Goal: Task Accomplishment & Management: Use online tool/utility

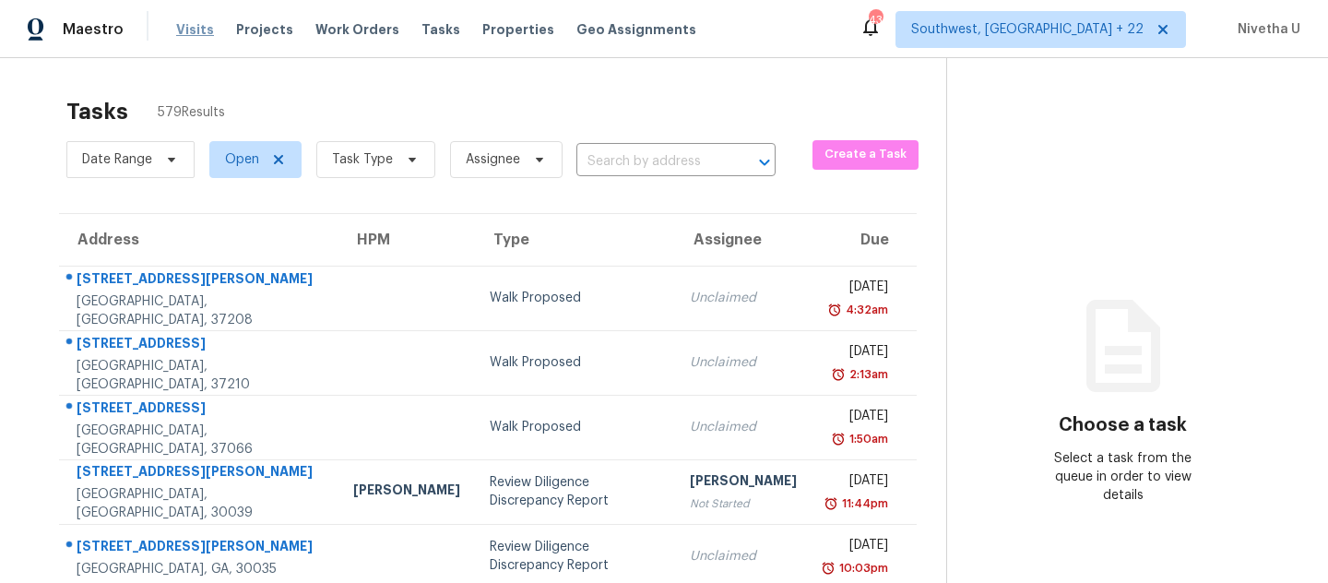
click at [176, 33] on span "Visits" at bounding box center [195, 29] width 38 height 18
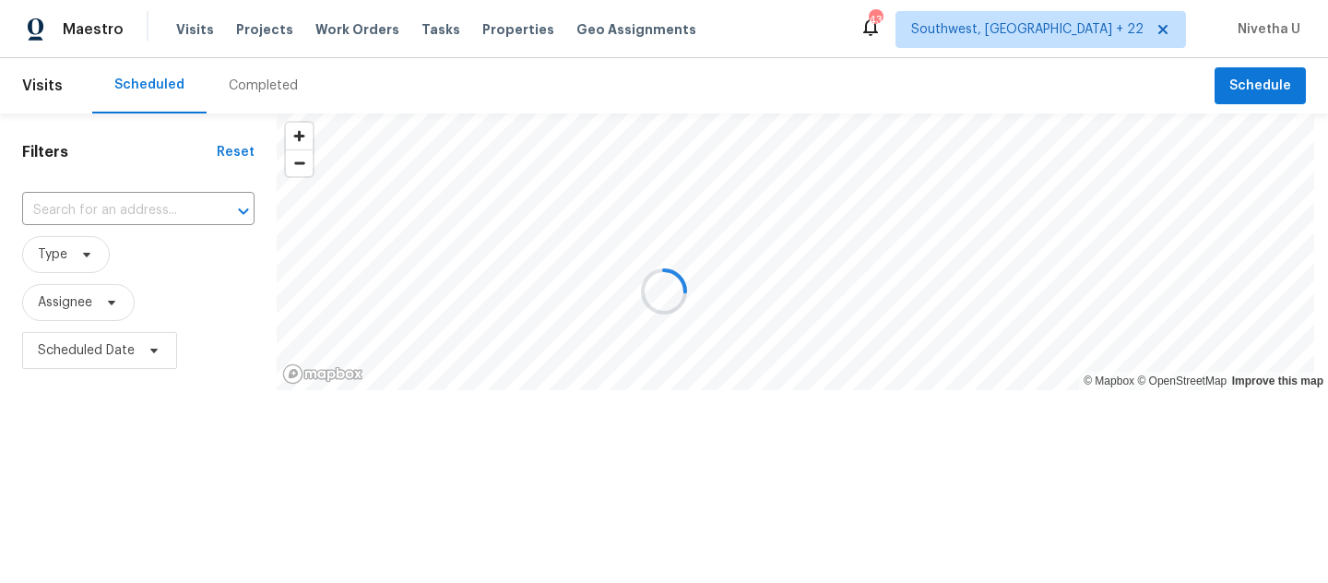
click at [247, 86] on div at bounding box center [664, 291] width 1328 height 583
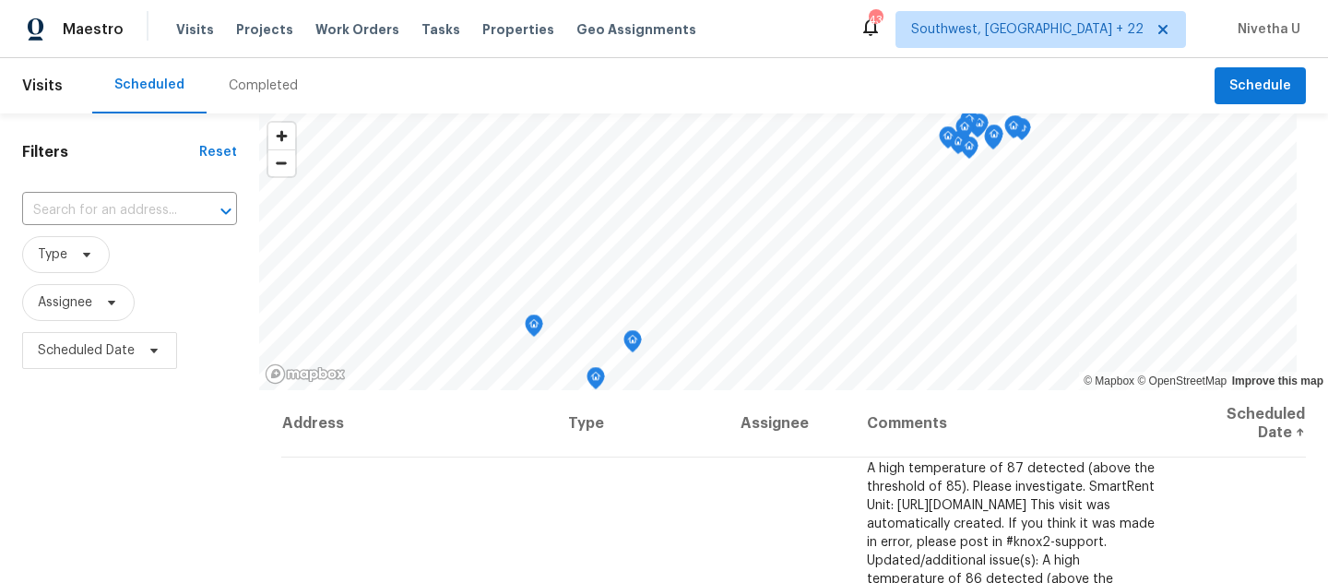
click at [247, 86] on div "Completed" at bounding box center [263, 86] width 69 height 18
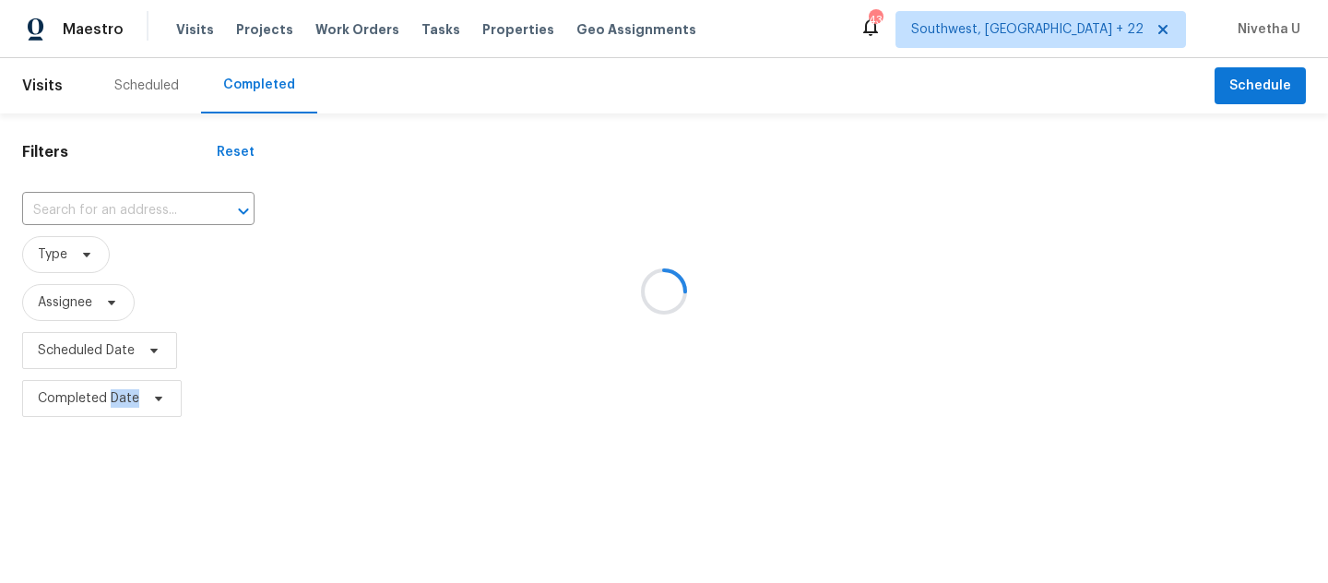
click at [247, 86] on div at bounding box center [664, 291] width 1328 height 583
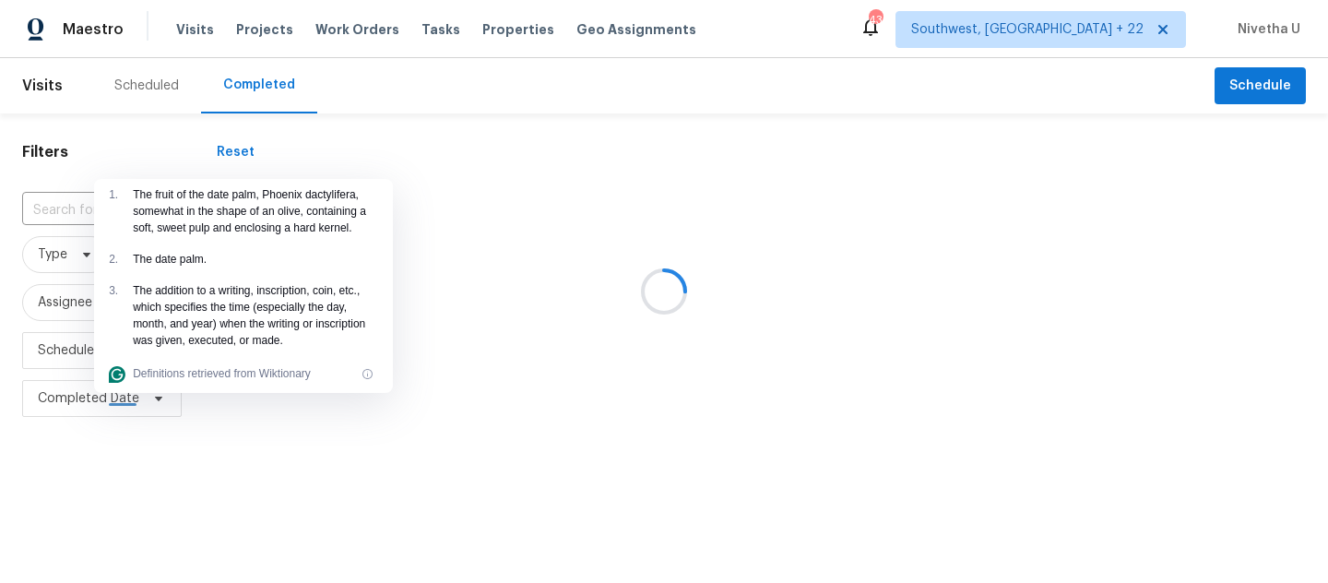
click at [64, 210] on div at bounding box center [664, 291] width 1328 height 583
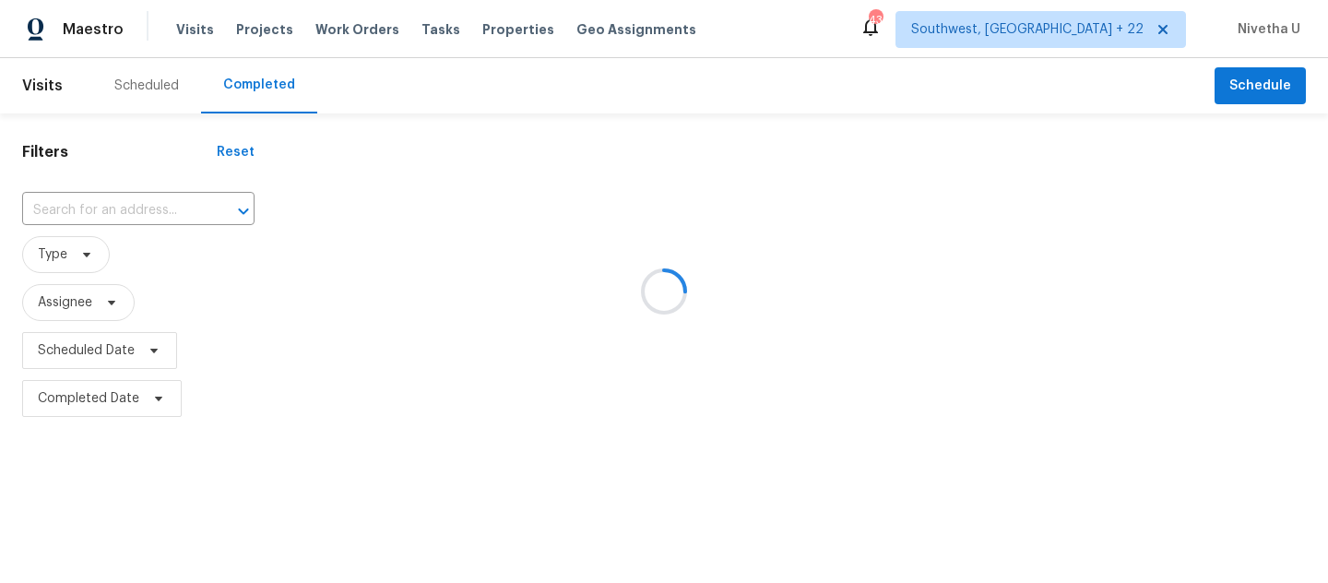
click at [64, 210] on div at bounding box center [664, 291] width 1328 height 583
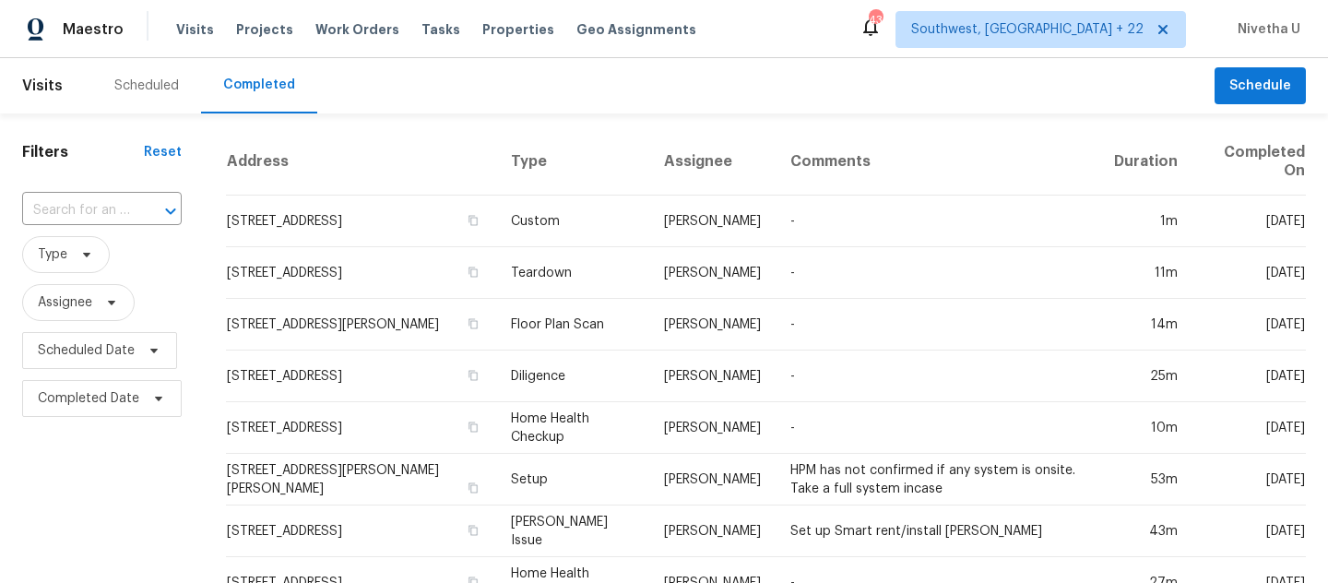
click at [64, 210] on input "text" at bounding box center [76, 210] width 108 height 29
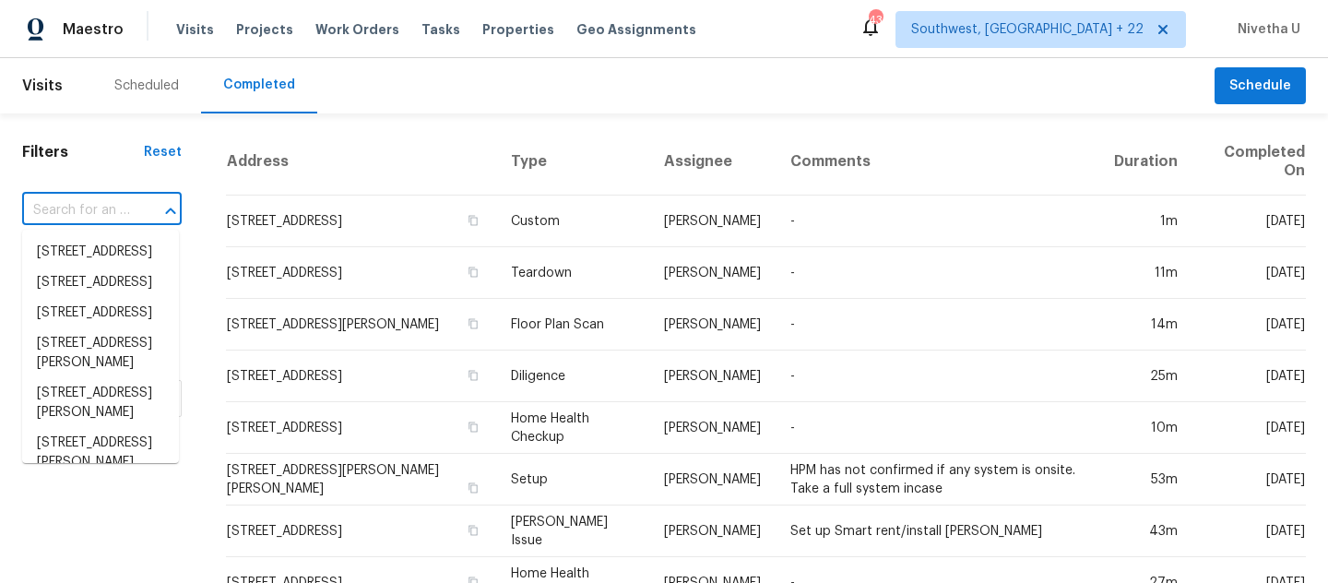
paste input "[STREET_ADDRESS][PERSON_NAME]"
type input "[STREET_ADDRESS][PERSON_NAME]"
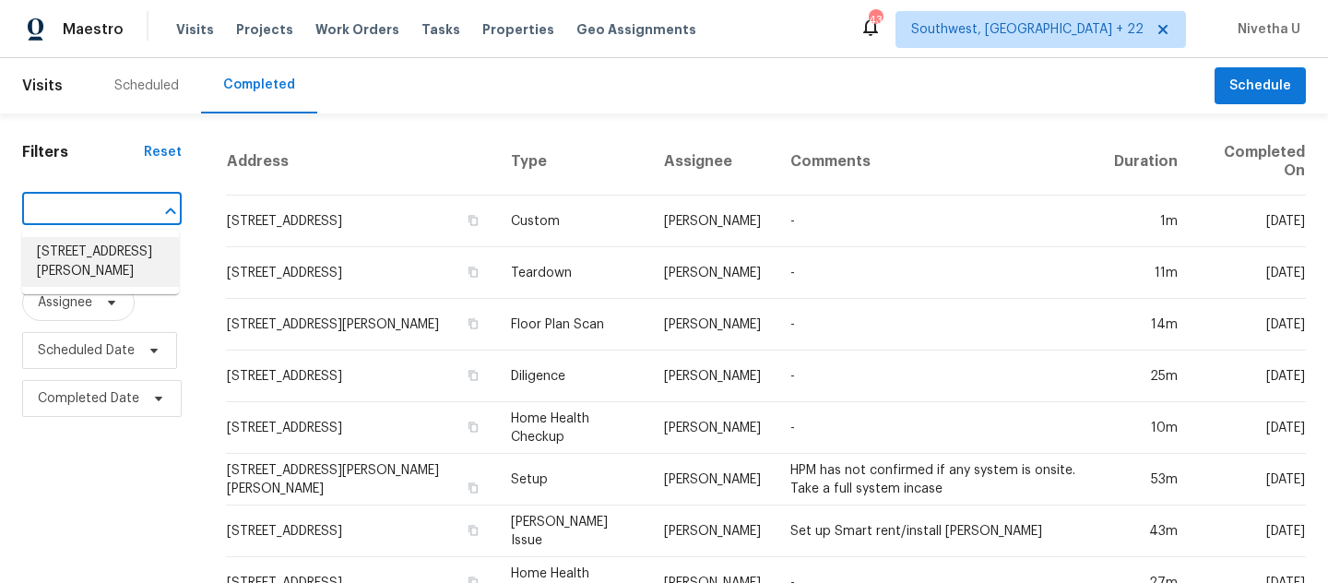
click at [91, 254] on li "[STREET_ADDRESS][PERSON_NAME]" at bounding box center [100, 262] width 157 height 50
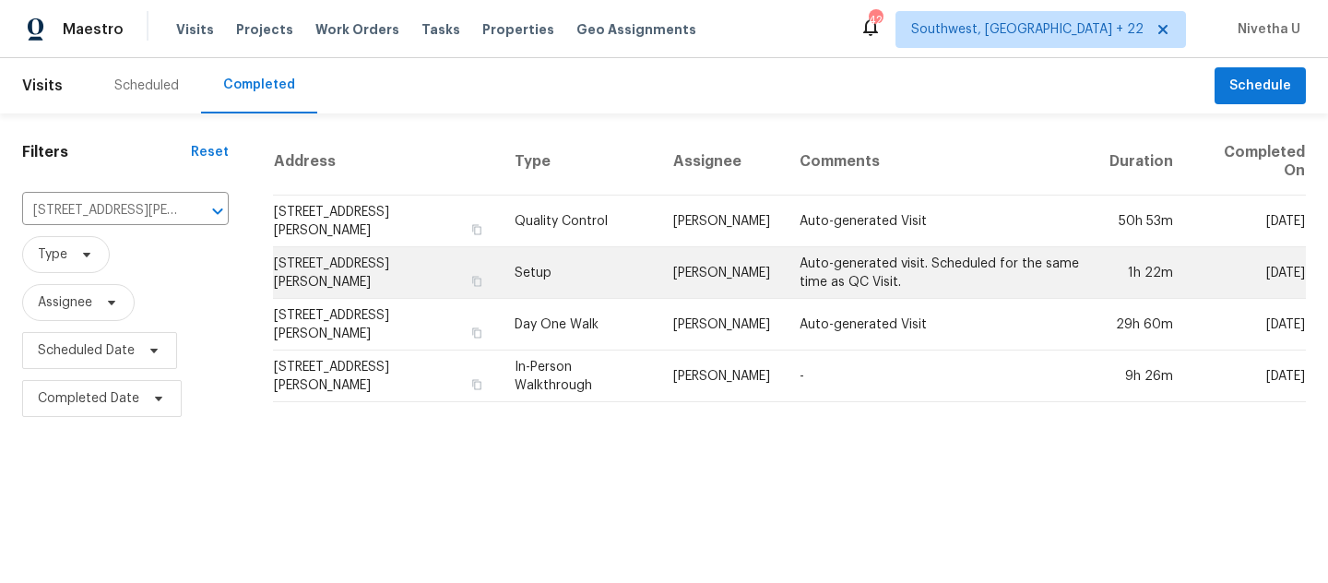
click at [560, 257] on td "Setup" at bounding box center [579, 273] width 159 height 52
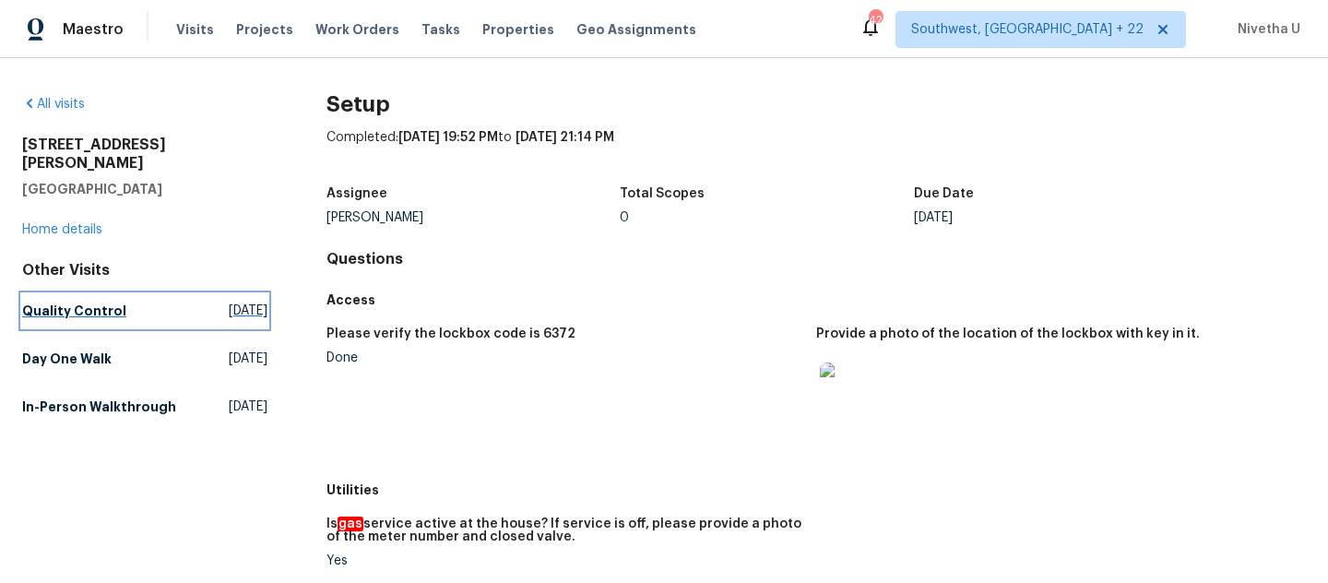
click at [117, 294] on link "Quality Control [DATE]" at bounding box center [144, 310] width 245 height 33
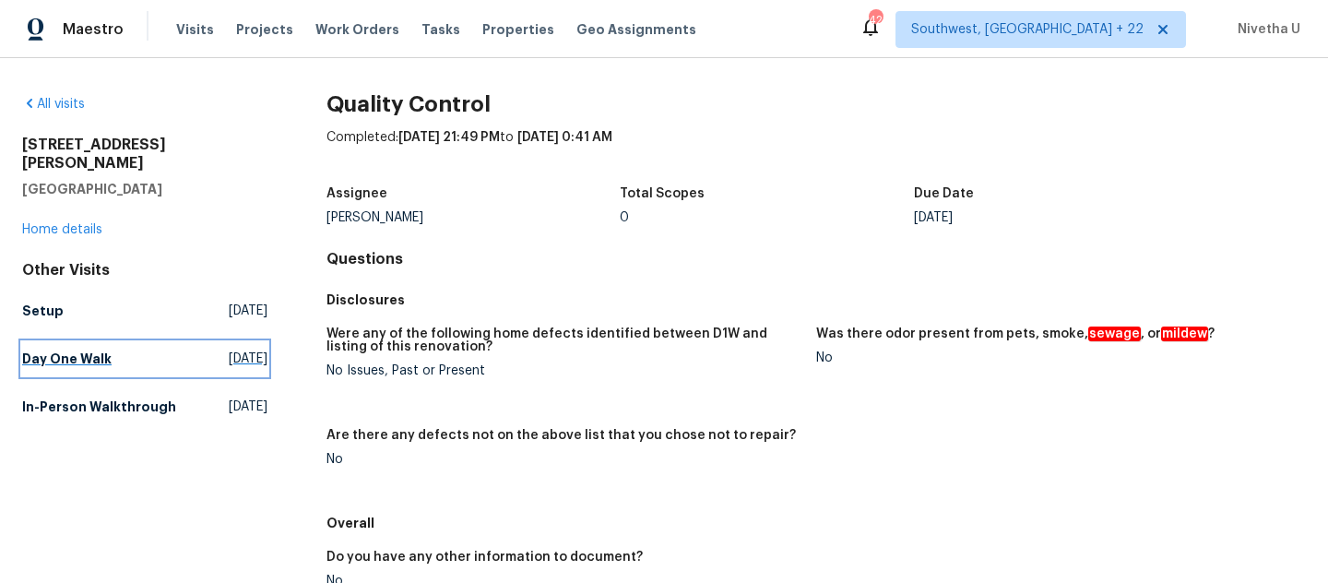
click at [105, 350] on h5 "Day One Walk" at bounding box center [66, 359] width 89 height 18
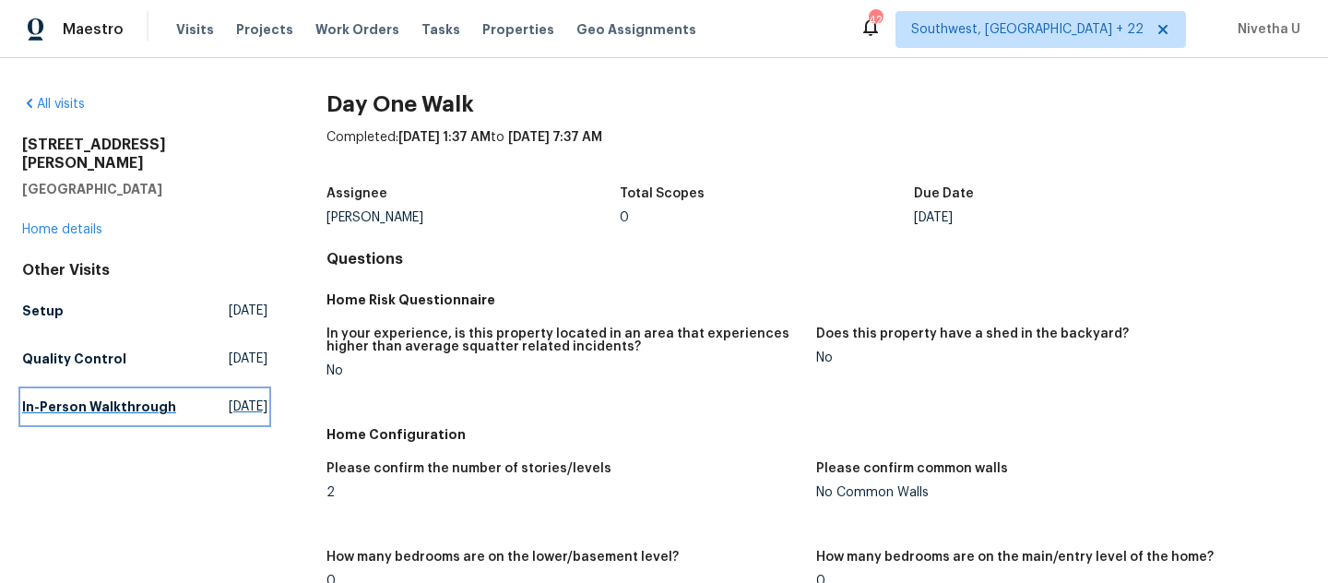
click at [229, 398] on span "[DATE]" at bounding box center [248, 407] width 39 height 18
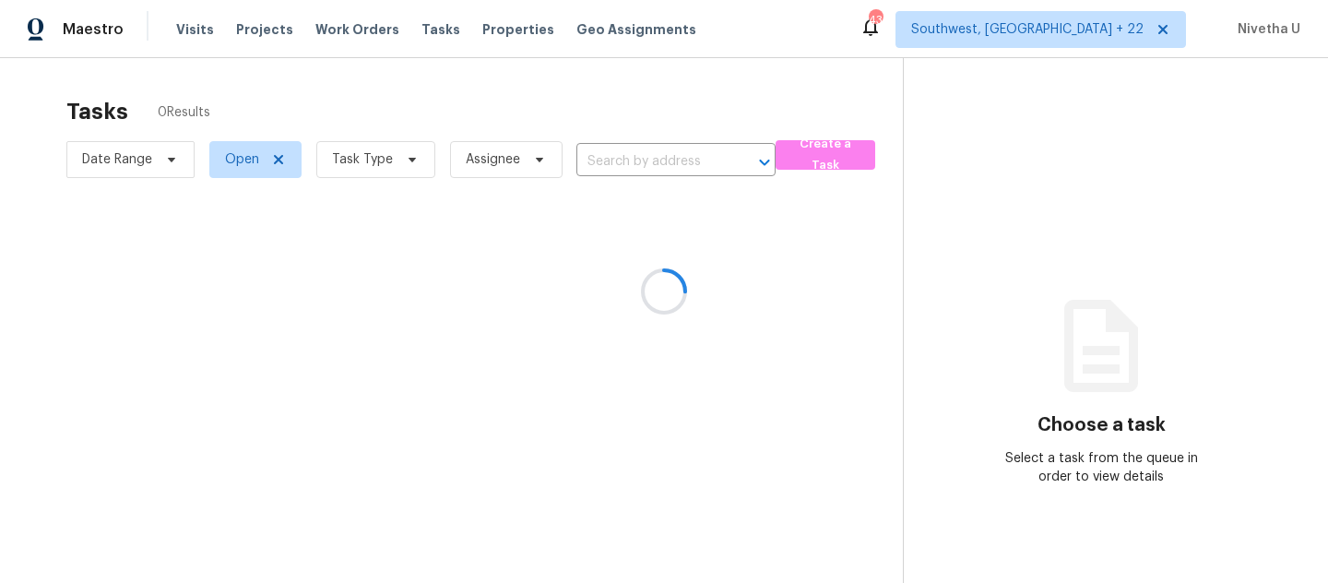
click at [365, 34] on div at bounding box center [664, 291] width 1328 height 583
click at [361, 32] on div at bounding box center [664, 291] width 1328 height 583
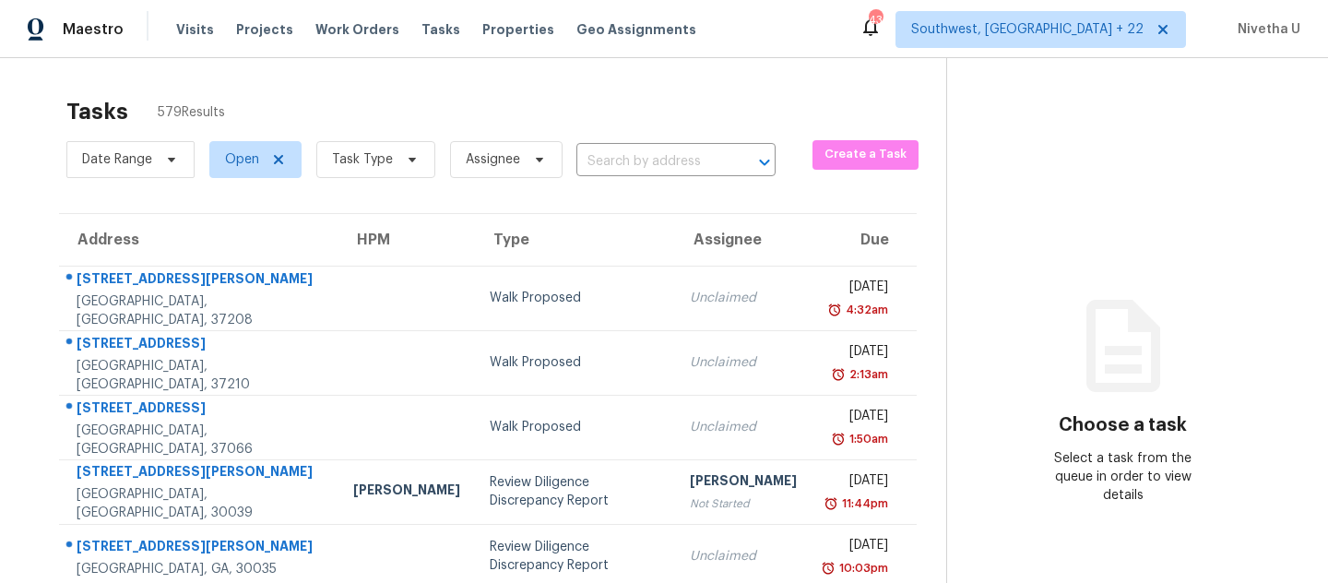
click at [361, 32] on span "Work Orders" at bounding box center [358, 29] width 84 height 18
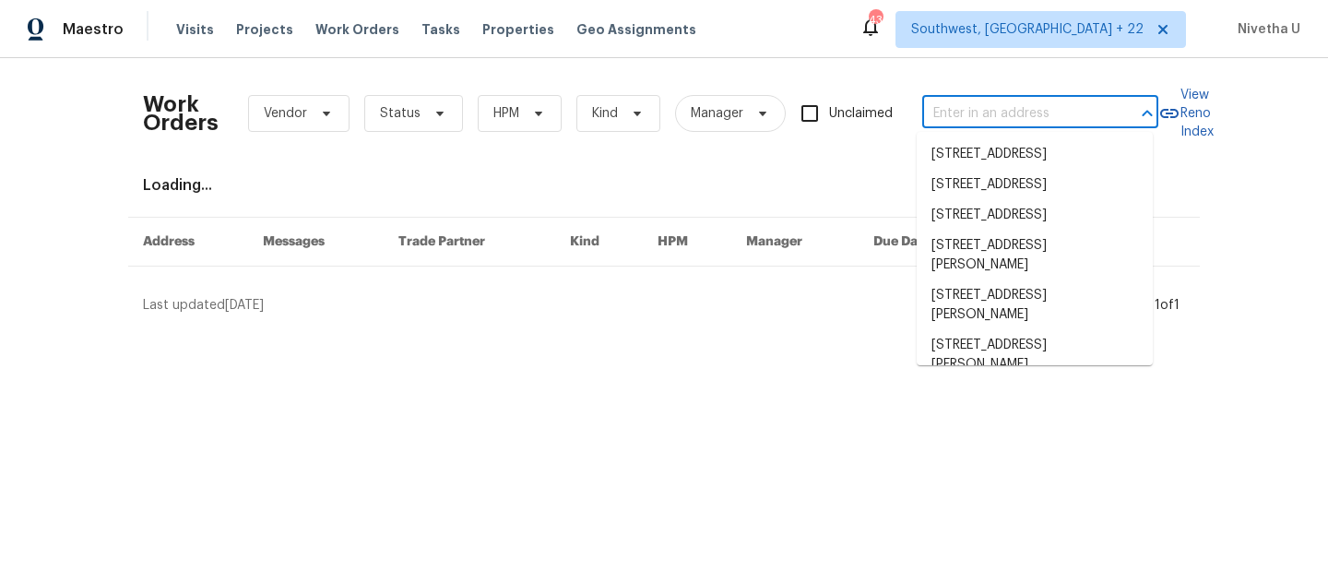
click at [1039, 110] on input "text" at bounding box center [1015, 114] width 185 height 29
paste input "[STREET_ADDRESS][PERSON_NAME]"
type input "[STREET_ADDRESS][PERSON_NAME]"
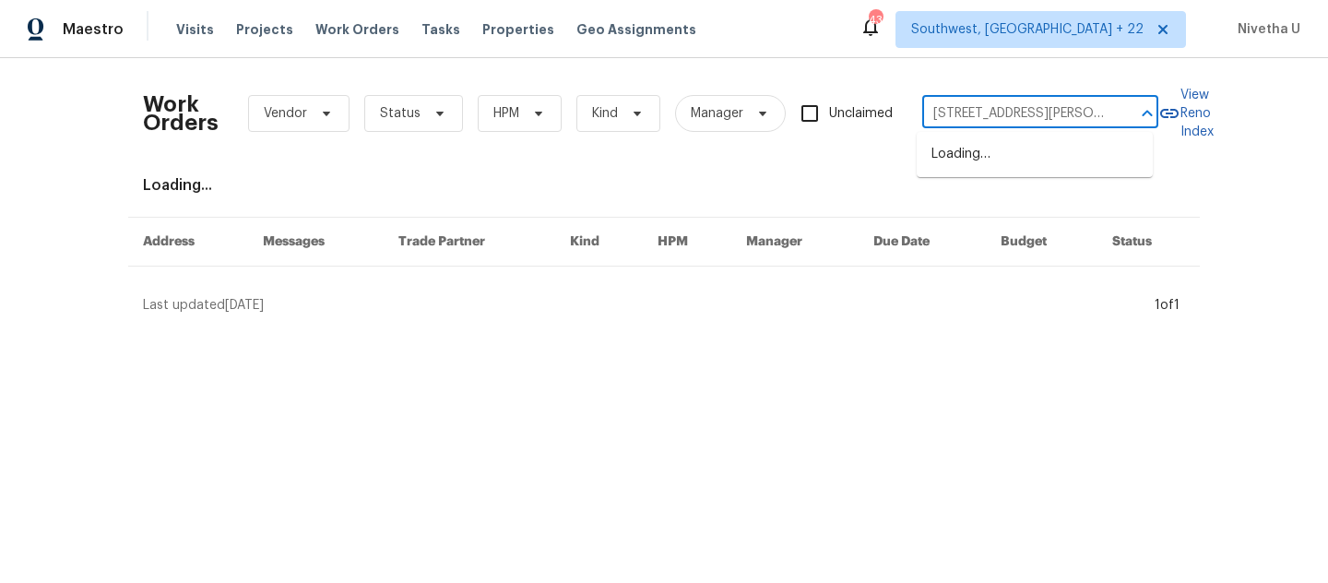
scroll to position [0, 101]
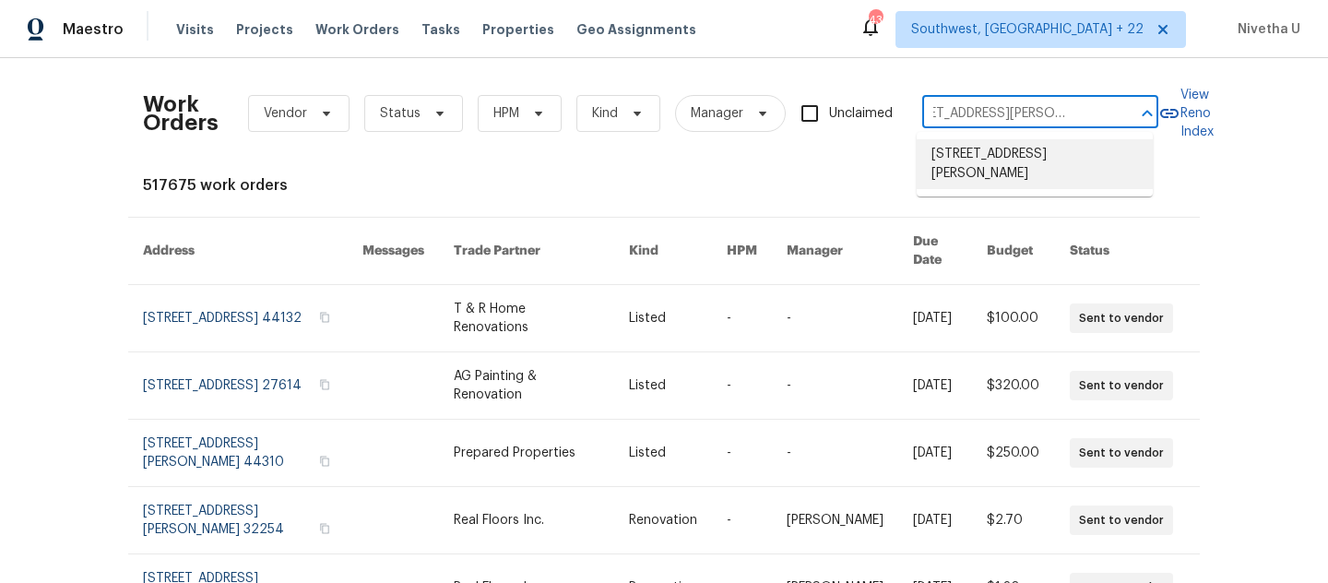
click at [1027, 152] on li "[STREET_ADDRESS][PERSON_NAME]" at bounding box center [1035, 164] width 236 height 50
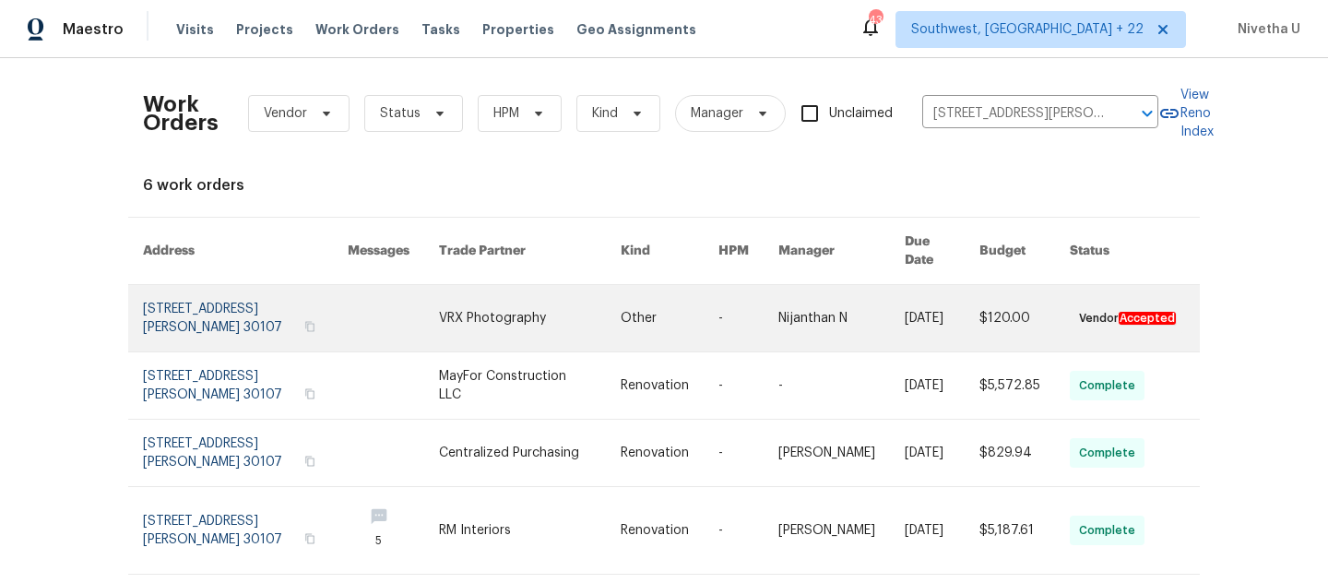
click at [208, 322] on link at bounding box center [245, 318] width 205 height 66
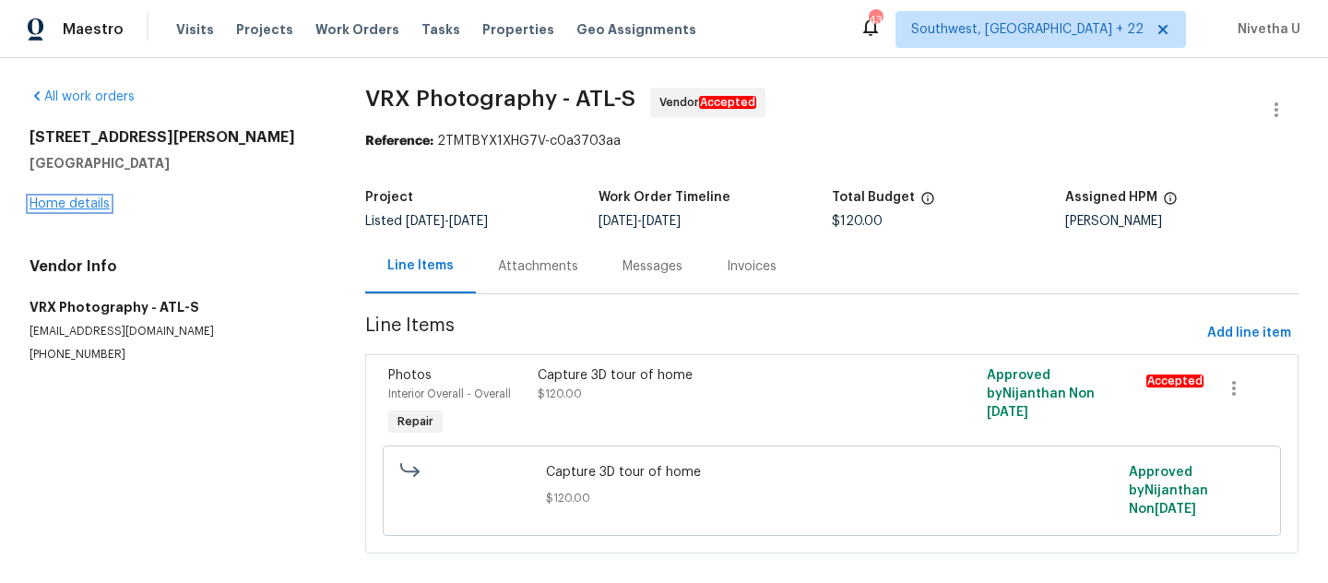
click at [54, 207] on link "Home details" at bounding box center [70, 203] width 80 height 13
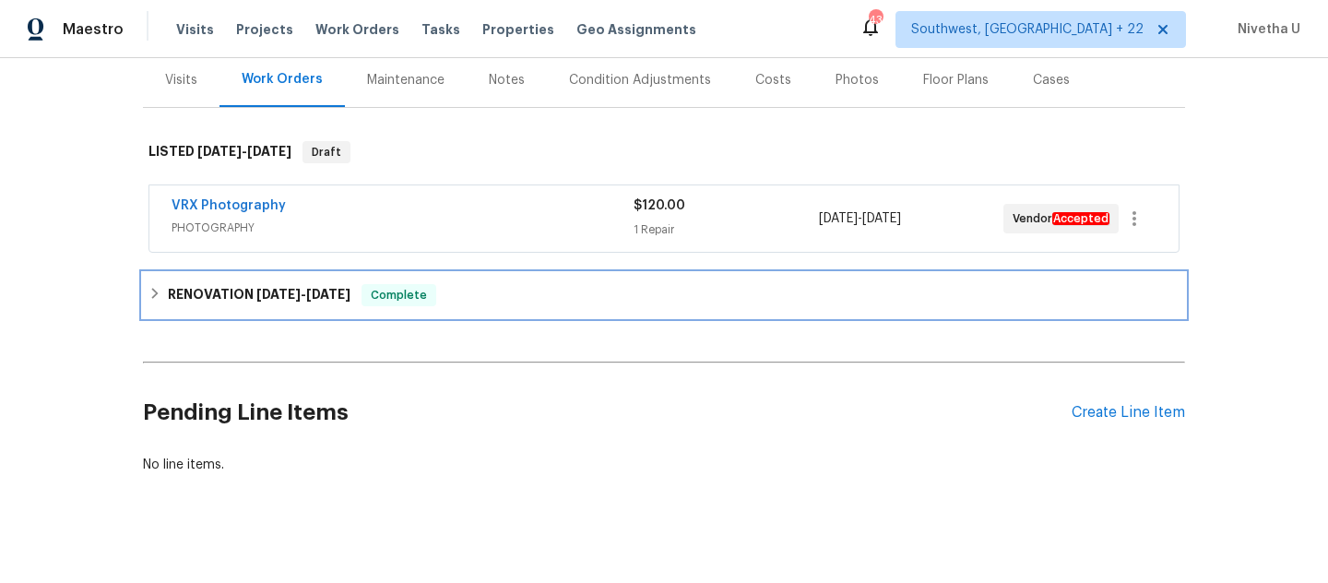
click at [445, 302] on div "RENOVATION 9/2/25 - 9/12/25 Complete" at bounding box center [664, 295] width 1031 height 22
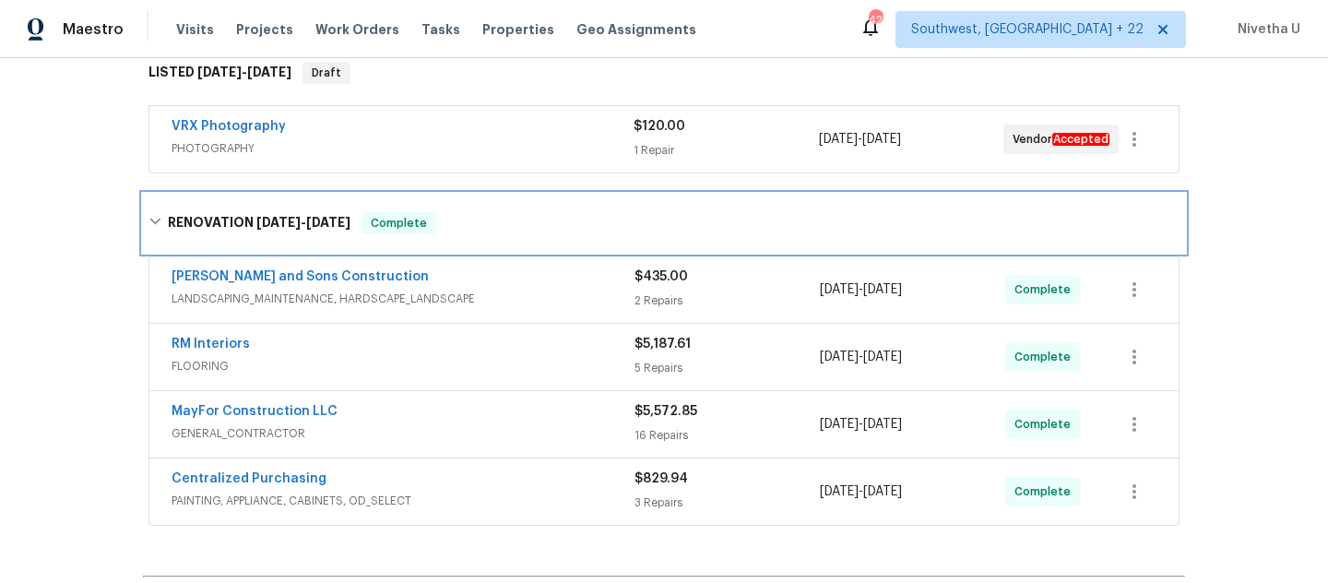
scroll to position [307, 0]
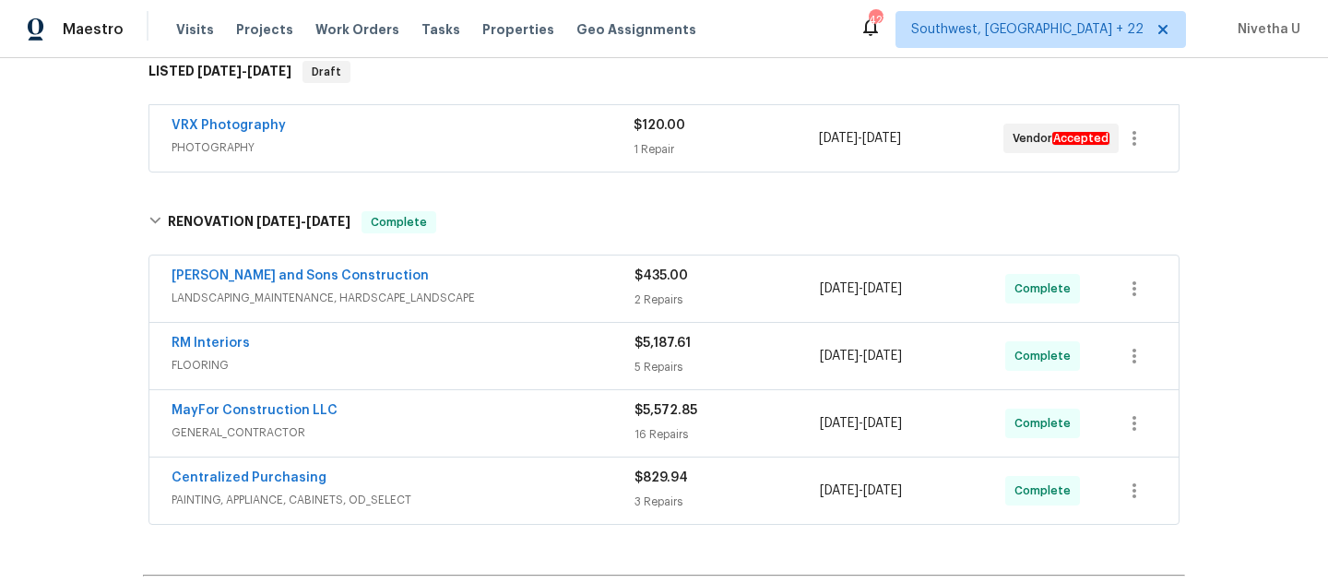
click at [523, 477] on div "Centralized Purchasing" at bounding box center [403, 480] width 463 height 22
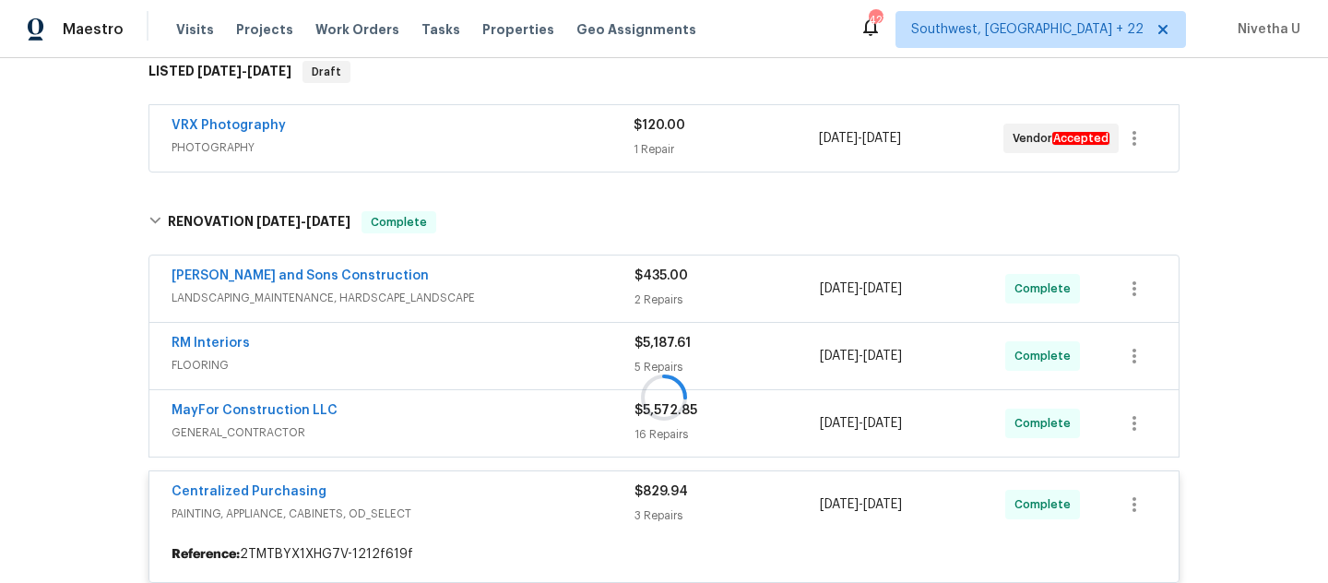
click at [511, 432] on div "Reyes and Sons Construction LANDSCAPING_MAINTENANCE, HARDSCAPE_LANDSCAPE $435.0…" at bounding box center [664, 426] width 1031 height 340
click at [509, 366] on span "FLOORING" at bounding box center [403, 365] width 463 height 18
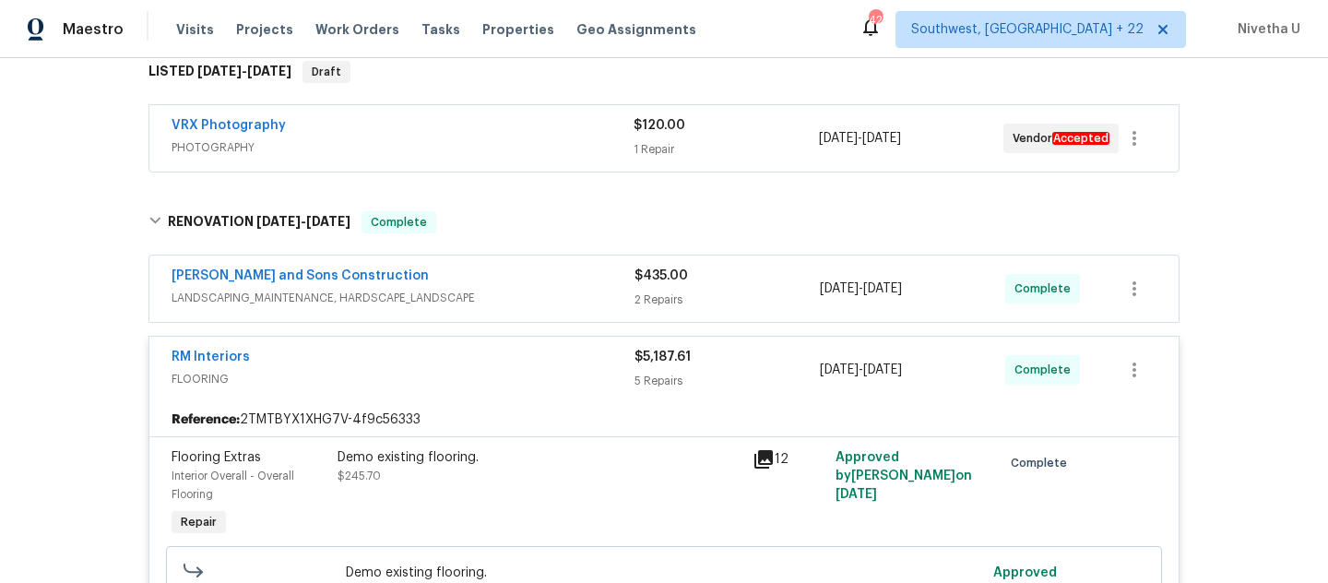
click at [530, 292] on span "LANDSCAPING_MAINTENANCE, HARDSCAPE_LANDSCAPE" at bounding box center [403, 298] width 463 height 18
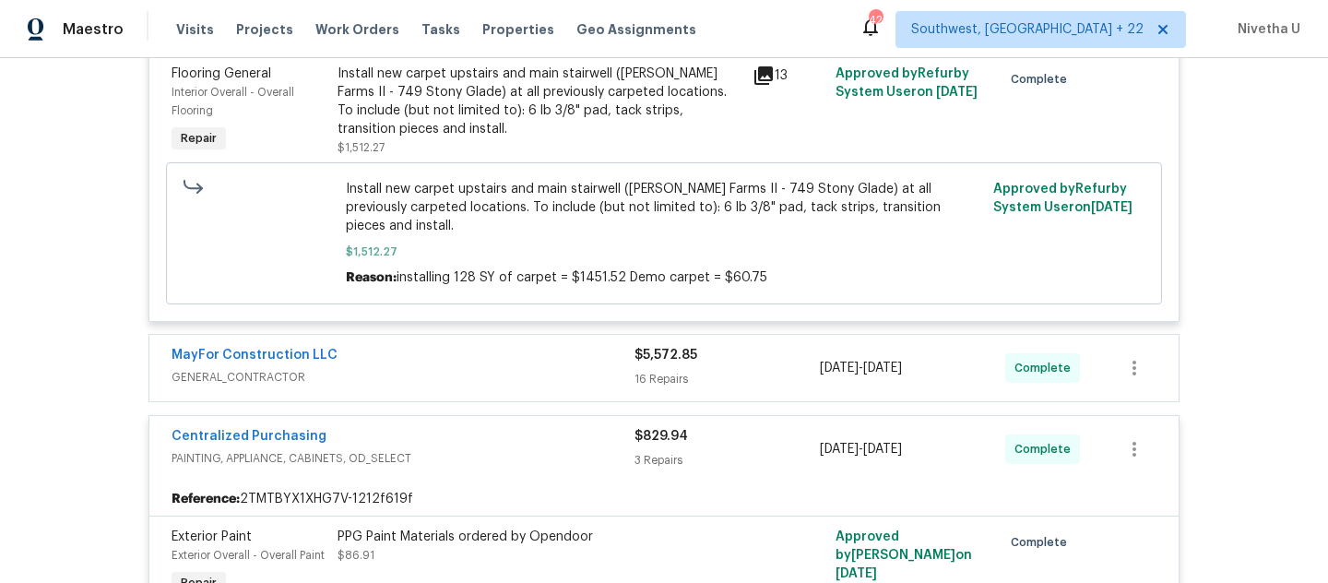
scroll to position [2023, 0]
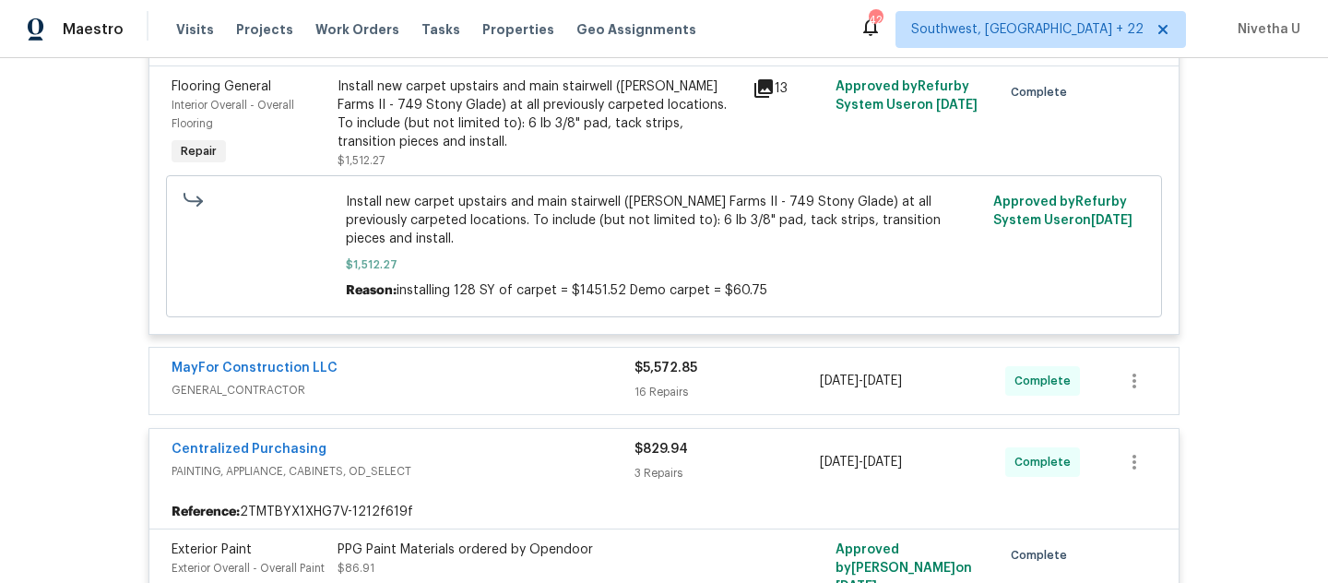
click at [548, 462] on span "PAINTING, APPLIANCE, CABINETS, OD_SELECT" at bounding box center [403, 471] width 463 height 18
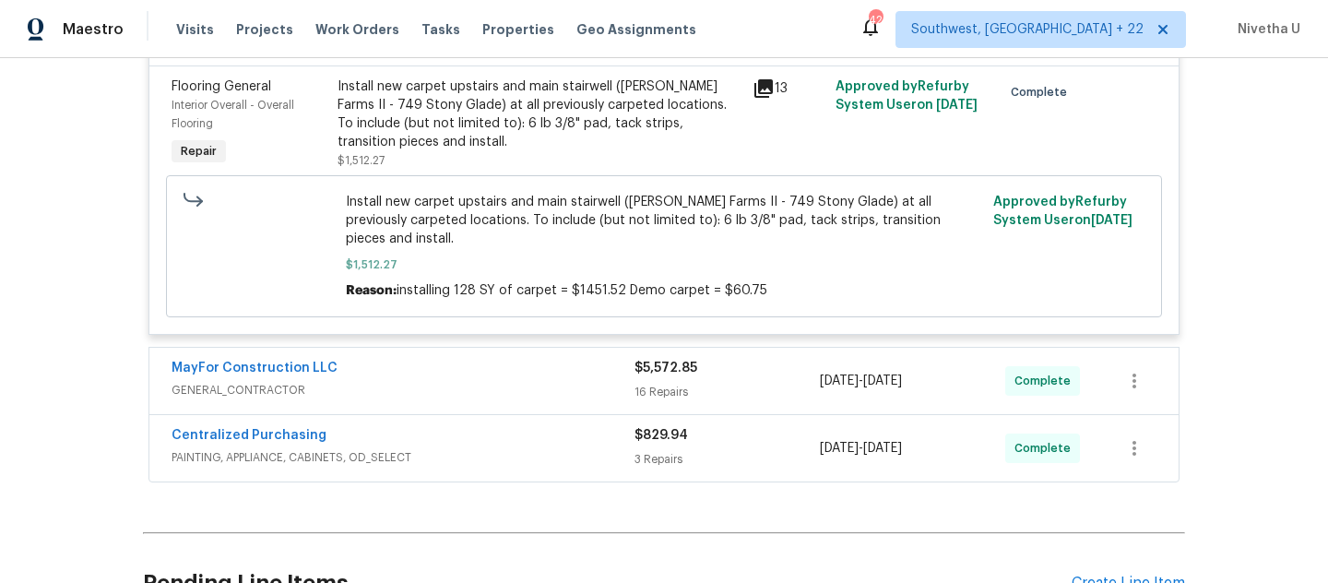
click at [525, 381] on span "GENERAL_CONTRACTOR" at bounding box center [403, 390] width 463 height 18
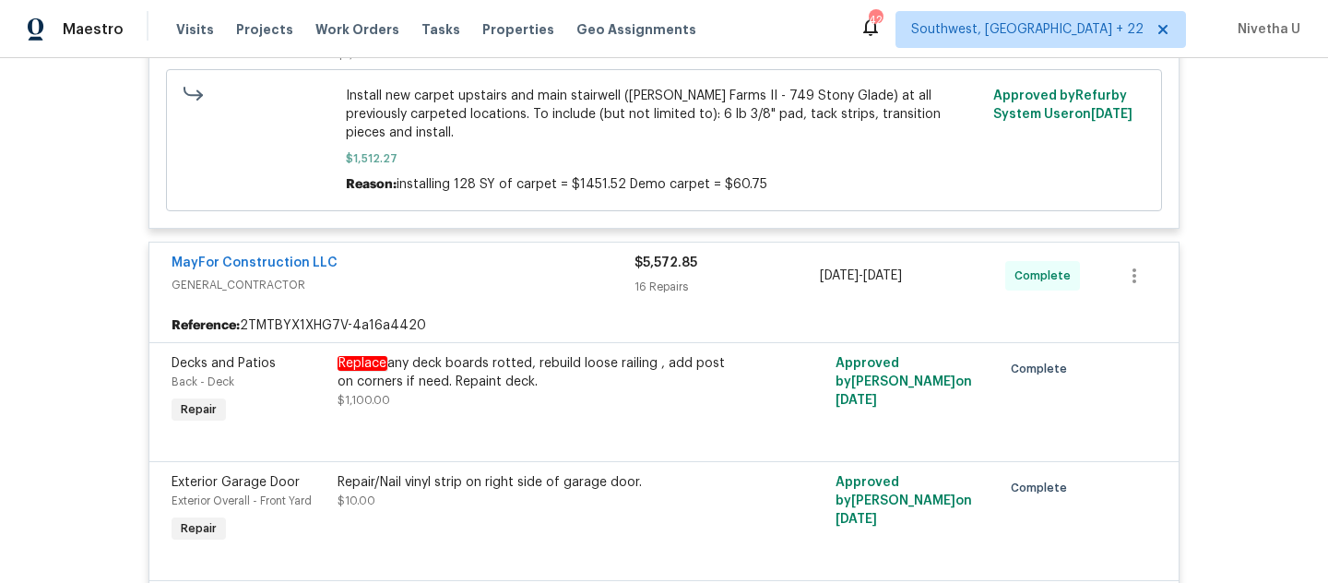
scroll to position [2123, 0]
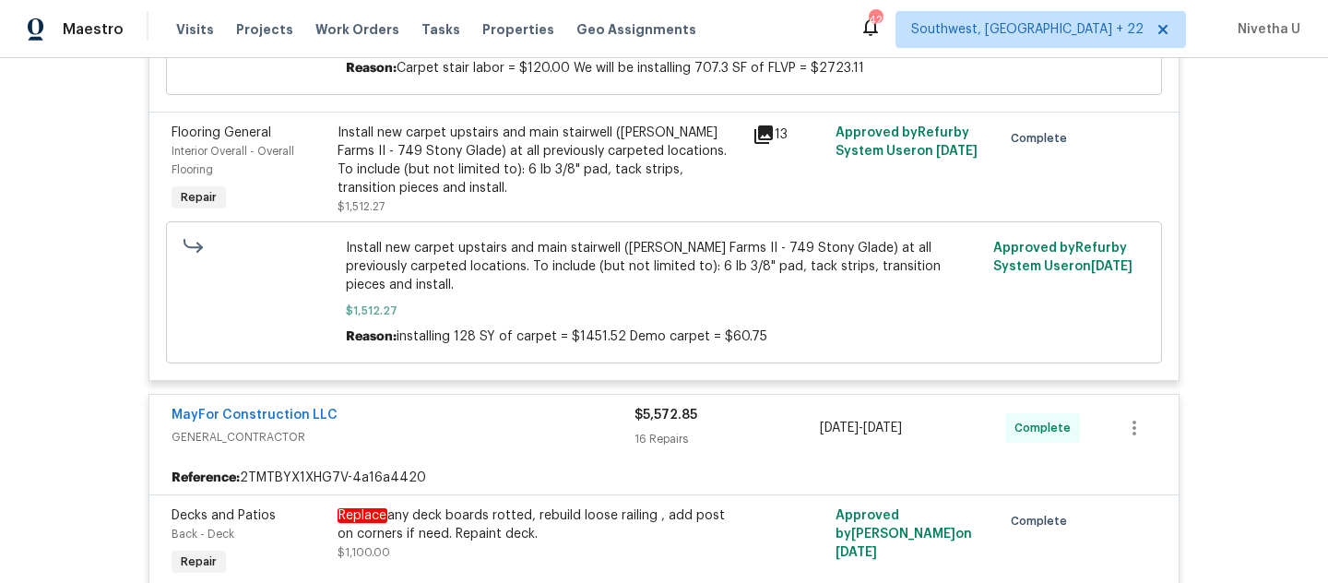
click at [452, 406] on div "MayFor Construction LLC" at bounding box center [403, 417] width 463 height 22
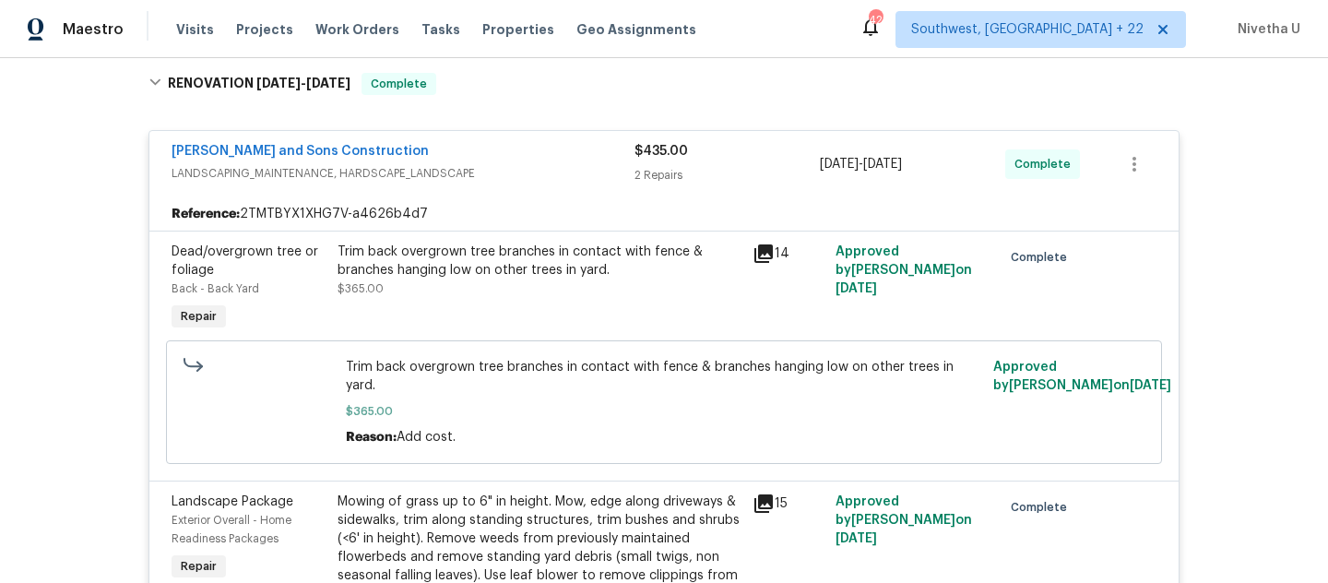
scroll to position [423, 0]
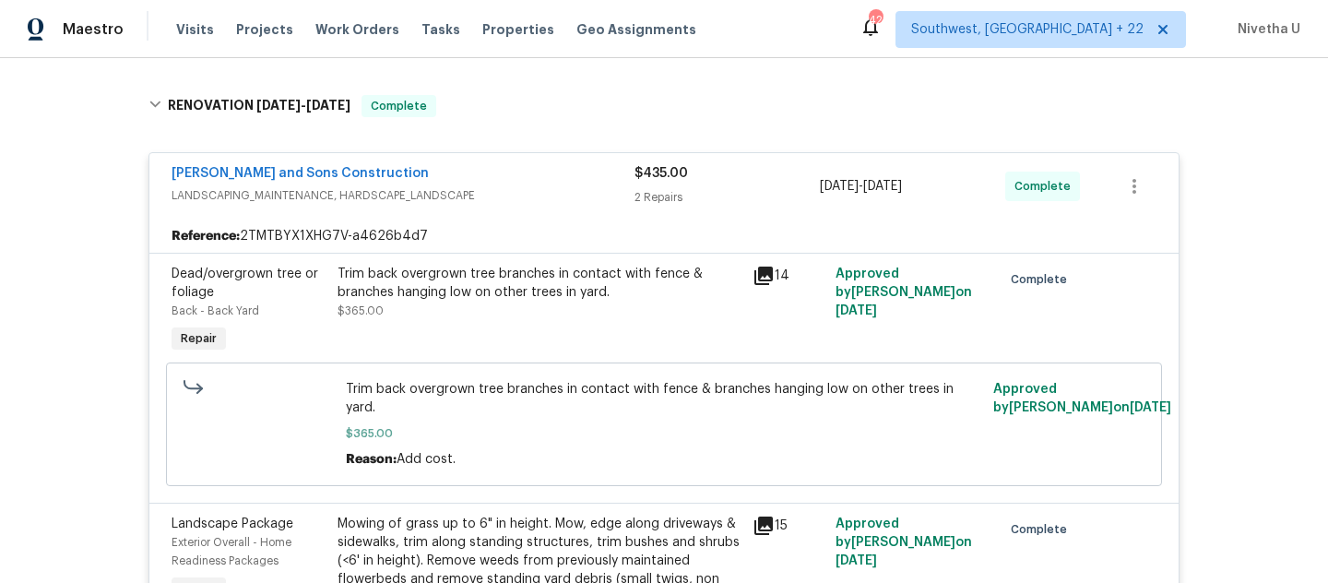
click at [501, 190] on span "LANDSCAPING_MAINTENANCE, HARDSCAPE_LANDSCAPE" at bounding box center [403, 195] width 463 height 18
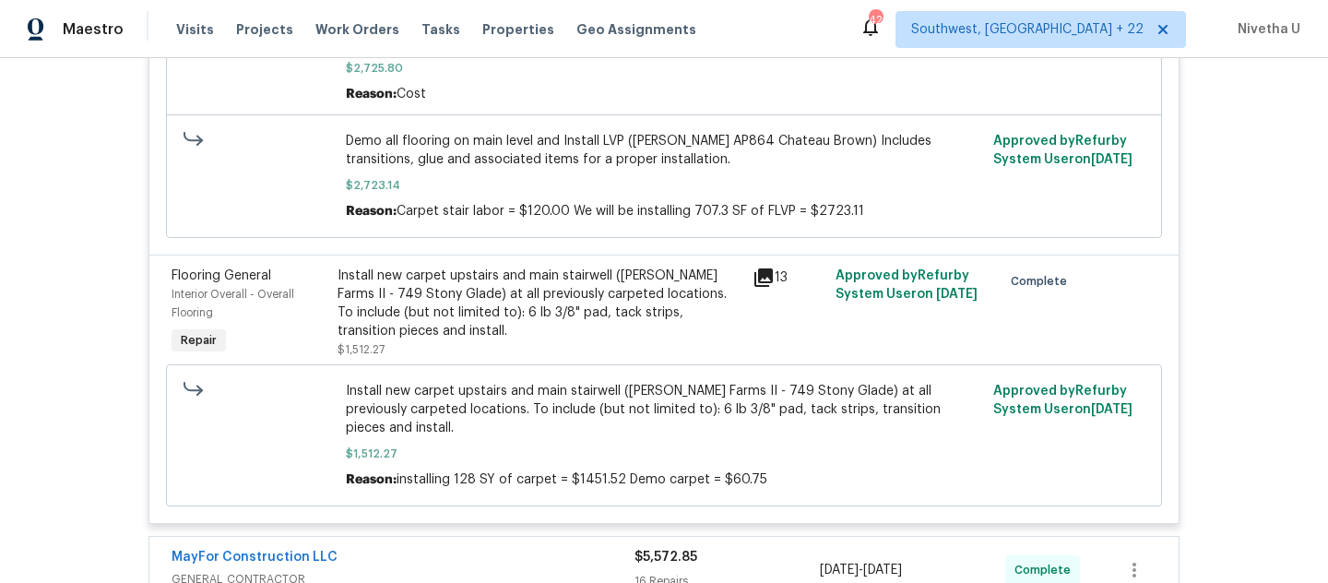
scroll to position [1363, 0]
drag, startPoint x: 443, startPoint y: 282, endPoint x: 602, endPoint y: 282, distance: 159.6
click at [602, 282] on div "Install new carpet upstairs and main stairwell (Abshire Farms II - 749 Stony Gl…" at bounding box center [540, 303] width 404 height 74
copy div "upstairs and main stairwell"
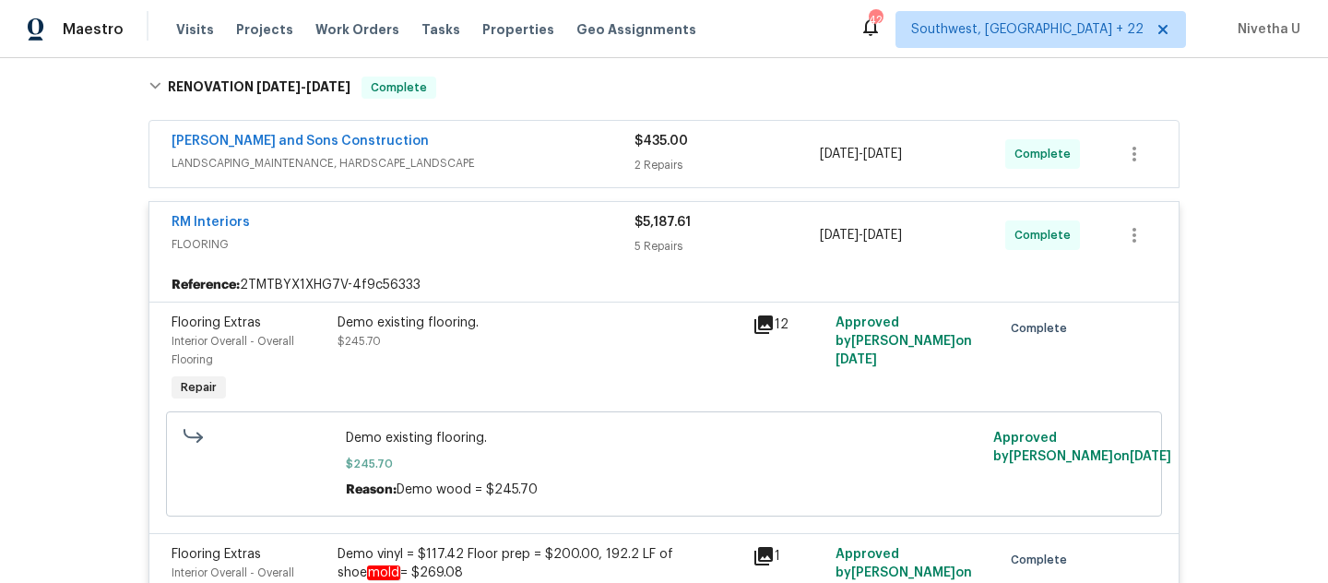
scroll to position [423, 0]
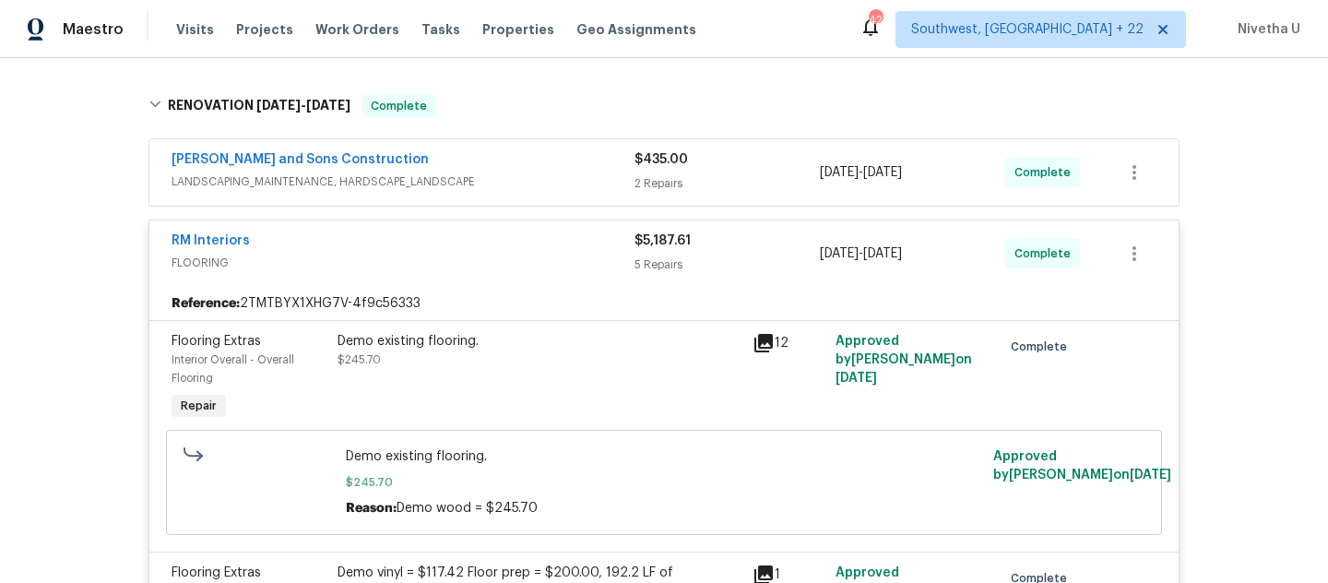
click at [561, 265] on span "FLOORING" at bounding box center [403, 263] width 463 height 18
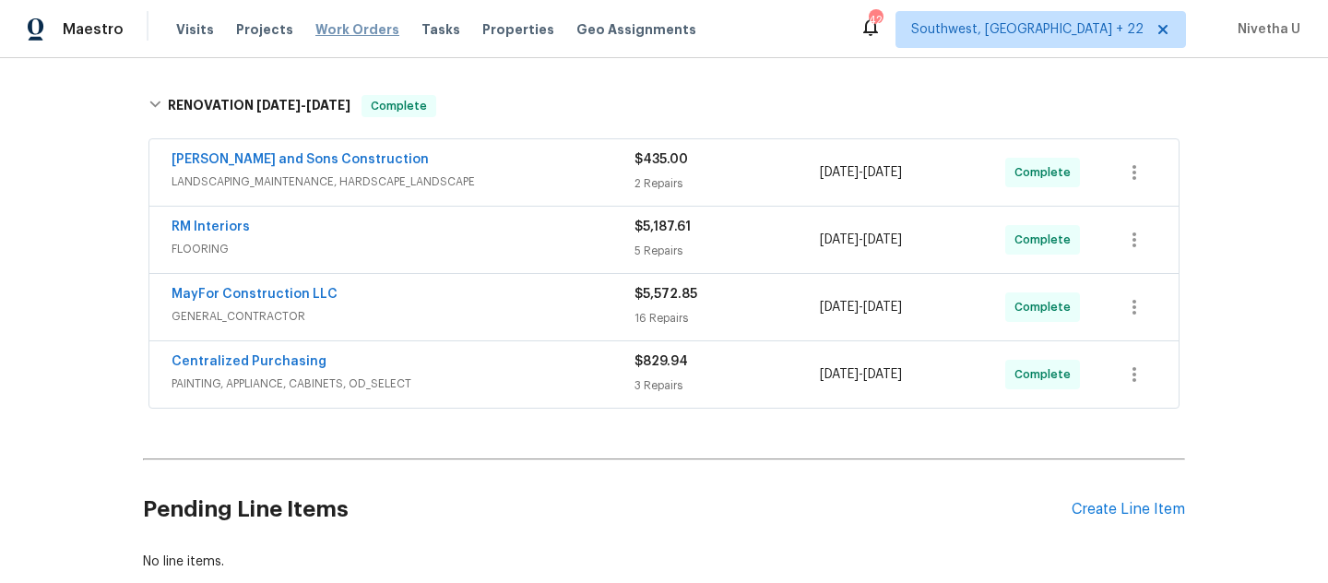
click at [365, 25] on span "Work Orders" at bounding box center [358, 29] width 84 height 18
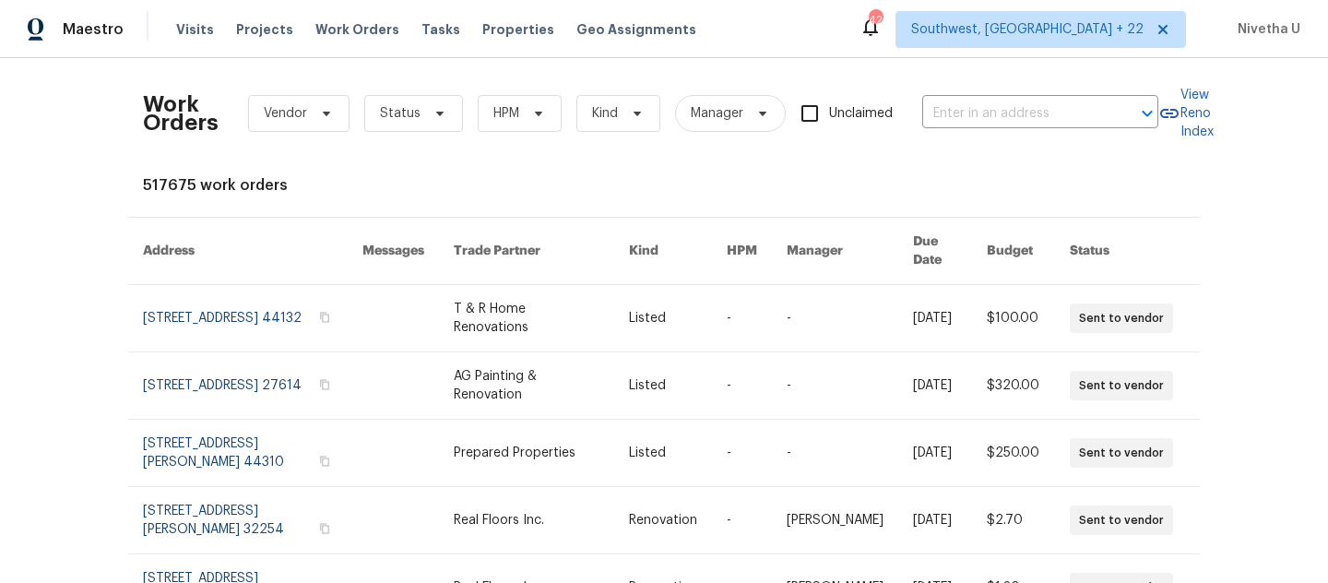
click at [1034, 95] on div "Work Orders Vendor Status HPM Kind Manager Unclaimed ​" at bounding box center [651, 113] width 1016 height 81
click at [1033, 120] on input "text" at bounding box center [1015, 114] width 185 height 29
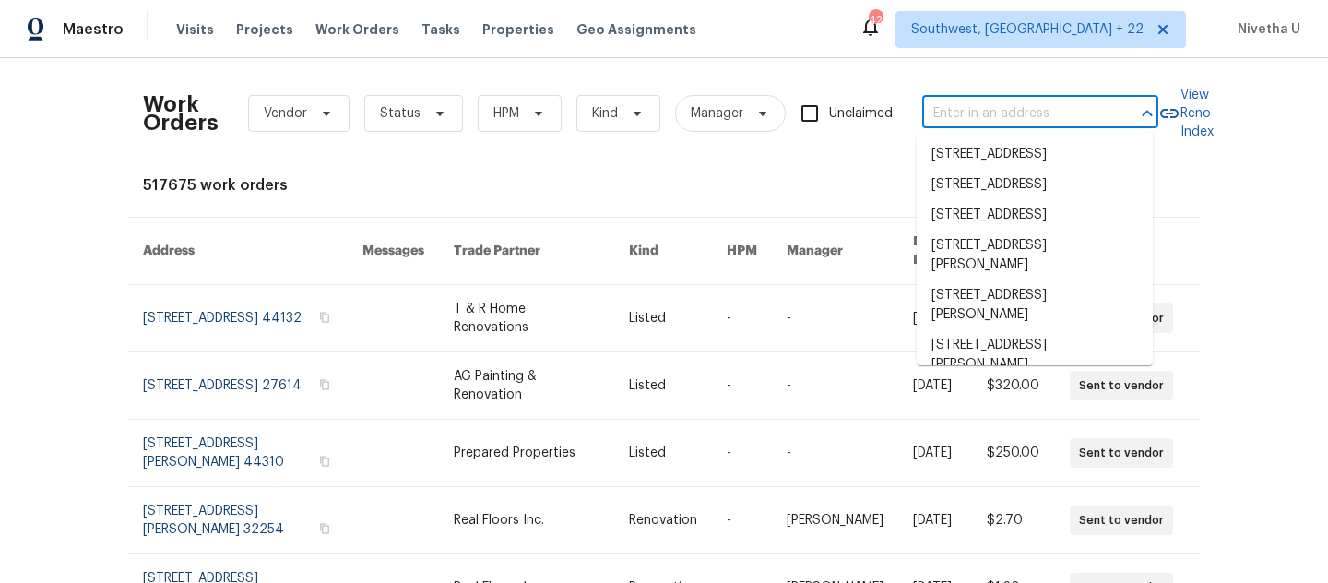
paste input "1110 McDaniel St Sun City Center 1110, FL 33573"
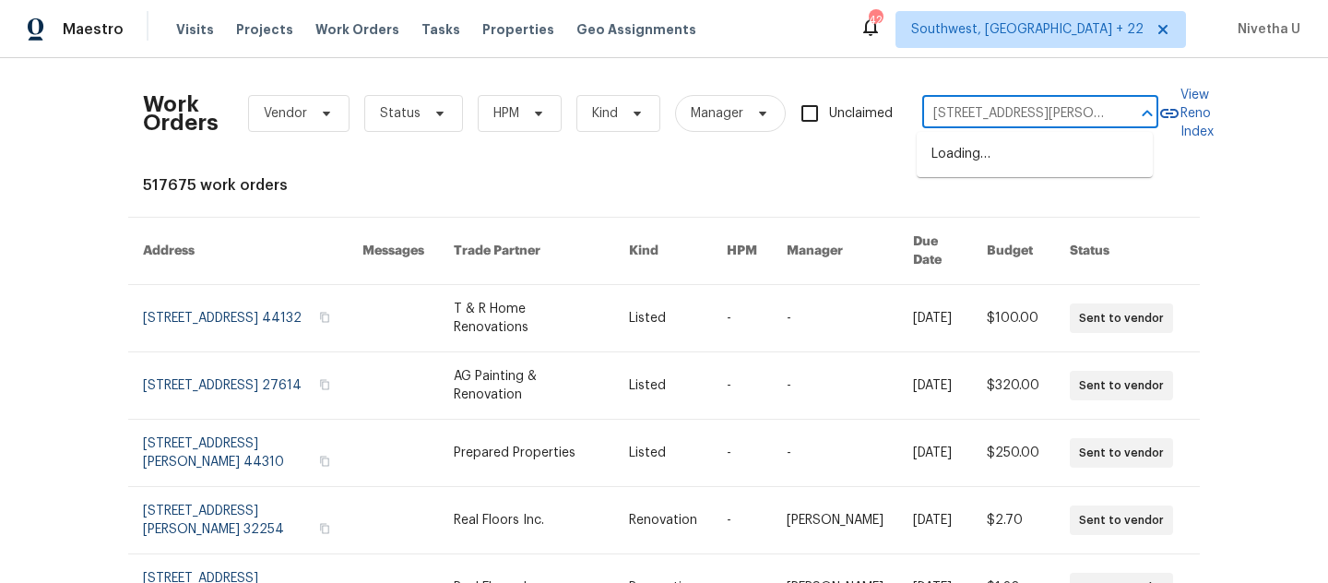
scroll to position [0, 113]
drag, startPoint x: 970, startPoint y: 119, endPoint x: 1144, endPoint y: 119, distance: 173.4
click at [1144, 119] on div "1110 McDaniel St Sun City Center 1110, FL 33573 ​" at bounding box center [1041, 114] width 236 height 29
type input "1110 McDaniel St Sun City"
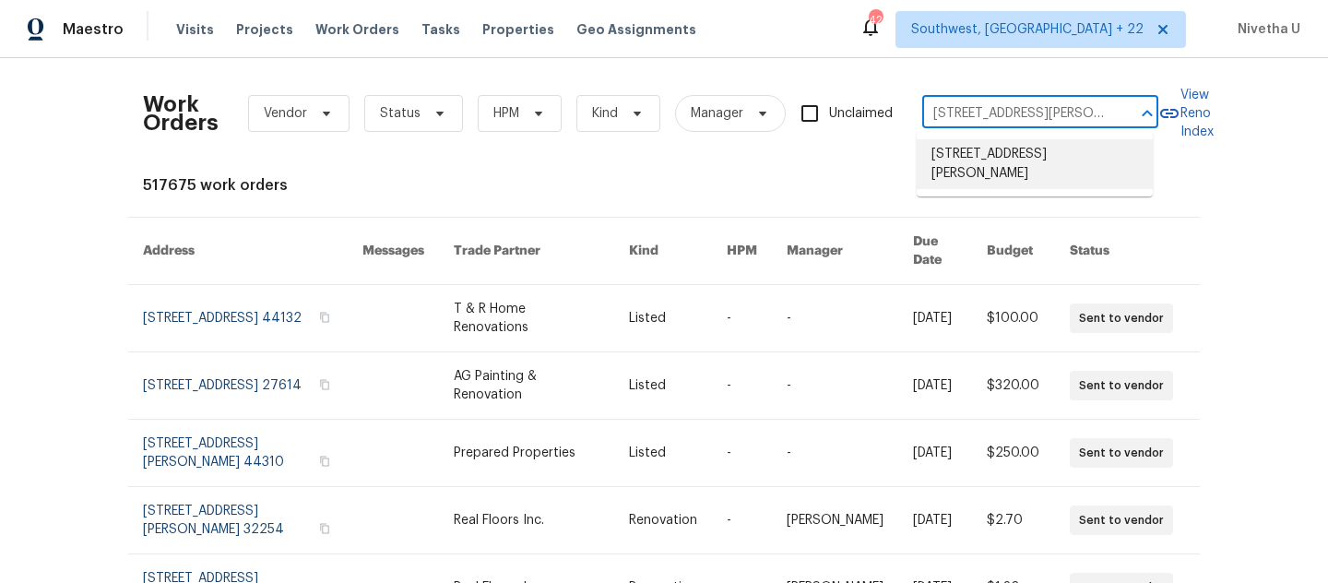
click at [1030, 173] on li "1110 McDaniel St # 1110, Sun City Center, FL 33573" at bounding box center [1035, 164] width 236 height 50
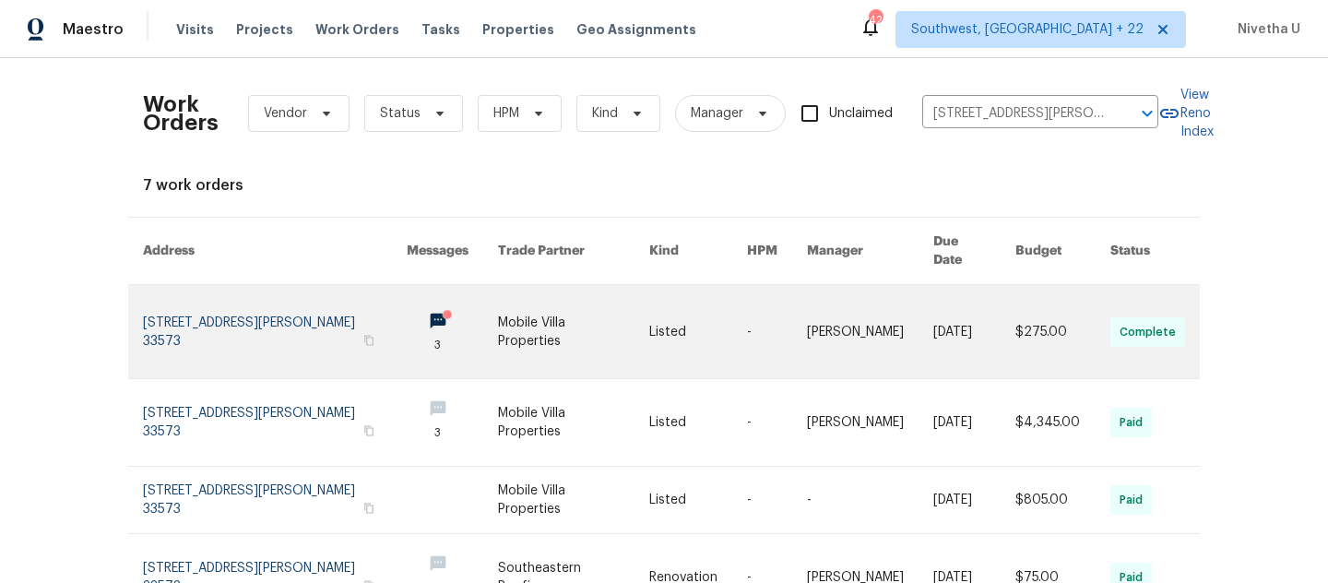
click at [173, 306] on link at bounding box center [275, 331] width 264 height 93
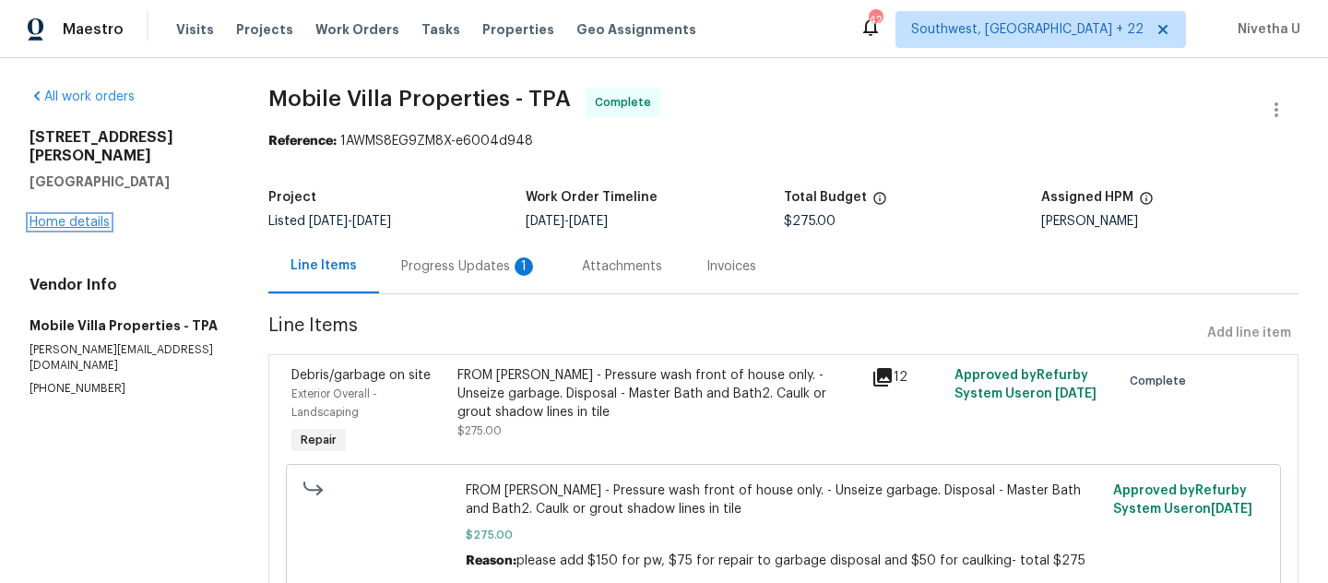
click at [54, 216] on link "Home details" at bounding box center [70, 222] width 80 height 13
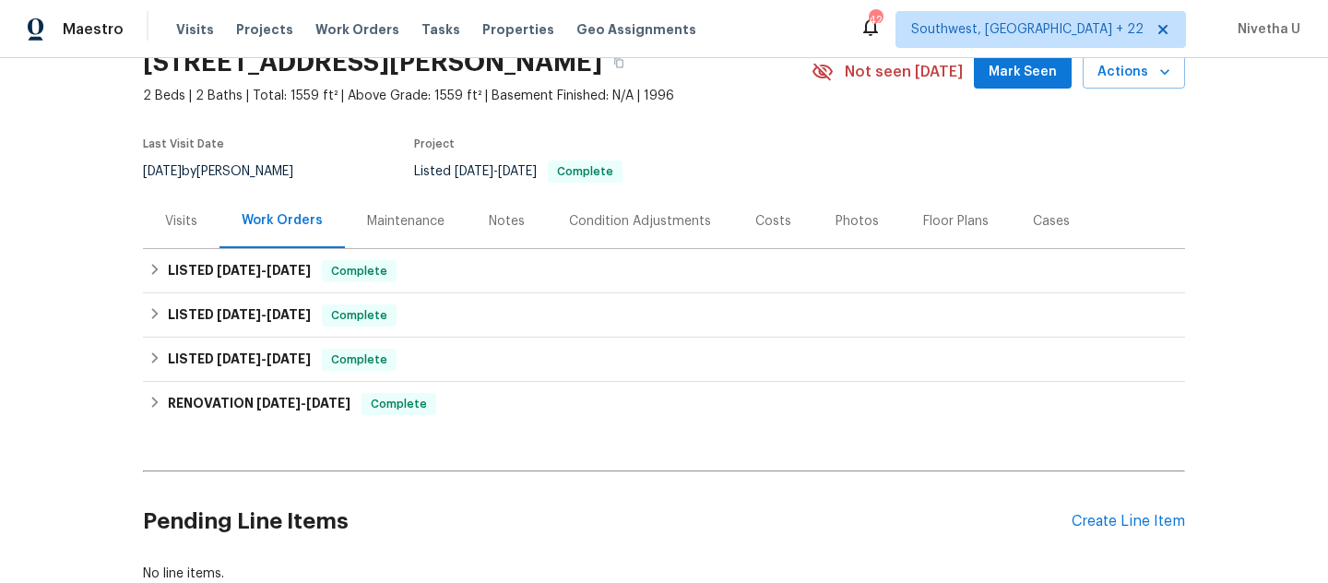
scroll to position [105, 0]
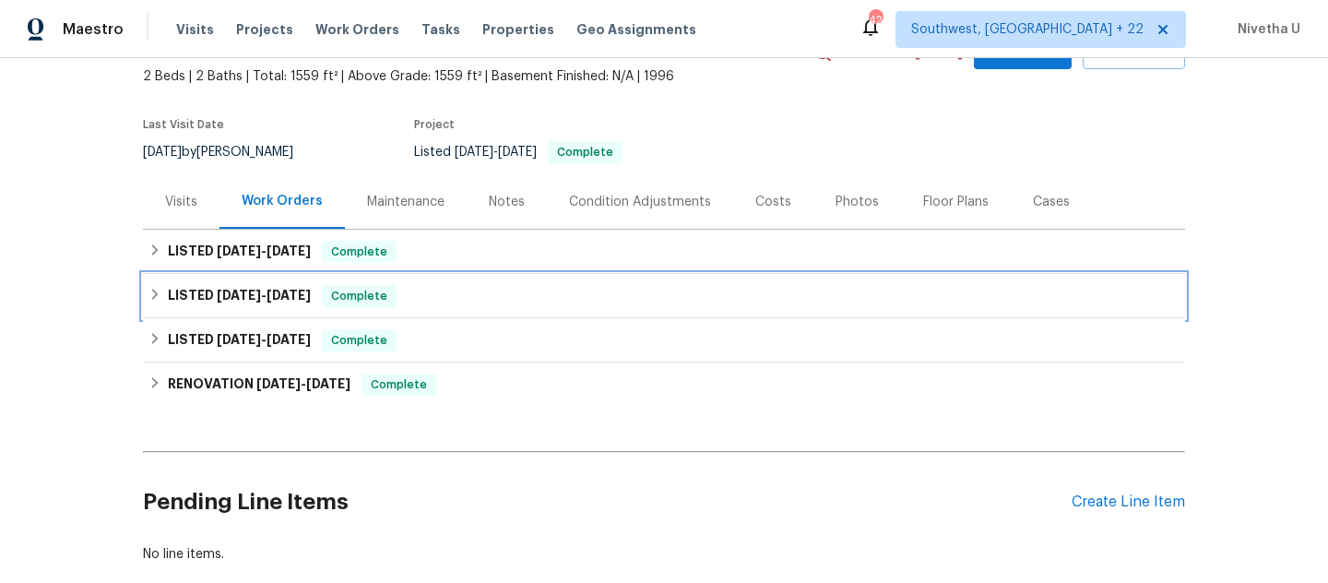
click at [401, 295] on div "LISTED 7/17/25 - 7/17/25 Complete" at bounding box center [664, 296] width 1031 height 22
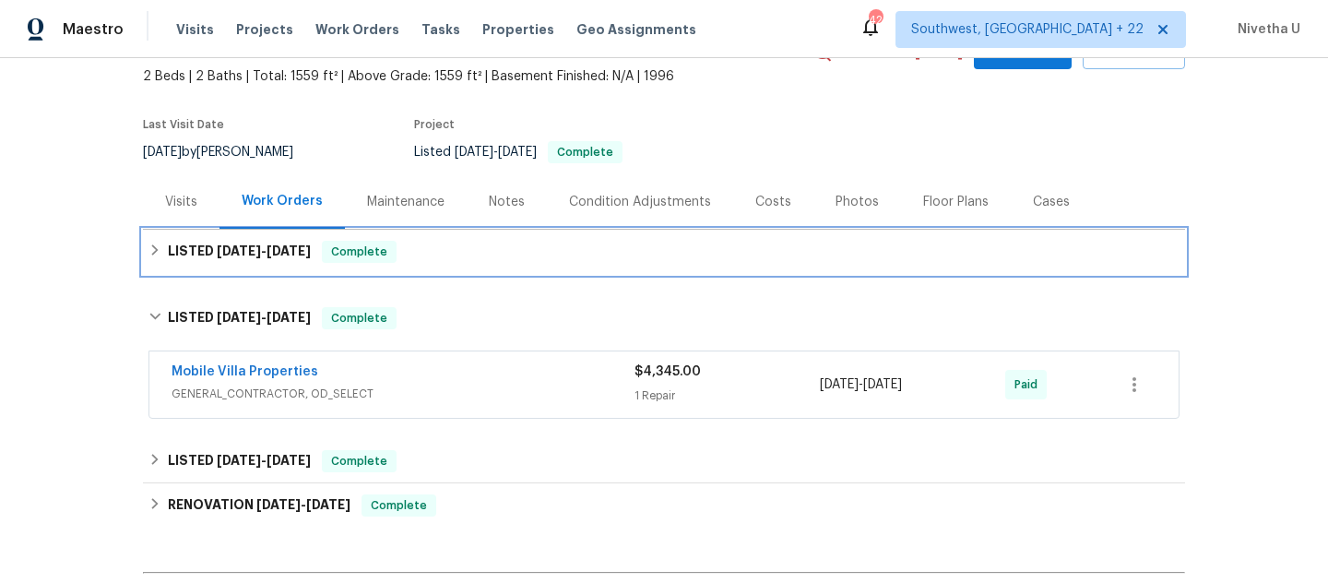
click at [415, 246] on div "LISTED 9/15/25 - 9/15/25 Complete" at bounding box center [664, 252] width 1031 height 22
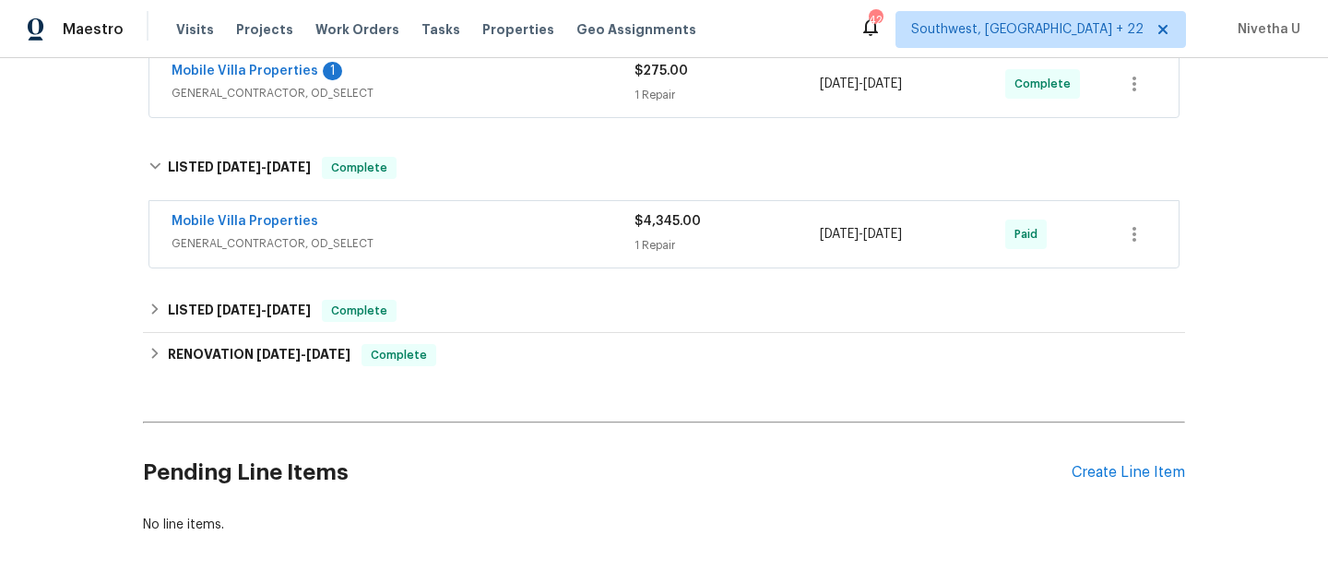
scroll to position [363, 0]
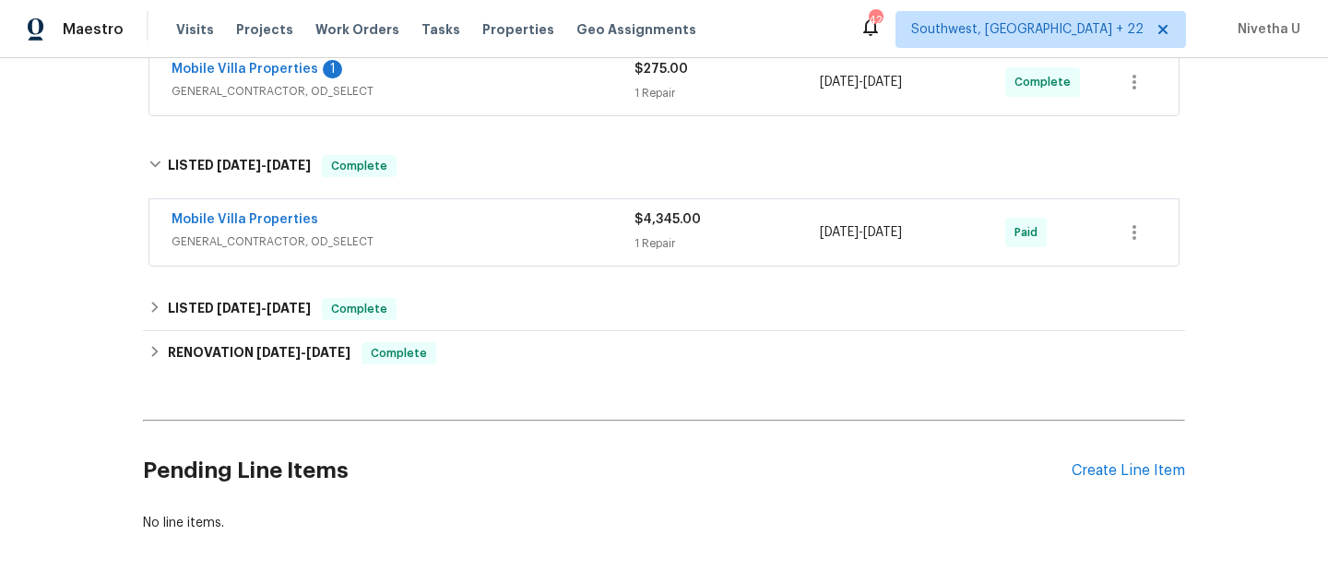
click at [452, 232] on span "GENERAL_CONTRACTOR, OD_SELECT" at bounding box center [403, 241] width 463 height 18
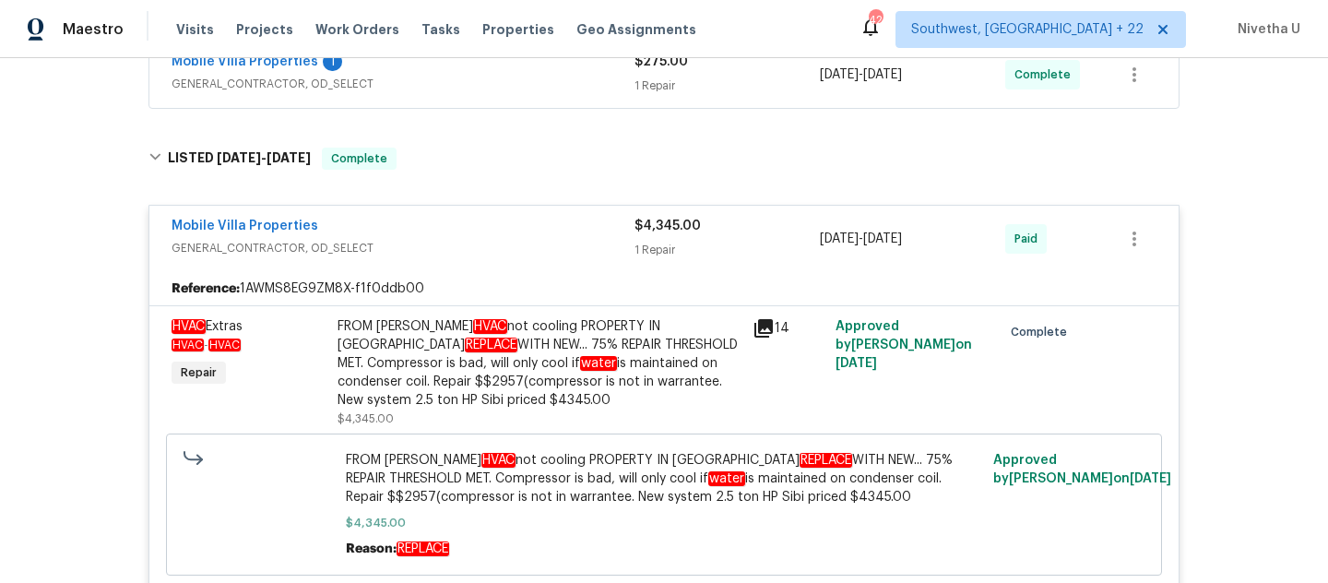
scroll to position [369, 0]
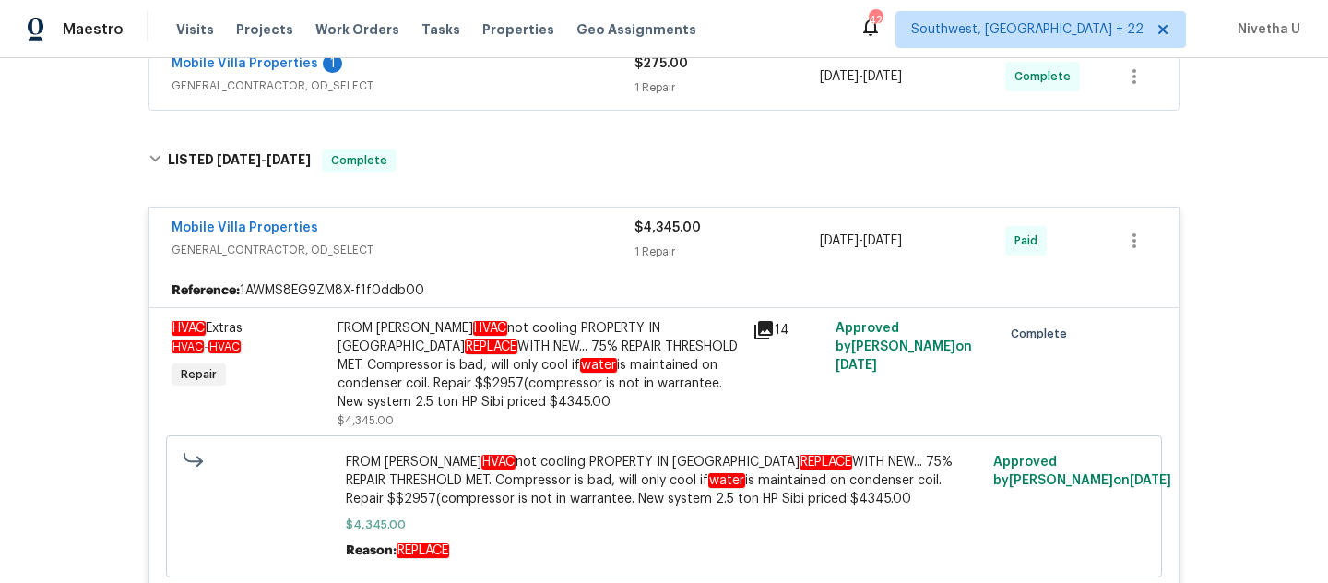
click at [512, 238] on div "Mobile Villa Properties" at bounding box center [403, 230] width 463 height 22
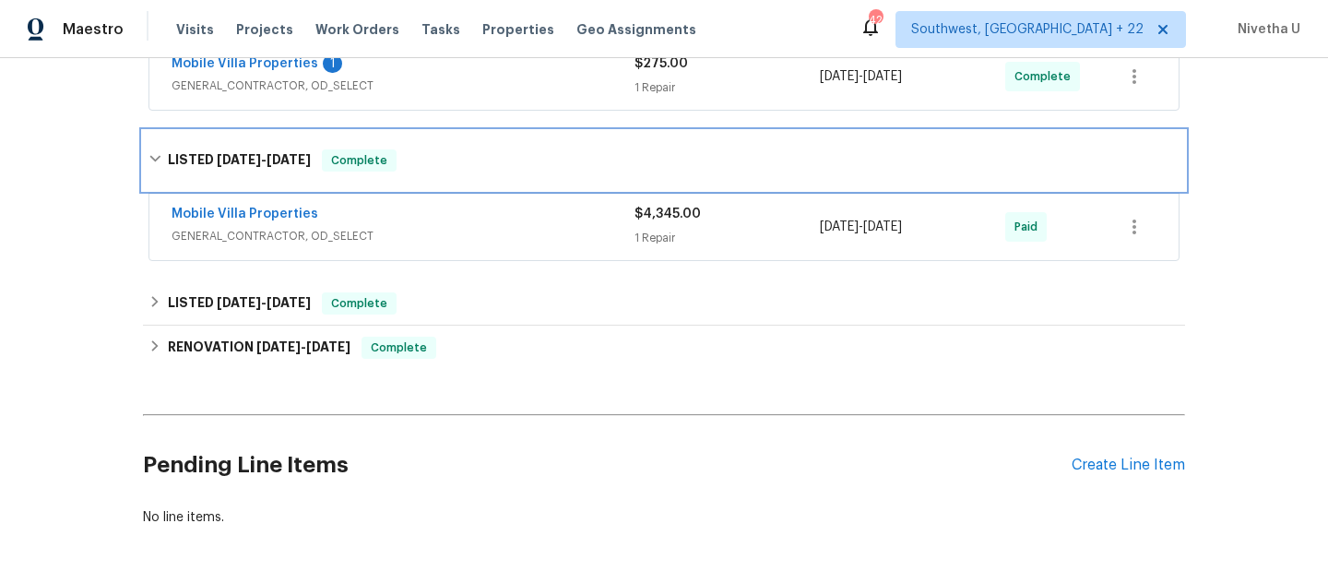
click at [504, 176] on div "LISTED 7/17/25 - 7/17/25 Complete" at bounding box center [664, 160] width 1042 height 59
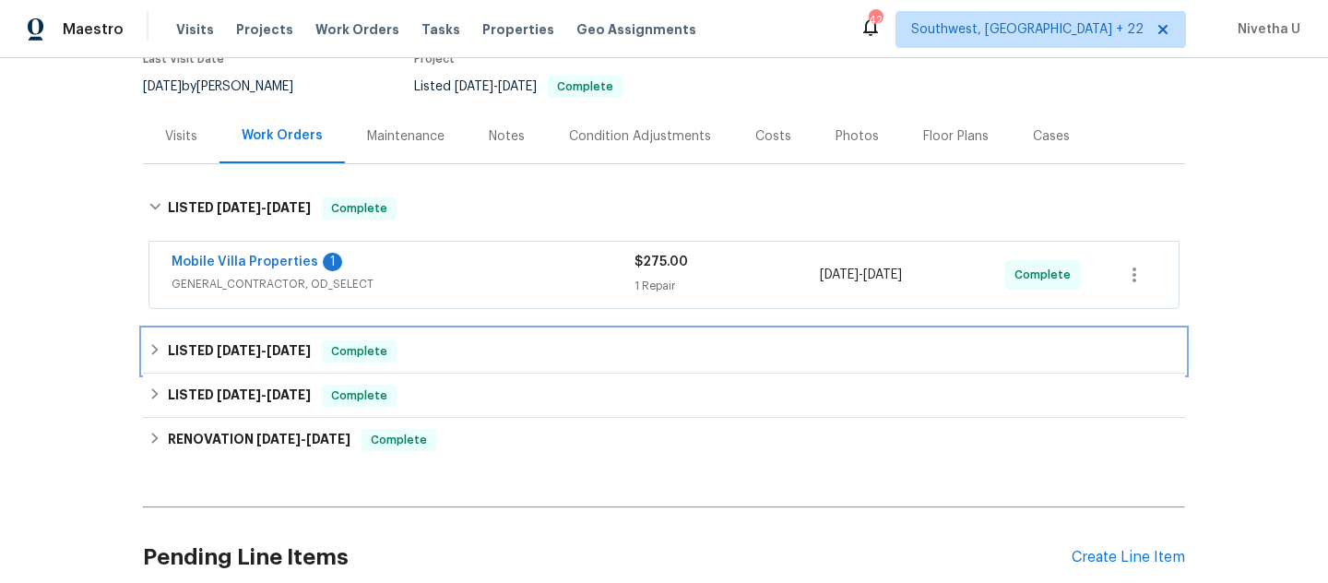
scroll to position [137, 0]
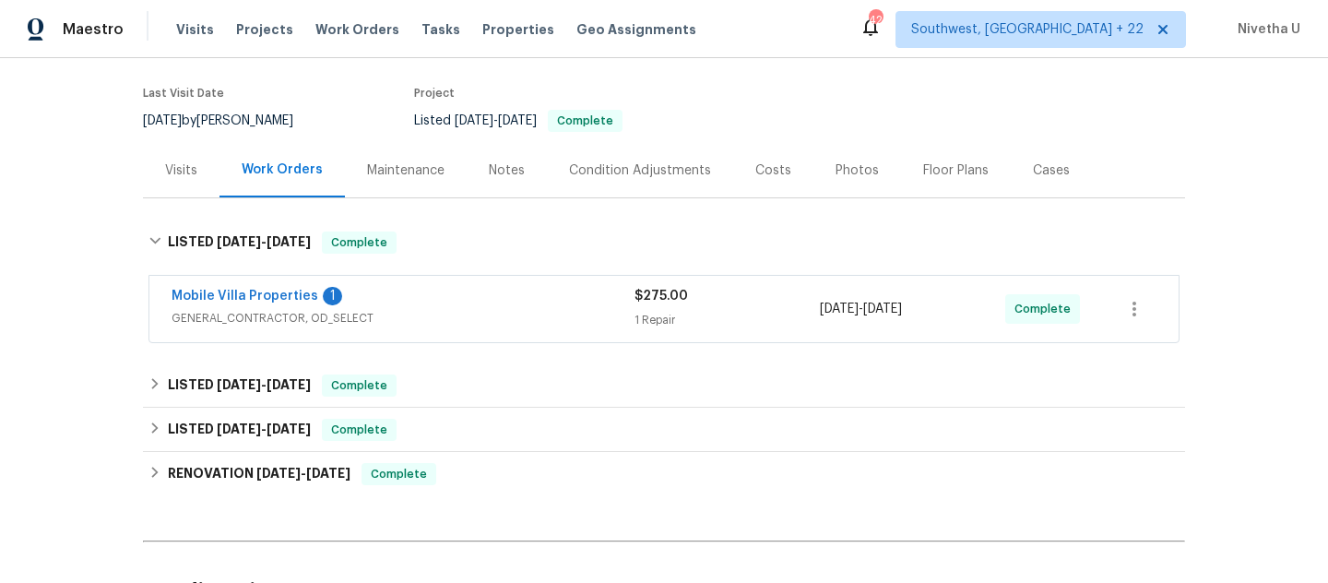
click at [542, 316] on span "GENERAL_CONTRACTOR, OD_SELECT" at bounding box center [403, 318] width 463 height 18
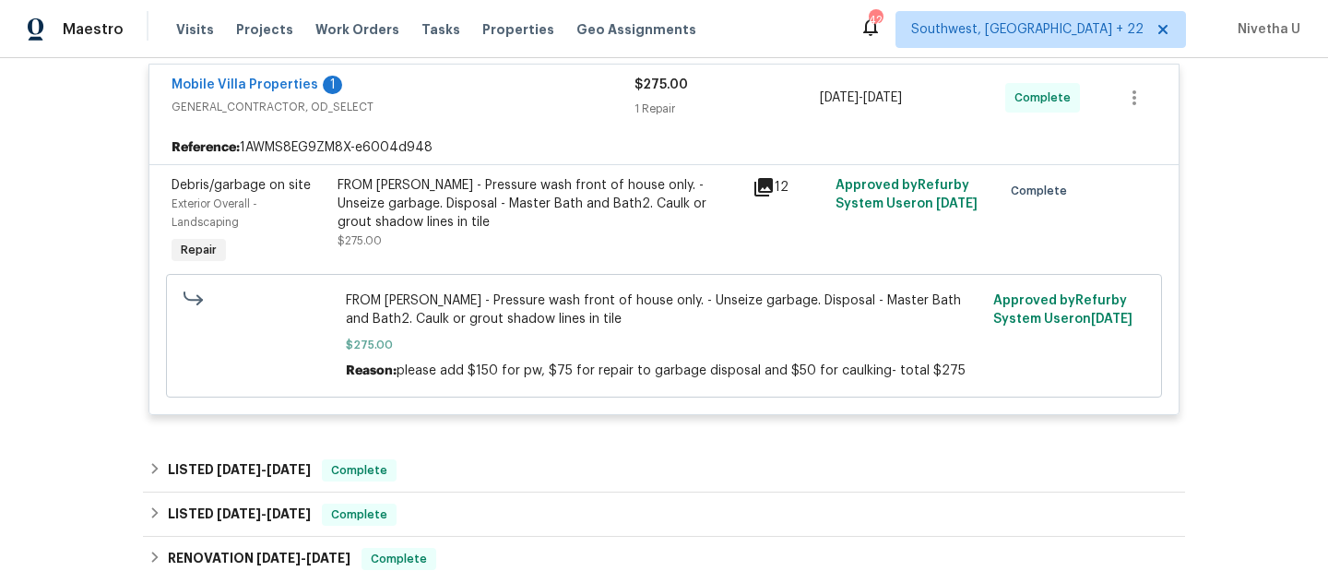
scroll to position [258, 0]
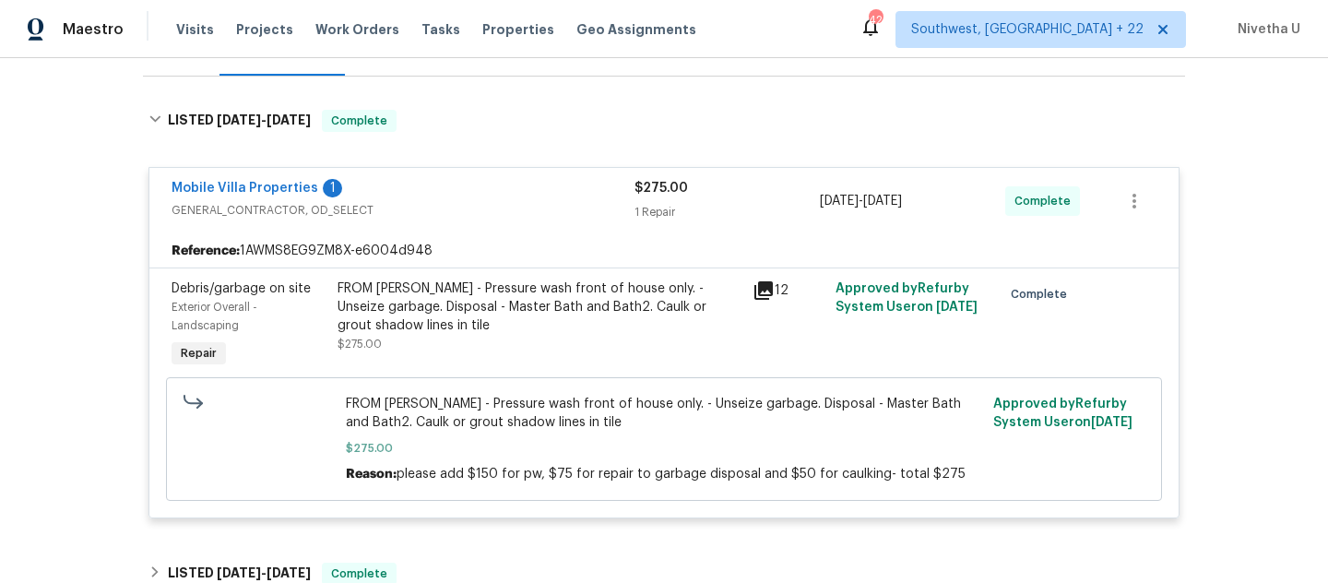
click at [502, 202] on span "GENERAL_CONTRACTOR, OD_SELECT" at bounding box center [403, 210] width 463 height 18
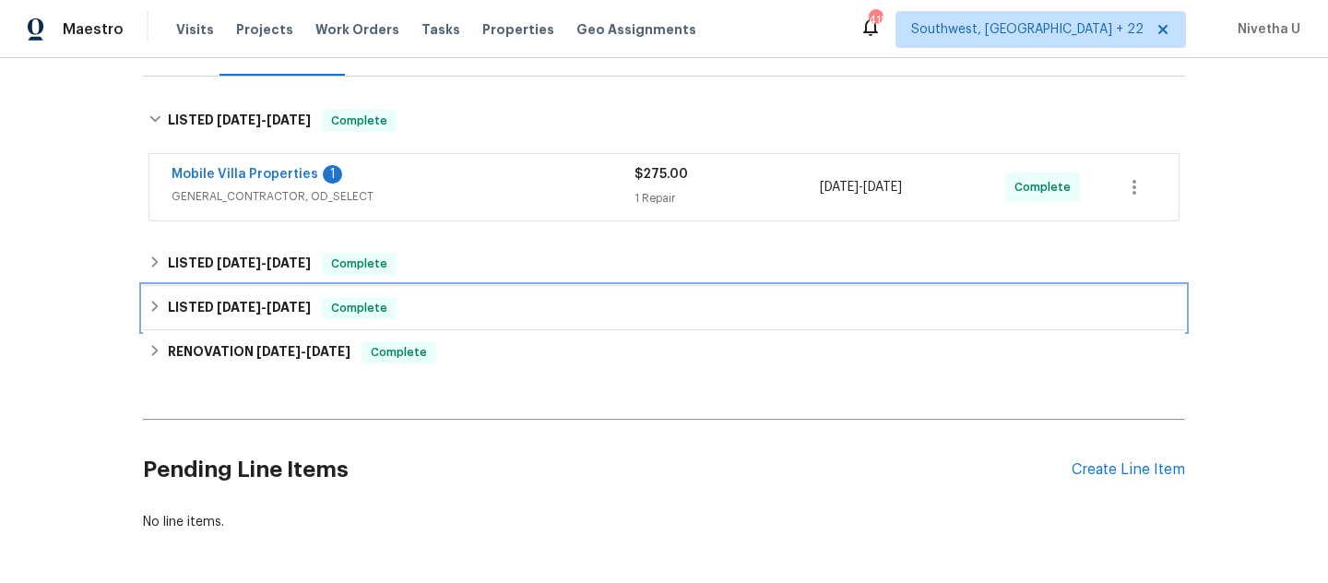
click at [414, 302] on div "LISTED 1/13/25 - 1/14/25 Complete" at bounding box center [664, 308] width 1031 height 22
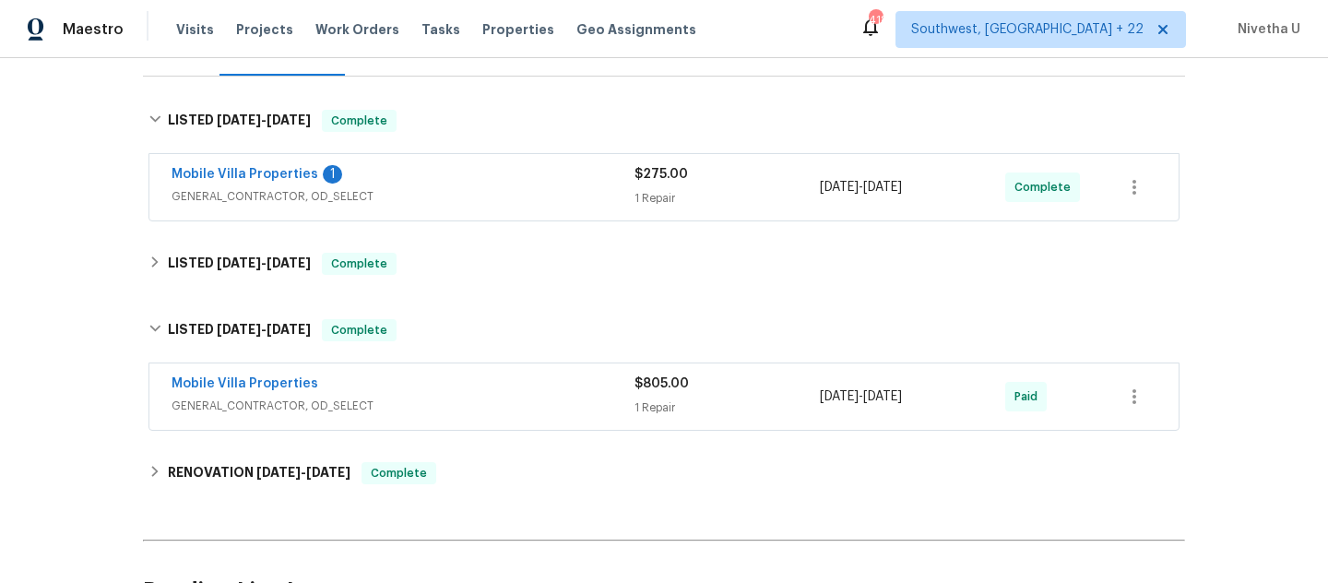
click at [458, 403] on span "GENERAL_CONTRACTOR, OD_SELECT" at bounding box center [403, 406] width 463 height 18
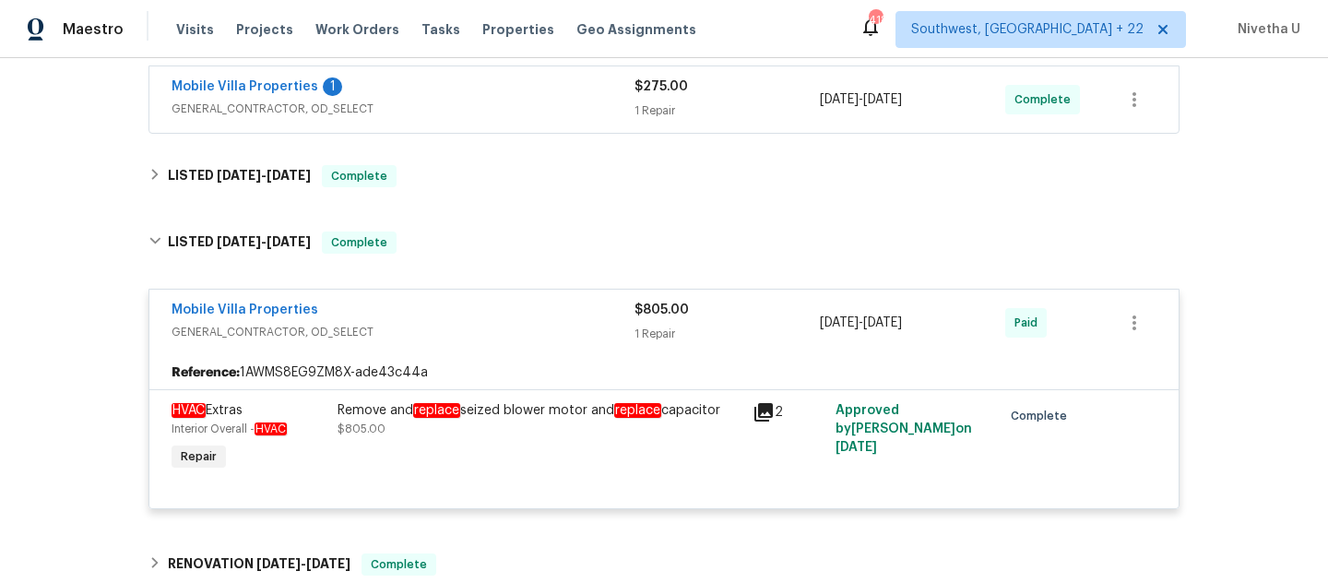
scroll to position [342, 0]
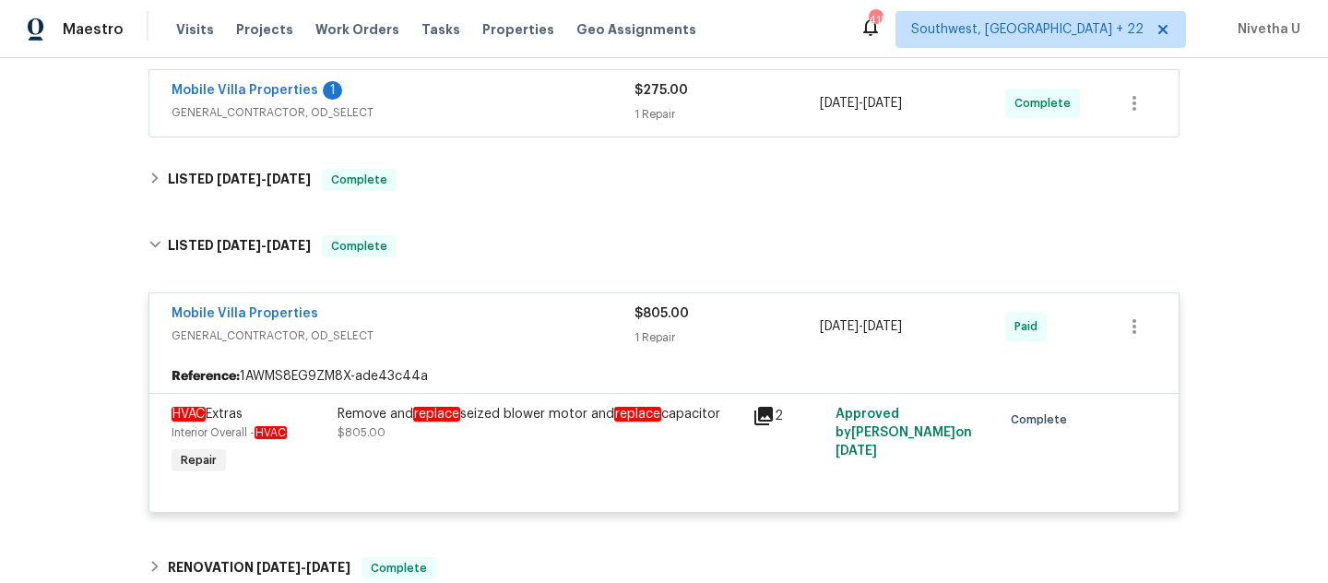
click at [470, 310] on div "Mobile Villa Properties" at bounding box center [403, 315] width 463 height 22
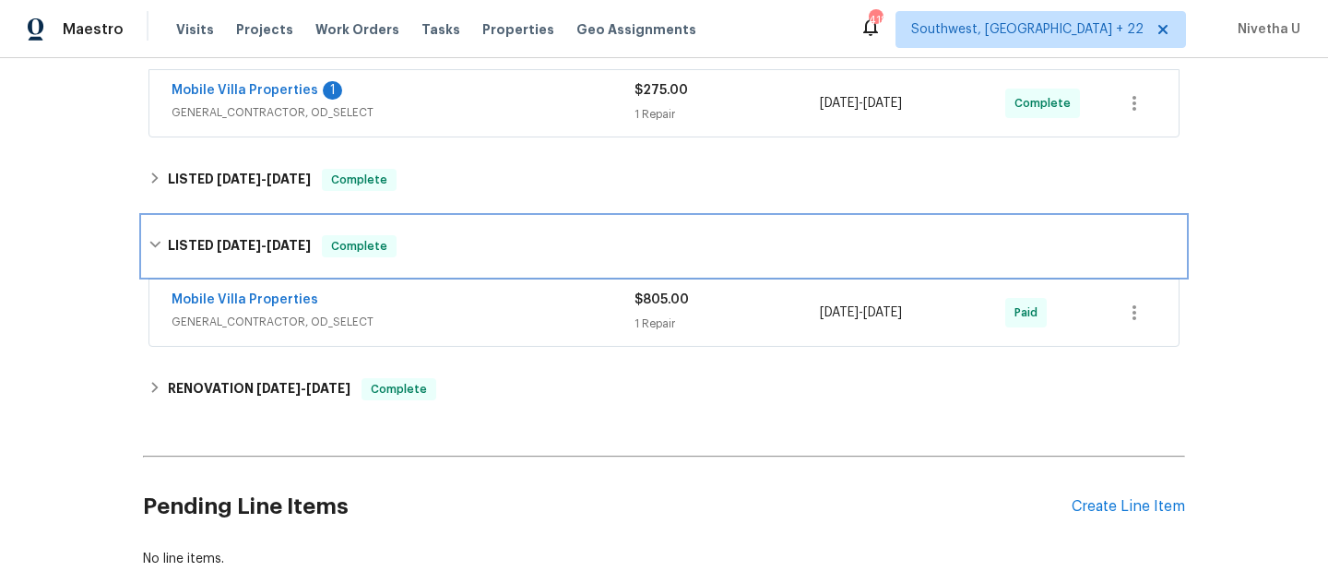
click at [459, 244] on div "LISTED 1/13/25 - 1/14/25 Complete" at bounding box center [664, 246] width 1031 height 22
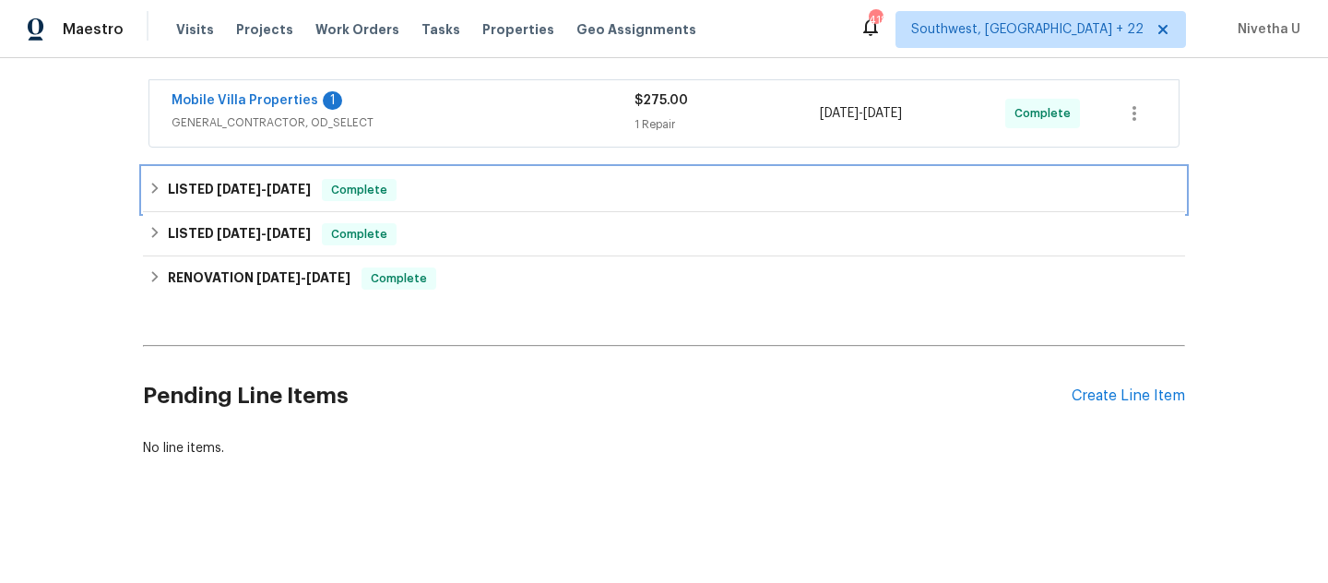
click at [450, 185] on div "LISTED 7/17/25 - 7/17/25 Complete" at bounding box center [664, 190] width 1031 height 22
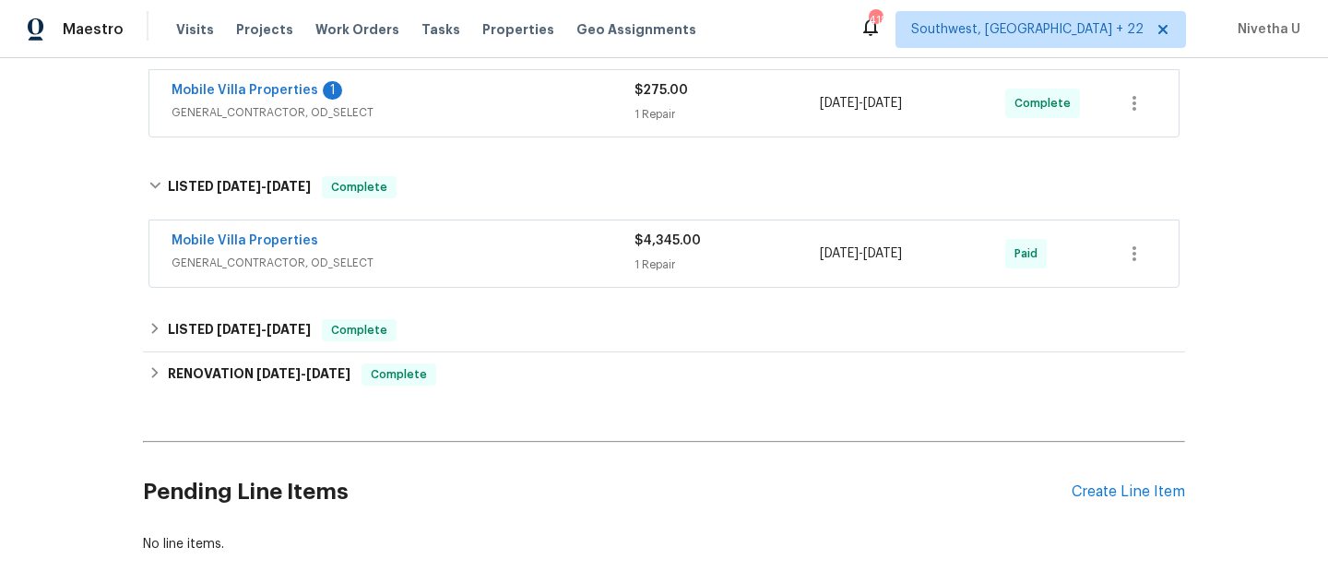
click at [461, 256] on span "GENERAL_CONTRACTOR, OD_SELECT" at bounding box center [403, 263] width 463 height 18
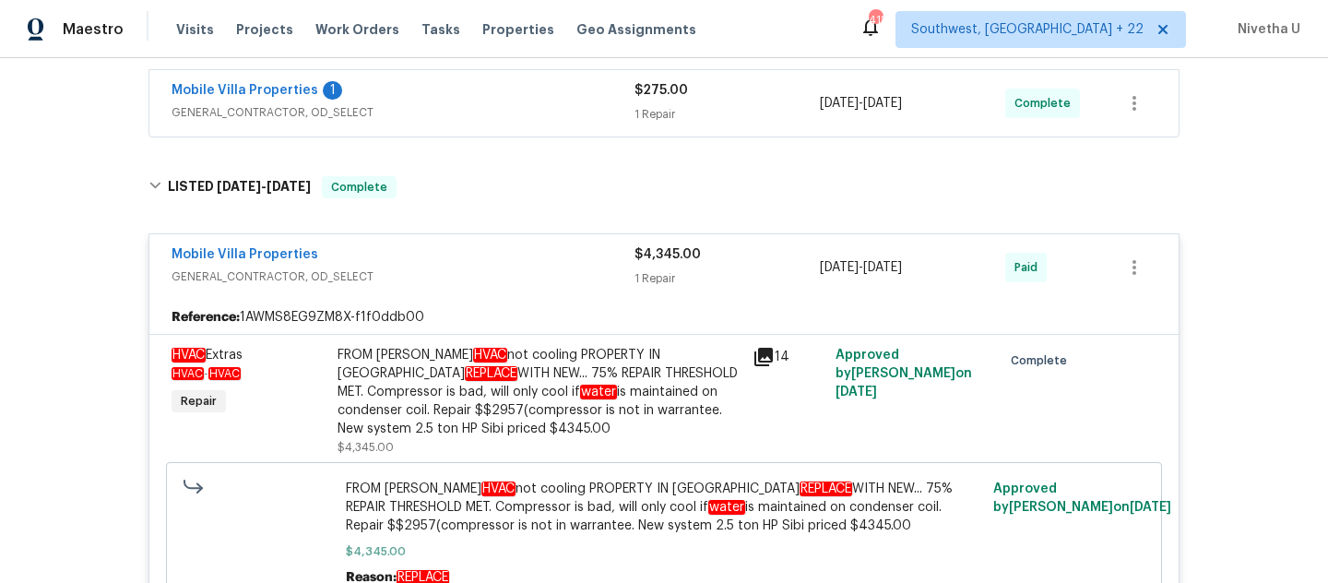
click at [467, 274] on span "GENERAL_CONTRACTOR, OD_SELECT" at bounding box center [403, 277] width 463 height 18
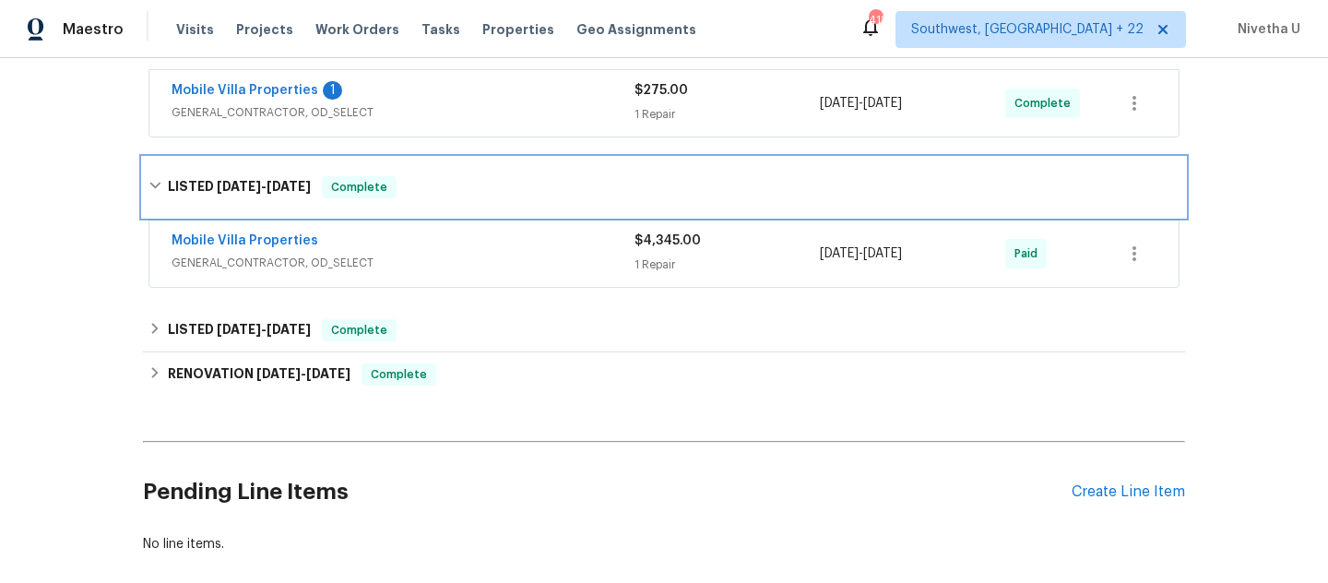
click at [425, 167] on div "LISTED 7/17/25 - 7/17/25 Complete" at bounding box center [664, 187] width 1042 height 59
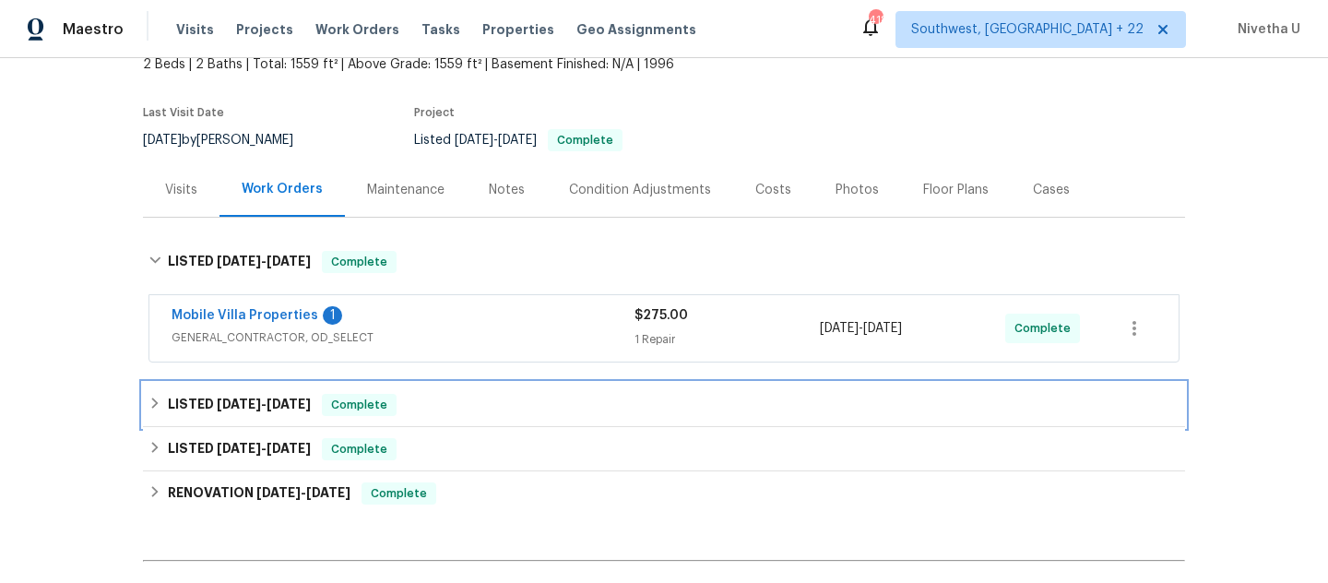
scroll to position [115, 0]
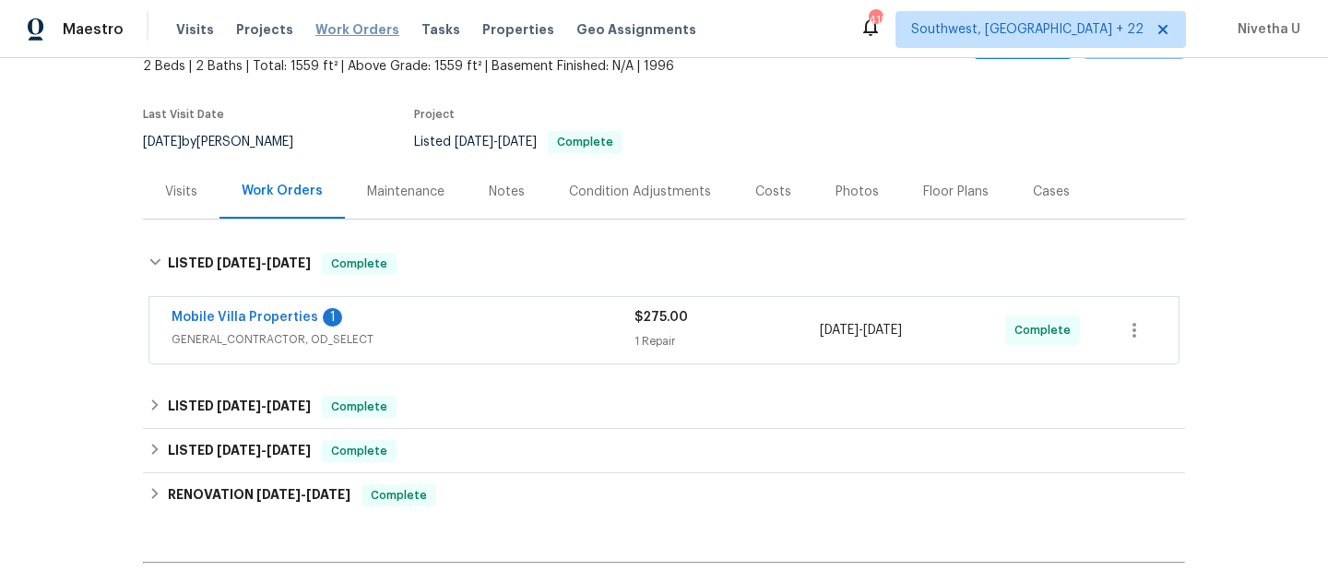
click at [349, 30] on span "Work Orders" at bounding box center [358, 29] width 84 height 18
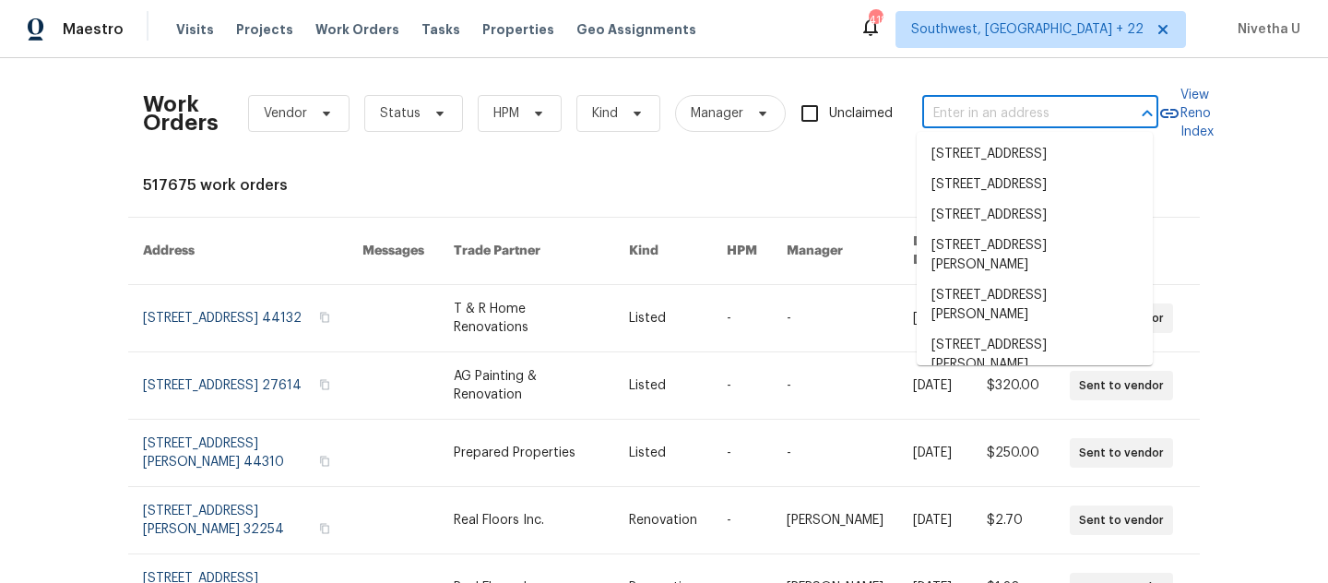
click at [990, 122] on input "text" at bounding box center [1015, 114] width 185 height 29
paste input "4841 Santa Fe Trl SW Atlanta, GA 30331"
type input "4841 Santa Fe Trl SW Atlanta, GA 30331"
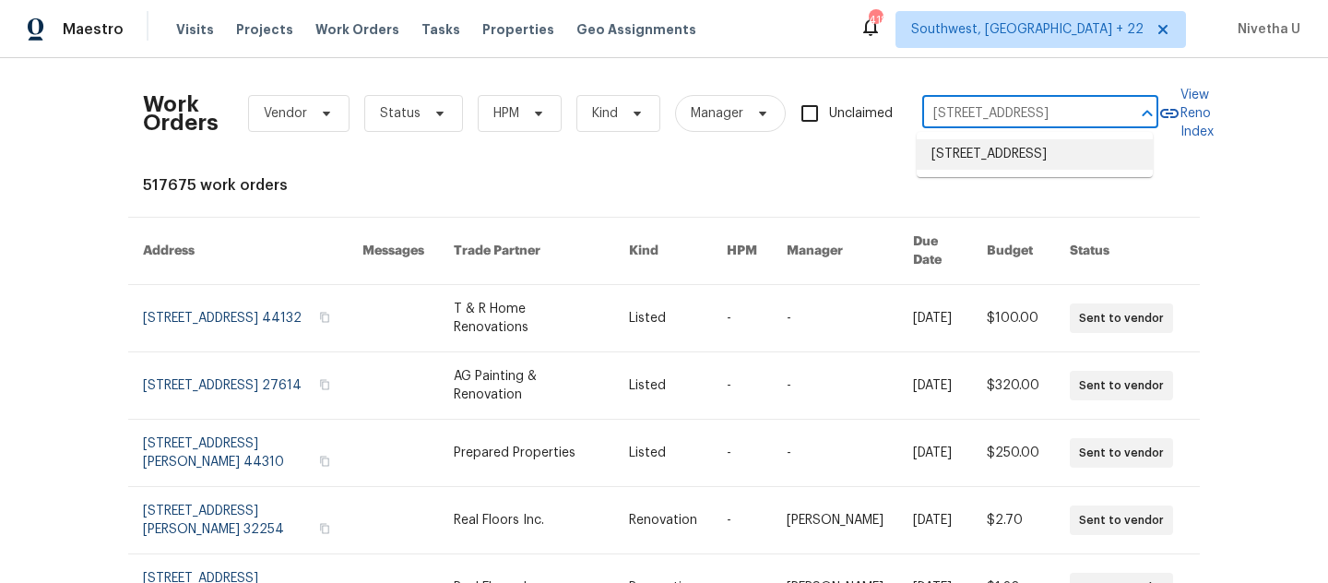
click at [1008, 170] on li "4841 Santa Fe Trl SW, Atlanta, GA 30331" at bounding box center [1035, 154] width 236 height 30
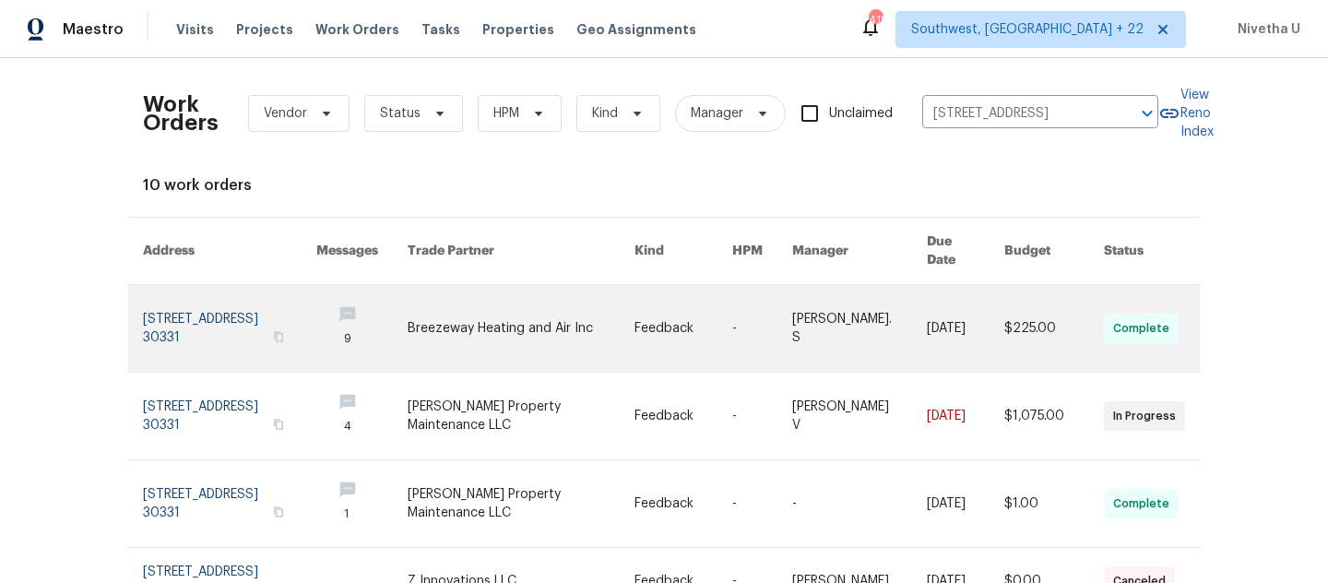
click at [211, 304] on link at bounding box center [229, 328] width 173 height 87
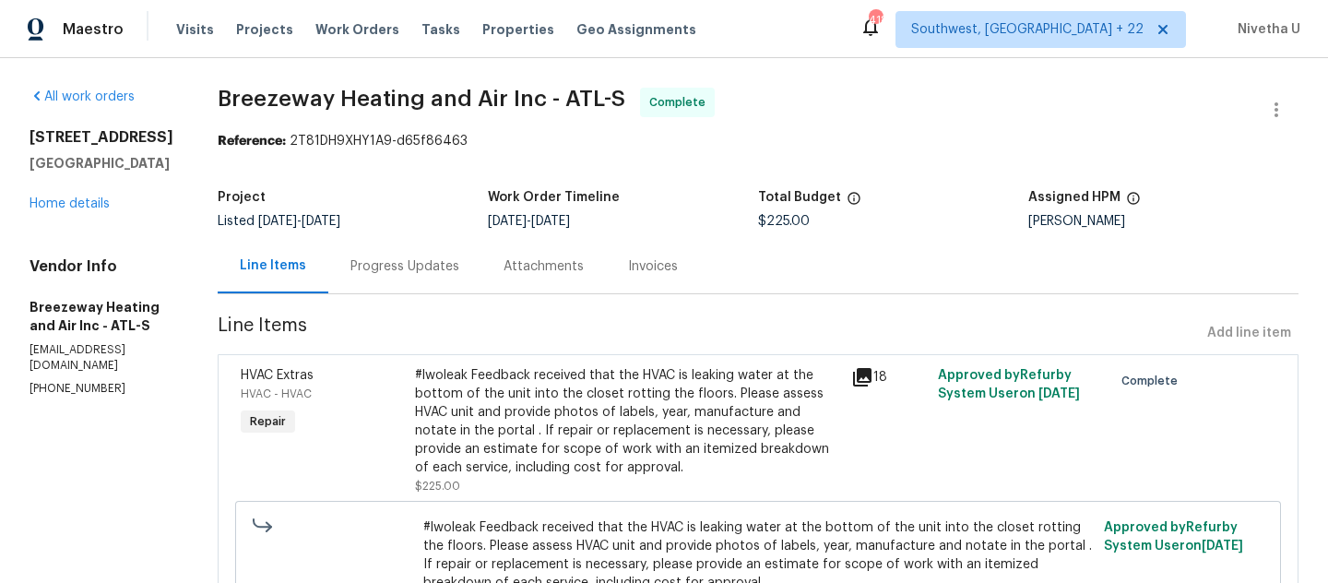
click at [64, 205] on div "4841 Santa Fe Trl SW Atlanta, GA 30331 Home details" at bounding box center [102, 170] width 144 height 85
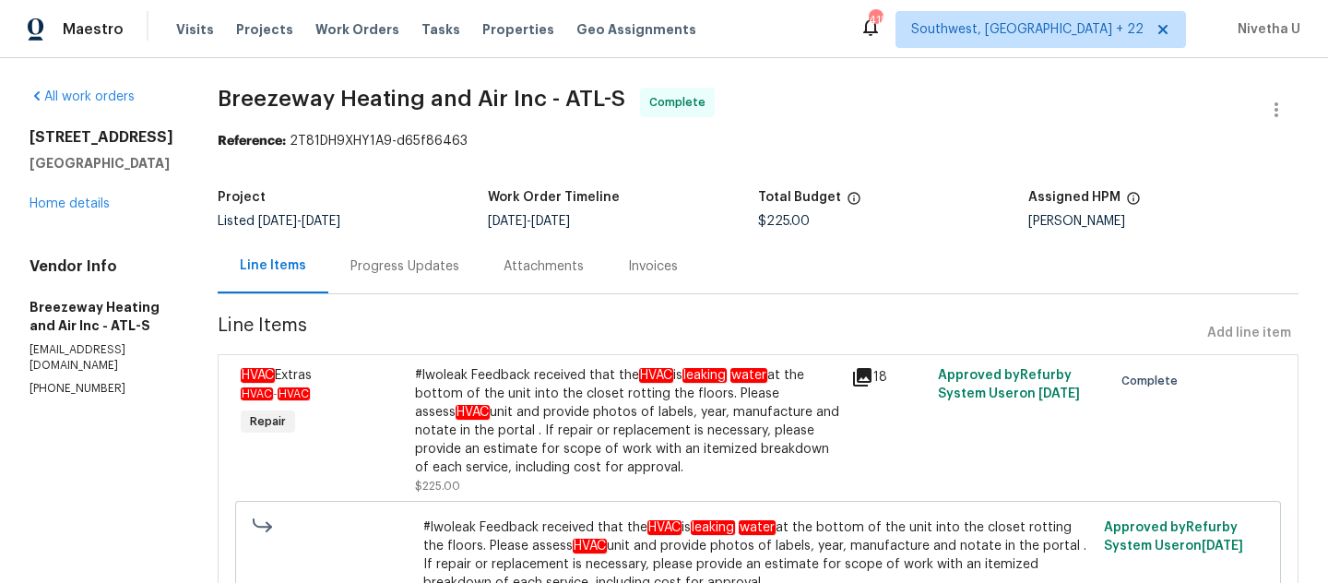
click at [64, 213] on div "4841 Santa Fe Trl SW Atlanta, GA 30331 Home details" at bounding box center [102, 170] width 144 height 85
click at [62, 210] on link "Home details" at bounding box center [70, 203] width 80 height 13
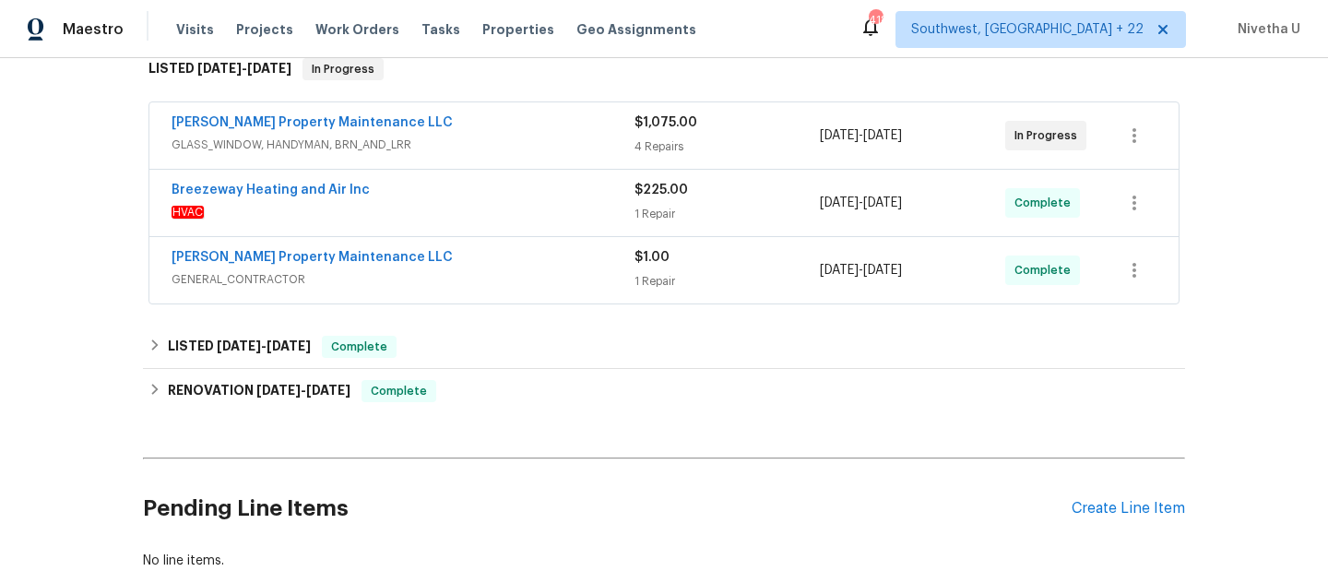
scroll to position [311, 0]
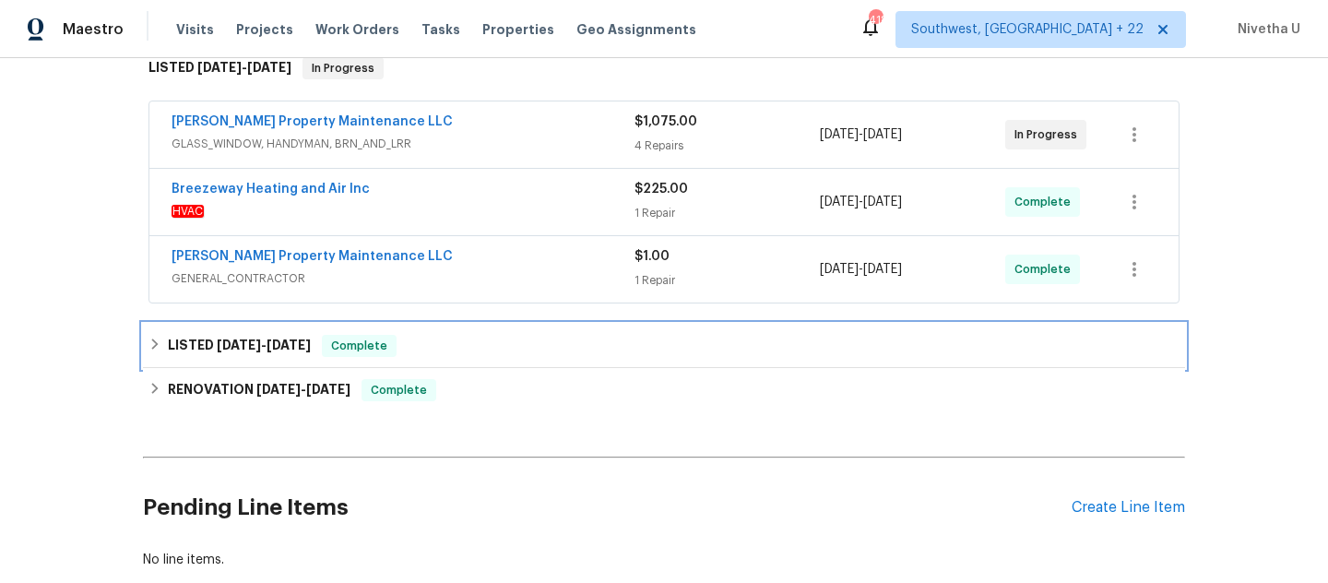
click at [409, 348] on div "LISTED 8/26/25 - 8/27/25 Complete" at bounding box center [664, 346] width 1031 height 22
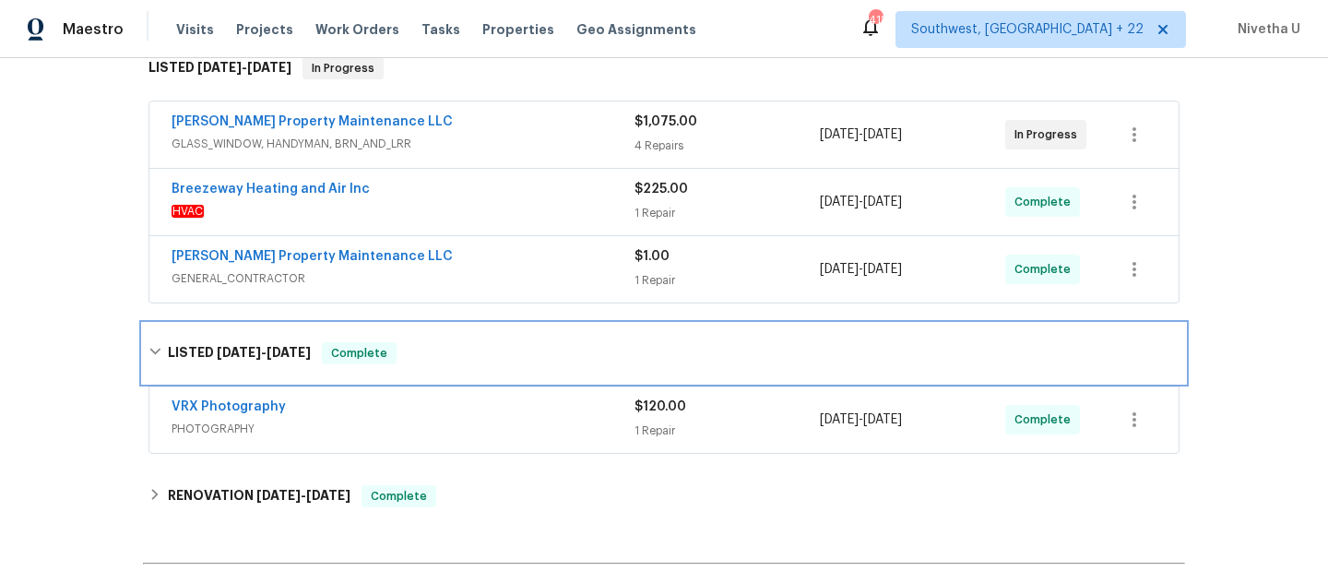
click at [409, 348] on div "LISTED 8/26/25 - 8/27/25 Complete" at bounding box center [664, 353] width 1031 height 22
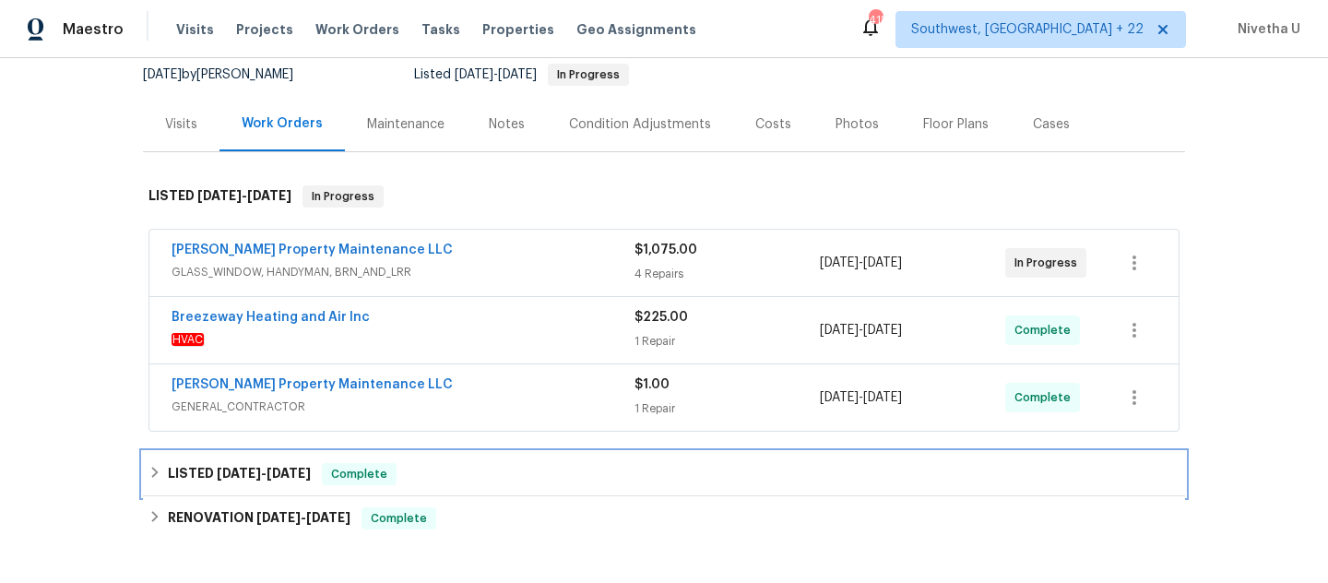
scroll to position [182, 0]
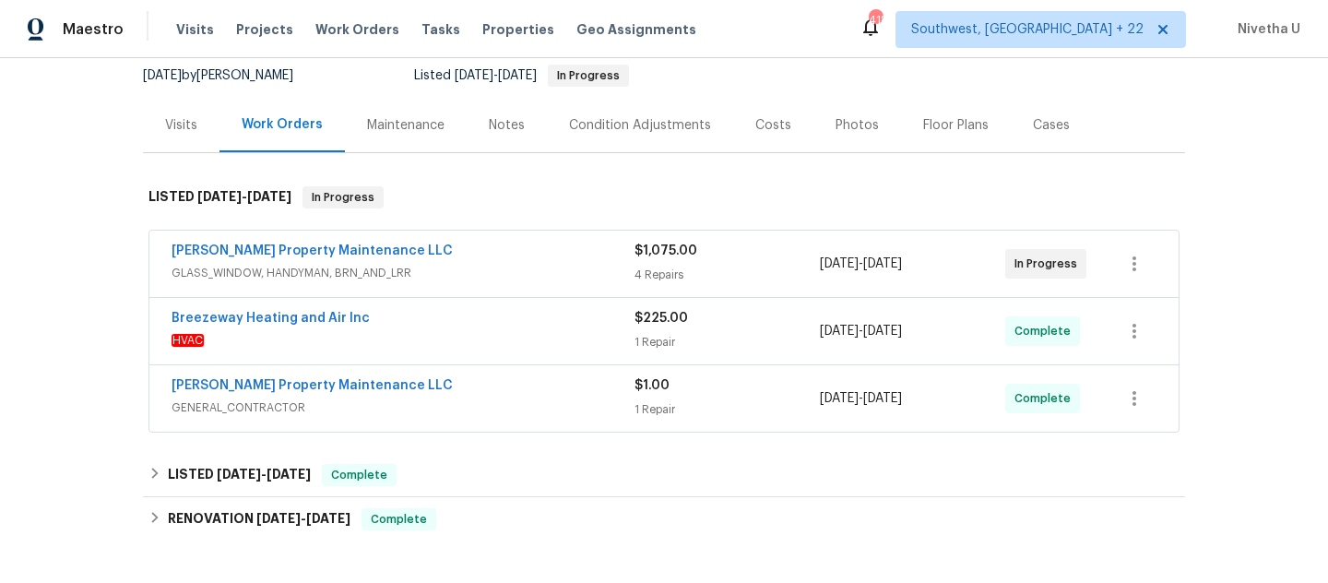
click at [589, 396] on div "Glen Property Maintenance LLC" at bounding box center [403, 387] width 463 height 22
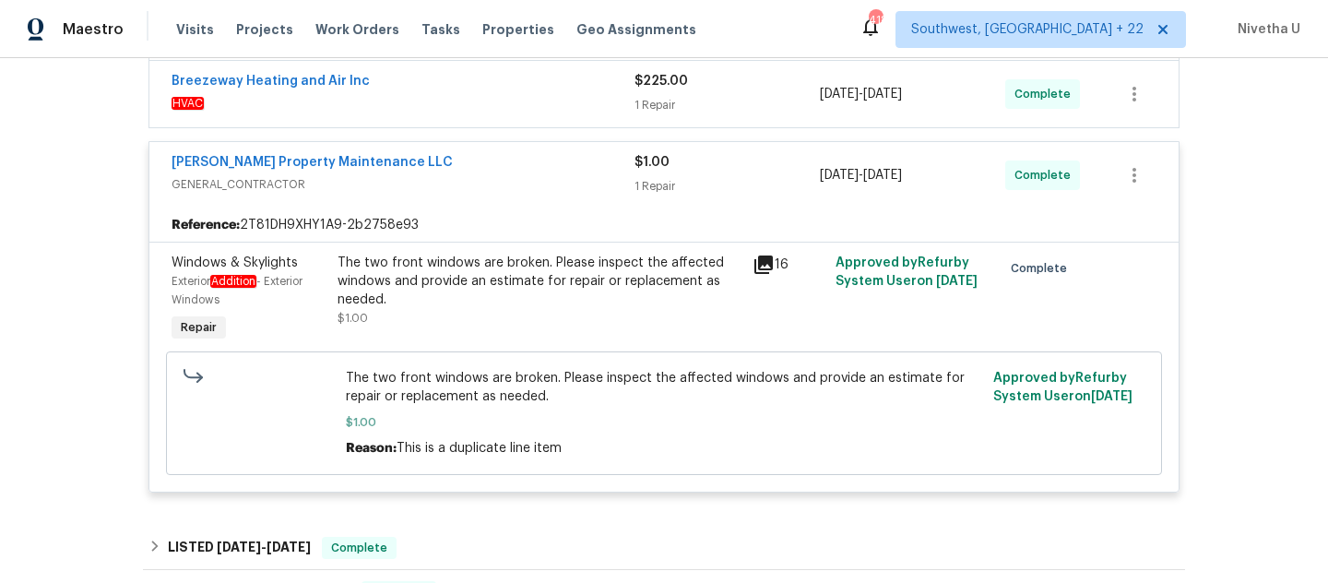
scroll to position [306, 0]
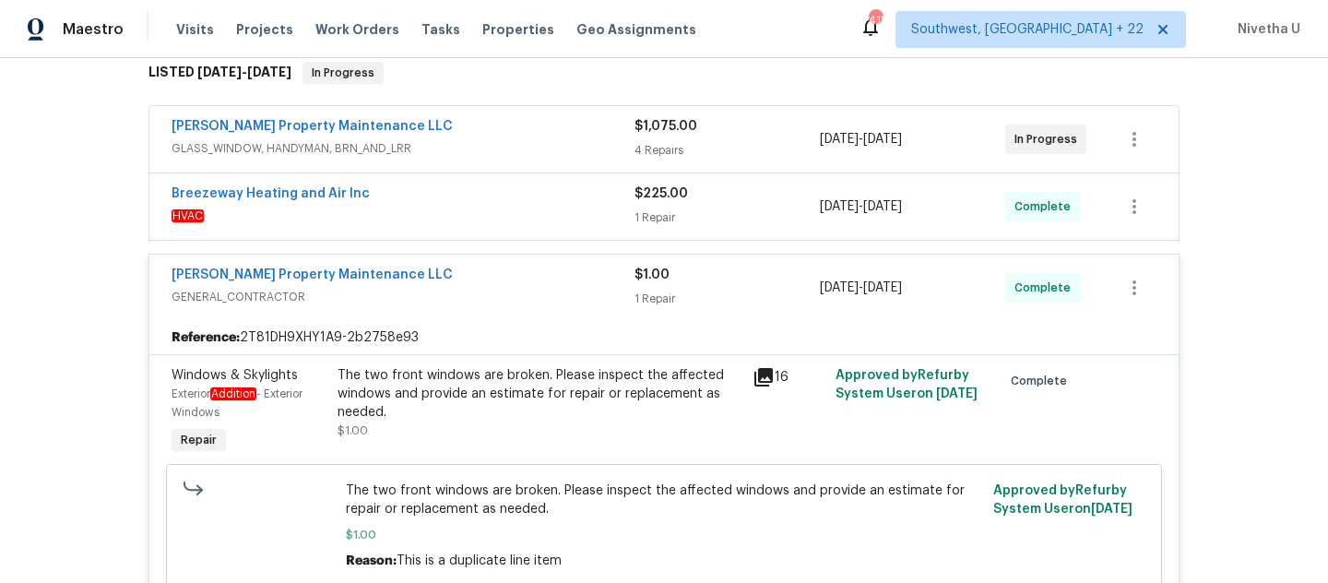
click at [535, 296] on span "GENERAL_CONTRACTOR" at bounding box center [403, 297] width 463 height 18
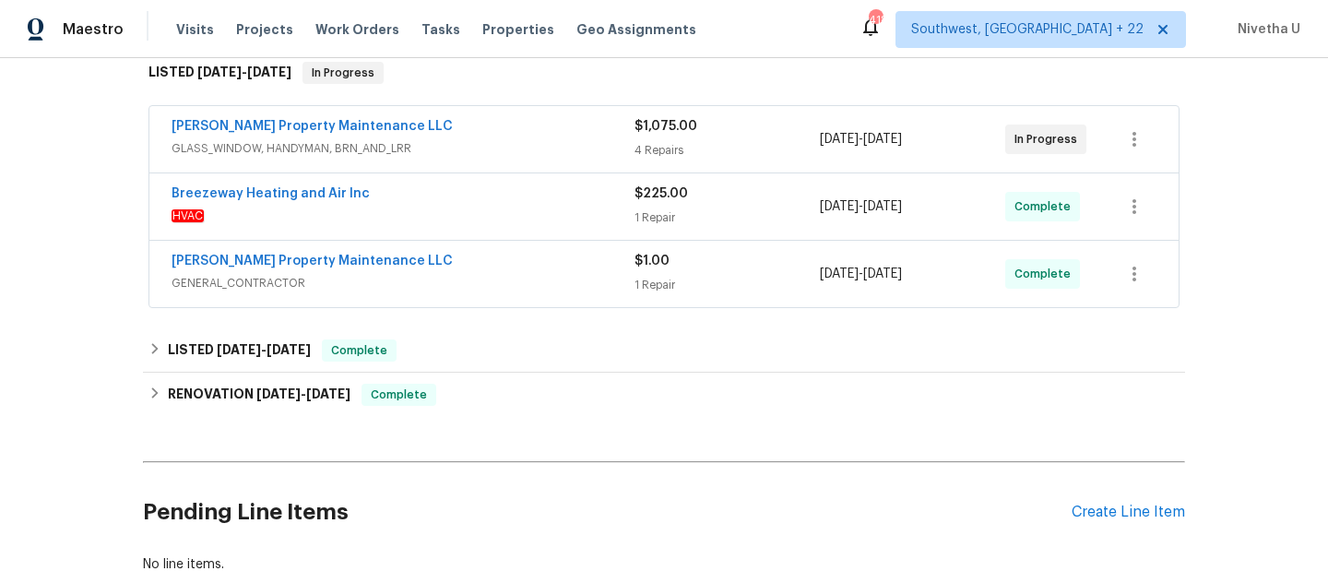
click at [510, 222] on span "HVAC" at bounding box center [403, 216] width 463 height 18
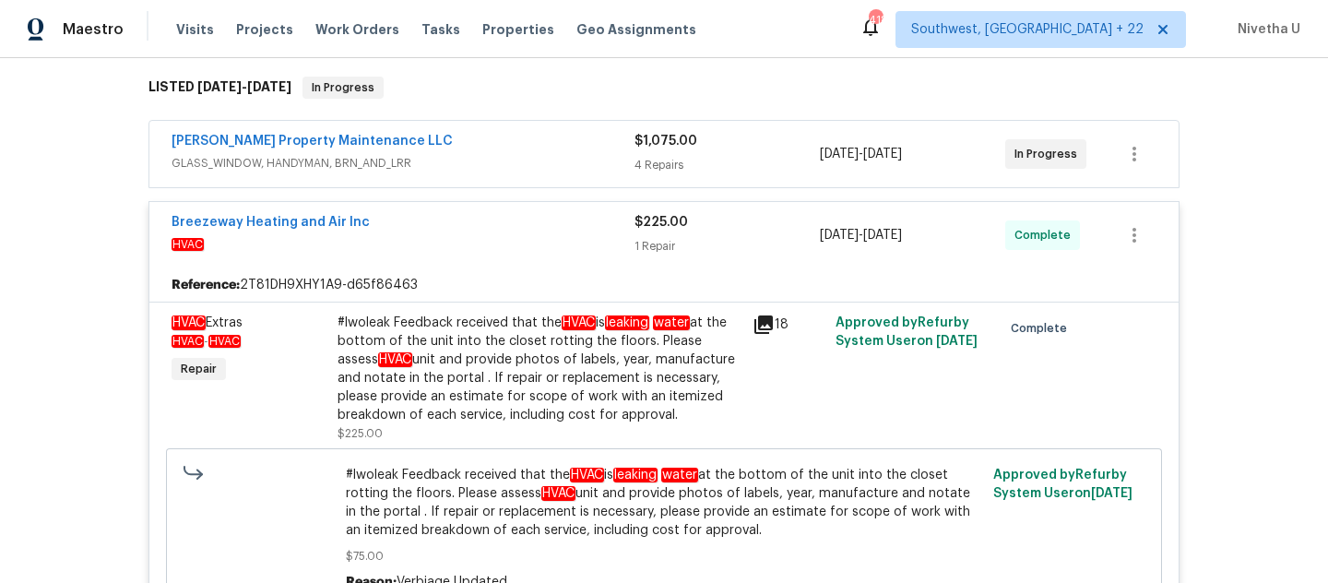
scroll to position [154, 0]
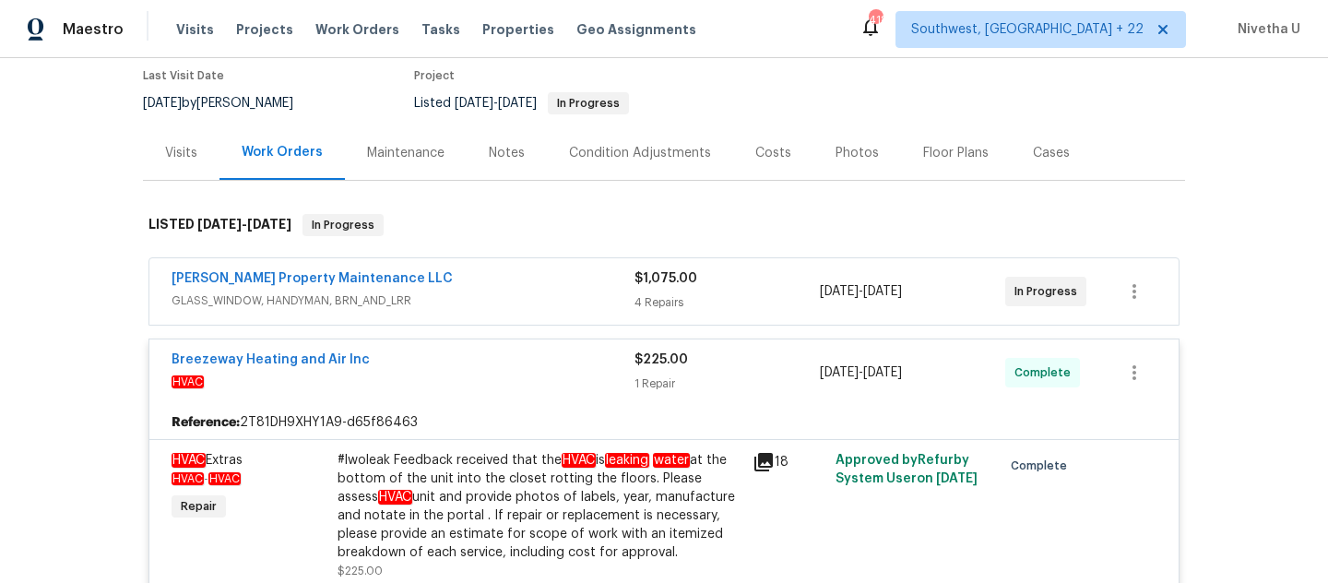
click at [522, 292] on span "GLASS_WINDOW, HANDYMAN, BRN_AND_LRR" at bounding box center [403, 301] width 463 height 18
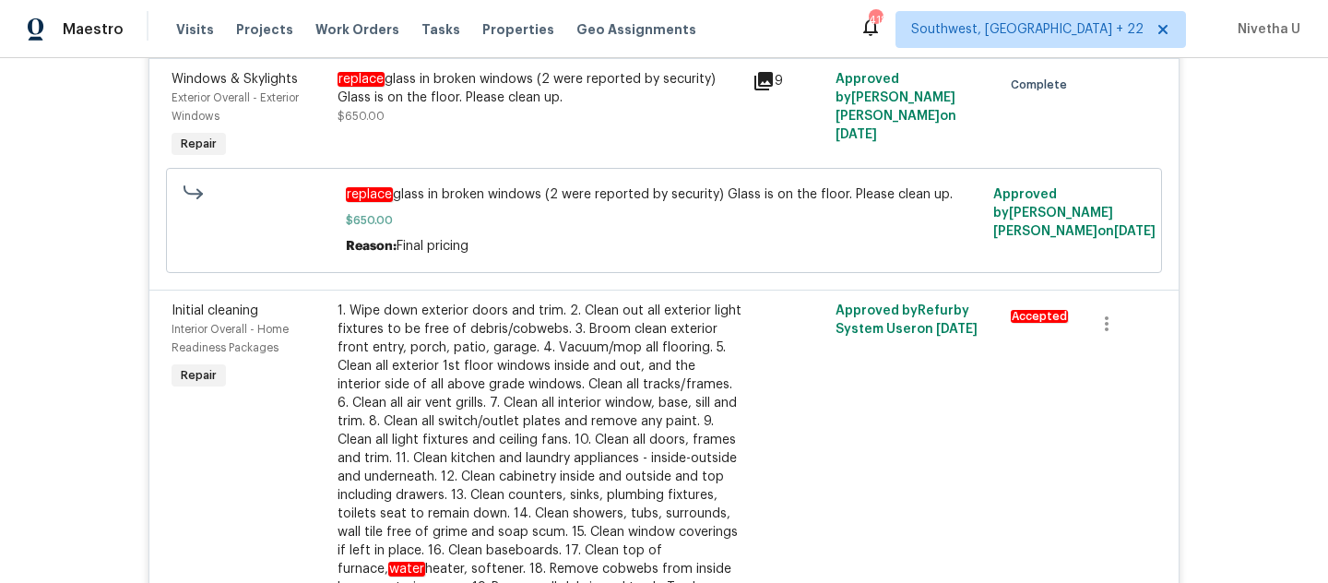
scroll to position [169, 0]
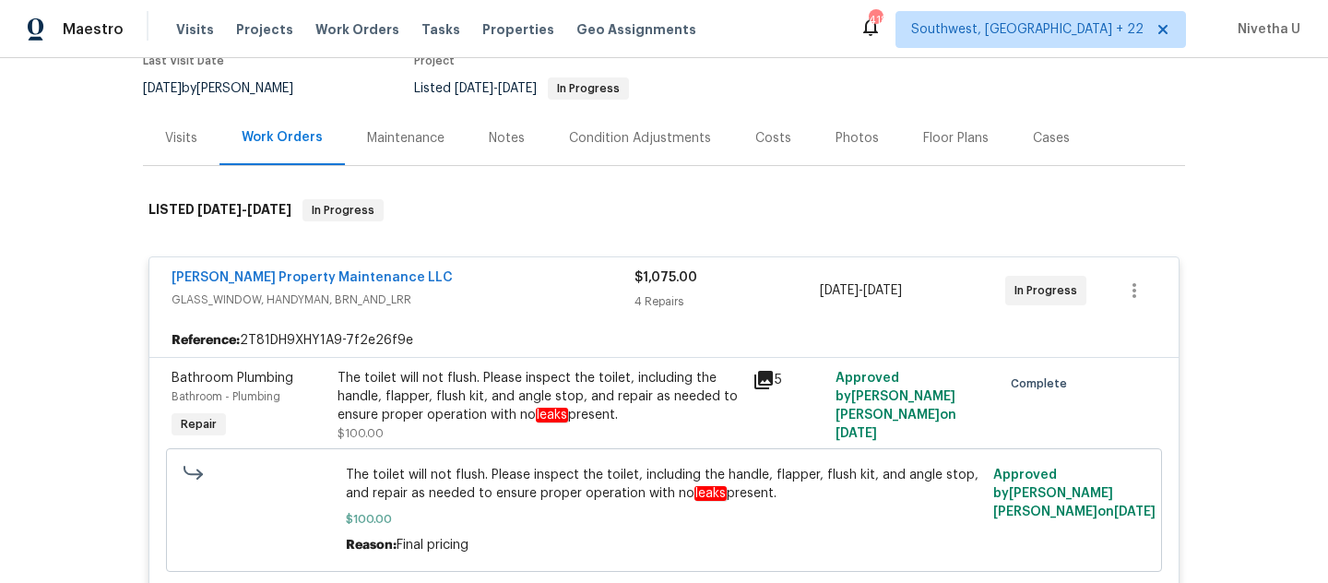
click at [515, 296] on span "GLASS_WINDOW, HANDYMAN, BRN_AND_LRR" at bounding box center [403, 300] width 463 height 18
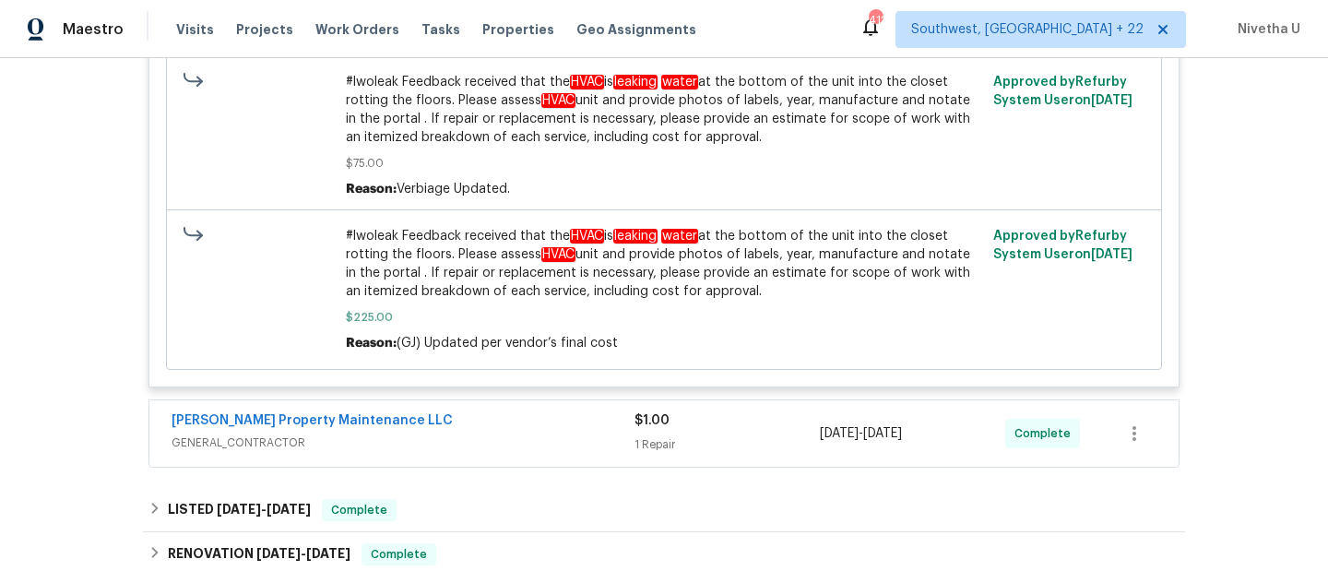
scroll to position [744, 0]
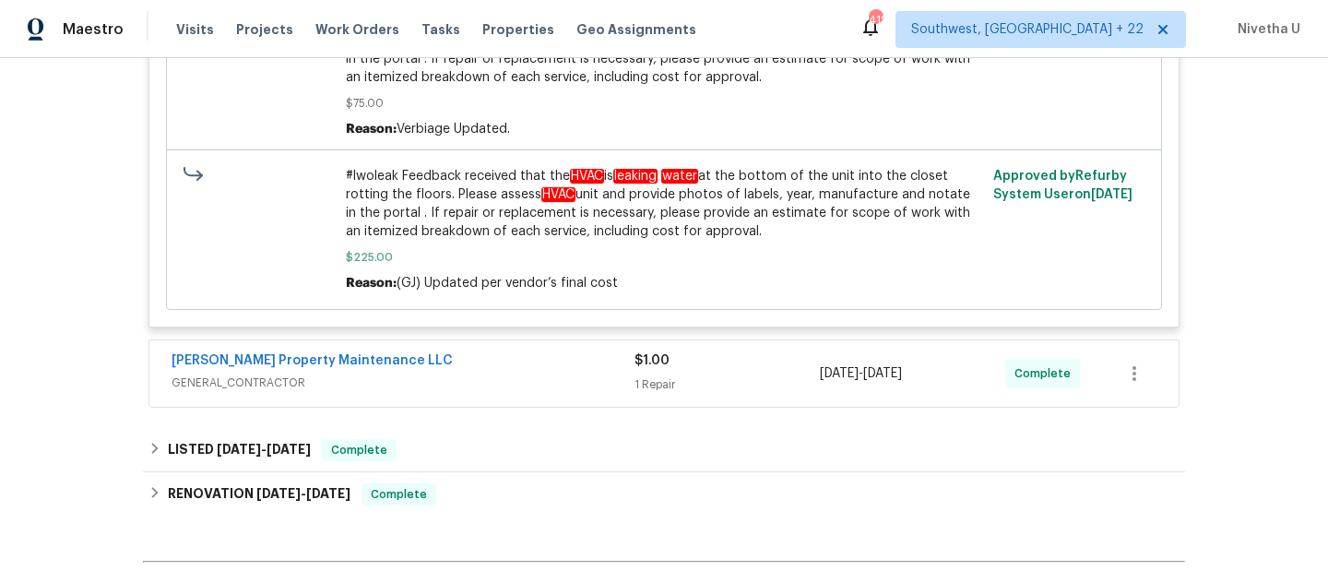
click at [451, 380] on span "GENERAL_CONTRACTOR" at bounding box center [403, 383] width 463 height 18
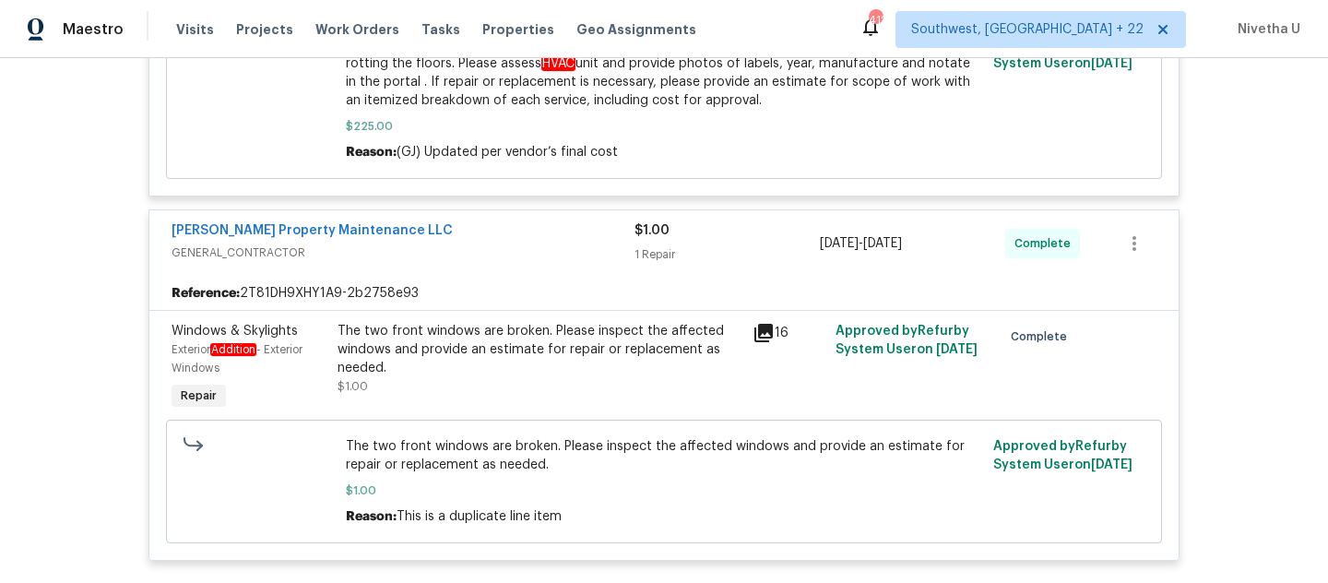
scroll to position [869, 0]
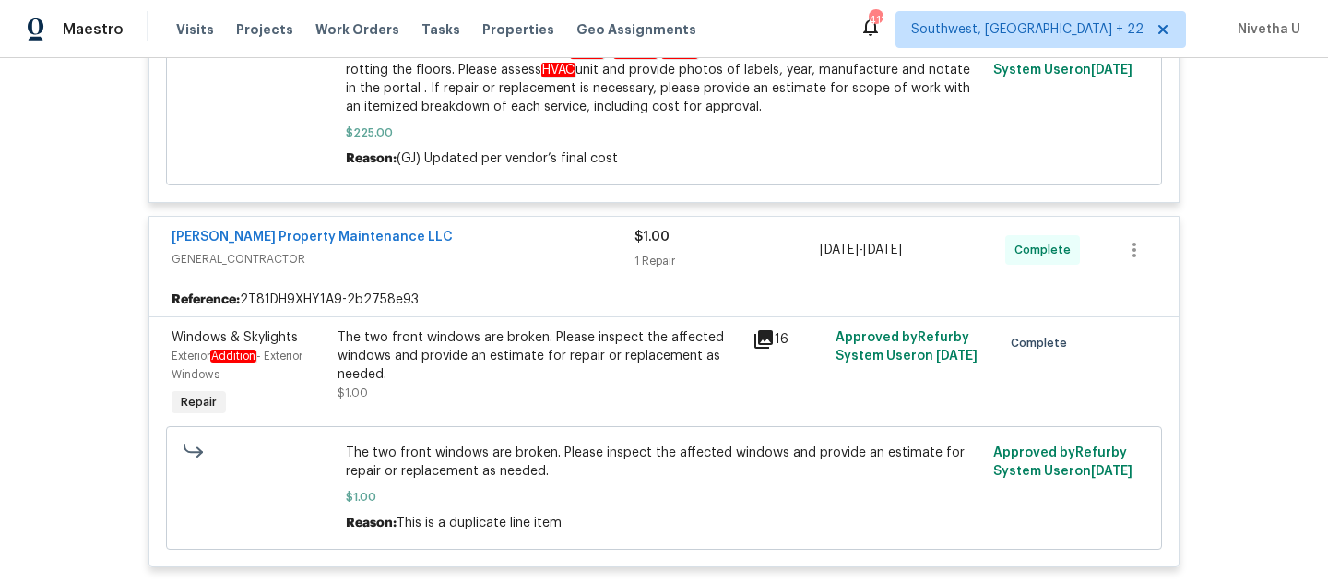
click at [477, 236] on div "Glen Property Maintenance LLC" at bounding box center [403, 239] width 463 height 22
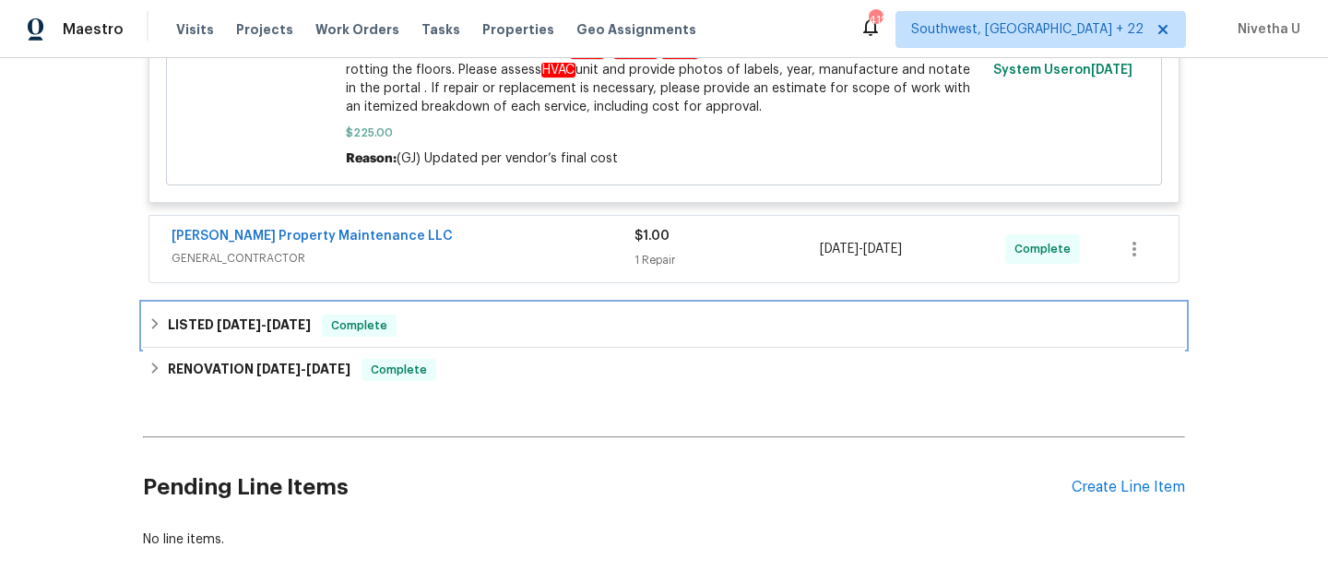
click at [424, 343] on div "LISTED 8/26/25 - 8/27/25 Complete" at bounding box center [664, 326] width 1042 height 44
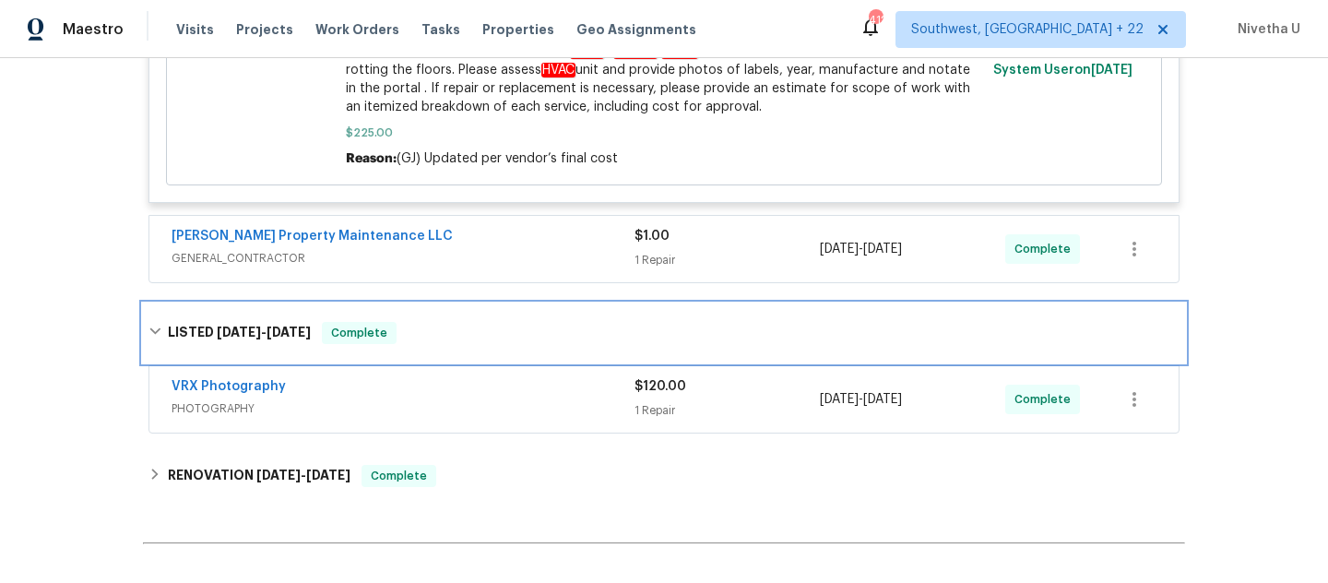
click at [424, 343] on div "LISTED 8/26/25 - 8/27/25 Complete" at bounding box center [664, 333] width 1031 height 22
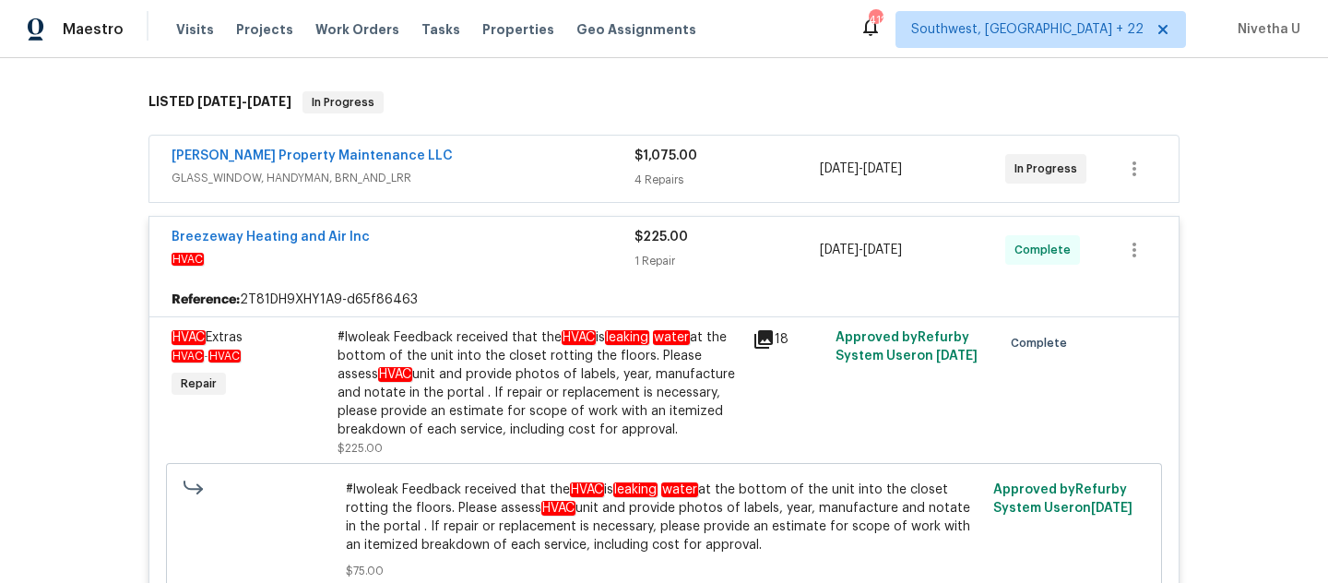
scroll to position [161, 0]
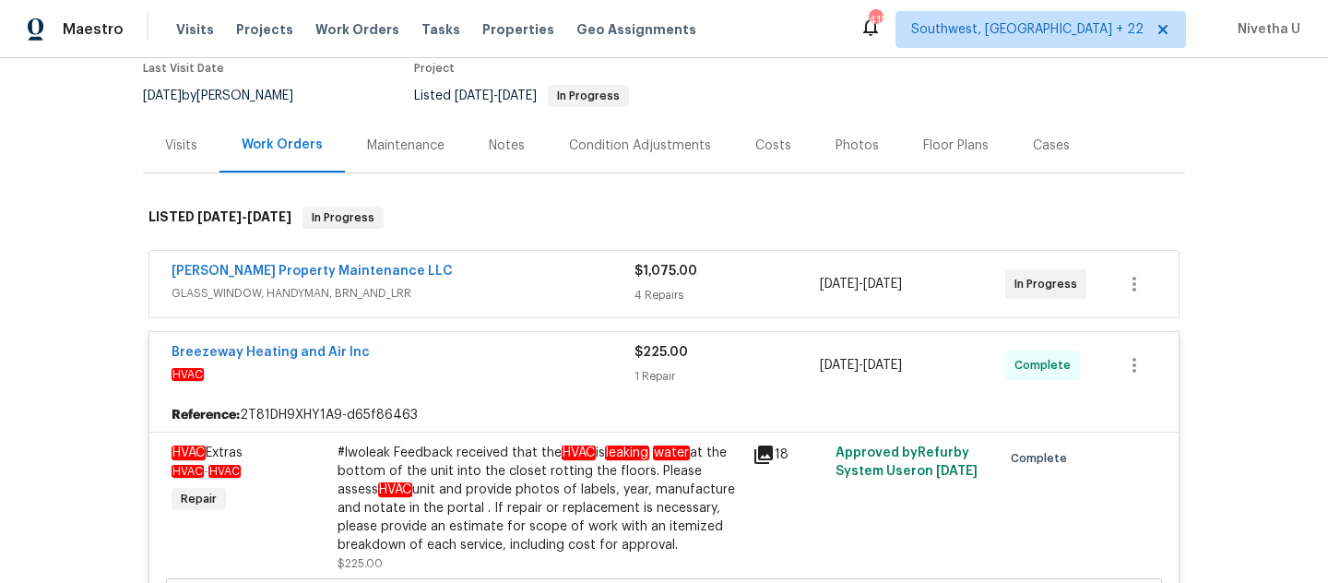
click at [424, 343] on div "Breezeway Heating and Air Inc" at bounding box center [403, 354] width 463 height 22
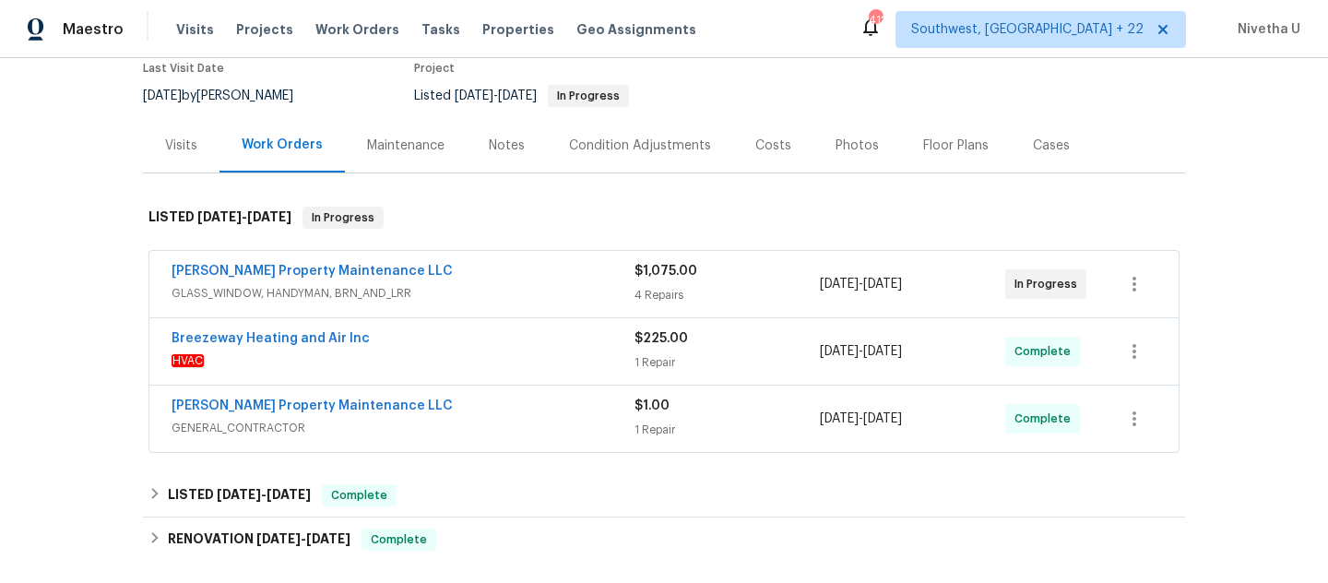
click at [424, 273] on div "Glen Property Maintenance LLC" at bounding box center [403, 273] width 463 height 22
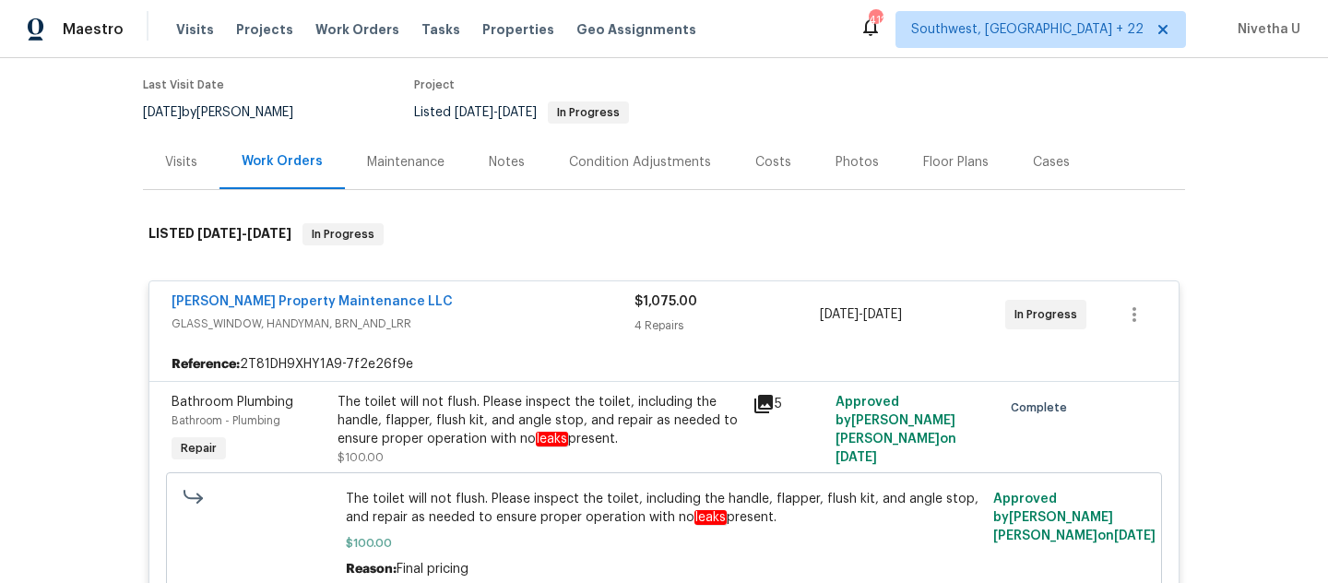
scroll to position [142, 0]
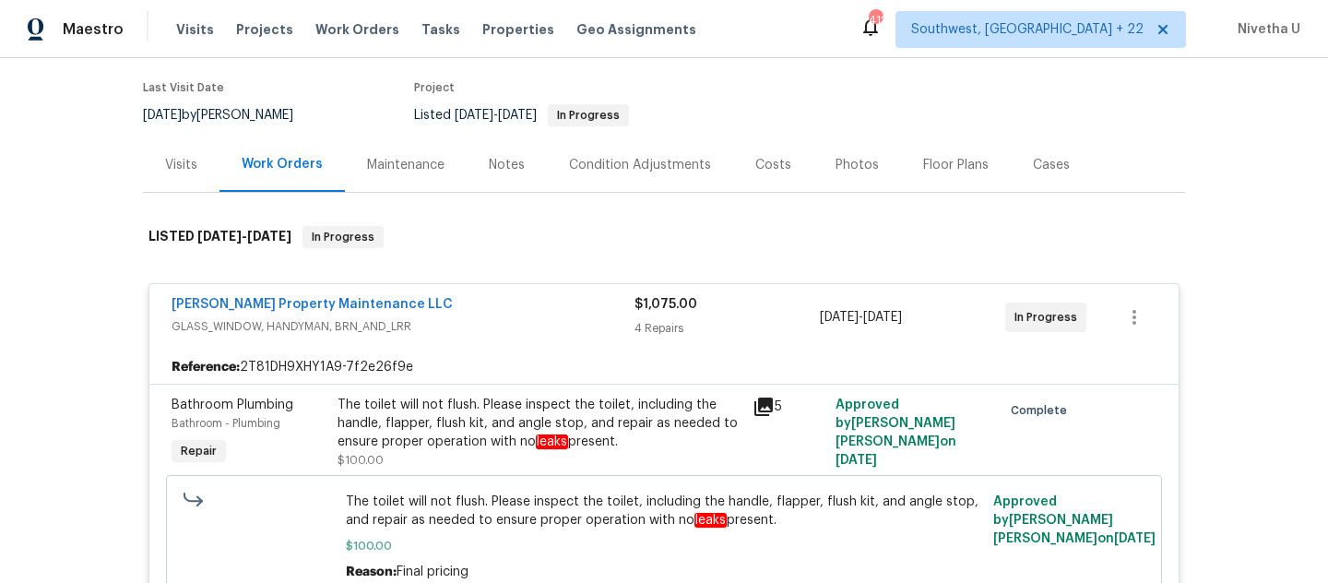
click at [449, 326] on span "GLASS_WINDOW, HANDYMAN, BRN_AND_LRR" at bounding box center [403, 326] width 463 height 18
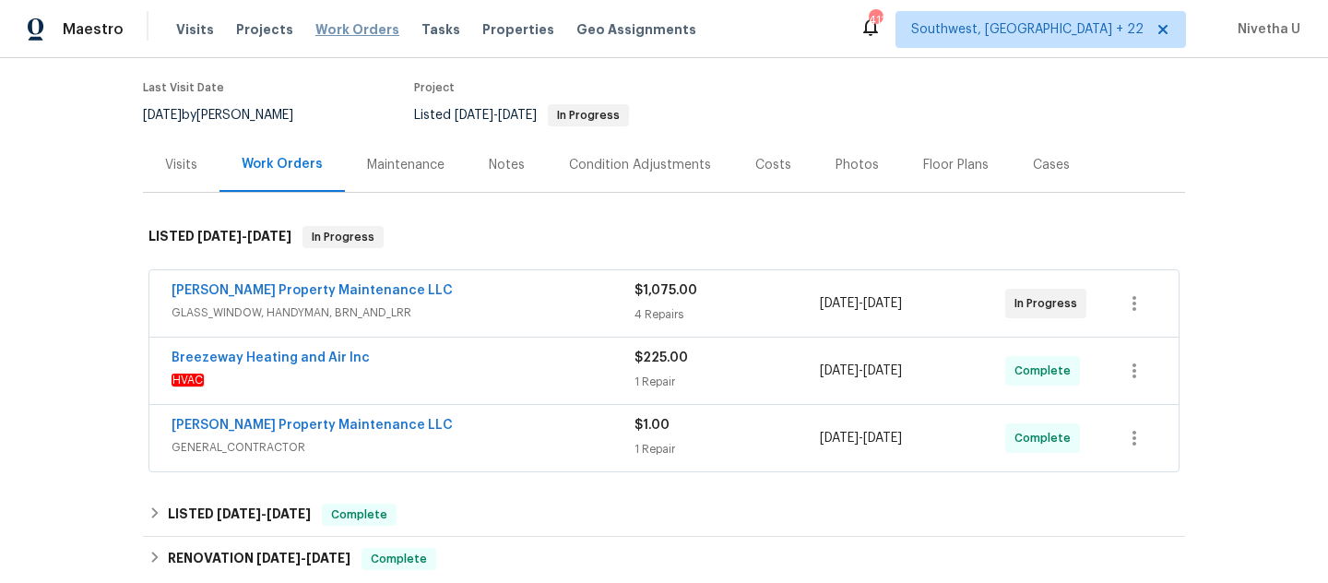
click at [328, 36] on span "Work Orders" at bounding box center [358, 29] width 84 height 18
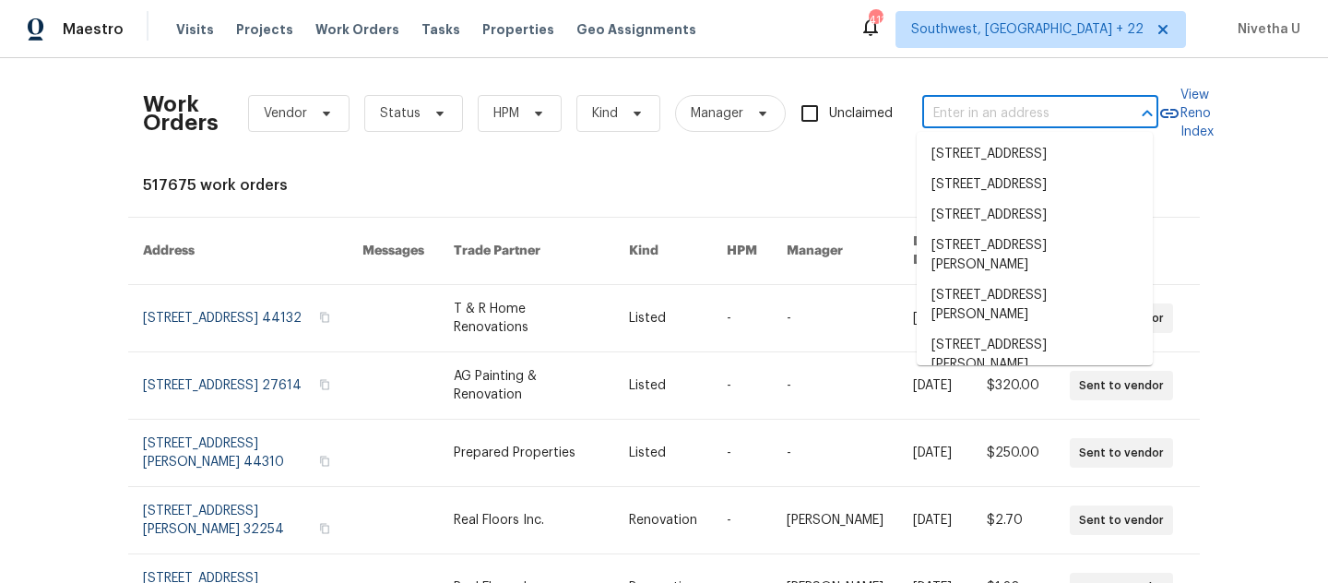
click at [938, 106] on input "text" at bounding box center [1015, 114] width 185 height 29
paste input "1350 Bailey Ave Deltona, FL 32725"
type input "1350 Bailey Ave Deltona, FL 32725"
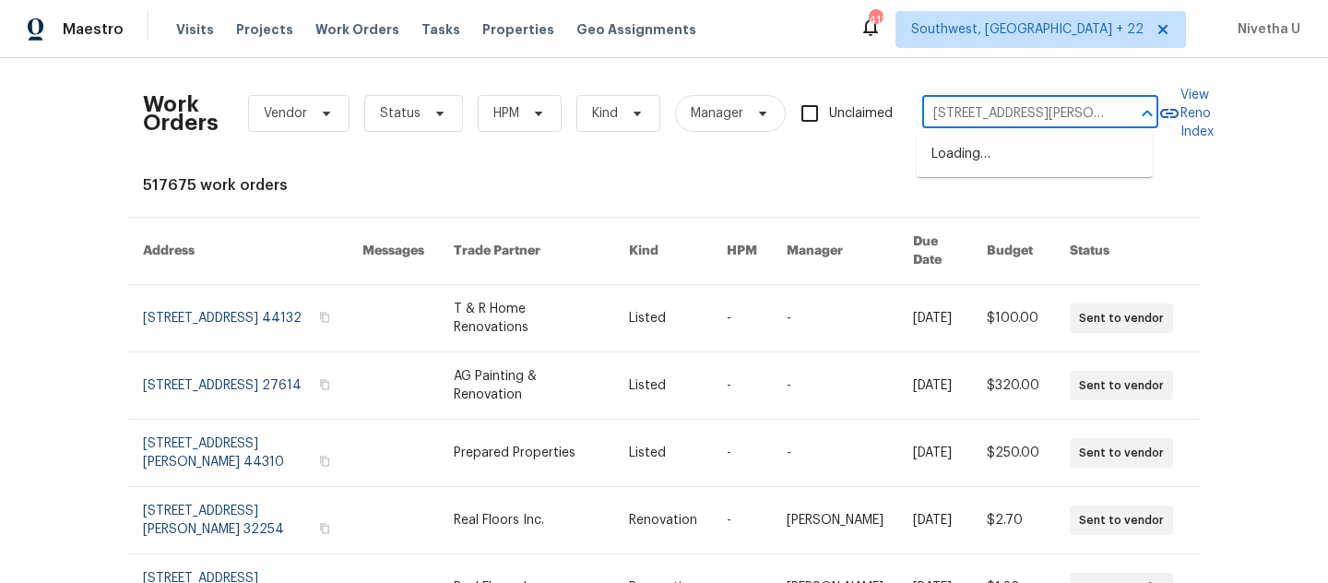
scroll to position [0, 31]
click at [986, 166] on li "1350 Bailey Ave, Deltona, FL 32725" at bounding box center [1035, 164] width 236 height 50
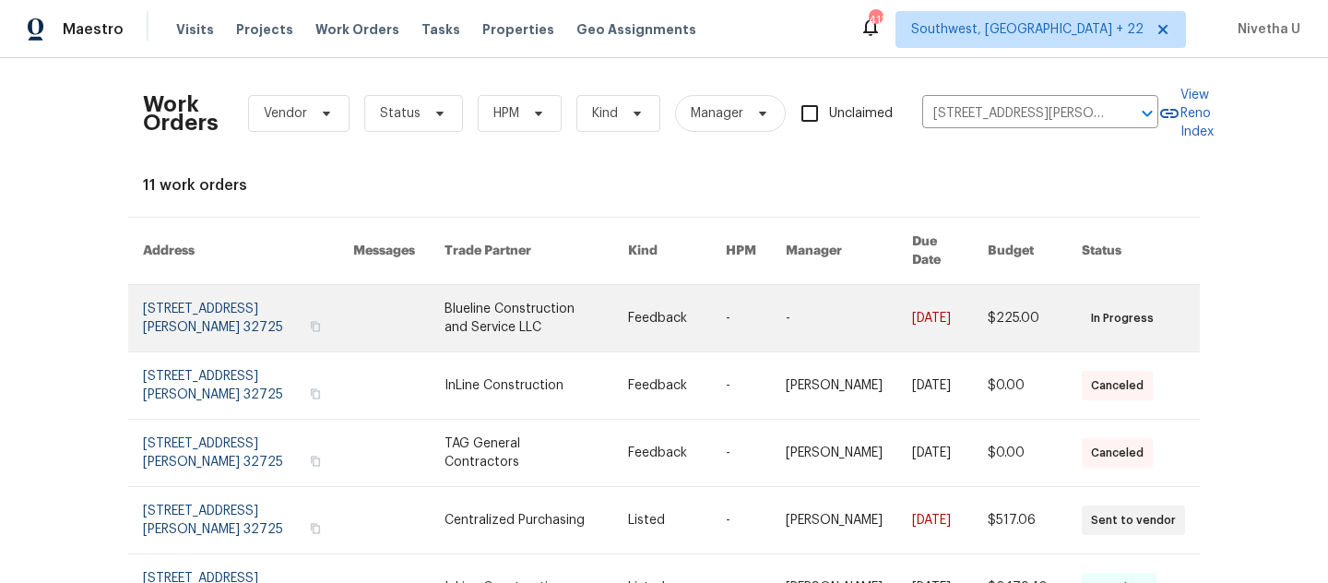
click at [176, 294] on link at bounding box center [248, 318] width 210 height 66
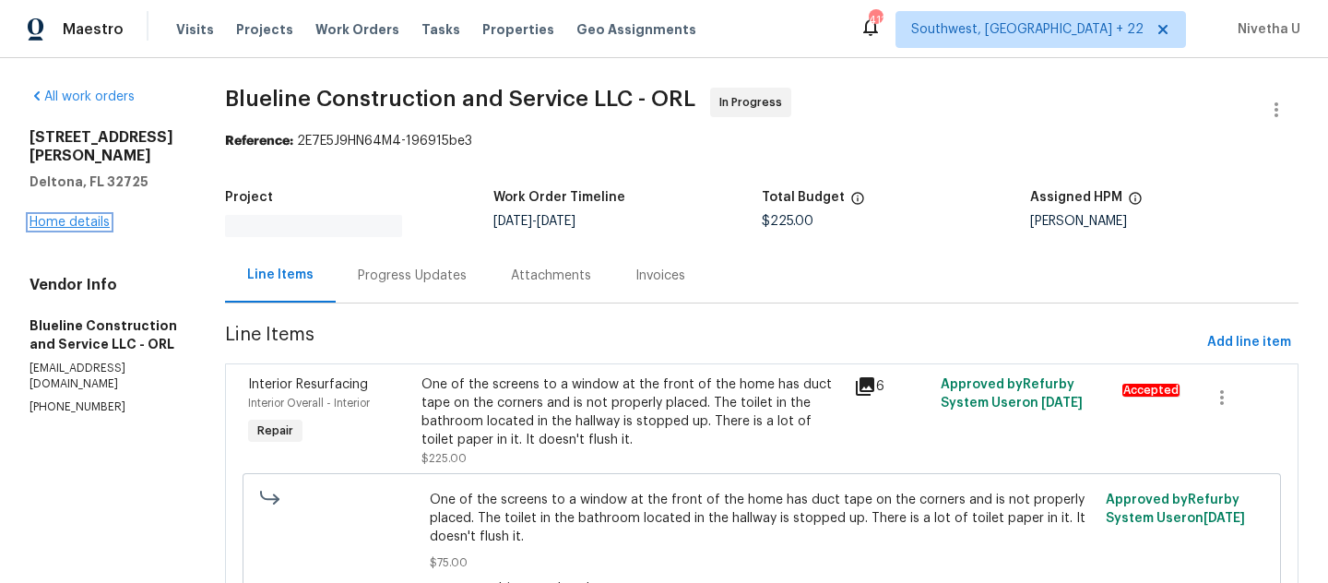
click at [45, 216] on link "Home details" at bounding box center [70, 222] width 80 height 13
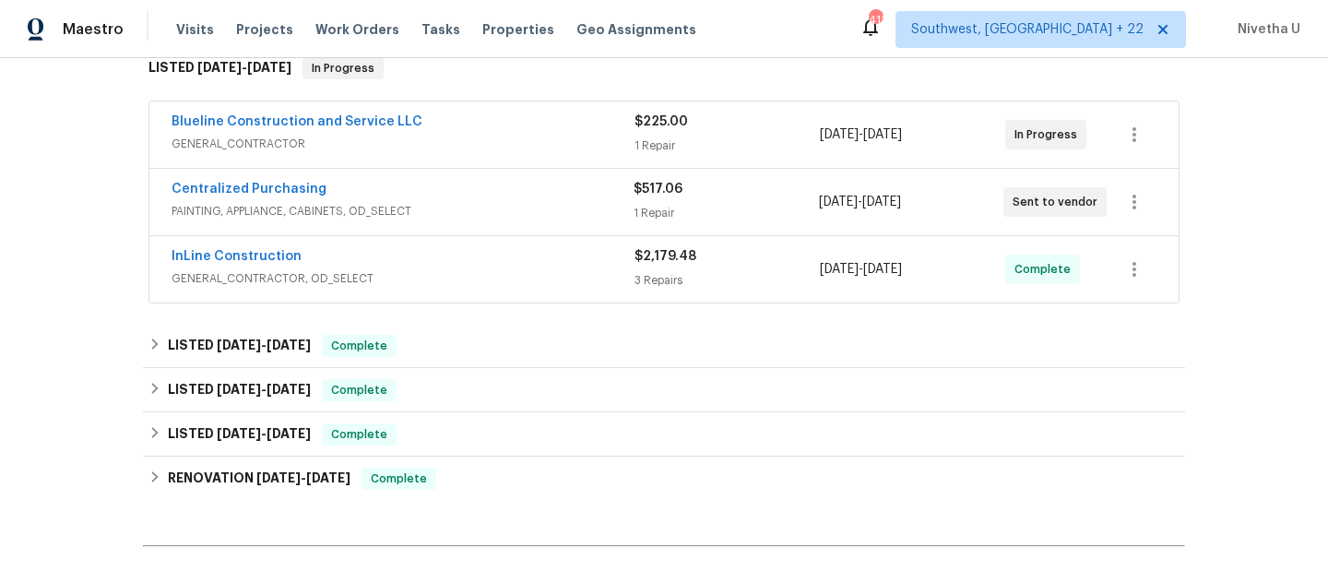
scroll to position [317, 0]
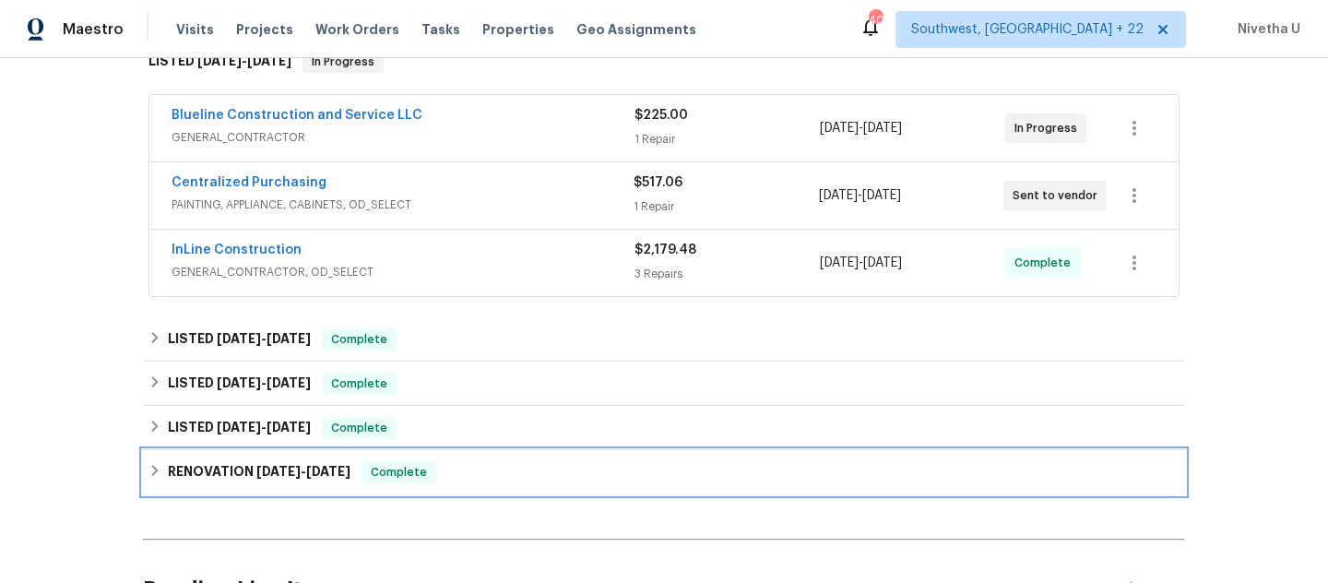
click at [436, 471] on div "RENOVATION 1/14/25 - 1/28/25 Complete" at bounding box center [664, 472] width 1031 height 22
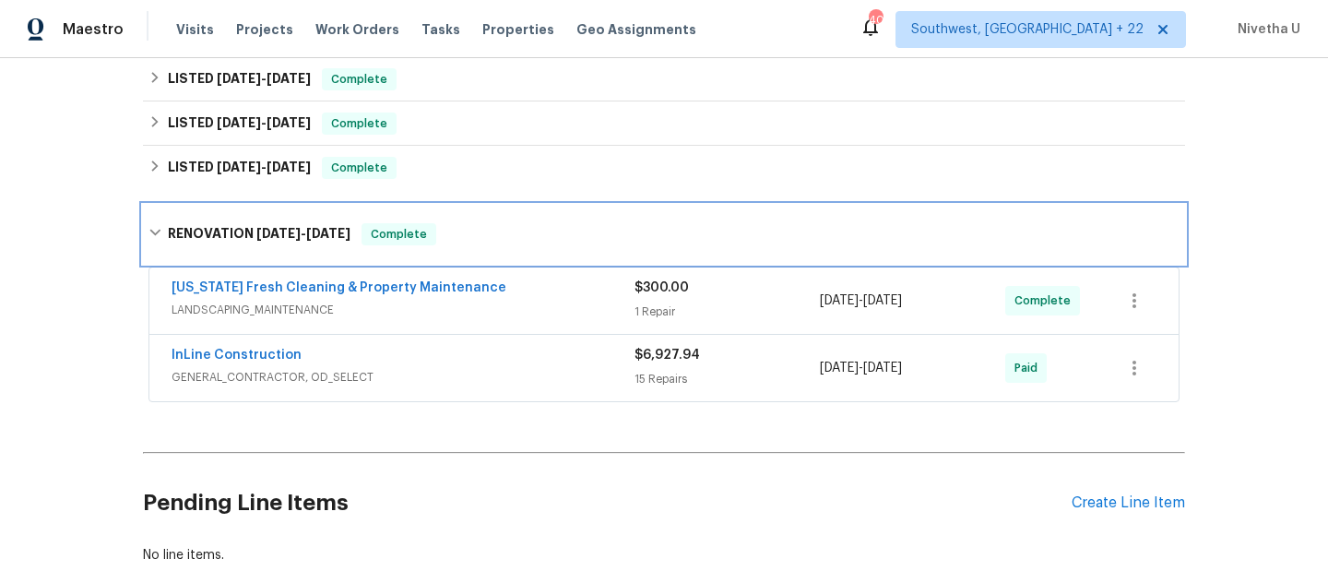
scroll to position [557, 0]
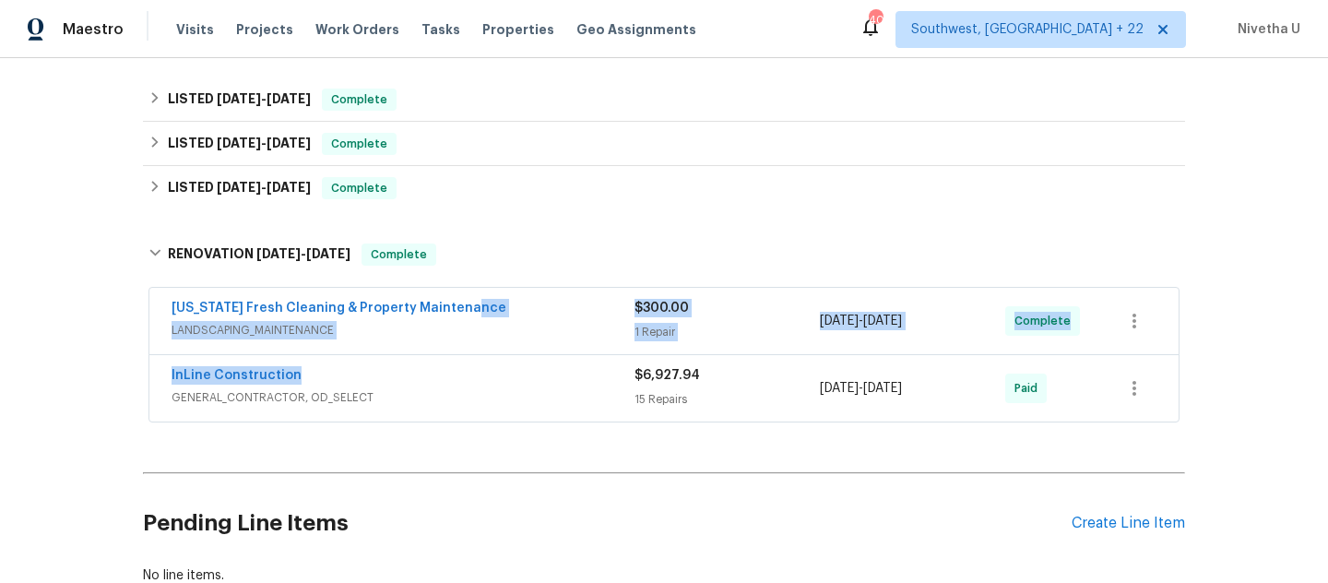
drag, startPoint x: 494, startPoint y: 386, endPoint x: 535, endPoint y: 314, distance: 82.6
click at [535, 314] on div "Florida Fresh Cleaning & Property Maintenance LANDSCAPING_MAINTENANCE $300.00 1…" at bounding box center [664, 355] width 1031 height 135
click at [535, 314] on div "Florida Fresh Cleaning & Property Maintenance" at bounding box center [403, 310] width 463 height 22
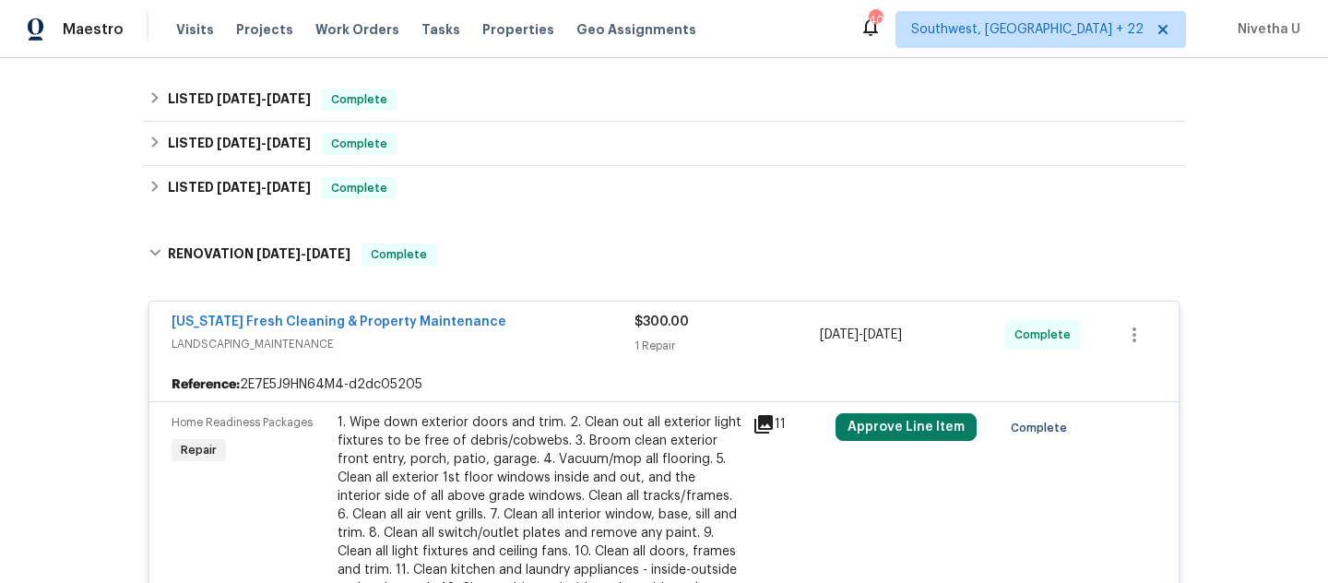
click at [539, 330] on div "Florida Fresh Cleaning & Property Maintenance" at bounding box center [403, 324] width 463 height 22
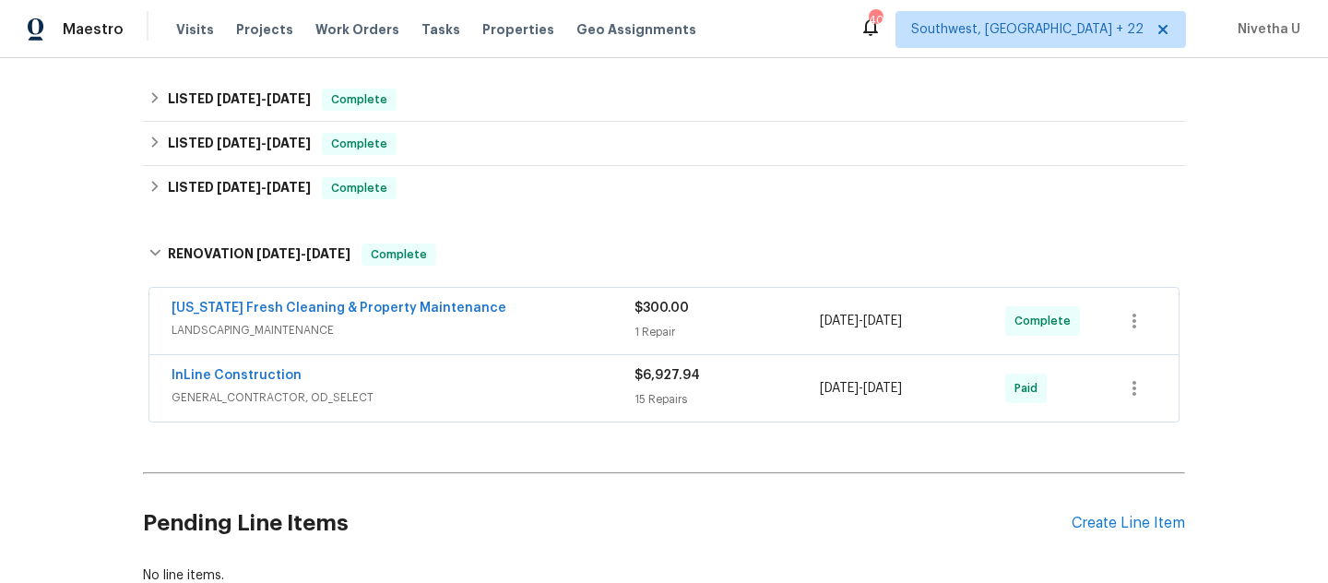
click at [521, 392] on span "GENERAL_CONTRACTOR, OD_SELECT" at bounding box center [403, 397] width 463 height 18
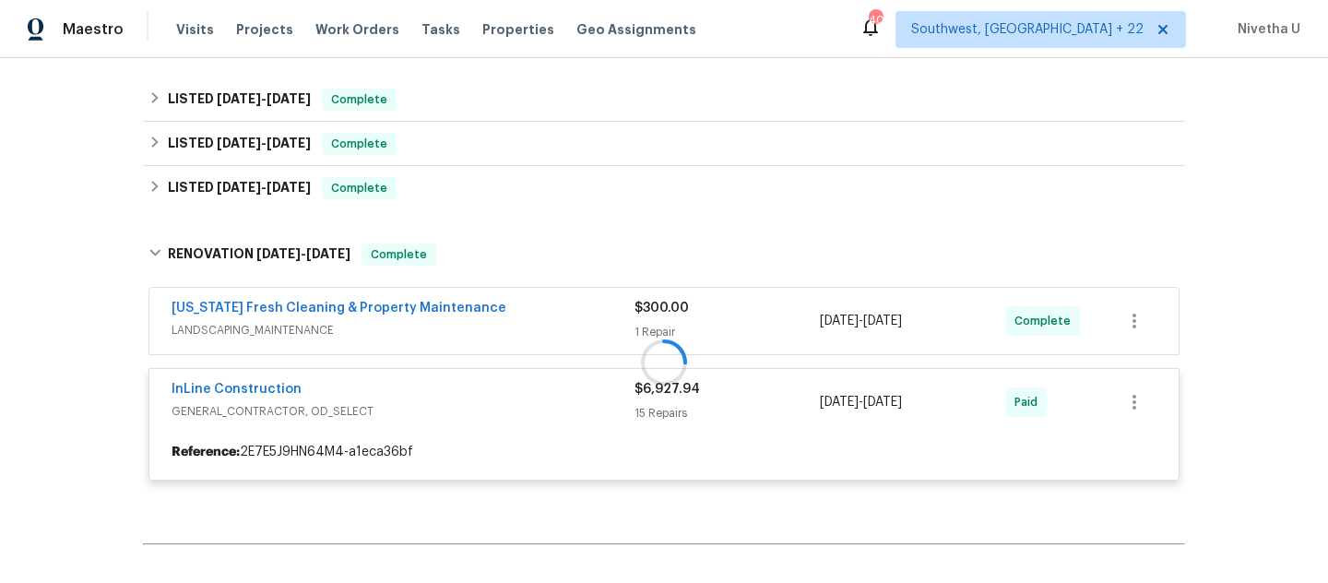
click at [521, 308] on div at bounding box center [664, 362] width 1042 height 274
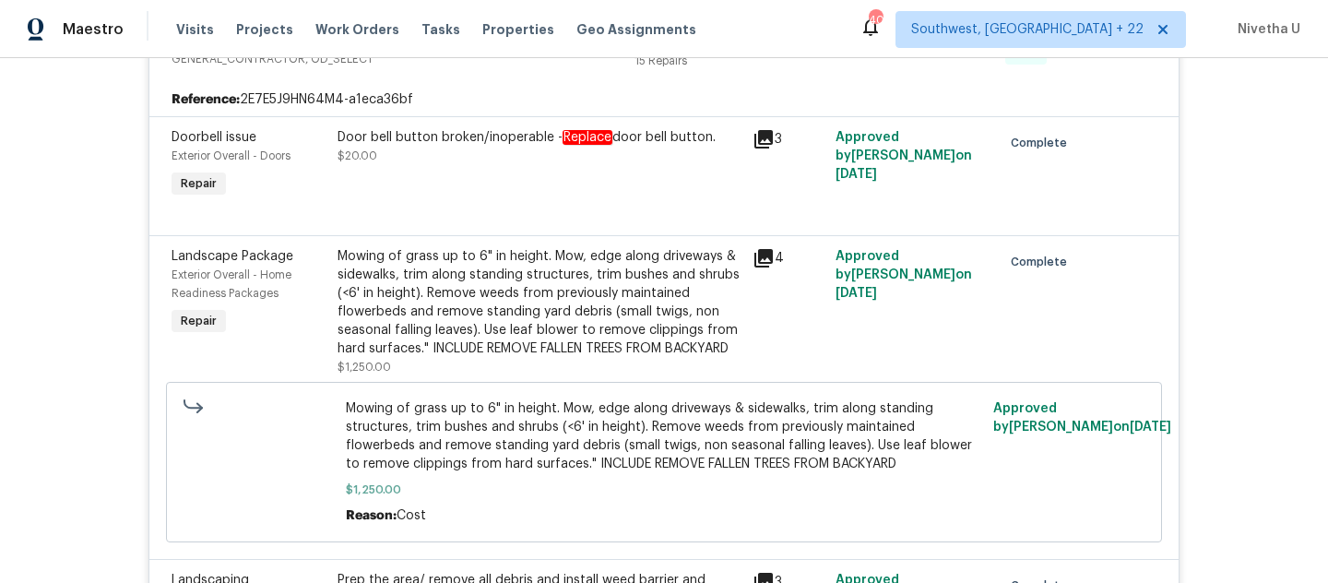
scroll to position [762, 0]
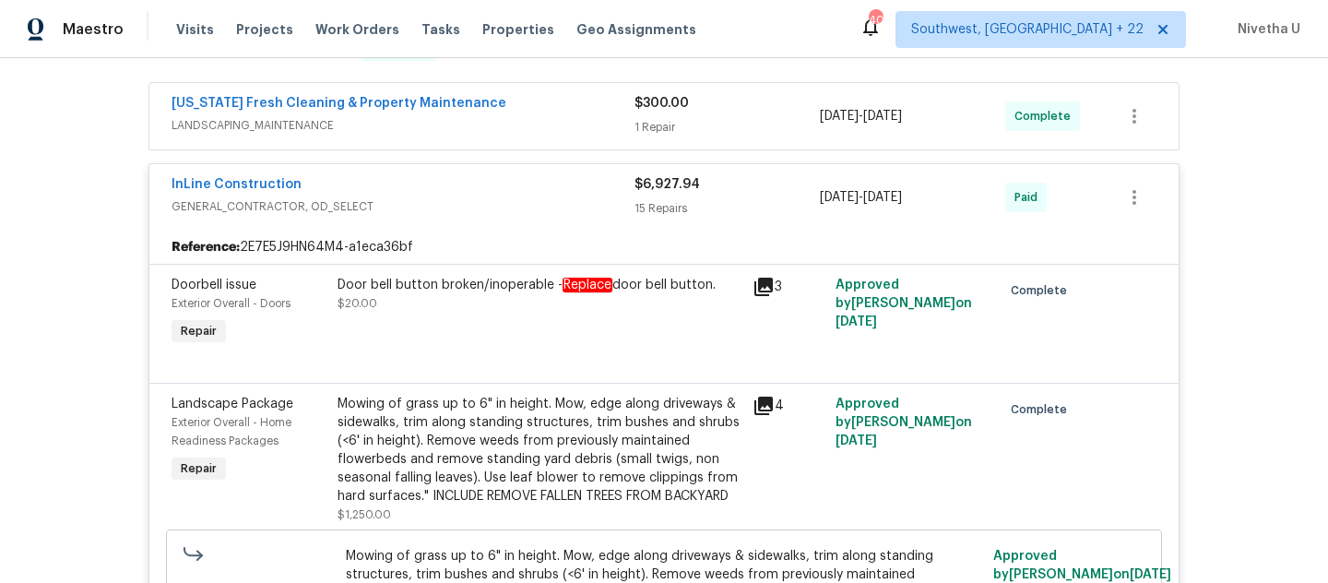
click at [455, 179] on div "InLine Construction" at bounding box center [403, 186] width 463 height 22
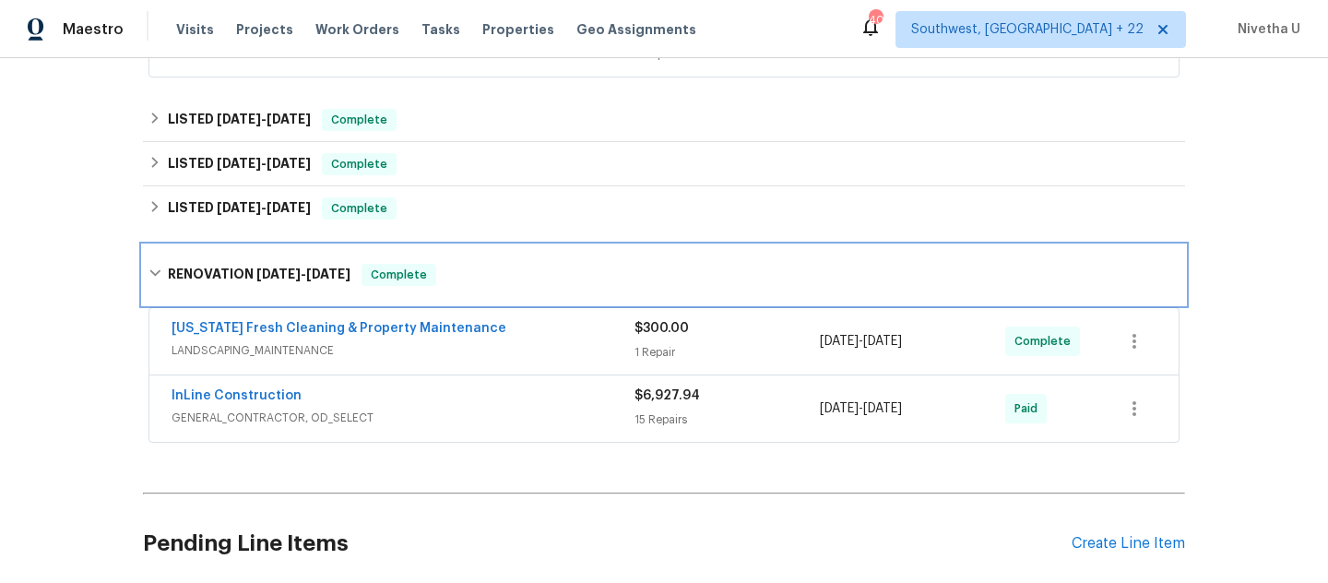
click at [433, 295] on div "RENOVATION 1/14/25 - 1/28/25 Complete" at bounding box center [664, 274] width 1042 height 59
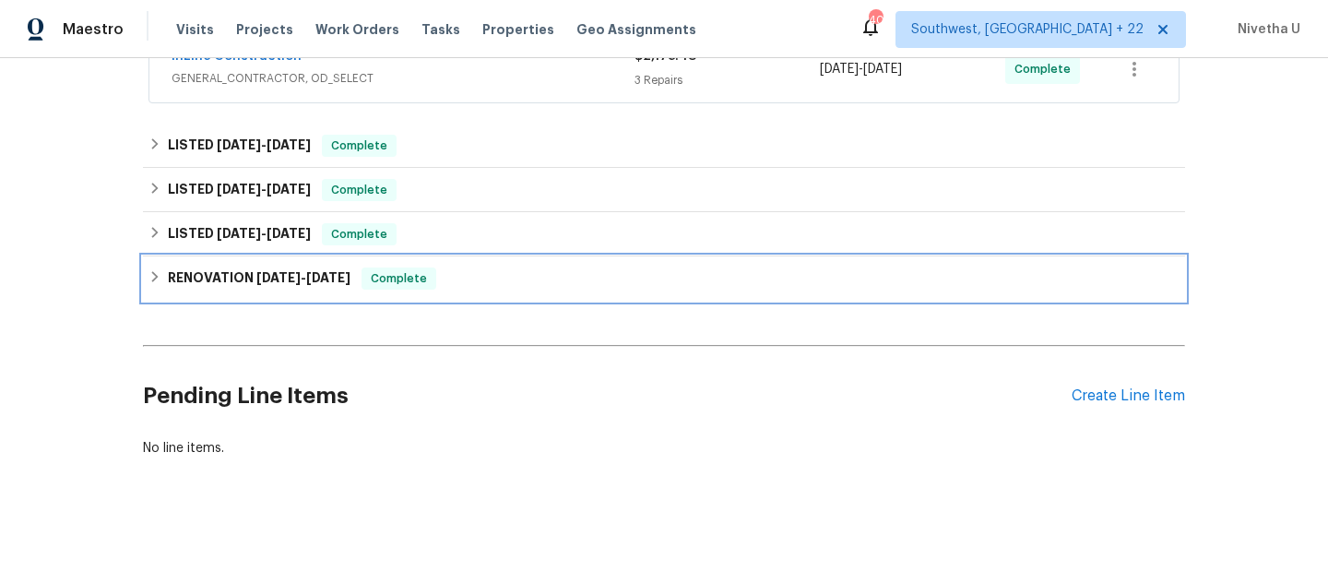
scroll to position [525, 0]
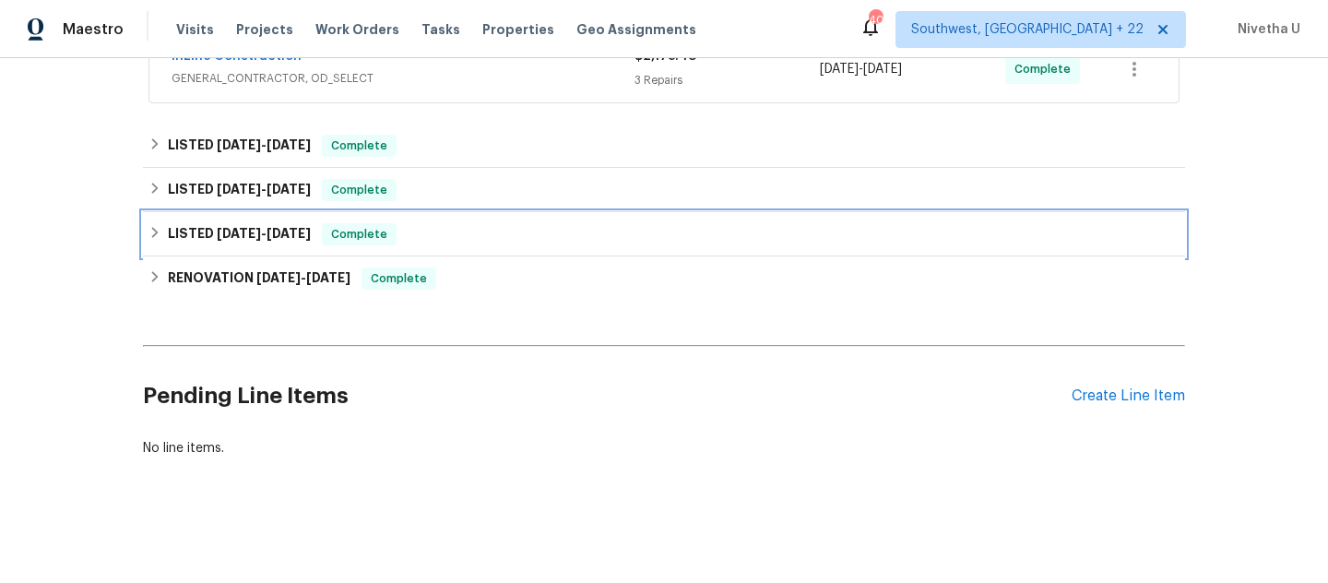
click at [425, 231] on div "LISTED 1/24/25 - 1/25/25 Complete" at bounding box center [664, 234] width 1031 height 22
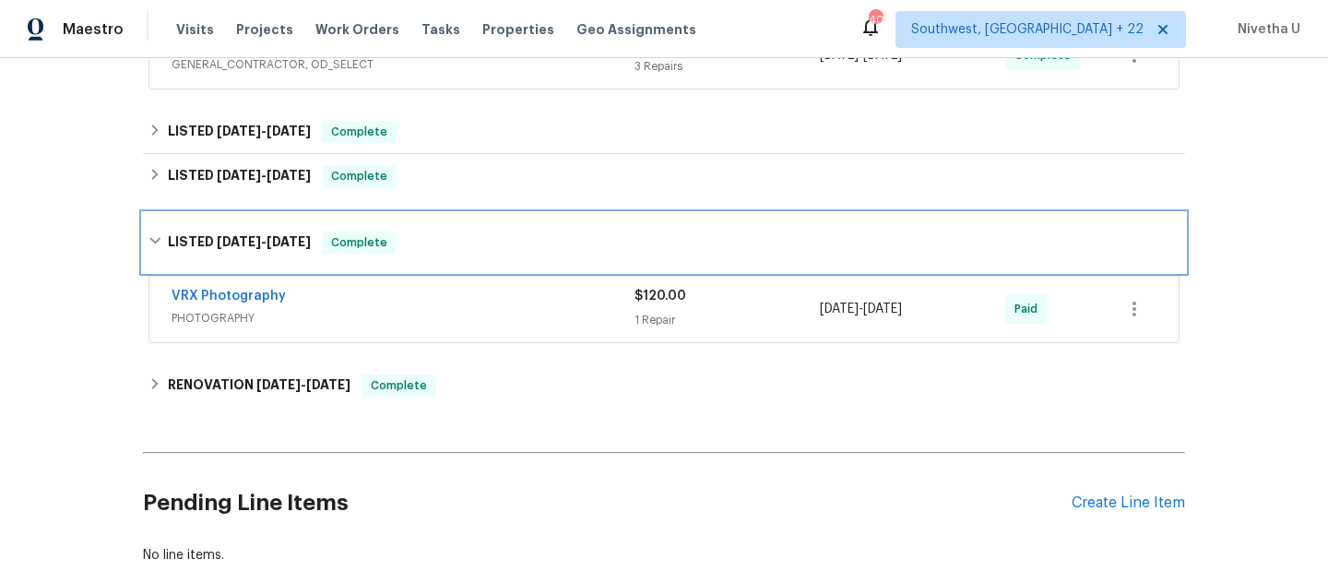
click at [450, 226] on div "LISTED 1/24/25 - 1/25/25 Complete" at bounding box center [664, 242] width 1042 height 59
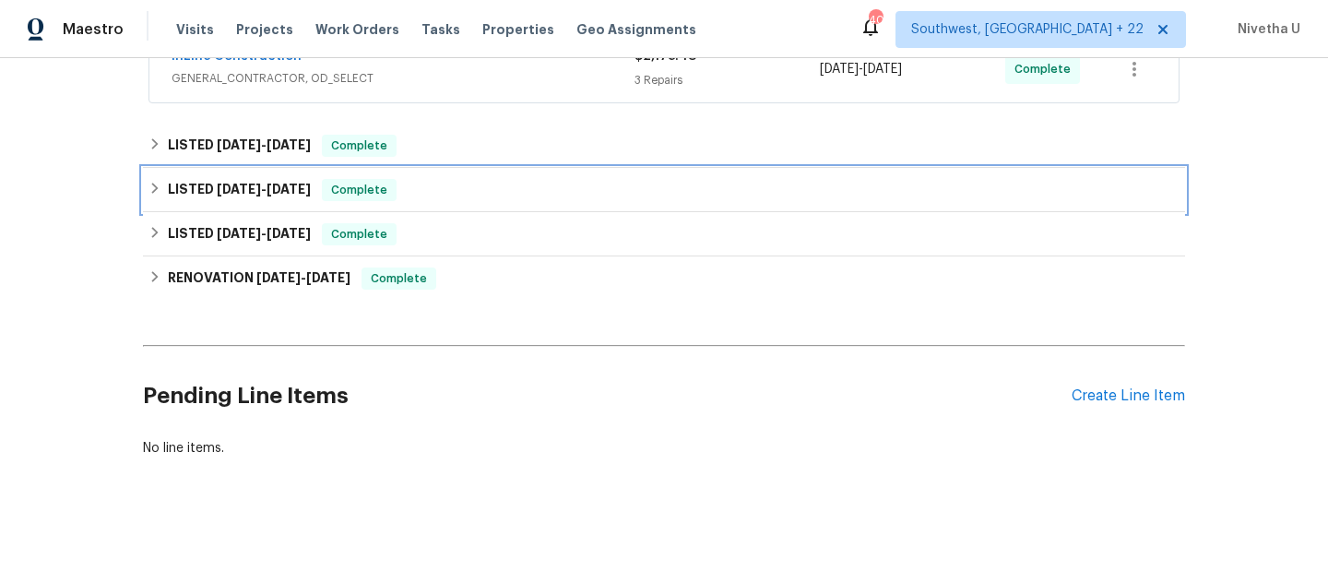
click at [439, 179] on div "LISTED 7/22/25 - 7/24/25 Complete" at bounding box center [664, 190] width 1031 height 22
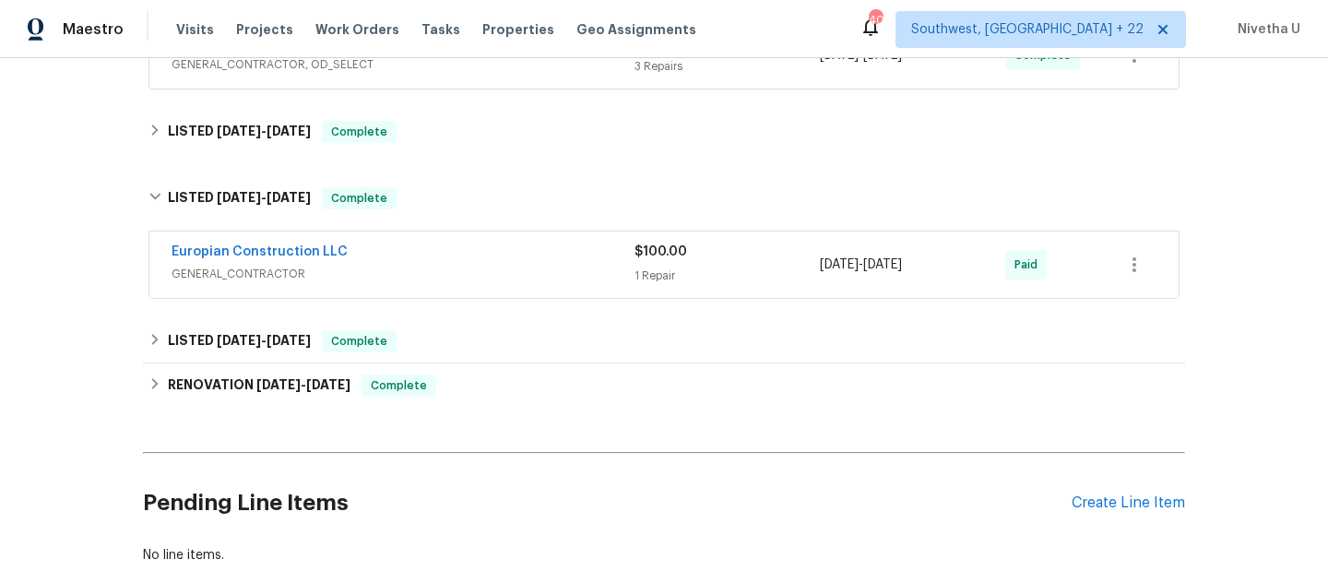
click at [454, 268] on span "GENERAL_CONTRACTOR" at bounding box center [403, 274] width 463 height 18
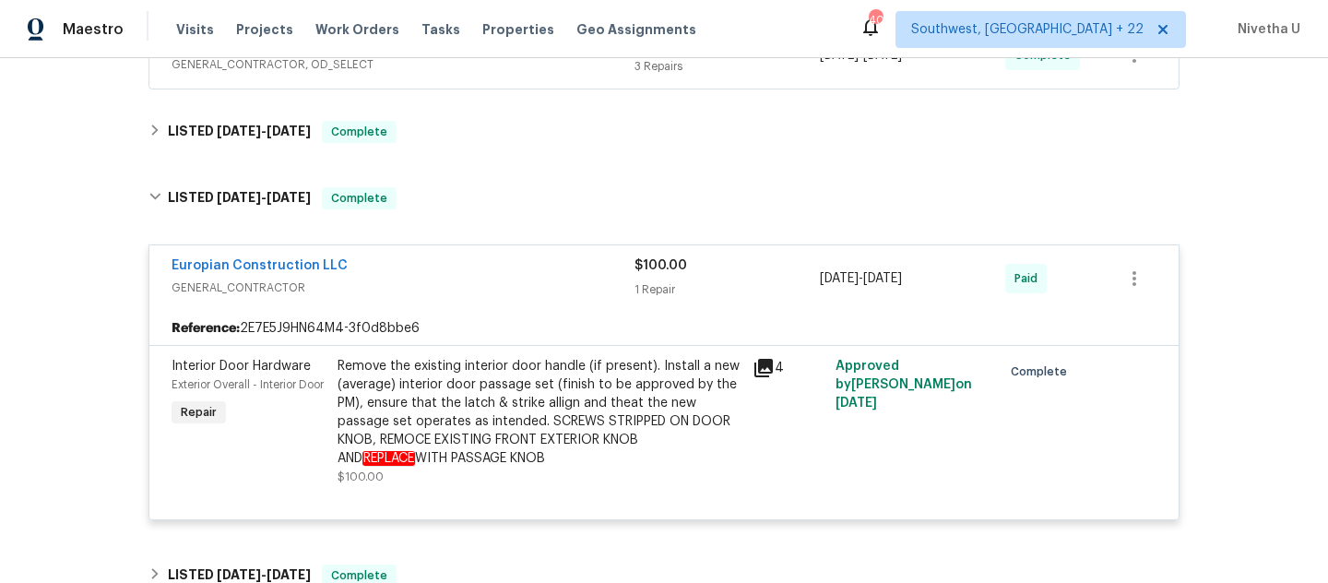
click at [425, 264] on div "Europian Construction LLC" at bounding box center [403, 267] width 463 height 22
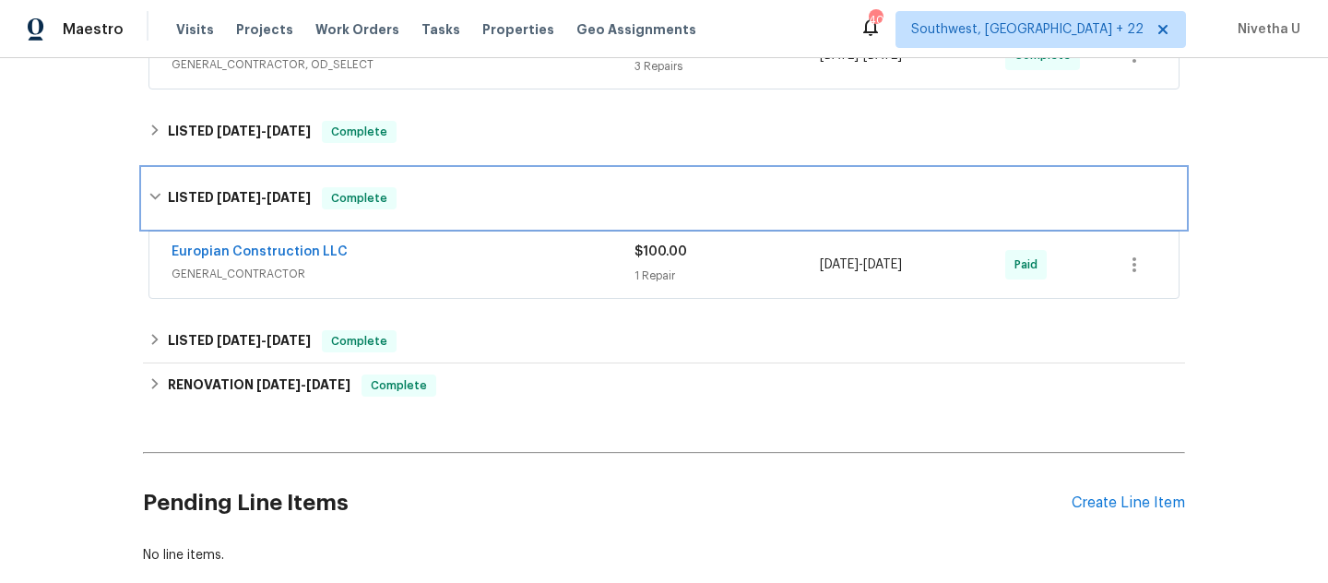
click at [409, 202] on div "LISTED 7/22/25 - 7/24/25 Complete" at bounding box center [664, 198] width 1031 height 22
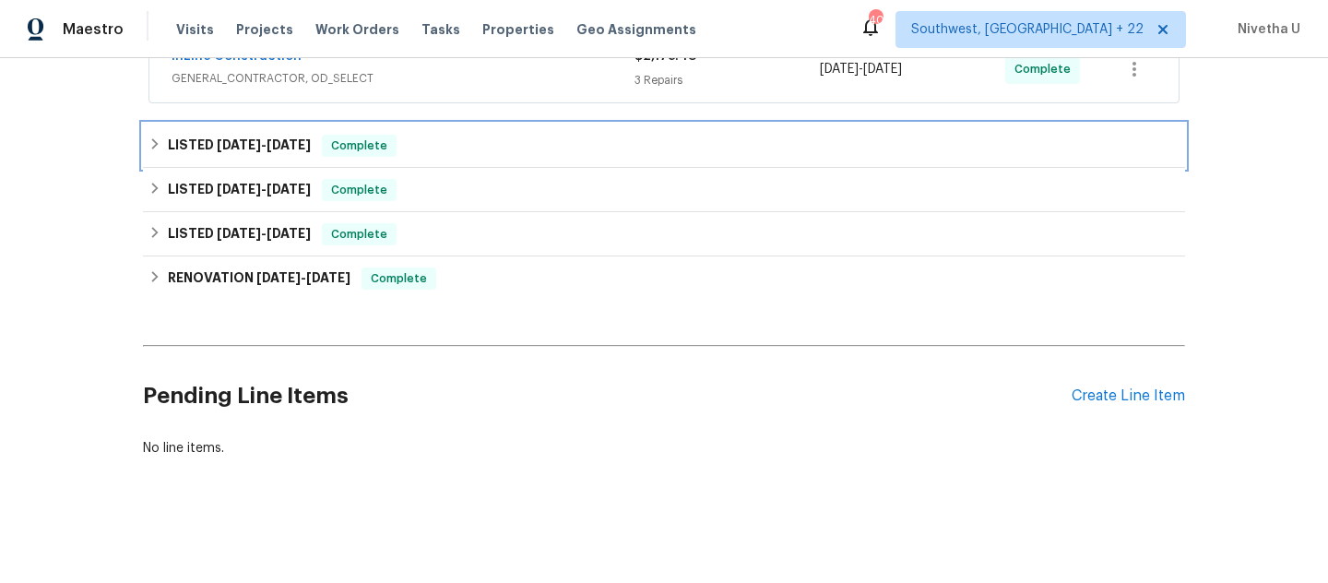
click at [406, 147] on div "LISTED 8/5/25 - 8/8/25 Complete" at bounding box center [664, 146] width 1042 height 44
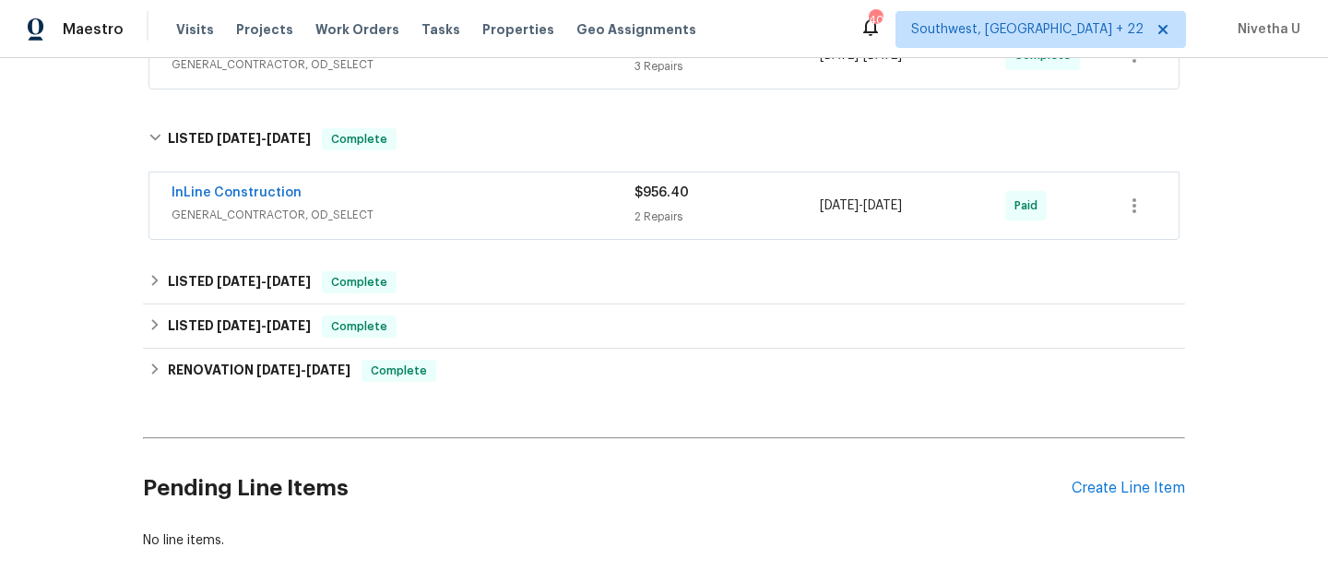
click at [439, 222] on span "GENERAL_CONTRACTOR, OD_SELECT" at bounding box center [403, 215] width 463 height 18
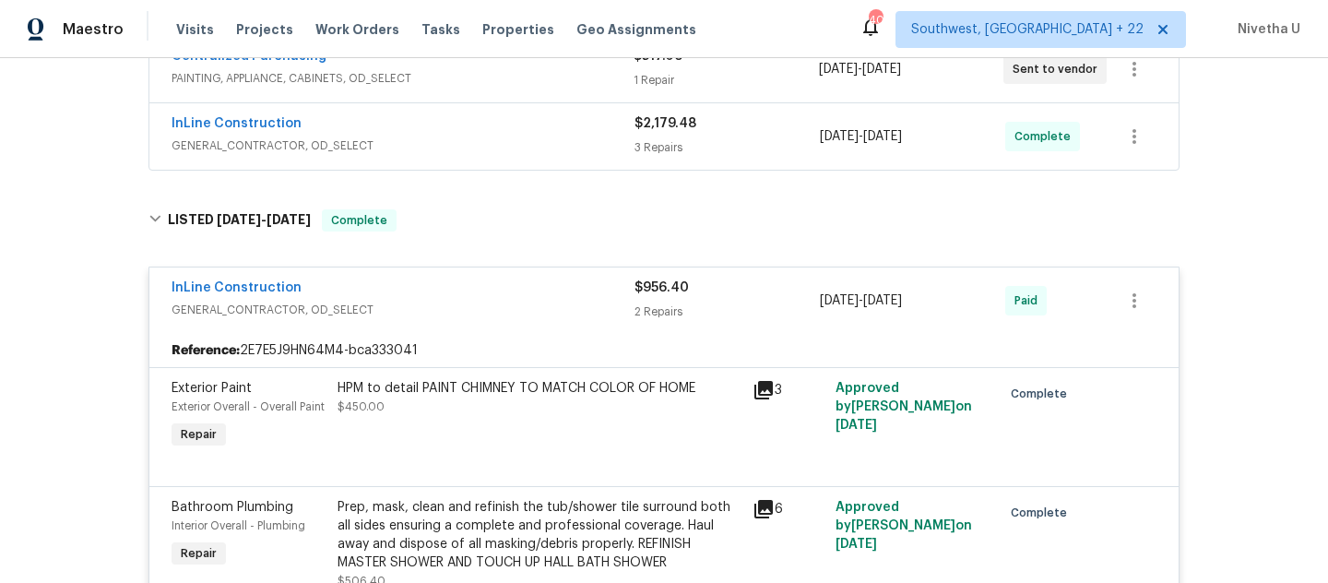
scroll to position [441, 0]
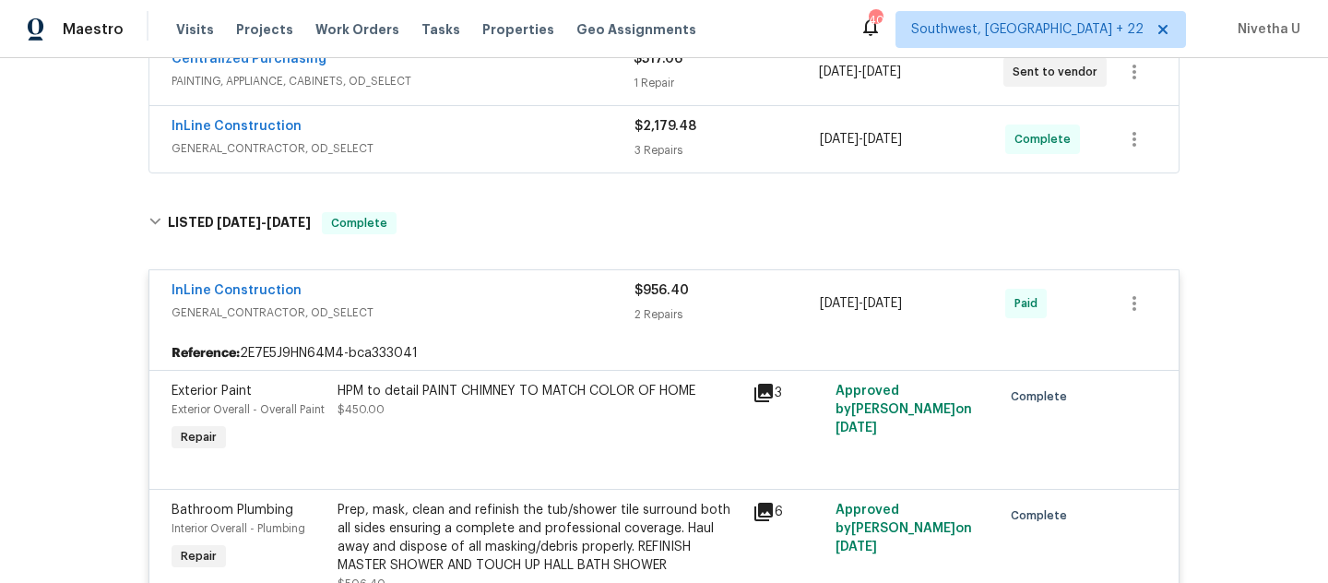
click at [420, 312] on span "GENERAL_CONTRACTOR, OD_SELECT" at bounding box center [403, 313] width 463 height 18
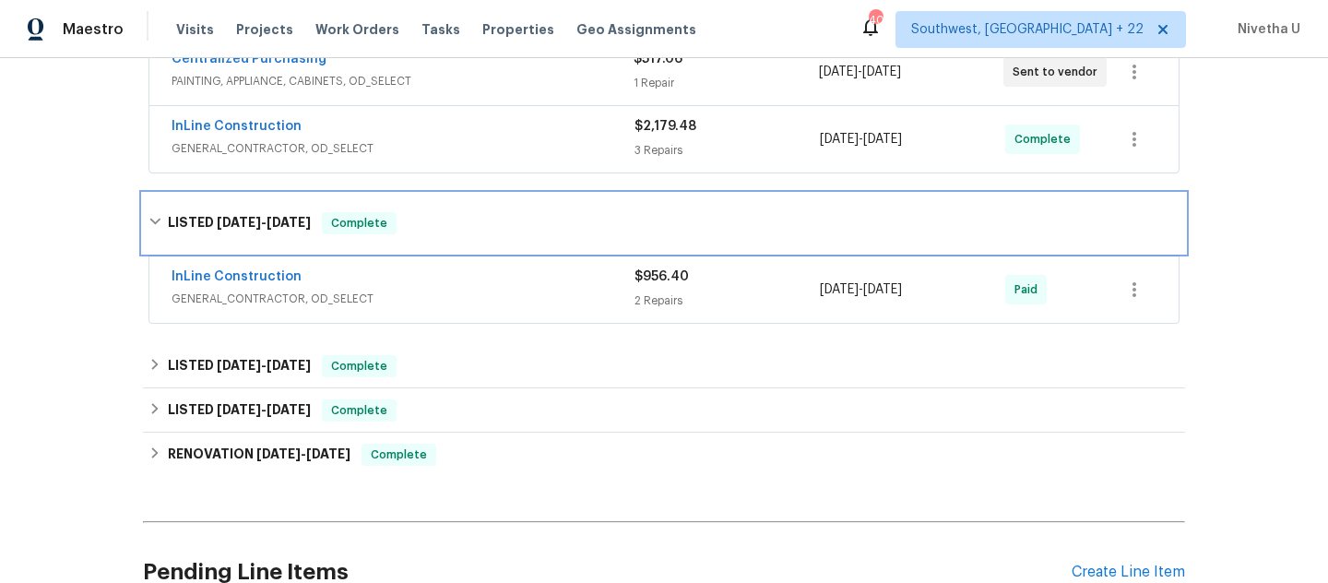
drag, startPoint x: 414, startPoint y: 231, endPoint x: 414, endPoint y: 261, distance: 30.4
click at [414, 232] on div "LISTED 8/5/25 - 8/8/25 Complete" at bounding box center [664, 223] width 1031 height 22
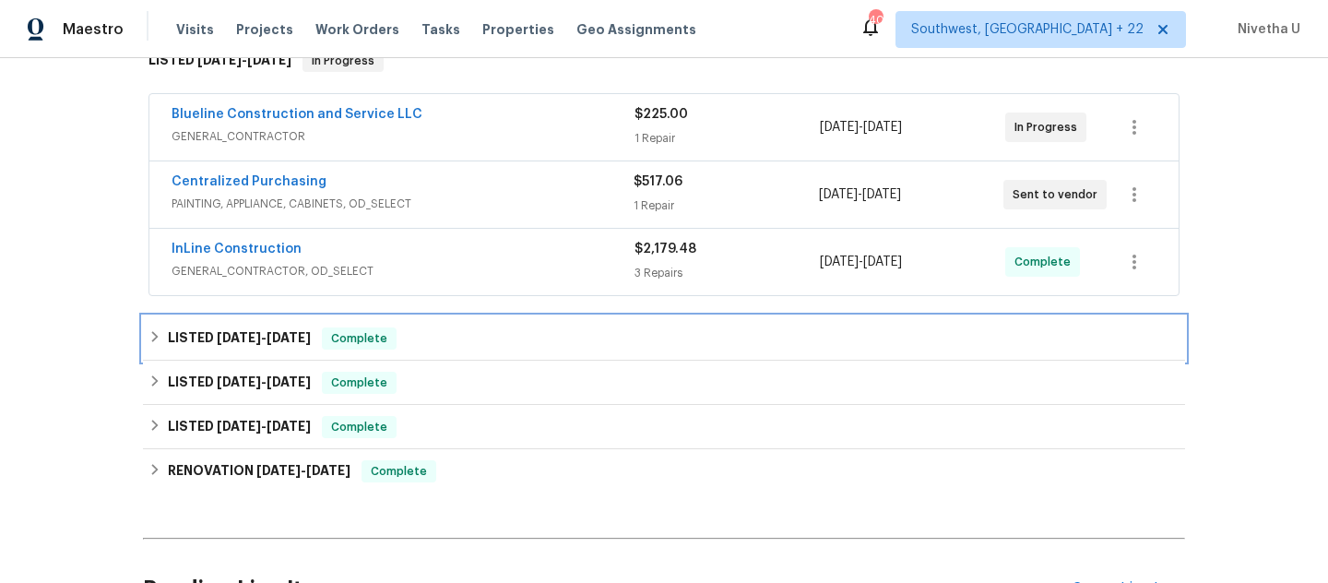
scroll to position [279, 0]
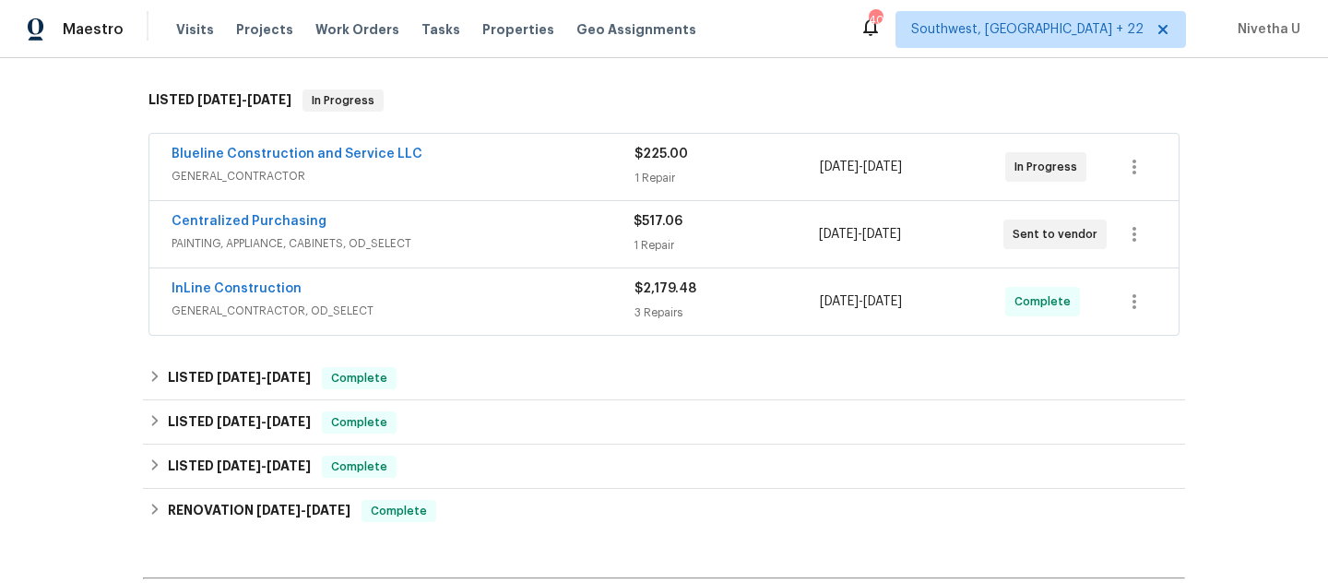
click at [426, 300] on div "InLine Construction" at bounding box center [403, 291] width 463 height 22
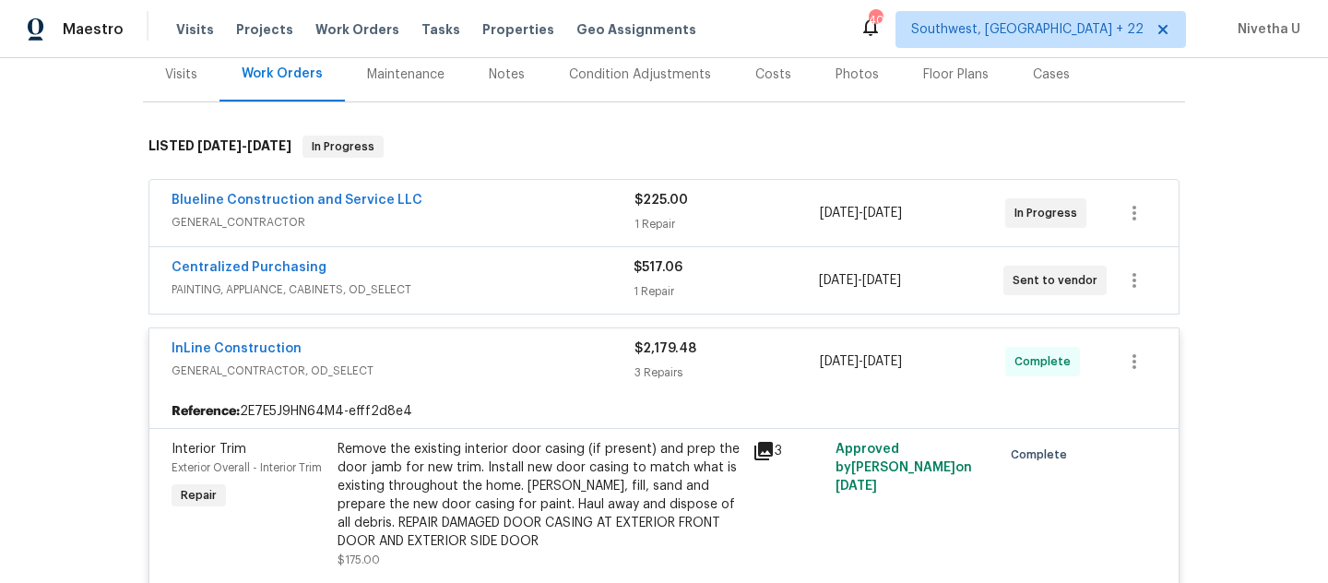
scroll to position [220, 0]
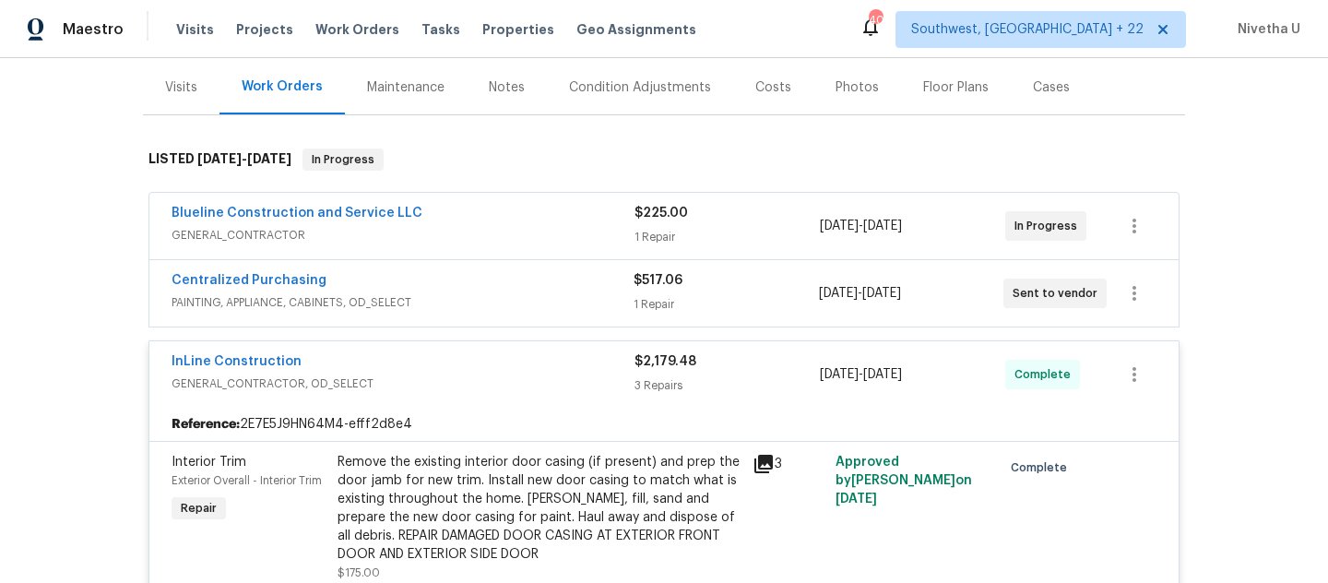
click at [434, 358] on div "InLine Construction" at bounding box center [403, 363] width 463 height 22
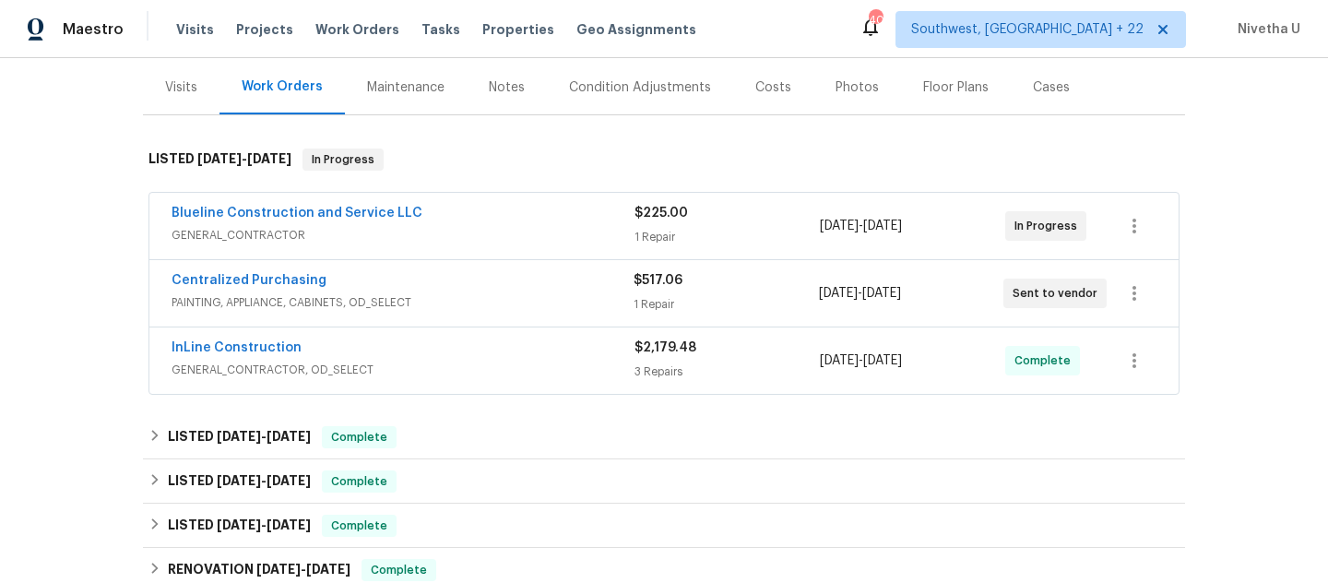
click at [449, 286] on div "Centralized Purchasing" at bounding box center [403, 282] width 462 height 22
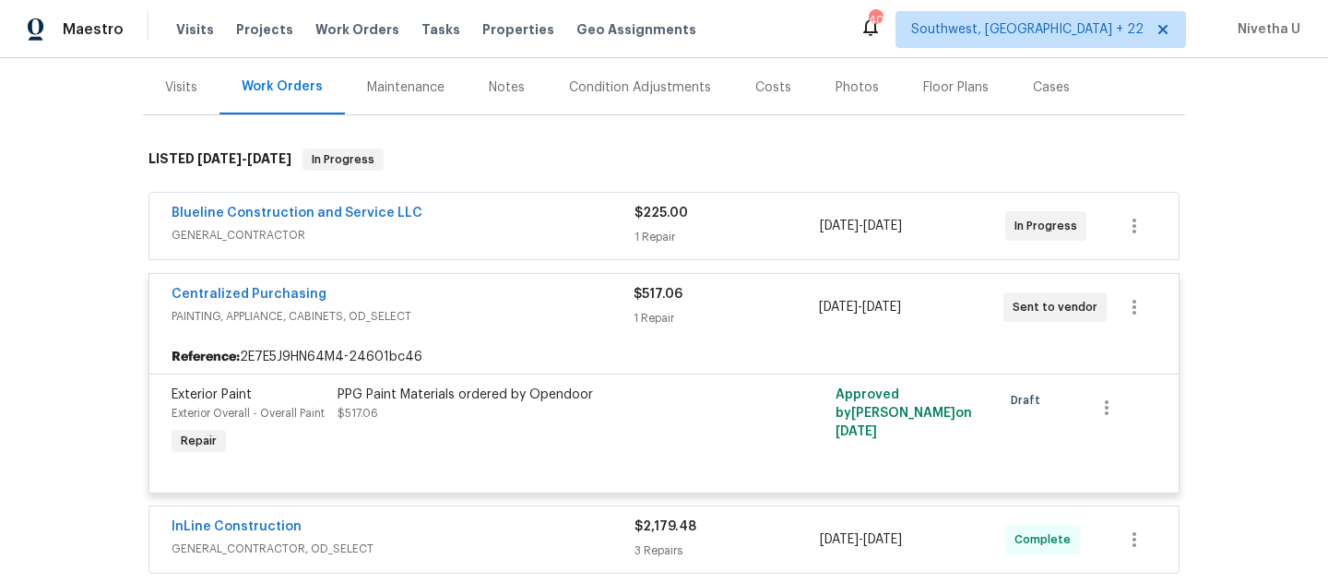
click at [455, 317] on span "PAINTING, APPLIANCE, CABINETS, OD_SELECT" at bounding box center [403, 316] width 462 height 18
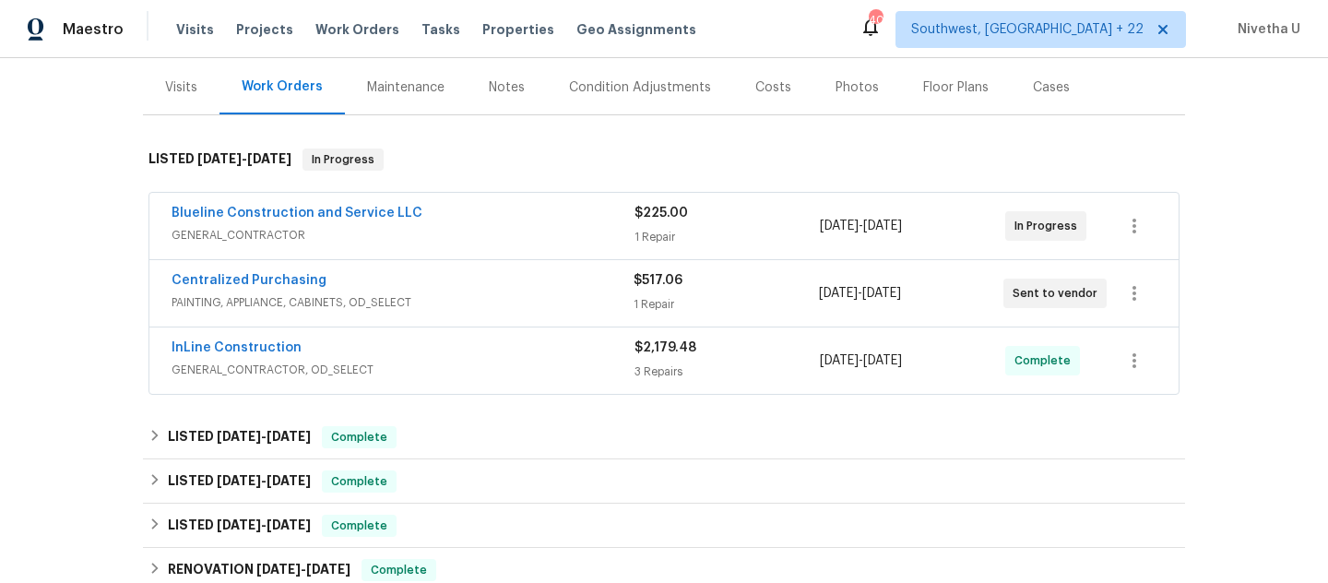
click at [455, 246] on div "Blueline Construction and Service LLC GENERAL_CONTRACTOR" at bounding box center [403, 226] width 463 height 44
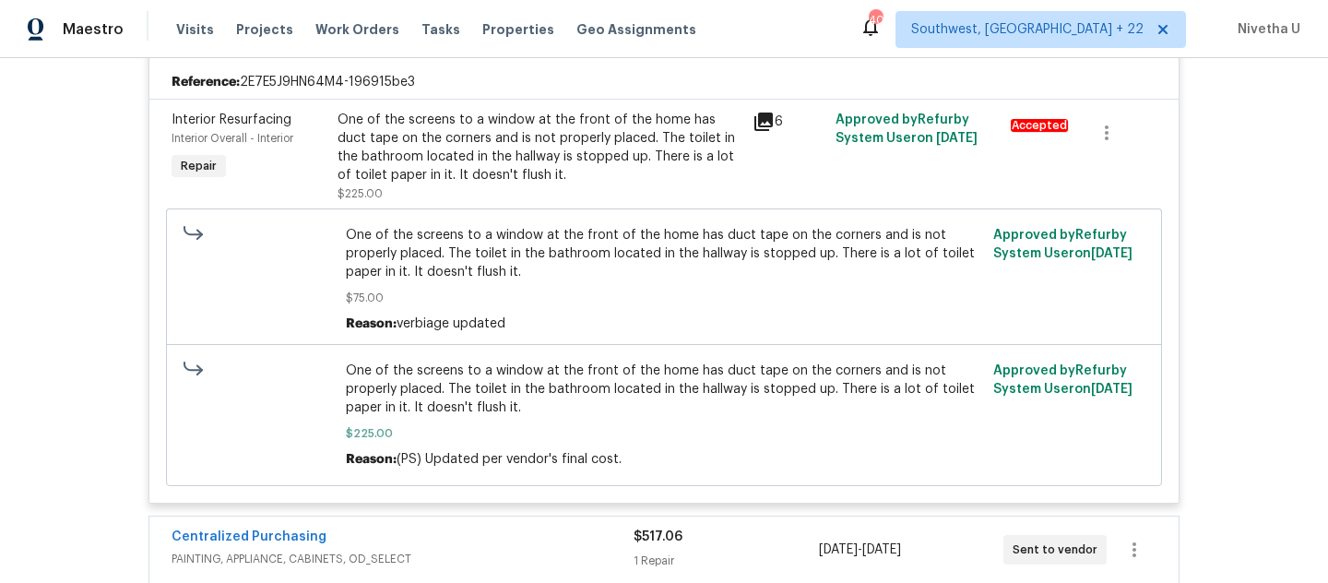
scroll to position [214, 0]
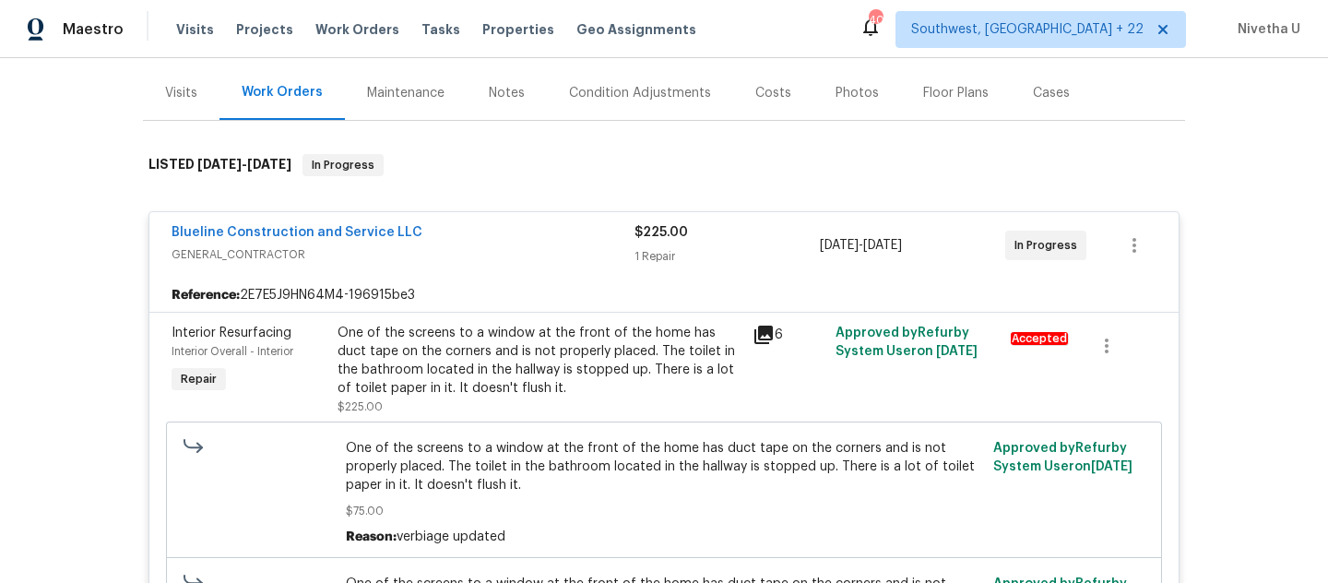
click at [455, 246] on span "GENERAL_CONTRACTOR" at bounding box center [403, 254] width 463 height 18
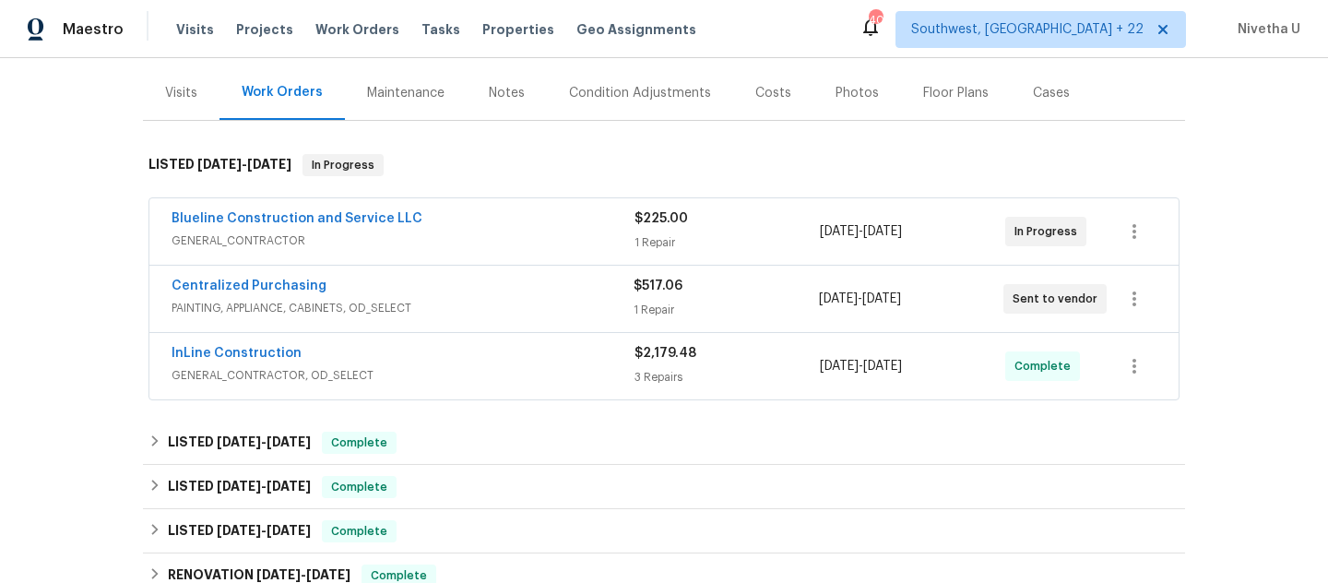
click at [338, 19] on div "Visits Projects Work Orders Tasks Properties Geo Assignments" at bounding box center [447, 29] width 542 height 37
click at [363, 43] on div "Visits Projects Work Orders Tasks Properties Geo Assignments" at bounding box center [447, 29] width 542 height 37
click at [360, 31] on span "Work Orders" at bounding box center [358, 29] width 84 height 18
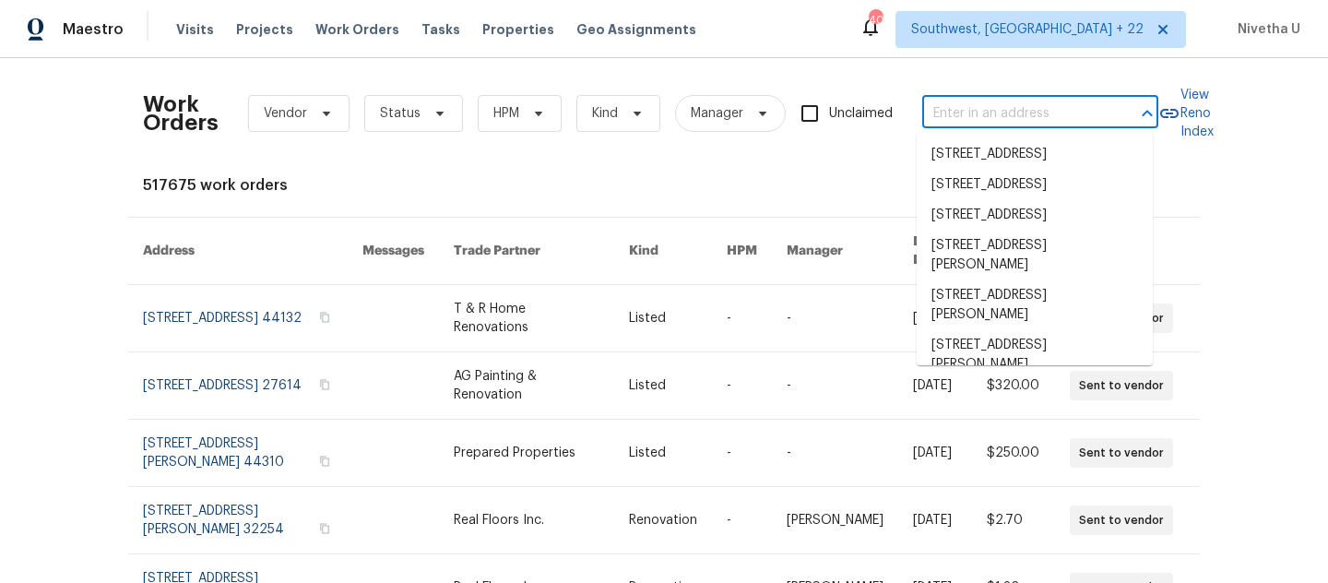
click at [1019, 110] on input "text" at bounding box center [1015, 114] width 185 height 29
paste input "14562 Serenoa Dr Jacksonville, FL 32258"
type input "14562 Serenoa Dr Jacksonville, FL 32258"
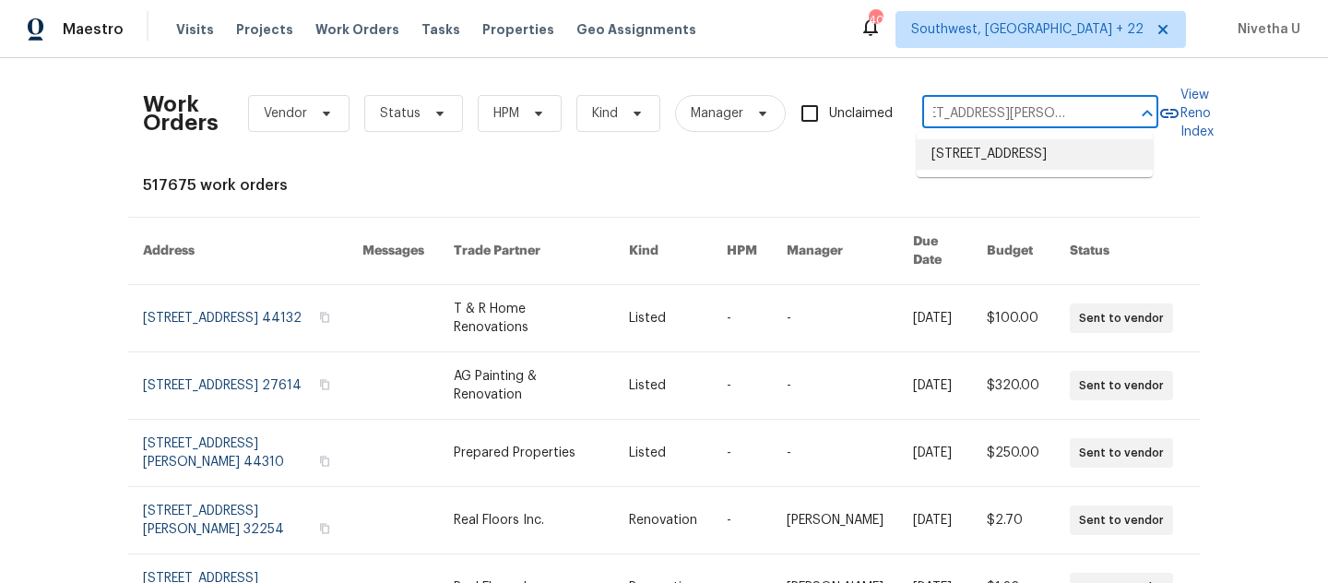
click at [1026, 164] on li "14562 Serenoa Dr, Jacksonville, FL 32258" at bounding box center [1035, 154] width 236 height 30
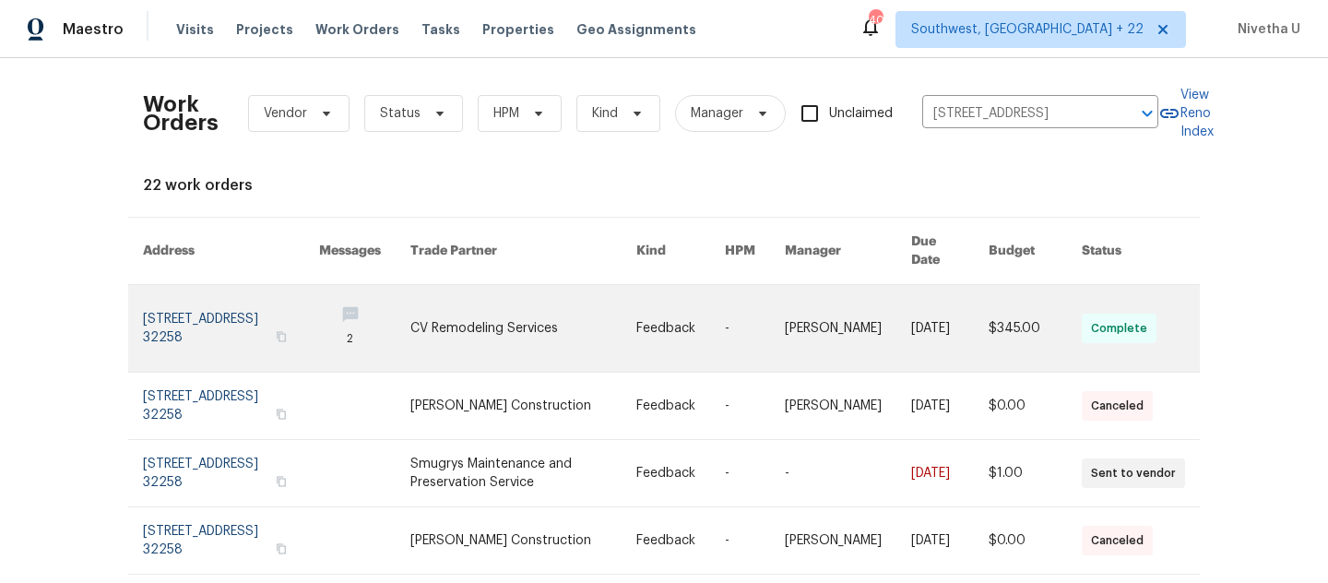
click at [164, 307] on link at bounding box center [231, 328] width 176 height 87
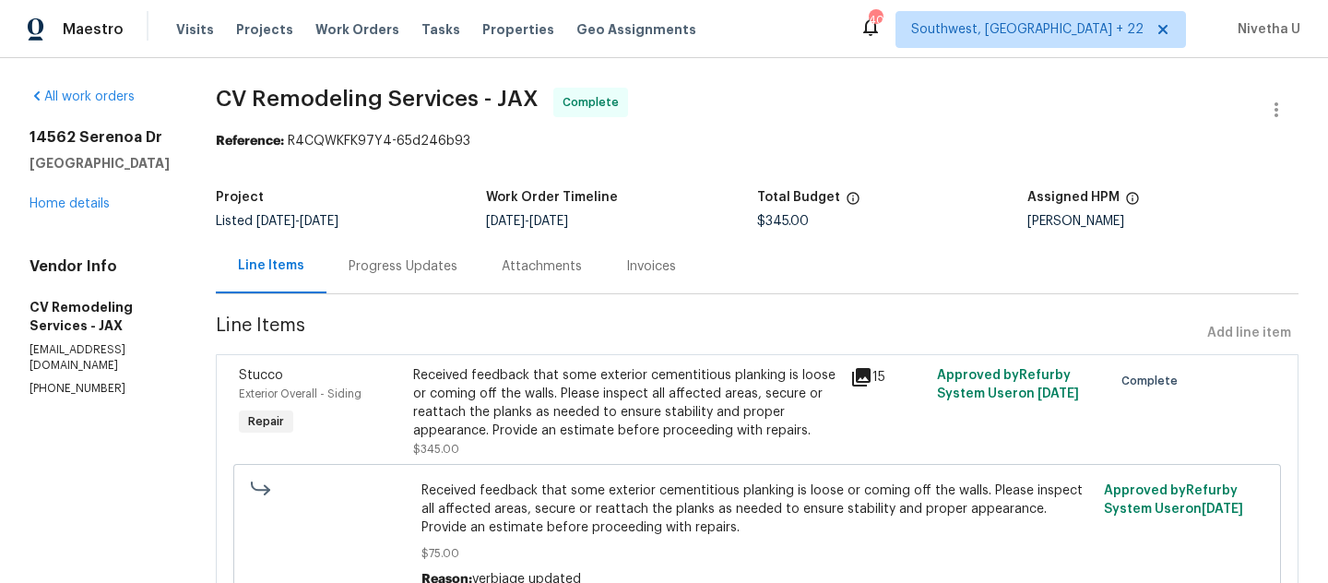
click at [50, 221] on div "All work orders 14562 Serenoa Dr Jacksonville, FL 32258 Home details Vendor Inf…" at bounding box center [101, 242] width 142 height 309
click at [50, 204] on link "Home details" at bounding box center [70, 203] width 80 height 13
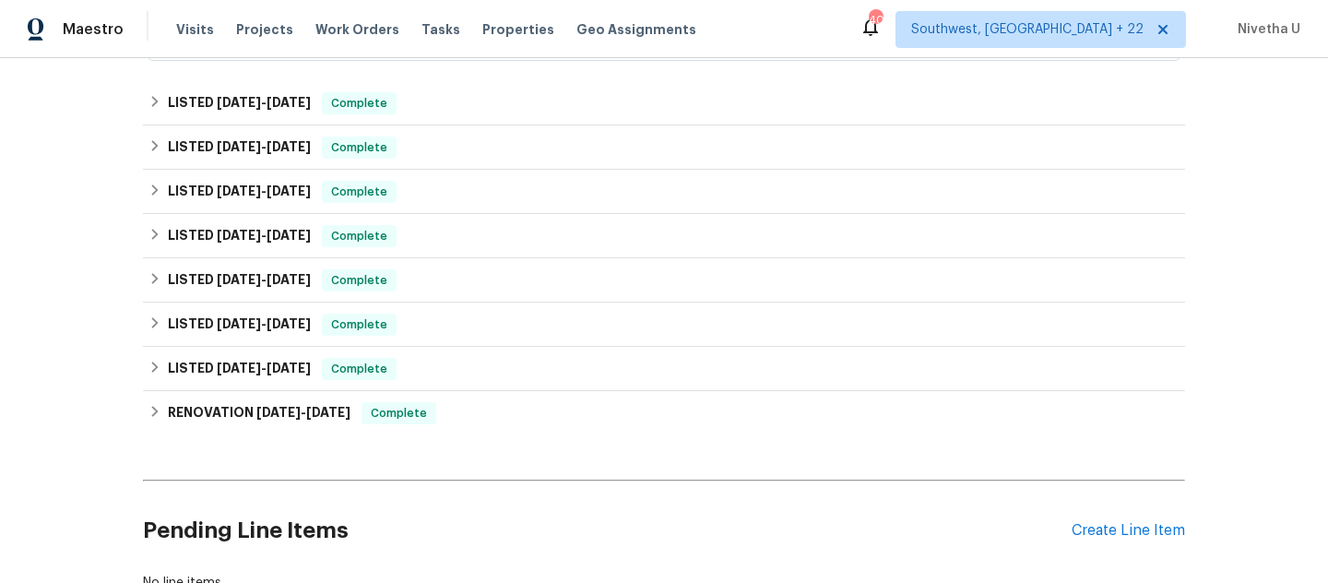
scroll to position [487, 0]
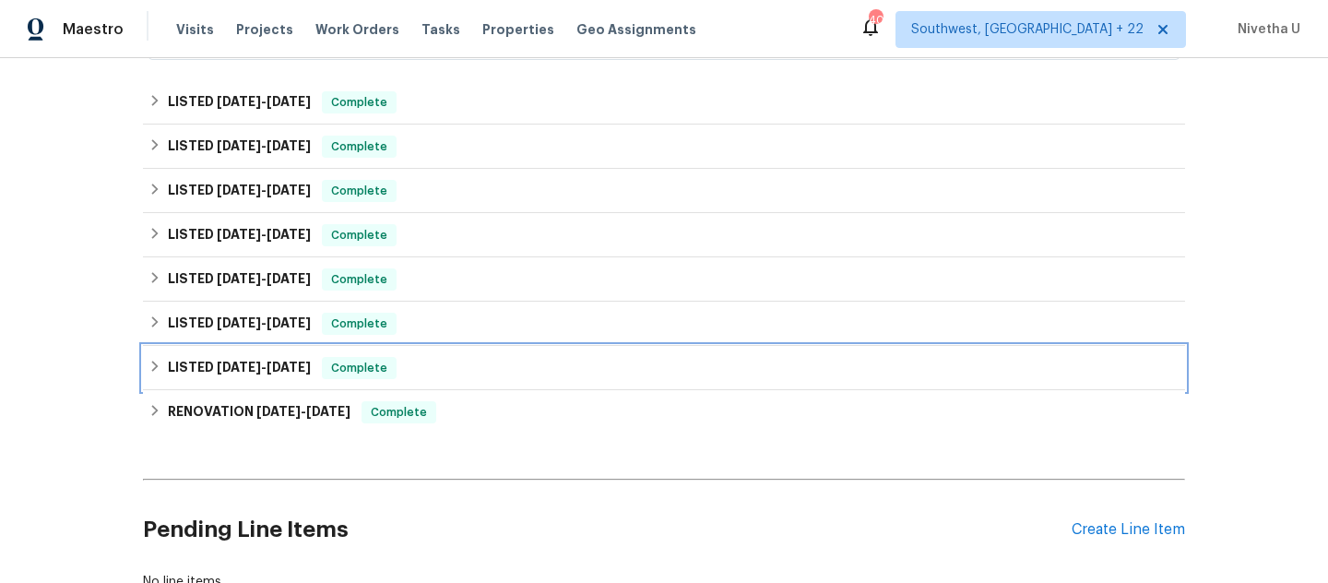
click at [414, 362] on div "LISTED 12/5/24 - 12/6/24 Complete" at bounding box center [664, 368] width 1031 height 22
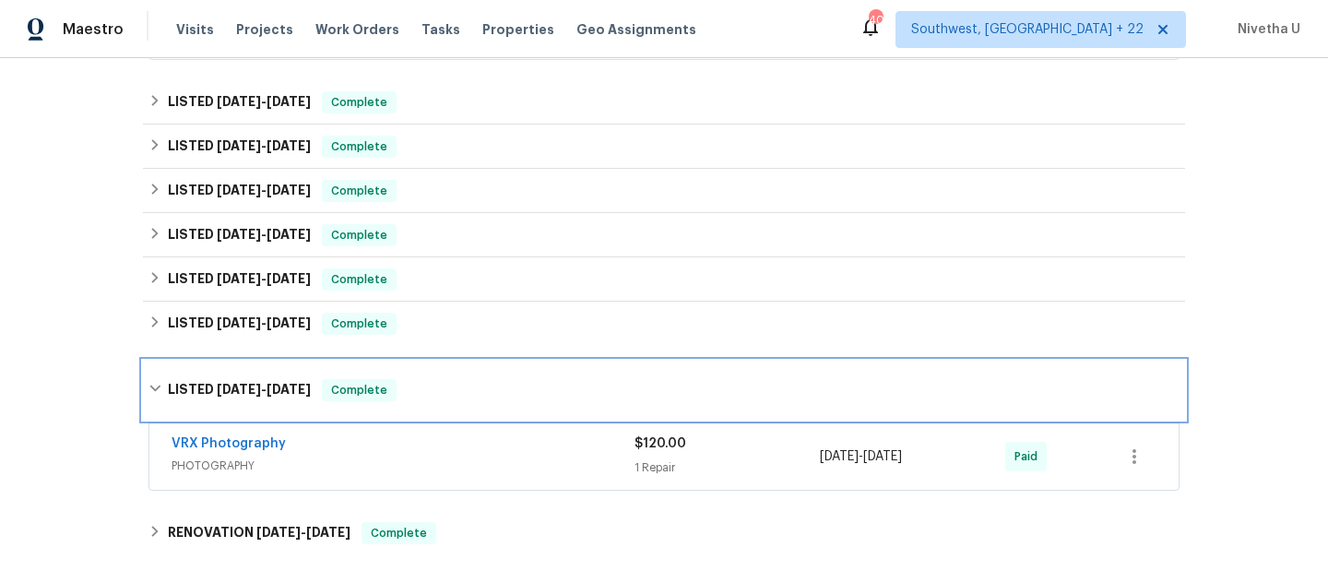
click at [414, 388] on div "LISTED 12/5/24 - 12/6/24 Complete" at bounding box center [664, 390] width 1031 height 22
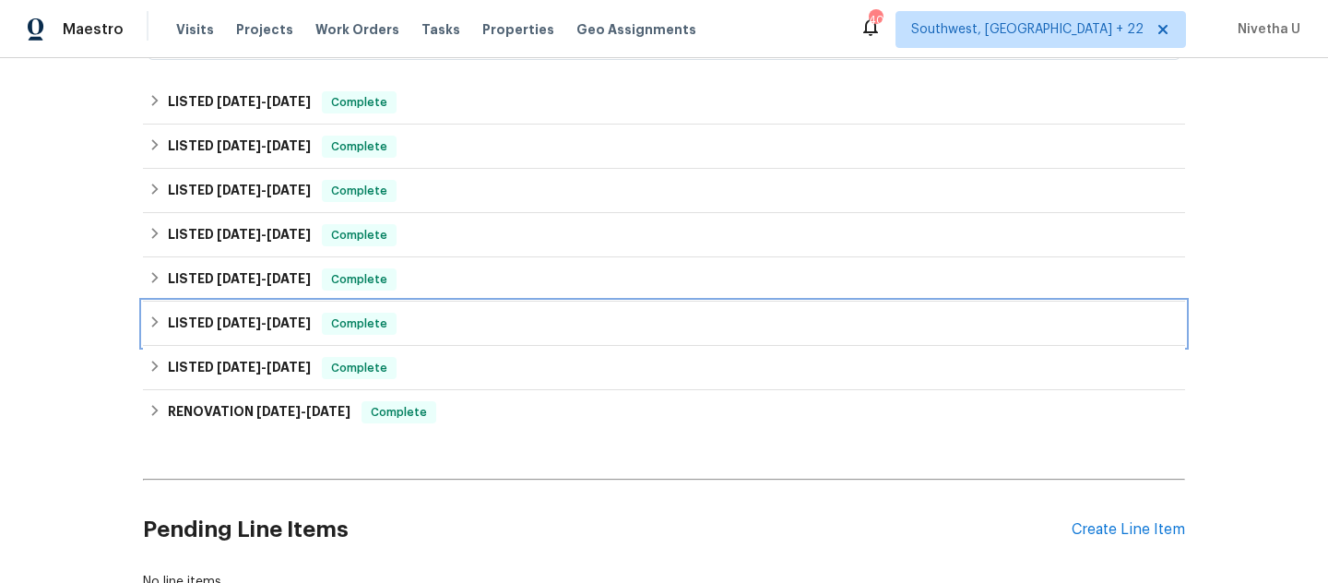
click at [410, 325] on div "LISTED 4/10/25 - 4/14/25 Complete" at bounding box center [664, 324] width 1031 height 22
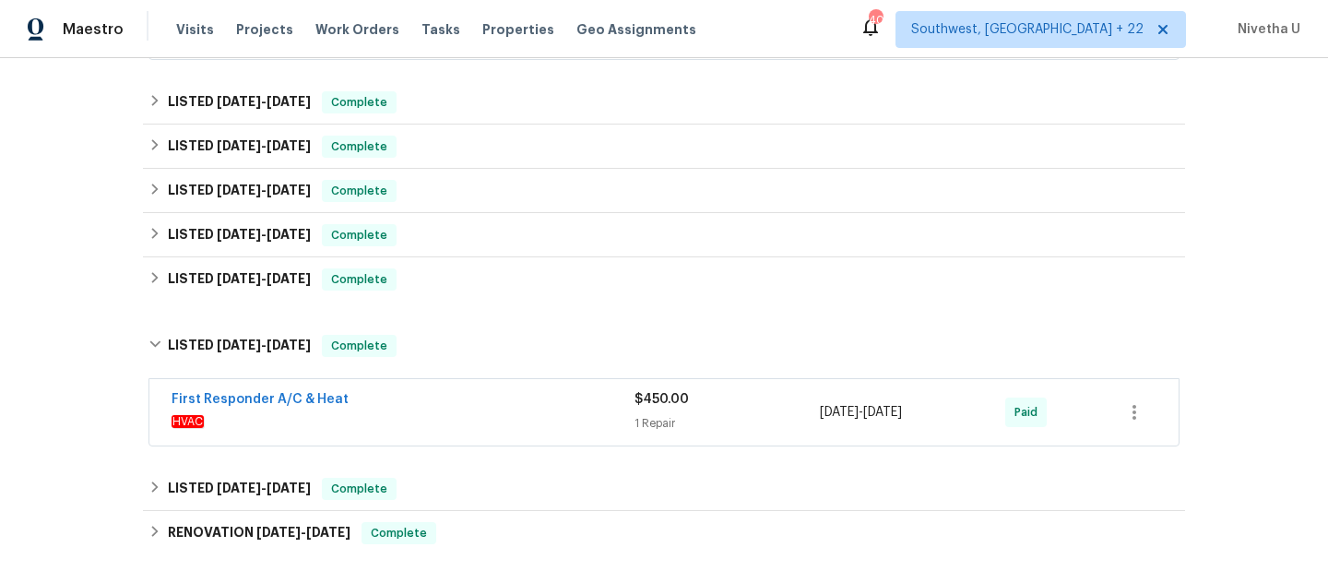
click at [431, 411] on div "First Responder A/C & Heat" at bounding box center [403, 401] width 463 height 22
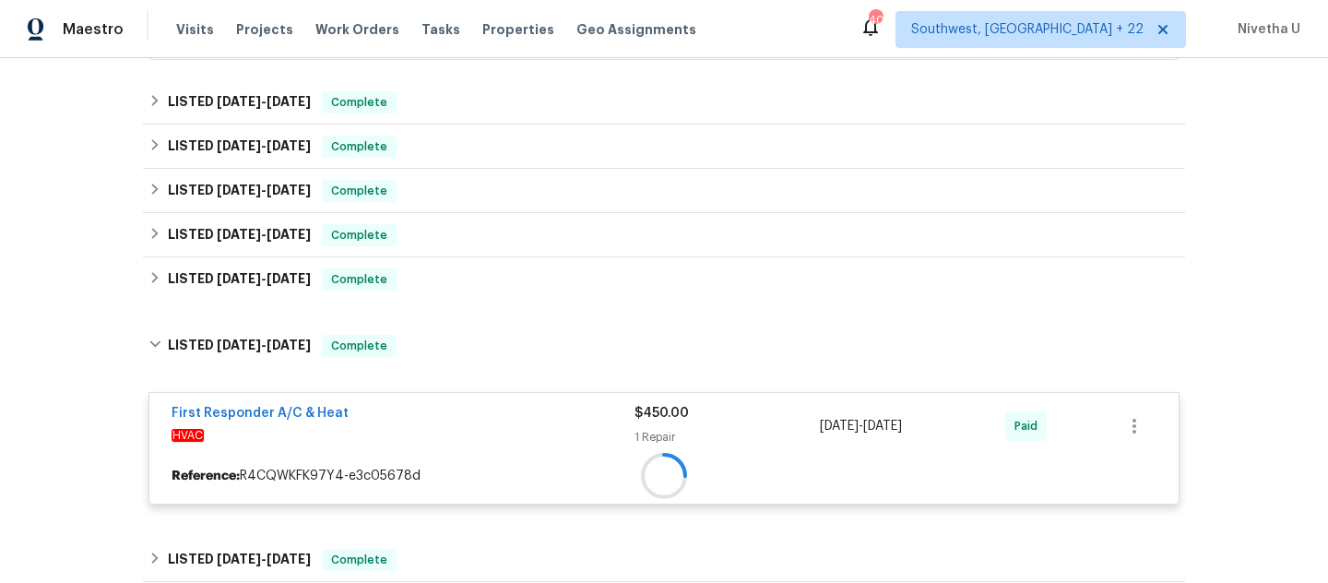
scroll to position [692, 0]
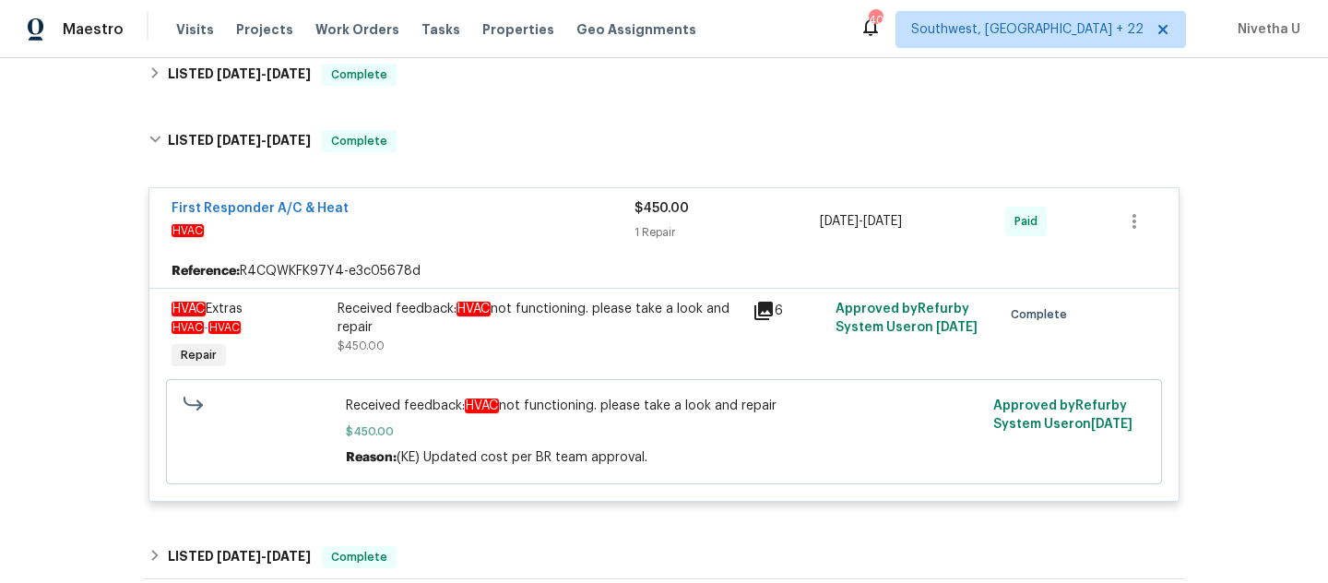
click at [397, 205] on div "First Responder A/C & Heat" at bounding box center [403, 210] width 463 height 22
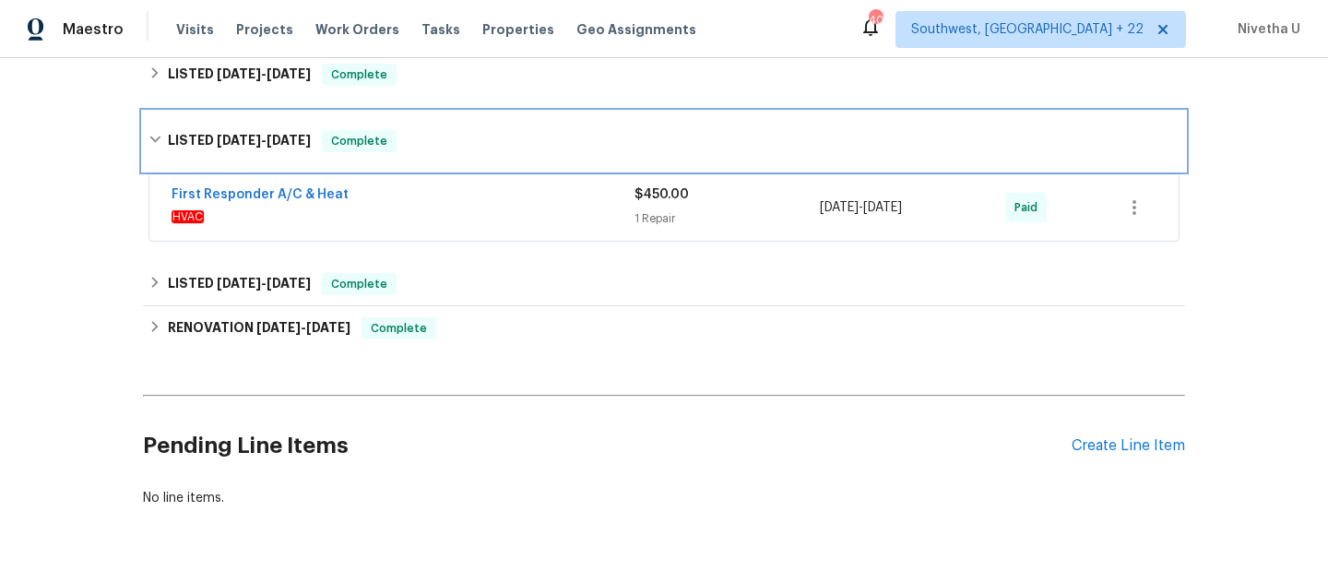
click at [396, 157] on div "LISTED 4/10/25 - 4/14/25 Complete" at bounding box center [664, 141] width 1042 height 59
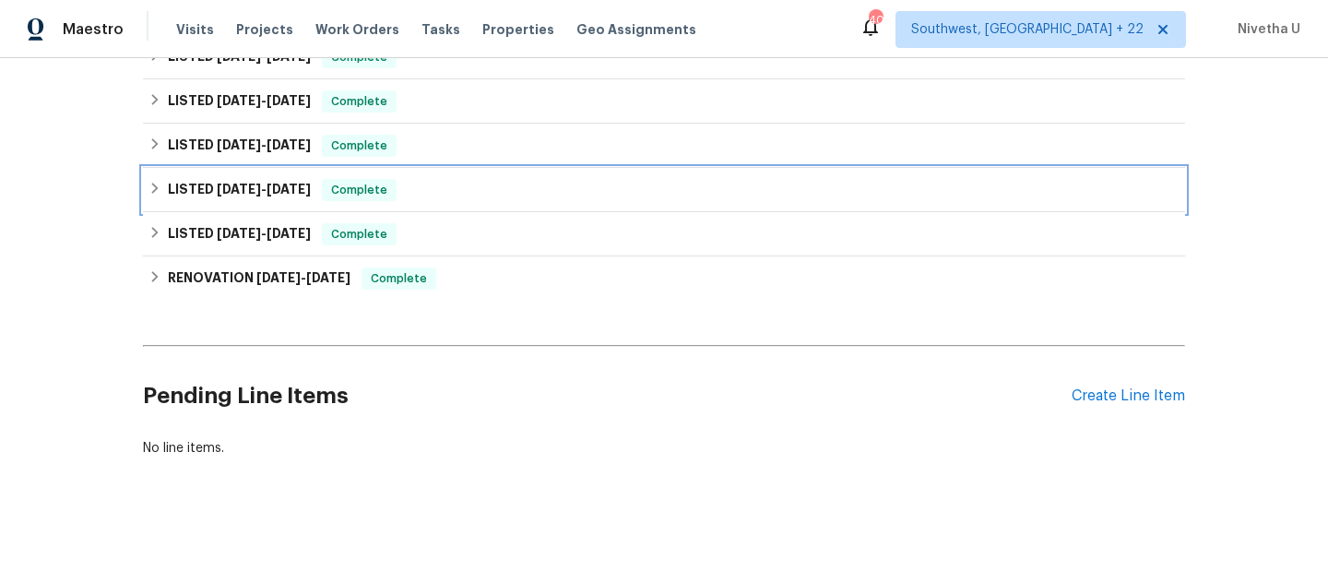
scroll to position [485, 0]
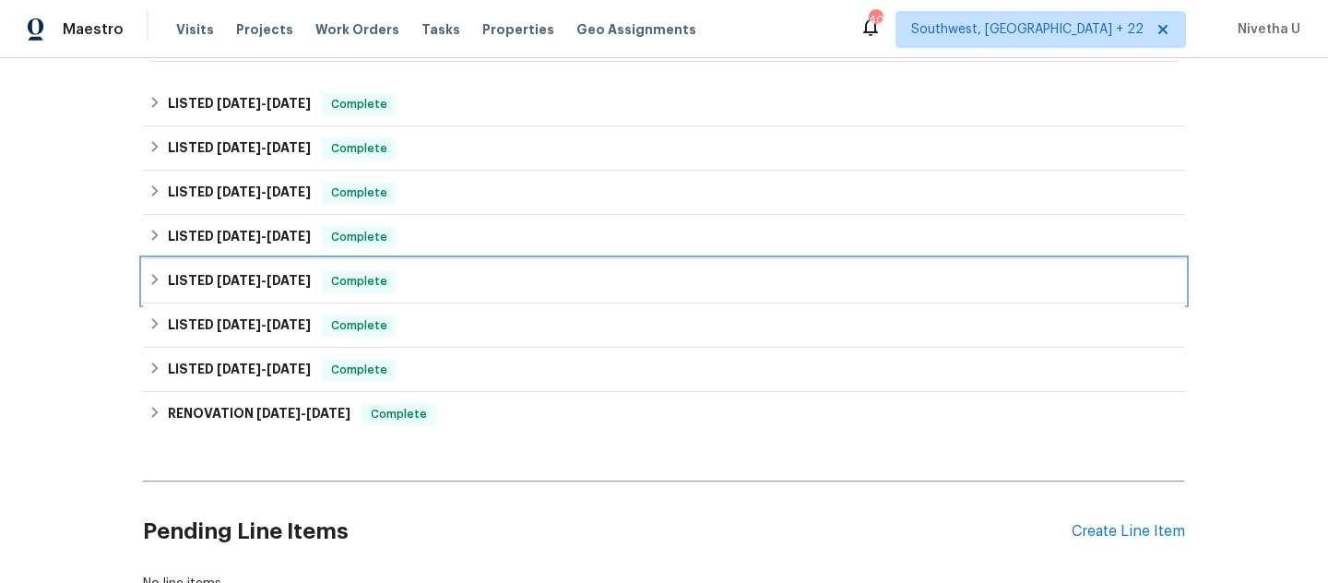
click at [415, 287] on div "LISTED 5/8/25 - 5/10/25 Complete" at bounding box center [664, 281] width 1031 height 22
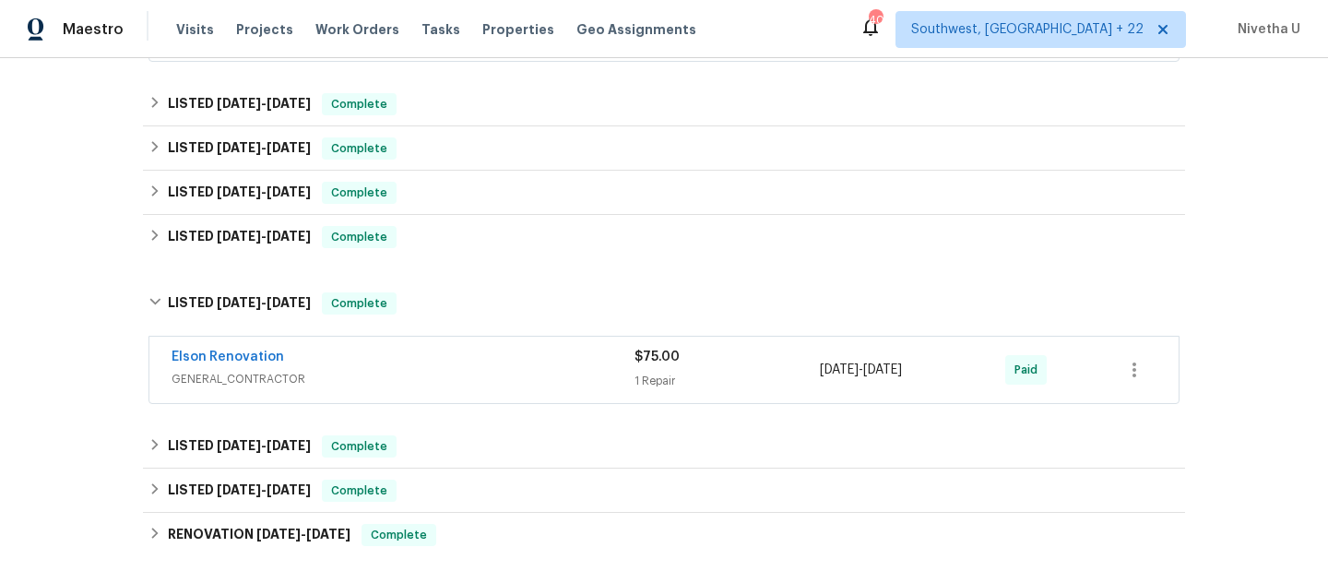
click at [451, 362] on div "Elson Renovation" at bounding box center [403, 359] width 463 height 22
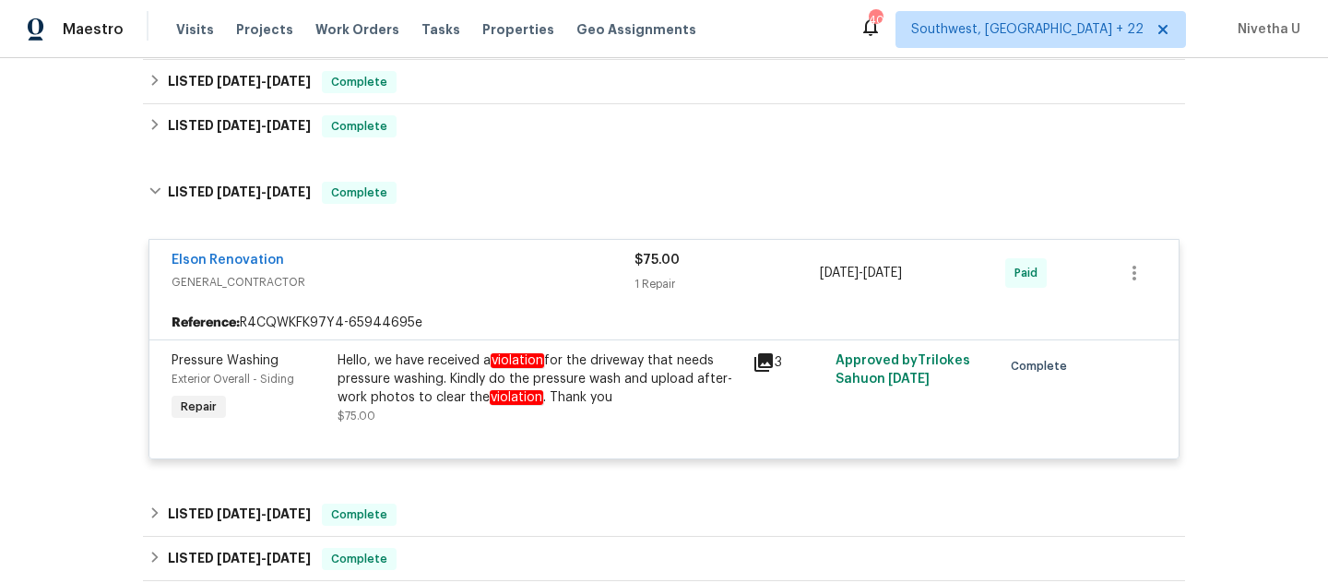
scroll to position [500, 0]
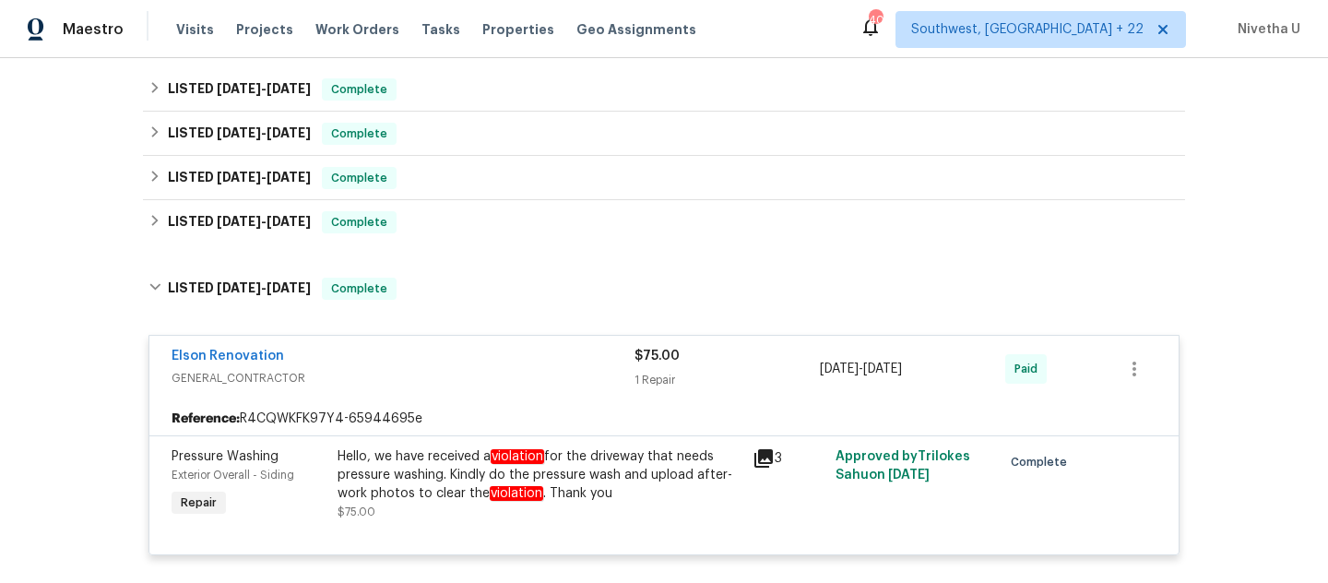
click at [454, 373] on span "GENERAL_CONTRACTOR" at bounding box center [403, 378] width 463 height 18
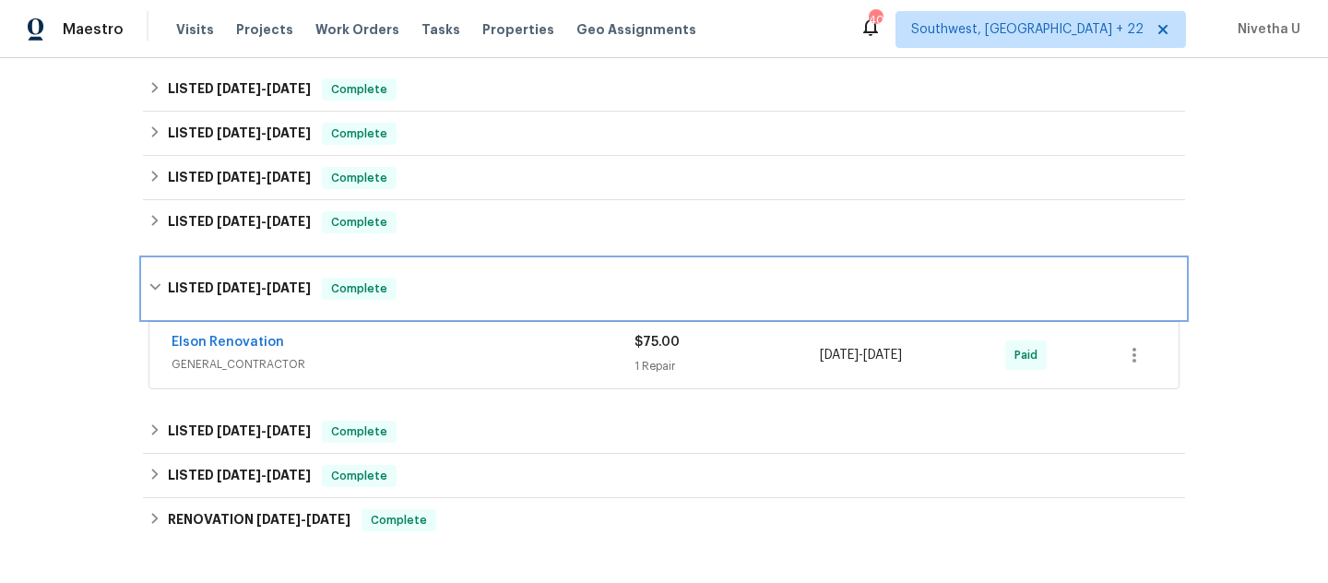
click at [446, 296] on div "LISTED 5/8/25 - 5/10/25 Complete" at bounding box center [664, 289] width 1031 height 22
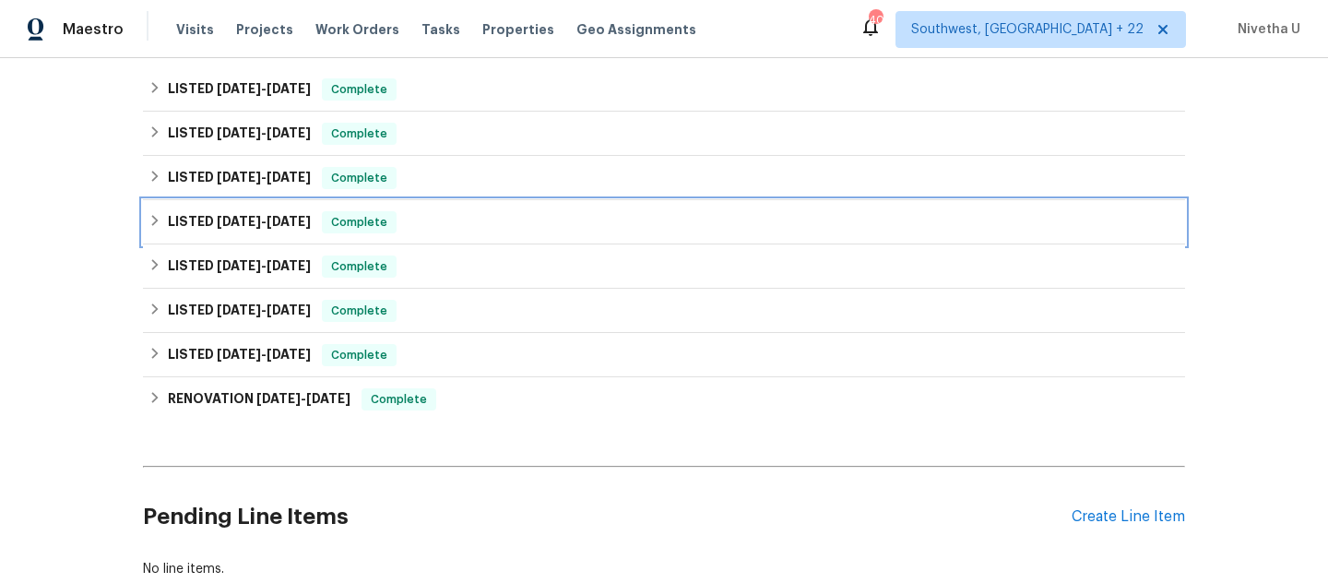
click at [421, 228] on div "LISTED 6/3/25 - 6/6/25 Complete" at bounding box center [664, 222] width 1031 height 22
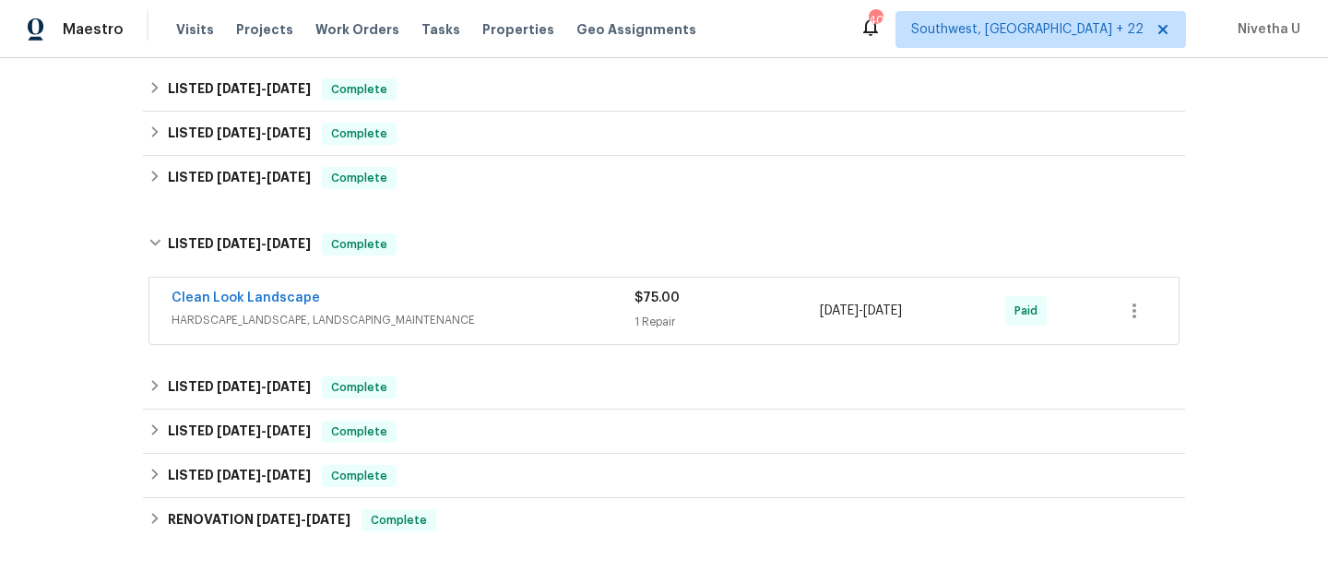
click at [449, 298] on div "Clean Look Landscape" at bounding box center [403, 300] width 463 height 22
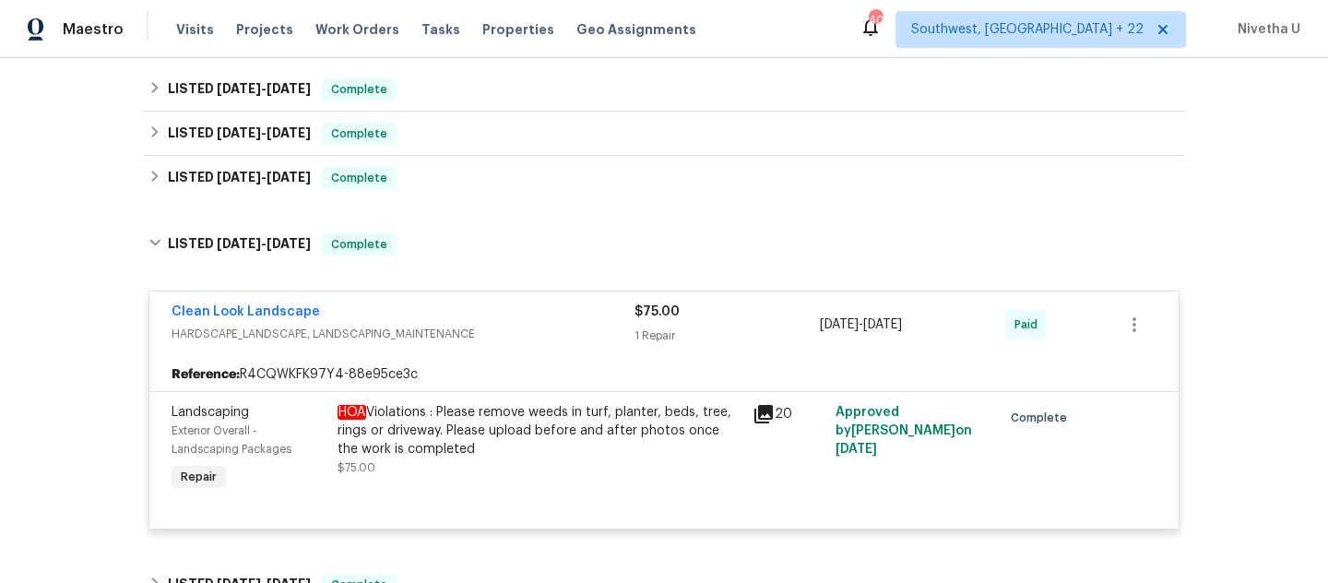
click at [505, 312] on div "Clean Look Landscape" at bounding box center [403, 314] width 463 height 22
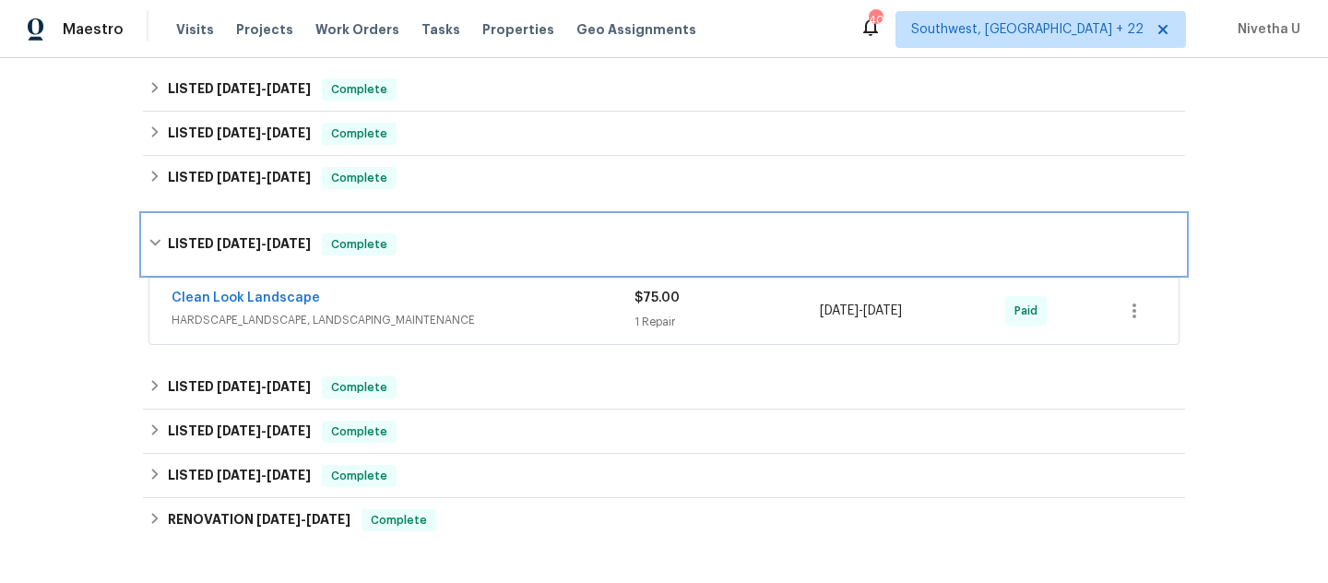
click at [481, 259] on div "LISTED 6/3/25 - 6/6/25 Complete" at bounding box center [664, 244] width 1042 height 59
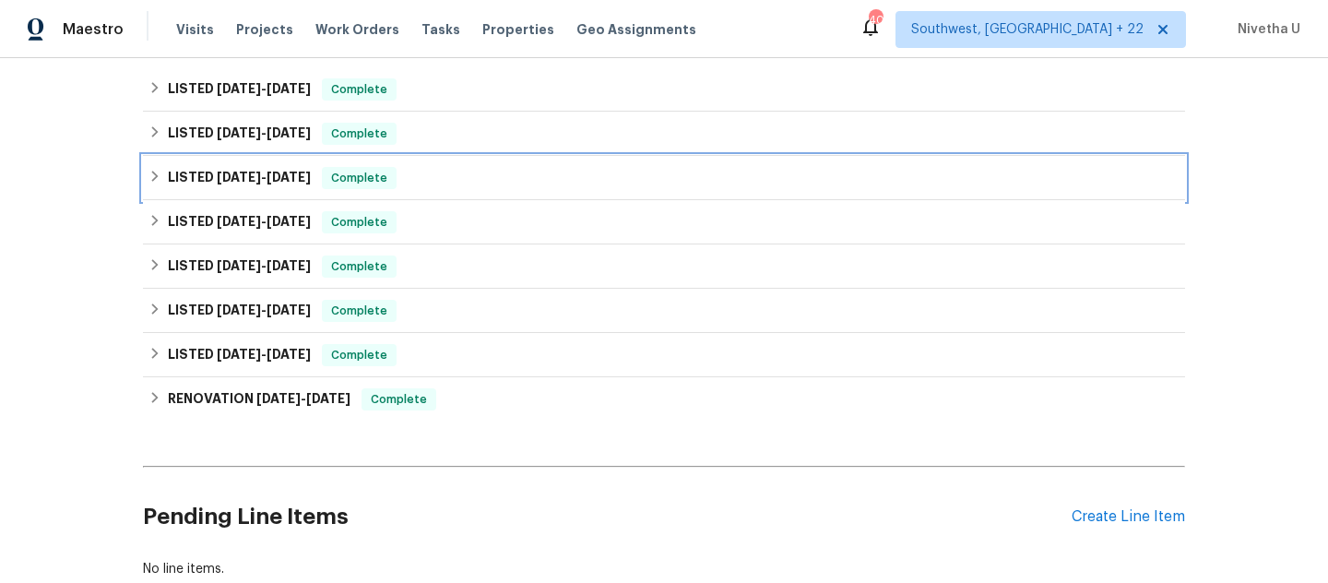
click at [444, 183] on div "LISTED 7/10/25 - 7/15/25 Complete" at bounding box center [664, 178] width 1031 height 22
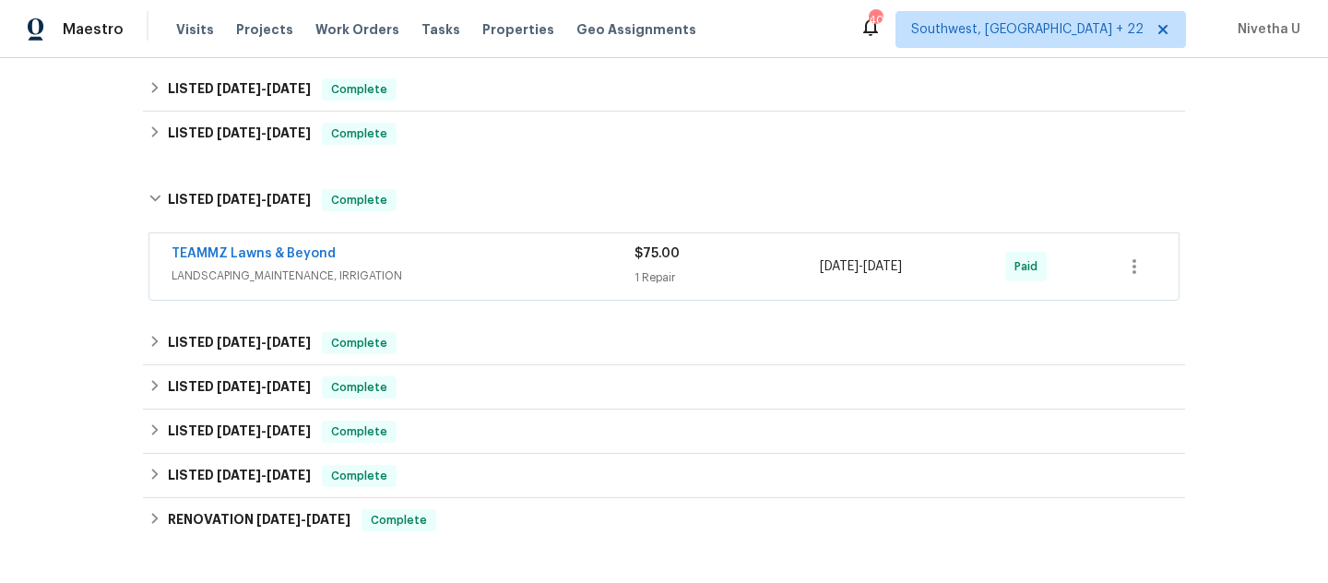
click at [463, 245] on div "TEAMMZ Lawns & Beyond" at bounding box center [403, 255] width 463 height 22
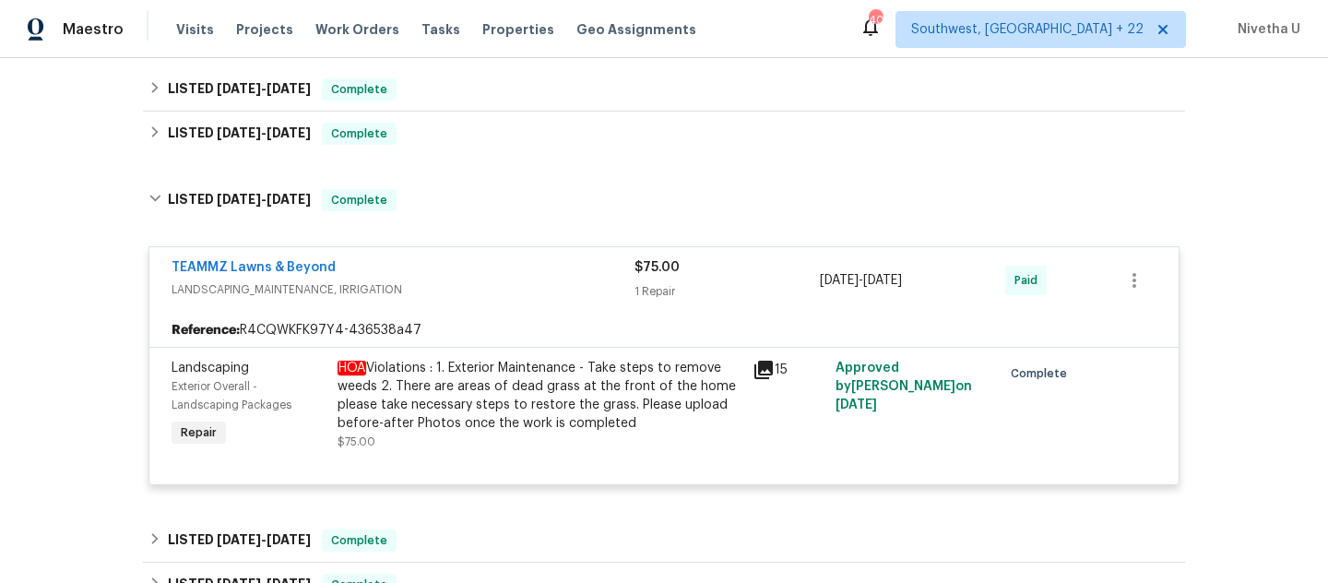
click at [473, 271] on div "TEAMMZ Lawns & Beyond" at bounding box center [403, 269] width 463 height 22
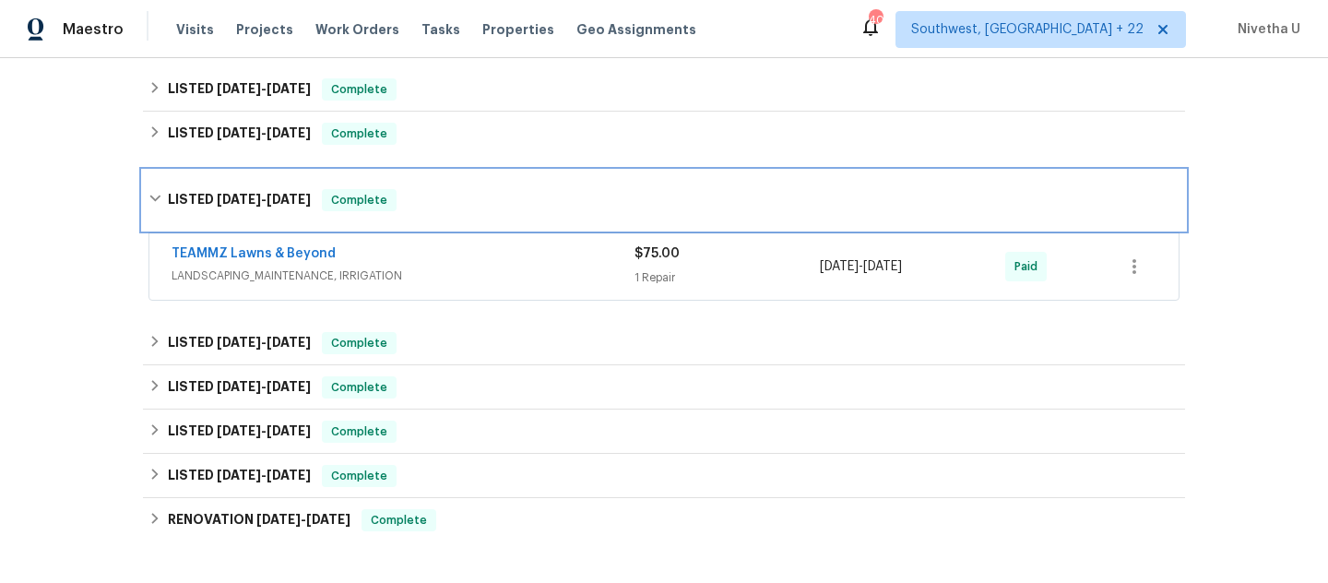
click at [448, 193] on div "LISTED 7/10/25 - 7/15/25 Complete" at bounding box center [664, 200] width 1031 height 22
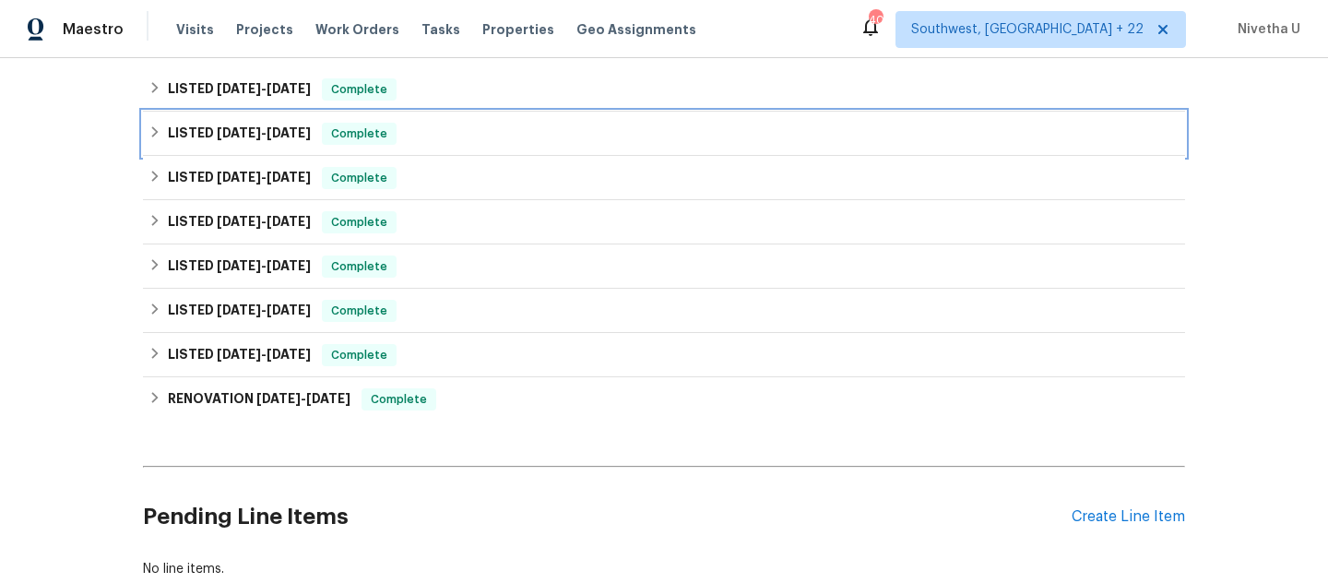
click at [435, 136] on div "LISTED 7/24/25 - 7/30/25 Complete" at bounding box center [664, 134] width 1031 height 22
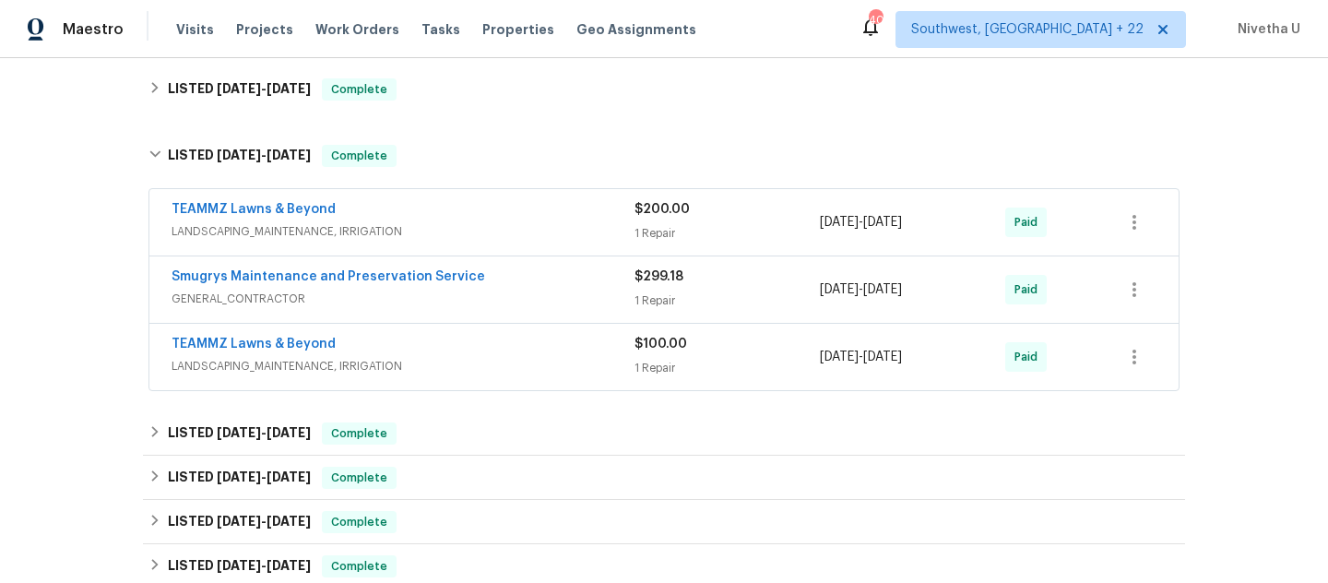
click at [492, 367] on span "LANDSCAPING_MAINTENANCE, IRRIGATION" at bounding box center [403, 366] width 463 height 18
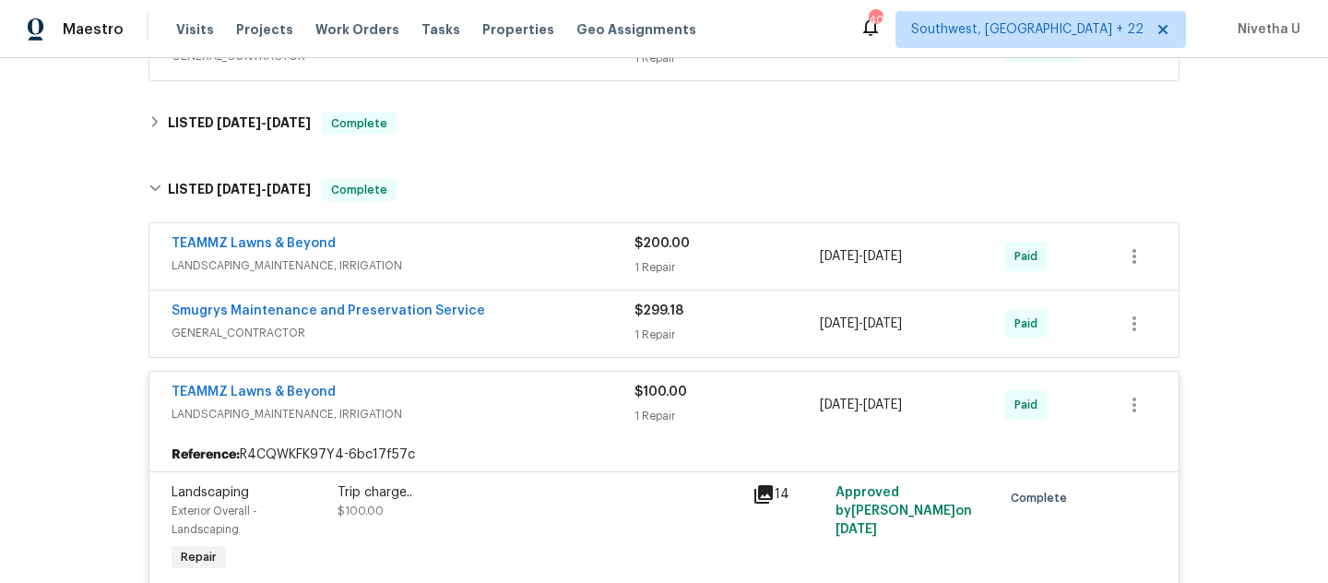
scroll to position [462, 0]
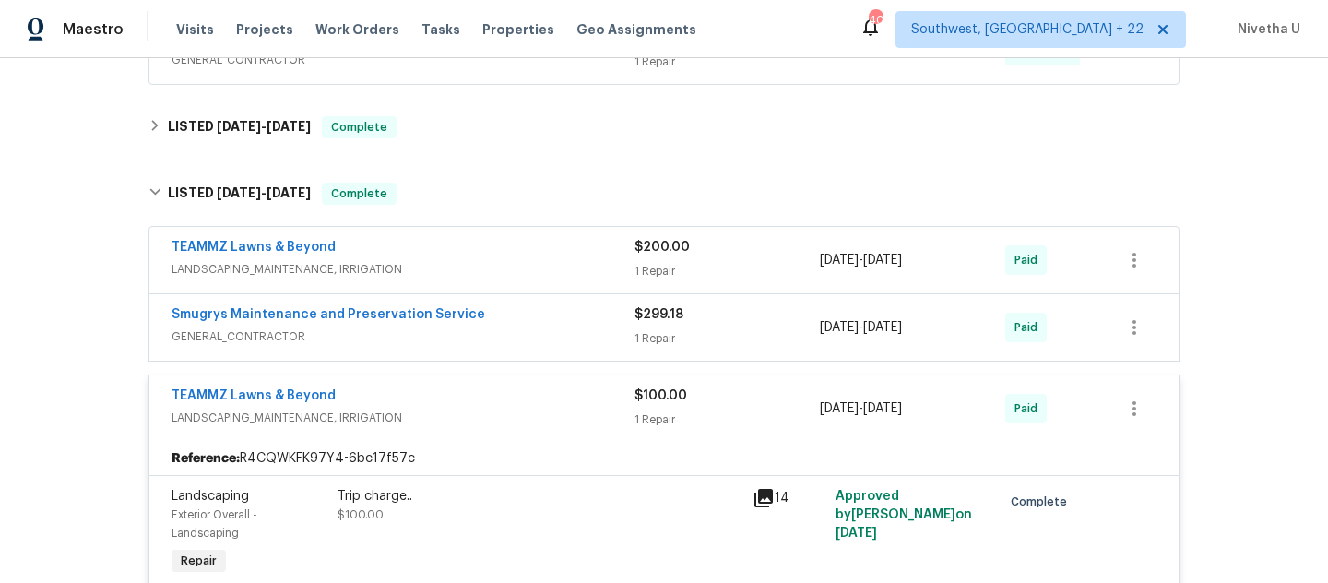
click at [495, 379] on div "TEAMMZ Lawns & Beyond LANDSCAPING_MAINTENANCE, IRRIGATION $100.00 1 Repair 7/28…" at bounding box center [664, 408] width 1030 height 66
click at [495, 404] on div "TEAMMZ Lawns & Beyond" at bounding box center [403, 398] width 463 height 22
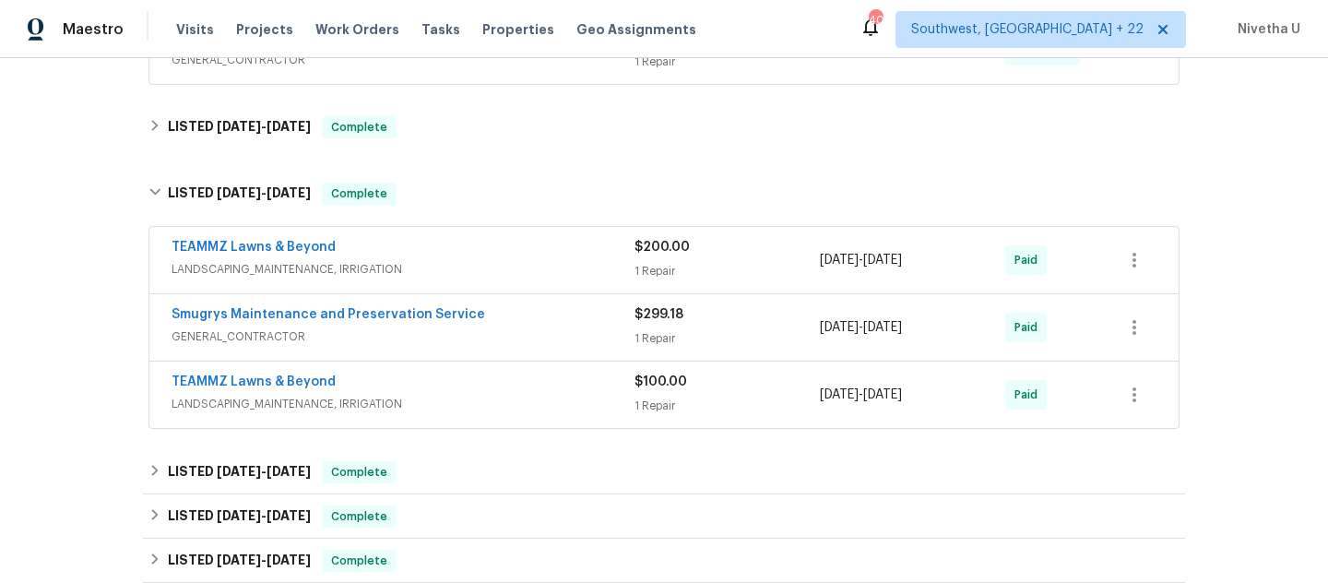
click at [495, 343] on span "GENERAL_CONTRACTOR" at bounding box center [403, 336] width 463 height 18
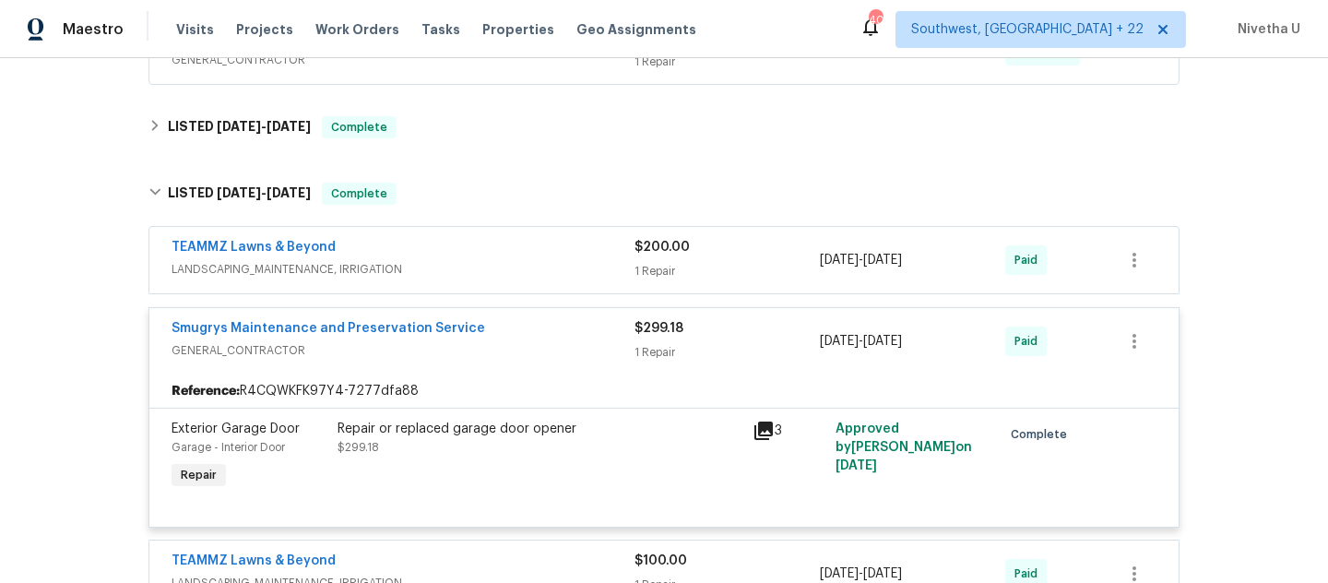
click at [495, 343] on span "GENERAL_CONTRACTOR" at bounding box center [403, 350] width 463 height 18
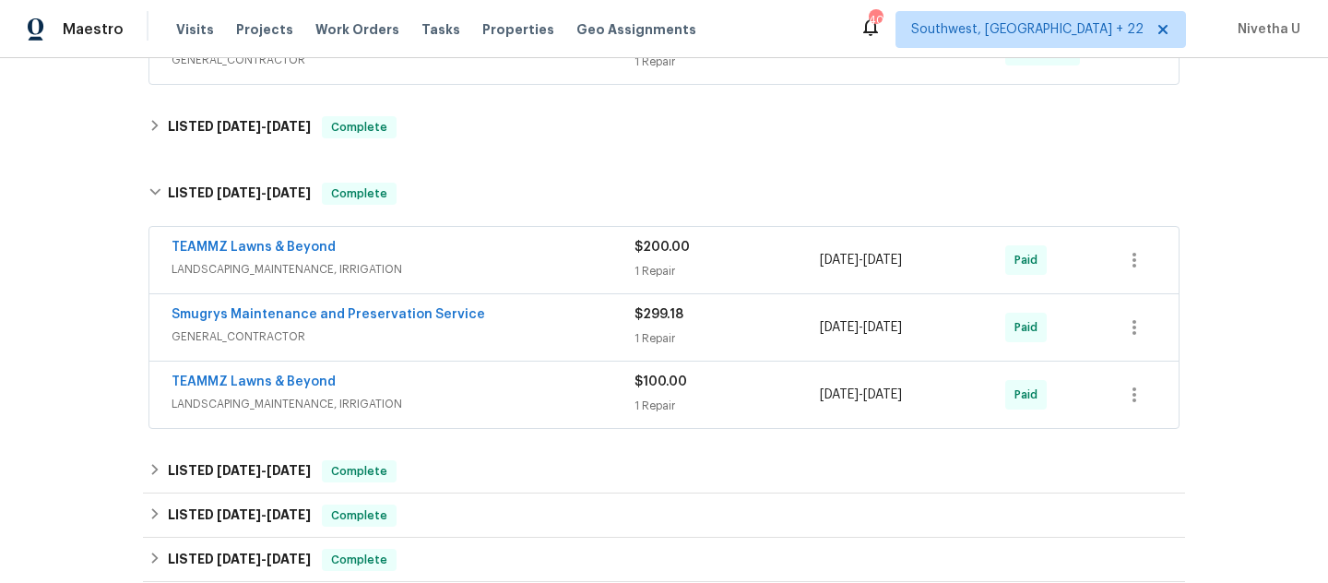
click at [488, 267] on span "LANDSCAPING_MAINTENANCE, IRRIGATION" at bounding box center [403, 269] width 463 height 18
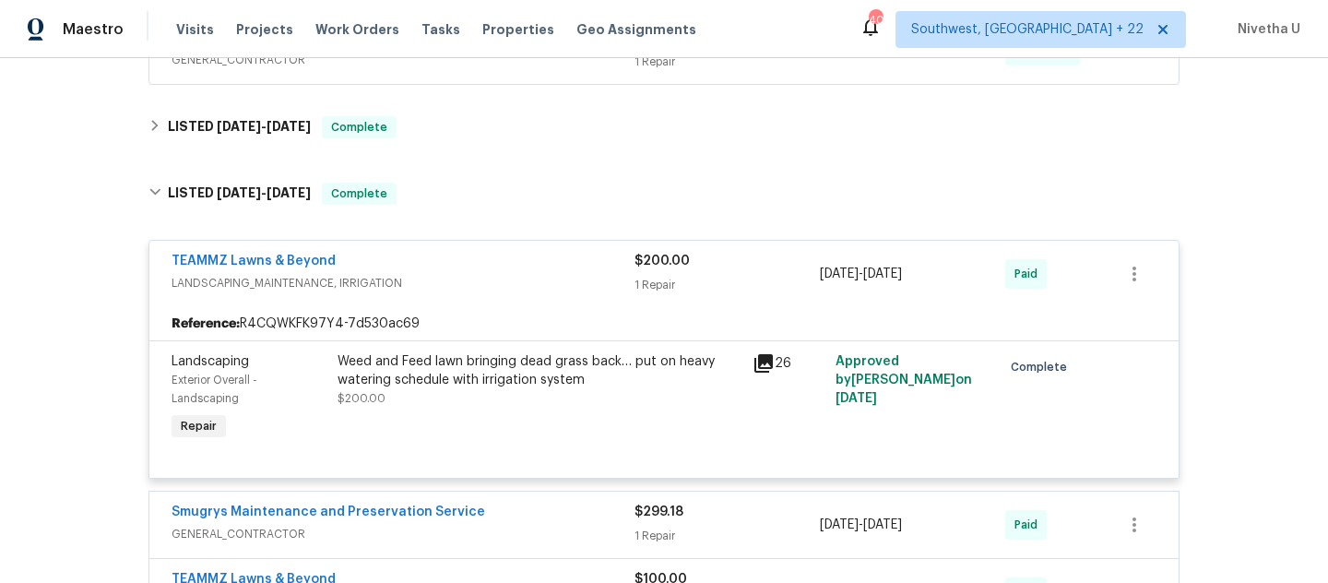
click at [492, 276] on span "LANDSCAPING_MAINTENANCE, IRRIGATION" at bounding box center [403, 283] width 463 height 18
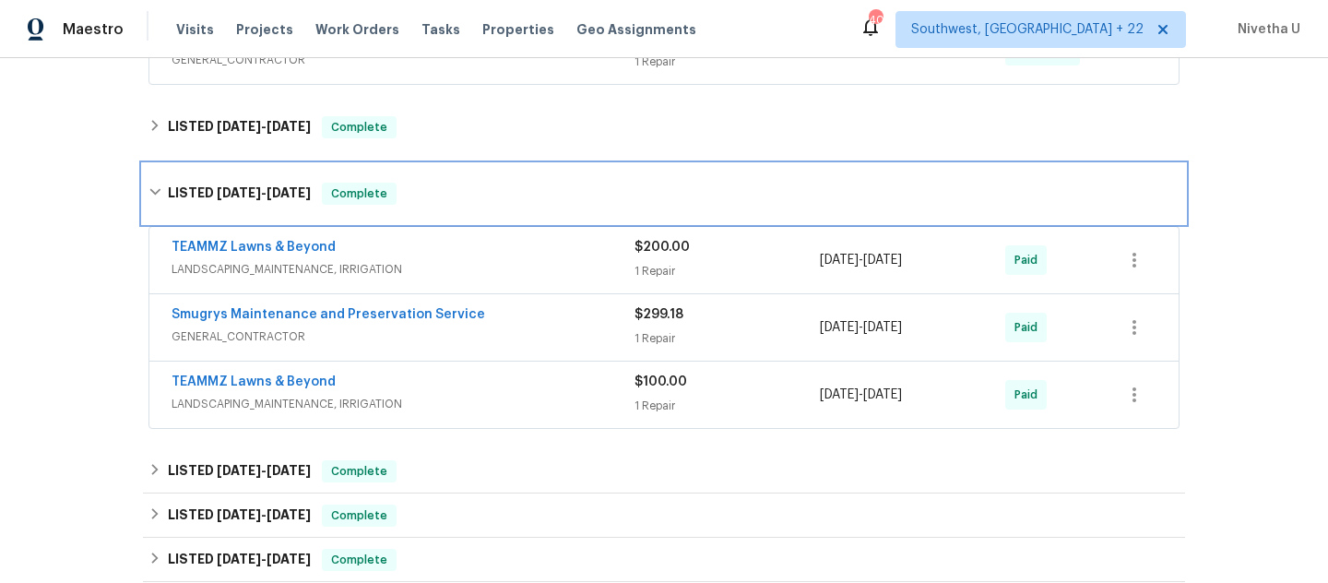
click at [459, 205] on div "LISTED 7/24/25 - 7/30/25 Complete" at bounding box center [664, 193] width 1042 height 59
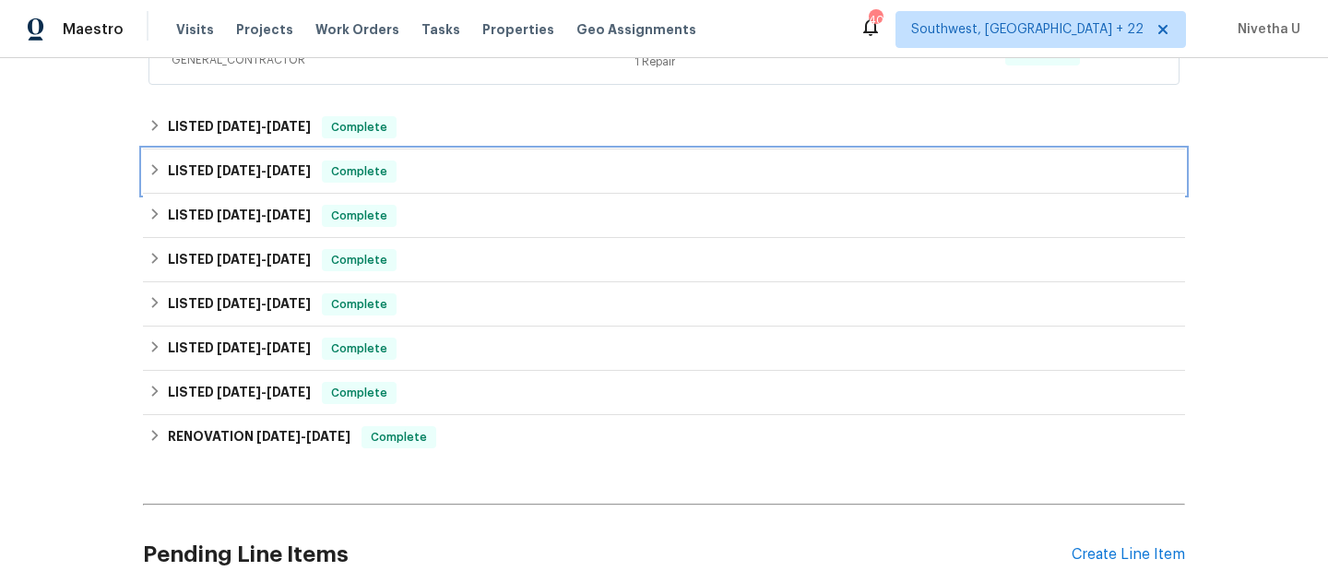
scroll to position [276, 0]
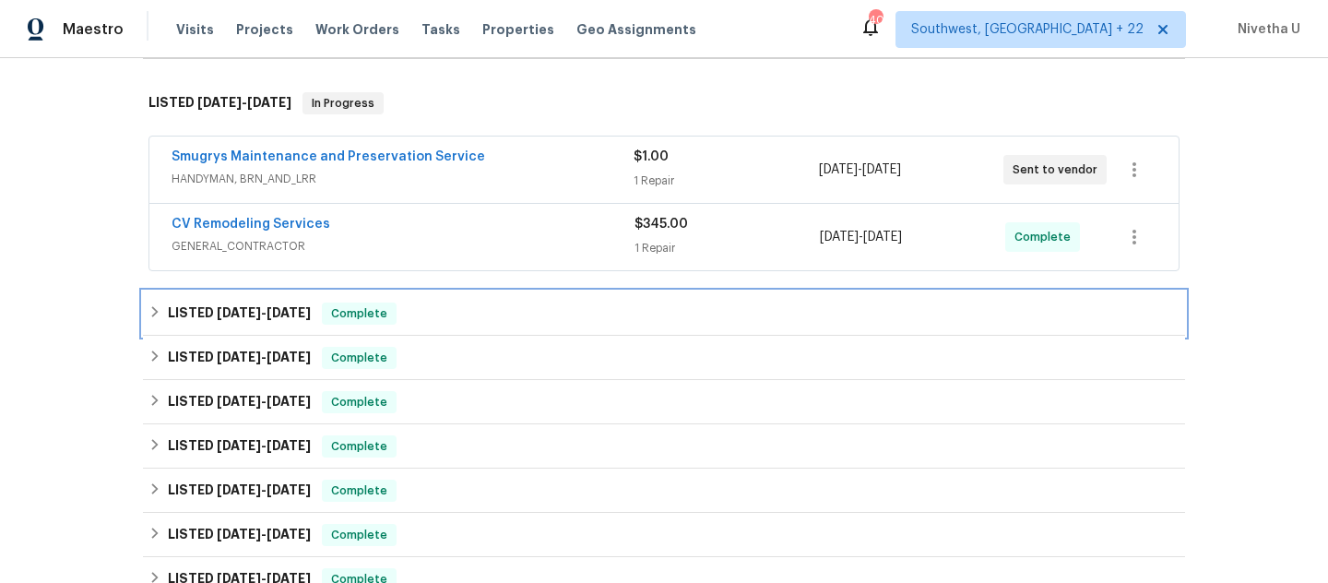
click at [459, 316] on div "LISTED 8/8/25 - 8/8/25 Complete" at bounding box center [664, 314] width 1031 height 22
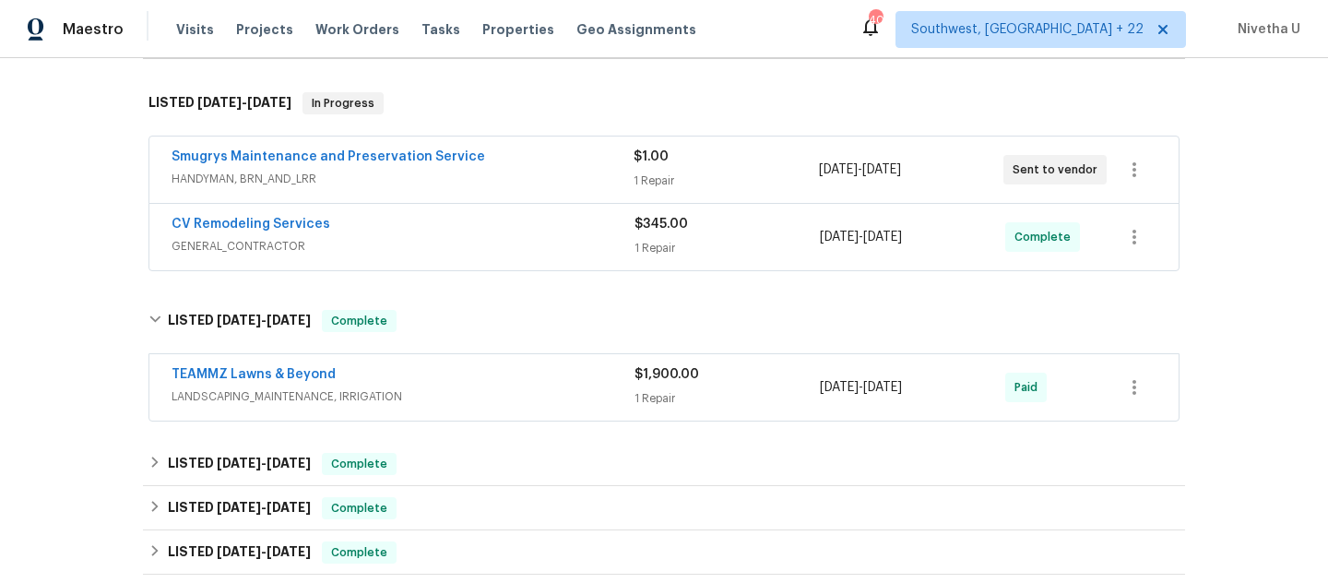
click at [472, 393] on span "LANDSCAPING_MAINTENANCE, IRRIGATION" at bounding box center [403, 396] width 463 height 18
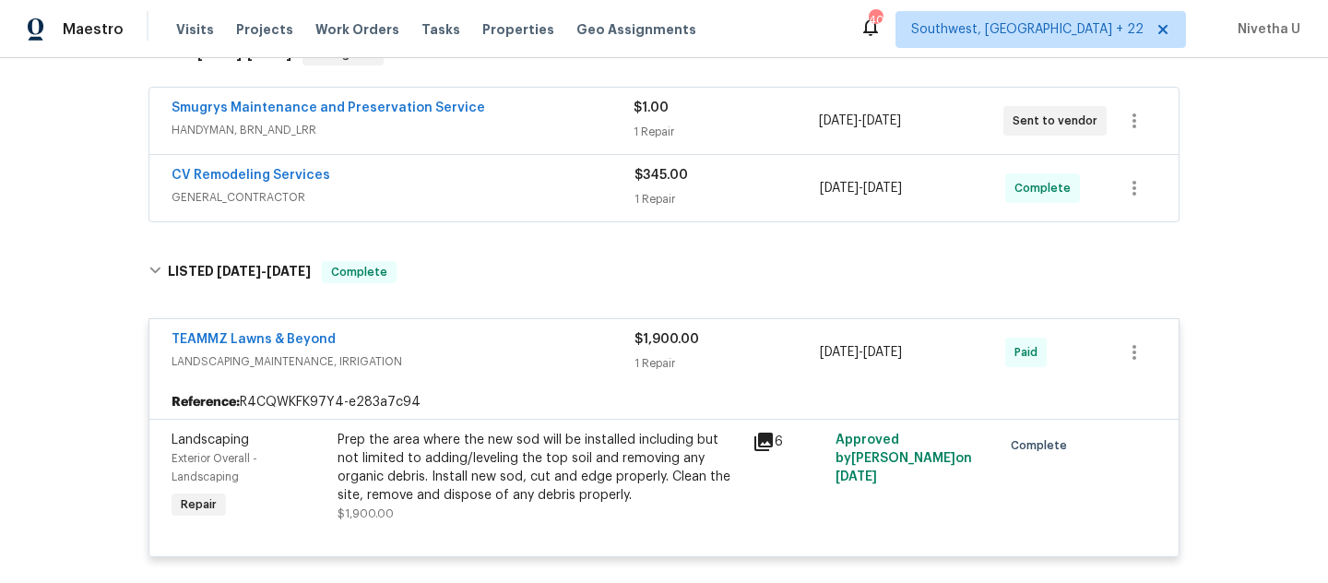
scroll to position [328, 0]
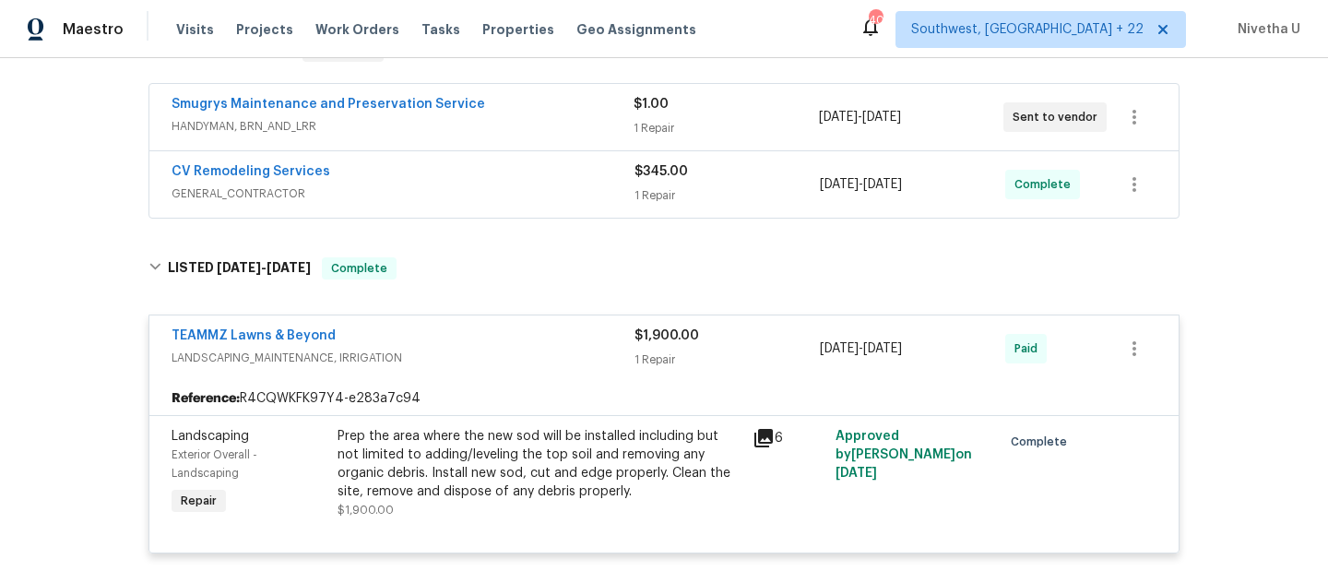
click at [500, 342] on div "TEAMMZ Lawns & Beyond" at bounding box center [403, 338] width 463 height 22
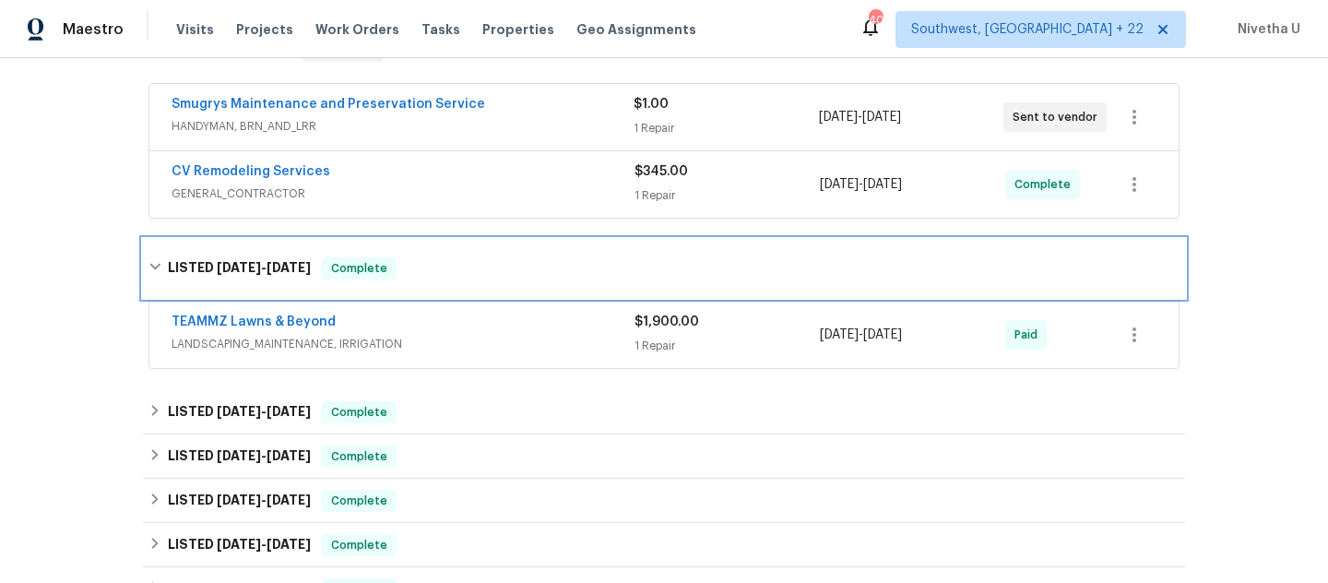
click at [481, 256] on div "LISTED 8/8/25 - 8/8/25 Complete" at bounding box center [664, 268] width 1042 height 59
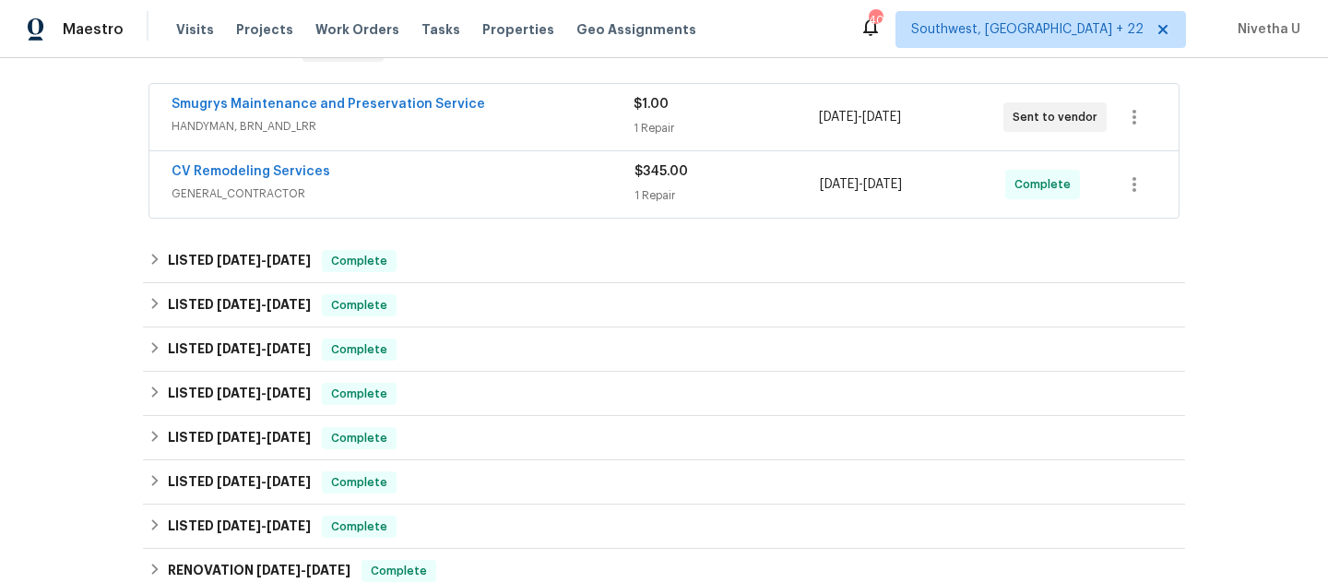
click at [470, 169] on div "CV Remodeling Services" at bounding box center [403, 173] width 463 height 22
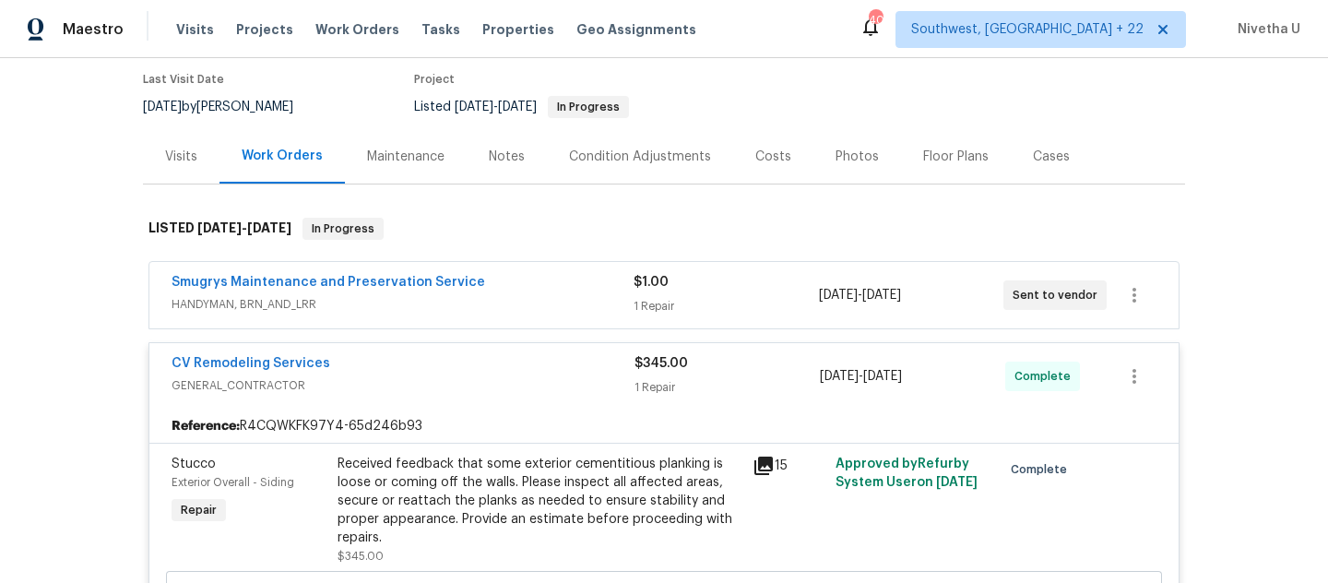
scroll to position [148, 0]
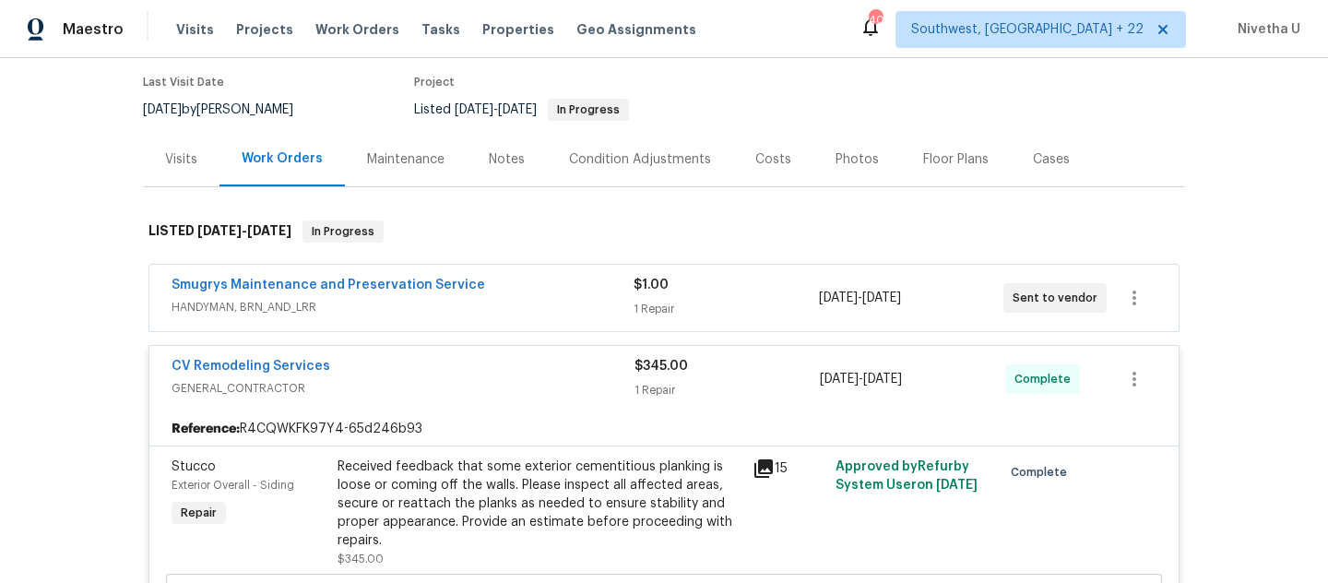
click at [483, 393] on span "GENERAL_CONTRACTOR" at bounding box center [403, 388] width 463 height 18
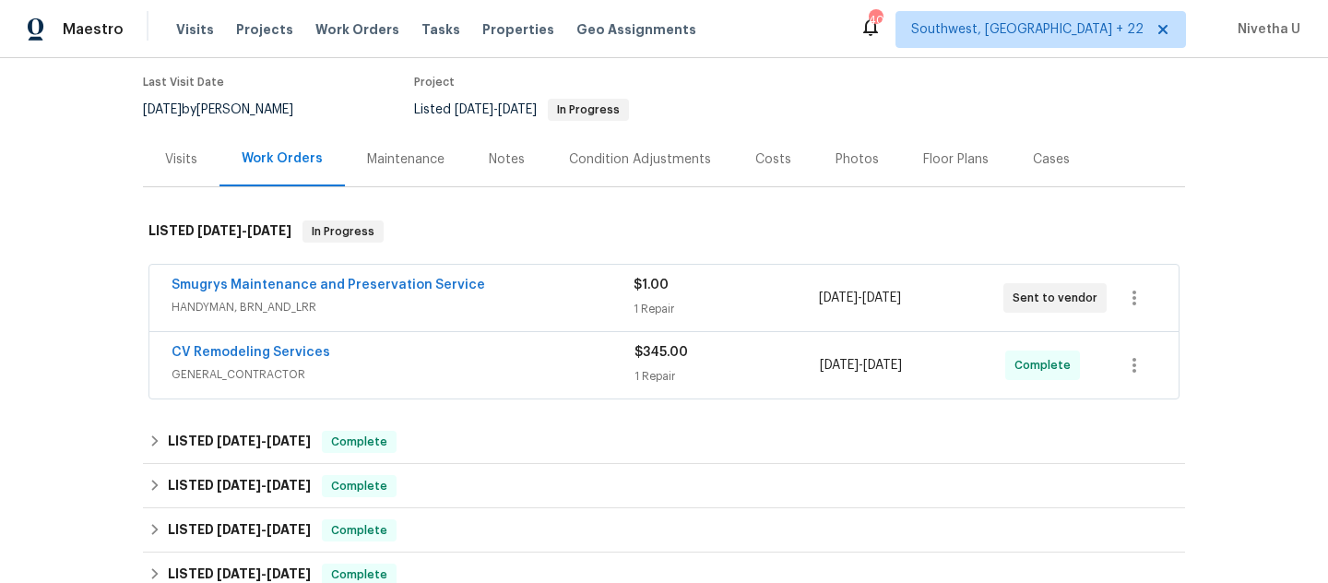
click at [472, 304] on span "HANDYMAN, BRN_AND_LRR" at bounding box center [403, 307] width 462 height 18
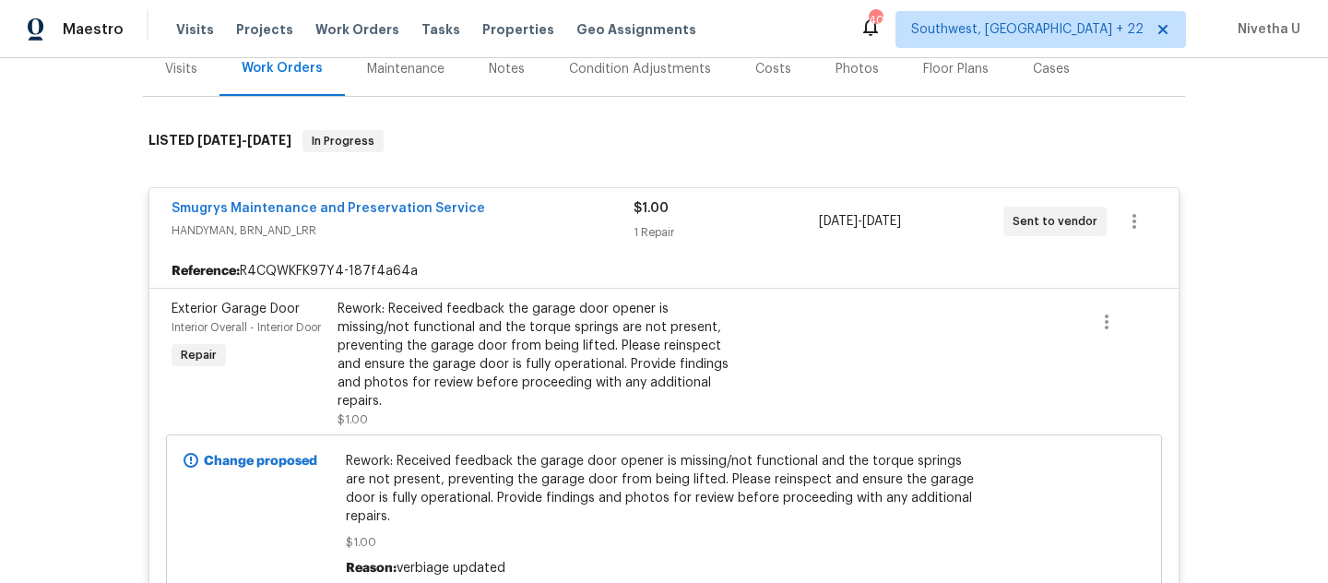
scroll to position [226, 0]
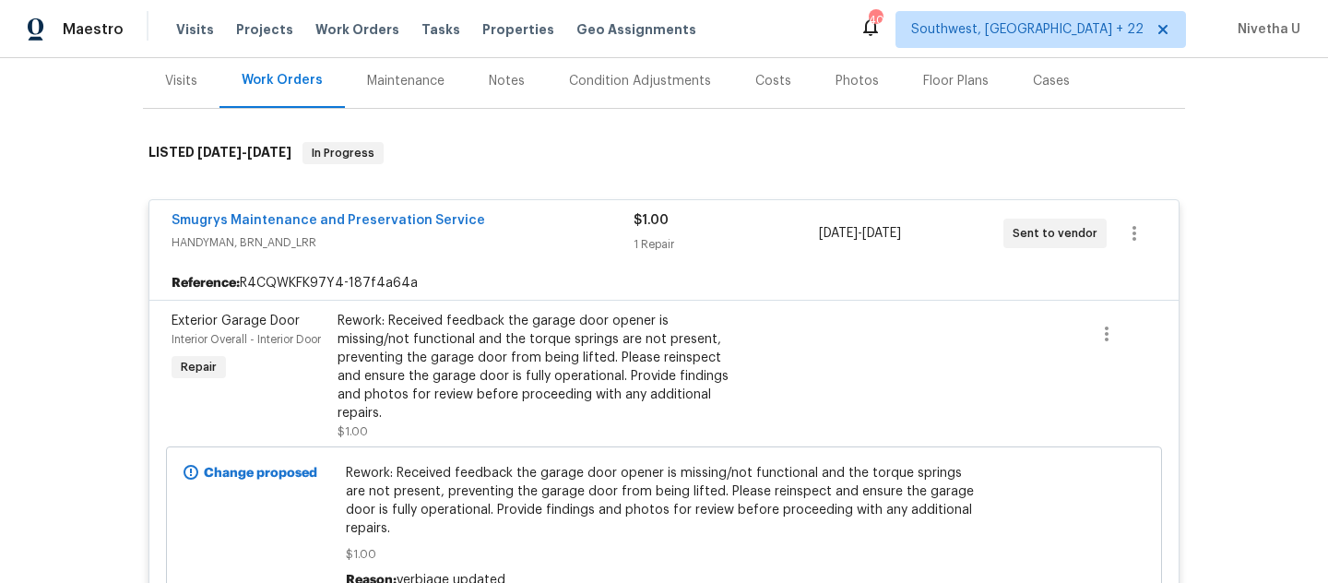
click at [509, 223] on div "Smugrys Maintenance and Preservation Service" at bounding box center [403, 222] width 462 height 22
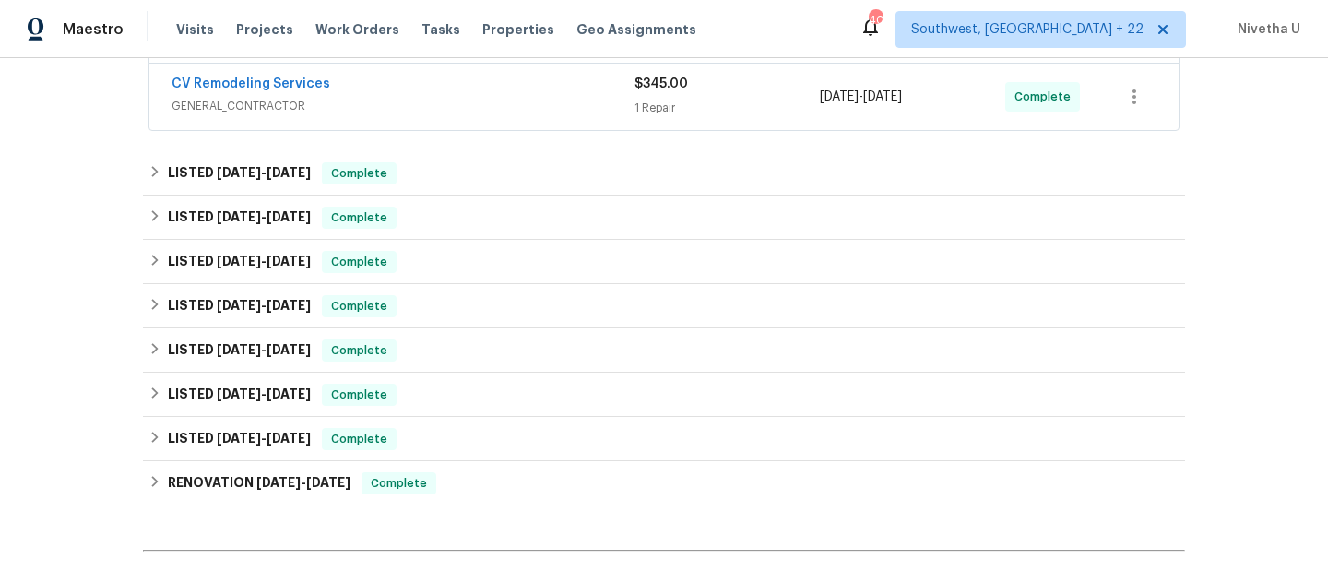
scroll to position [420, 0]
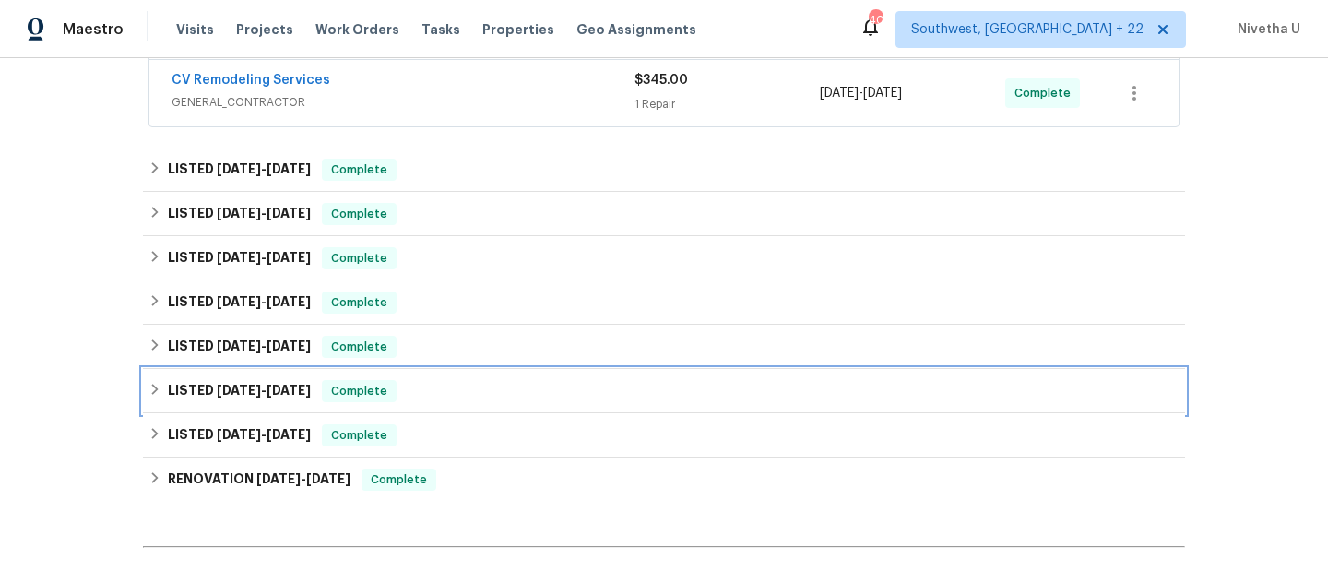
click at [408, 399] on div "LISTED 4/10/25 - 4/14/25 Complete" at bounding box center [664, 391] width 1031 height 22
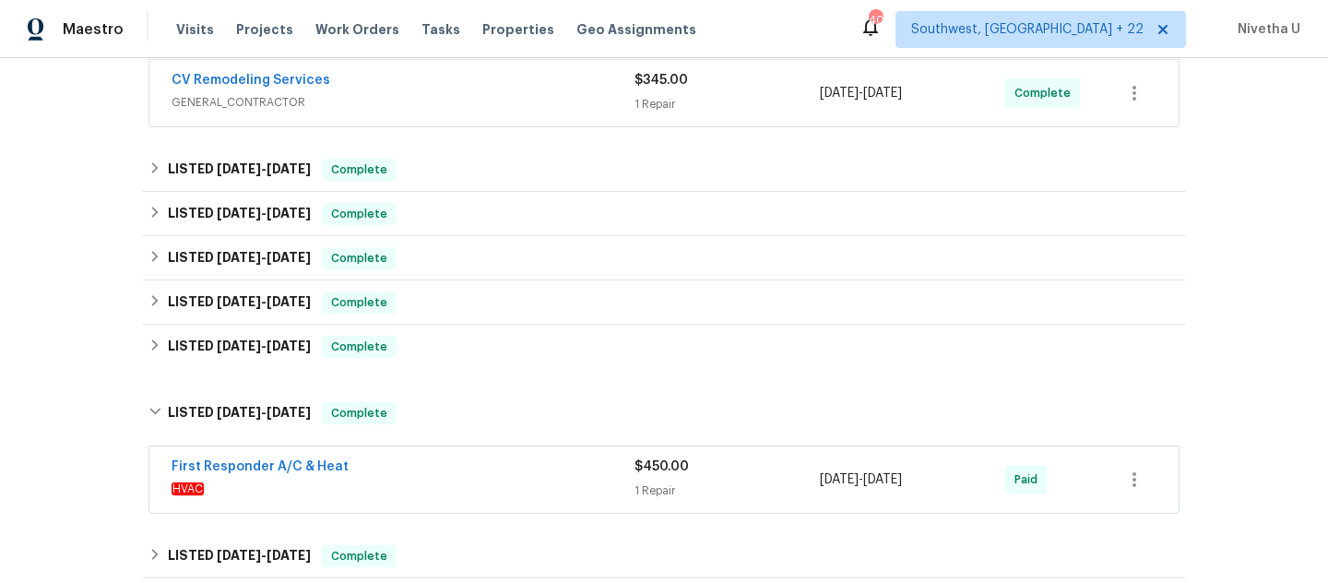
click at [420, 487] on span "HVAC" at bounding box center [403, 489] width 463 height 18
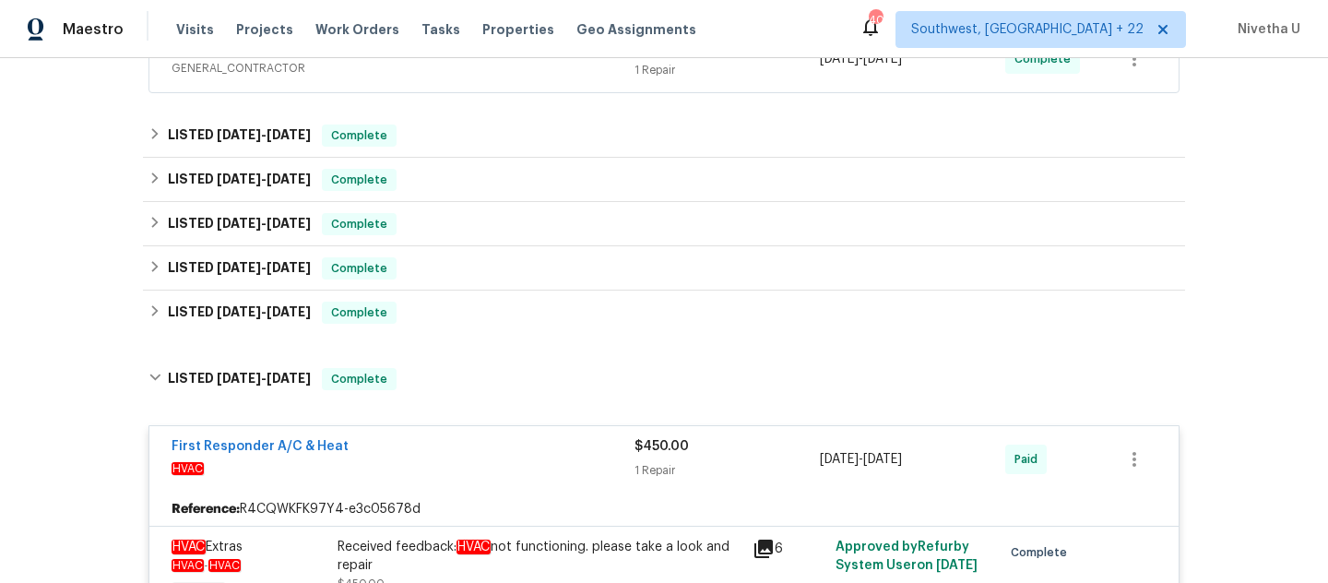
scroll to position [439, 0]
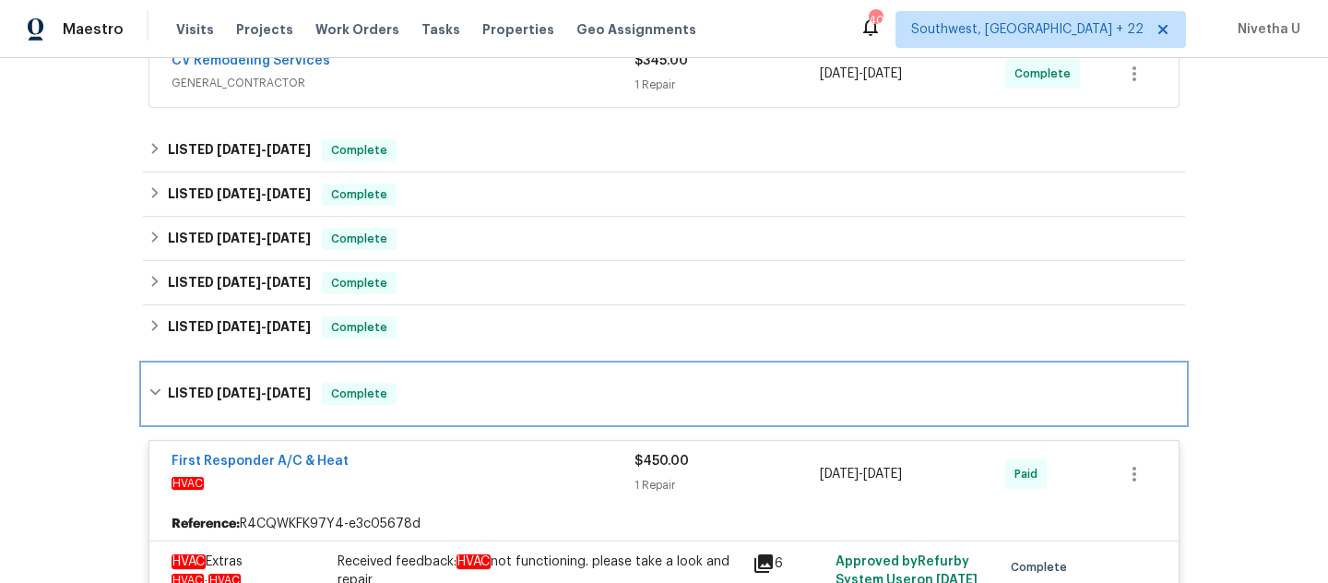
click at [395, 392] on span "Complete" at bounding box center [359, 394] width 71 height 18
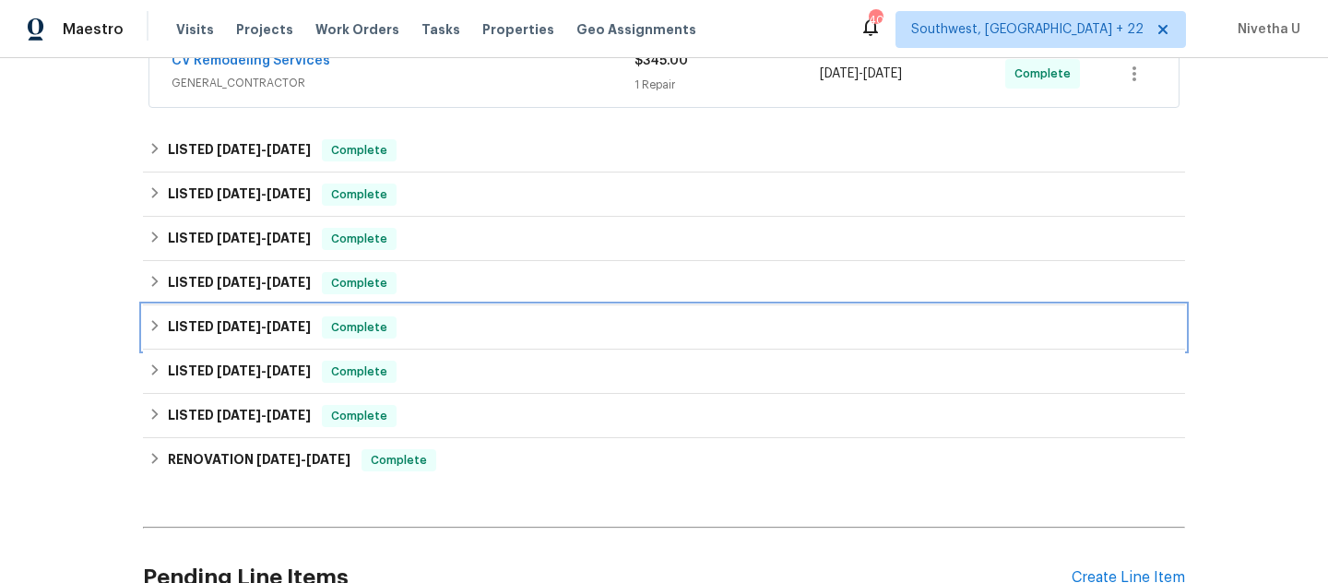
click at [400, 332] on div "LISTED 5/8/25 - 5/10/25 Complete" at bounding box center [664, 327] width 1031 height 22
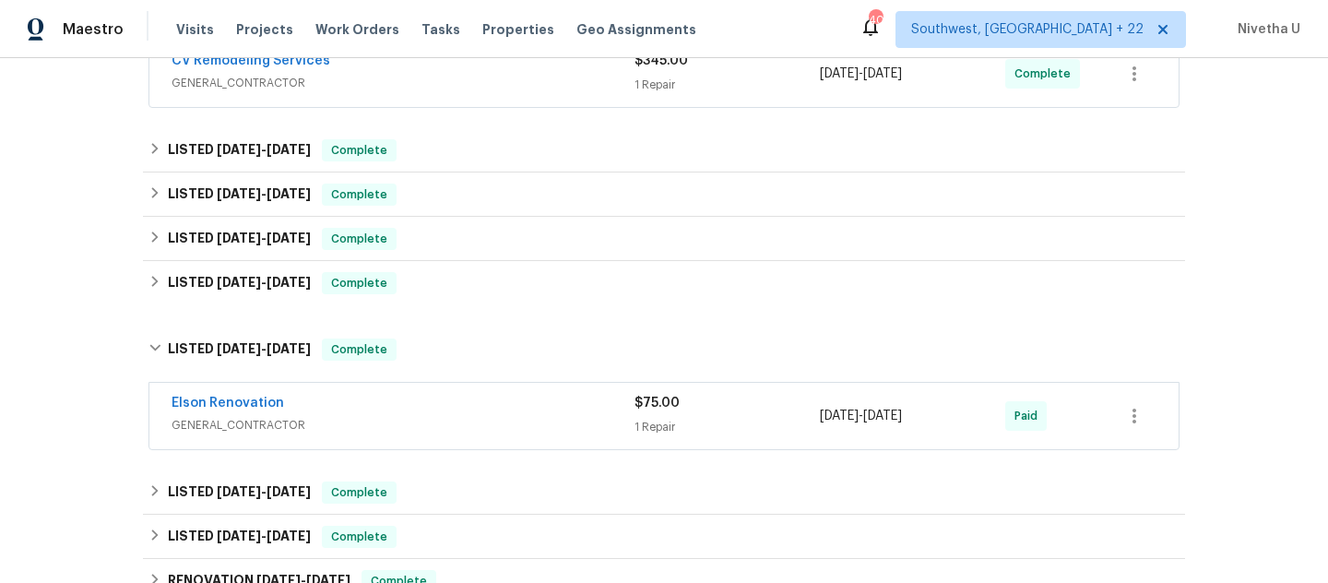
click at [413, 406] on div "Elson Renovation" at bounding box center [403, 405] width 463 height 22
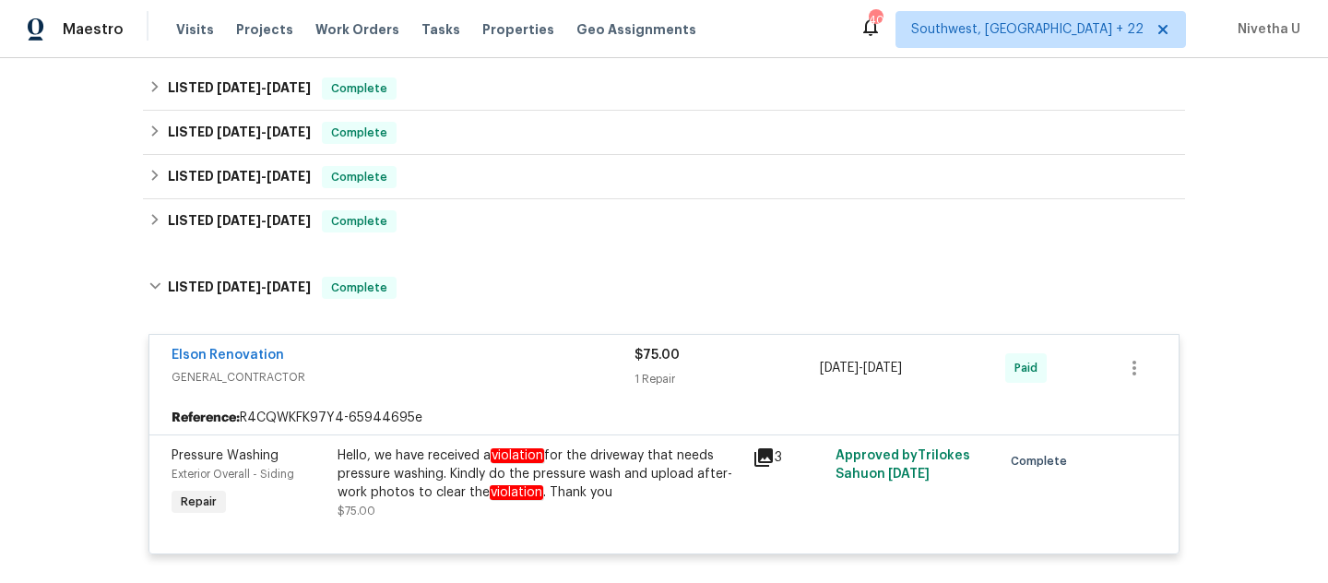
scroll to position [496, 0]
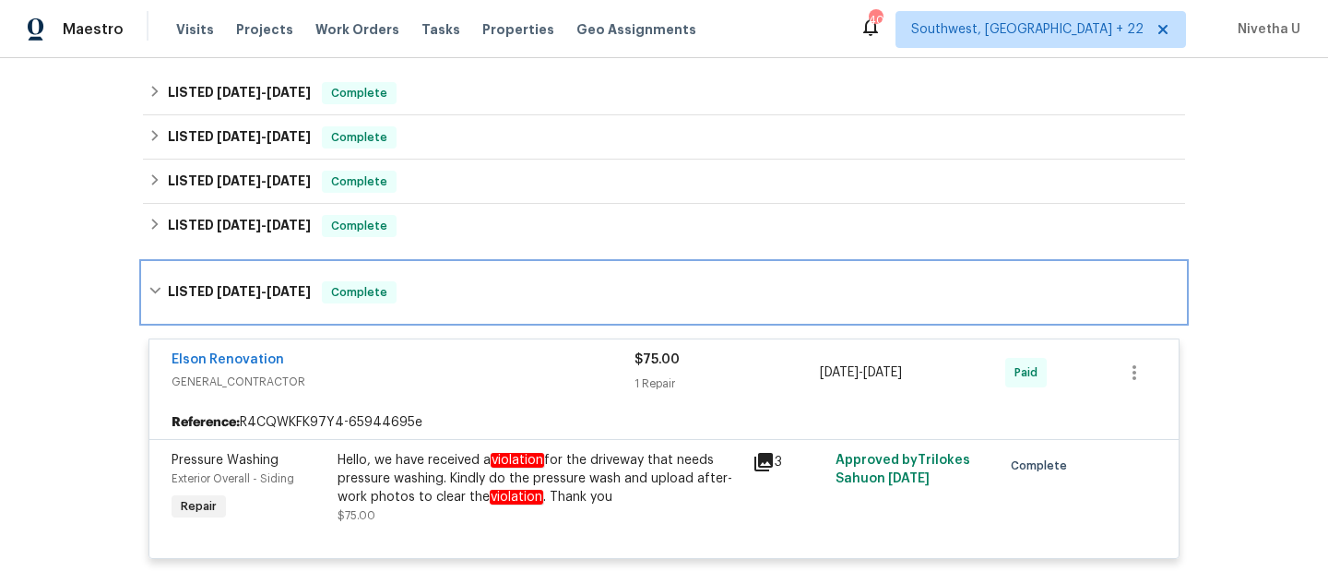
click at [415, 297] on div "LISTED 5/8/25 - 5/10/25 Complete" at bounding box center [664, 292] width 1031 height 22
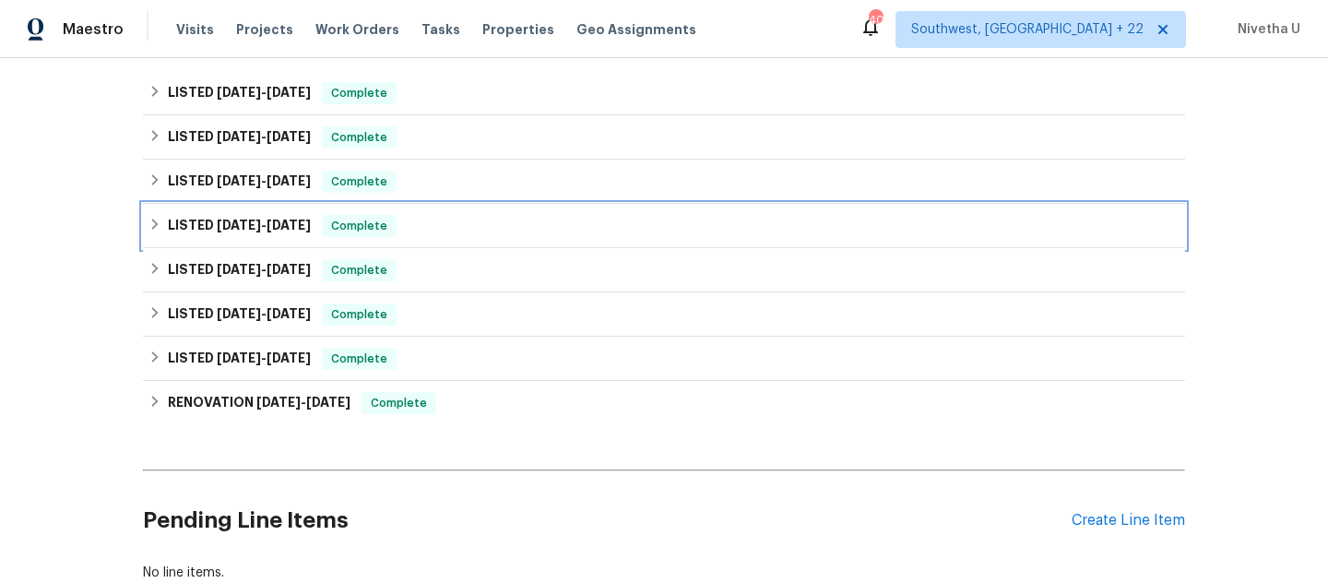
click at [415, 238] on div "LISTED 6/3/25 - 6/6/25 Complete" at bounding box center [664, 226] width 1042 height 44
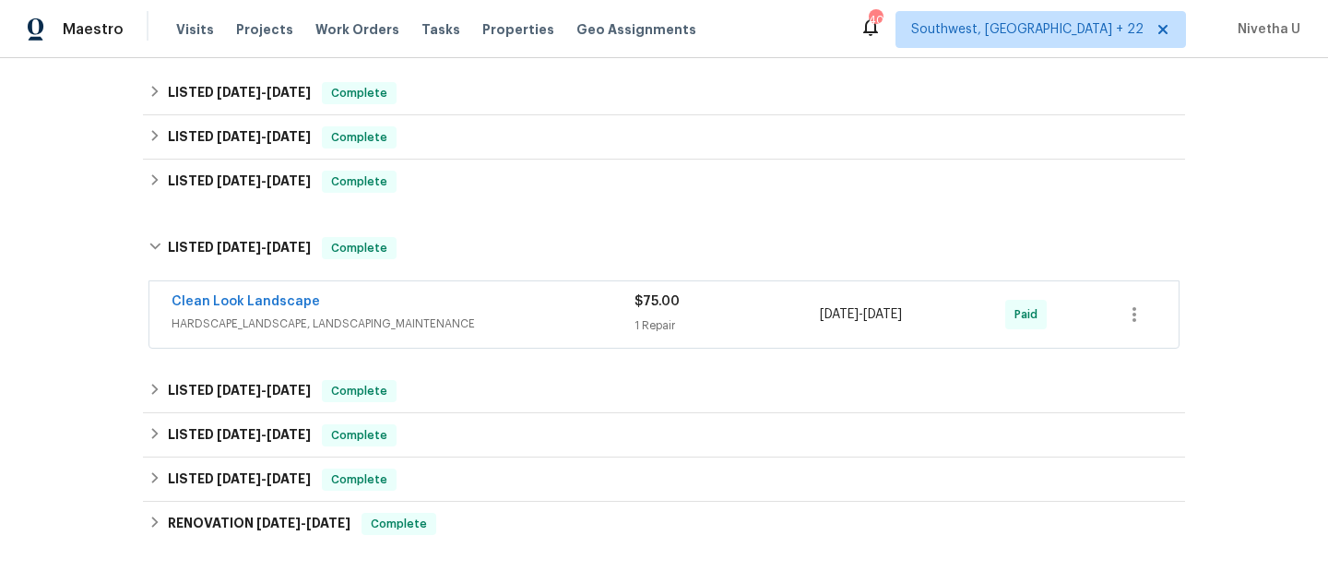
click at [455, 315] on span "HARDSCAPE_LANDSCAPE, LANDSCAPING_MAINTENANCE" at bounding box center [403, 324] width 463 height 18
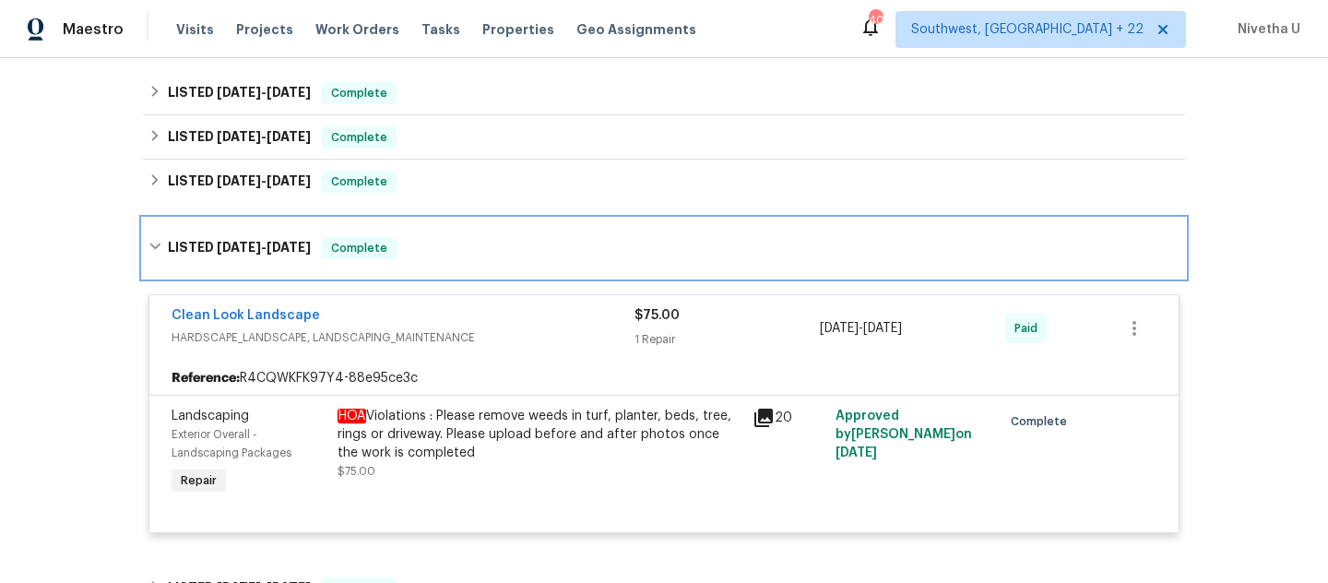
click at [452, 256] on div "LISTED 6/3/25 - 6/6/25 Complete" at bounding box center [664, 248] width 1031 height 22
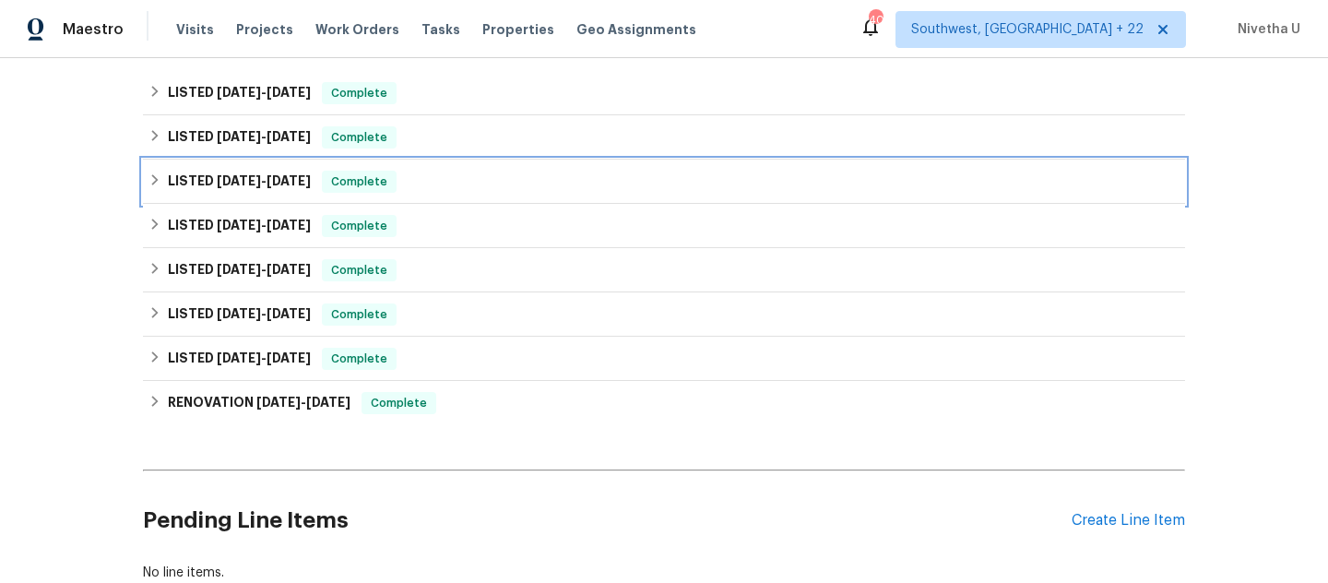
click at [434, 189] on div "LISTED 7/10/25 - 7/15/25 Complete" at bounding box center [664, 182] width 1031 height 22
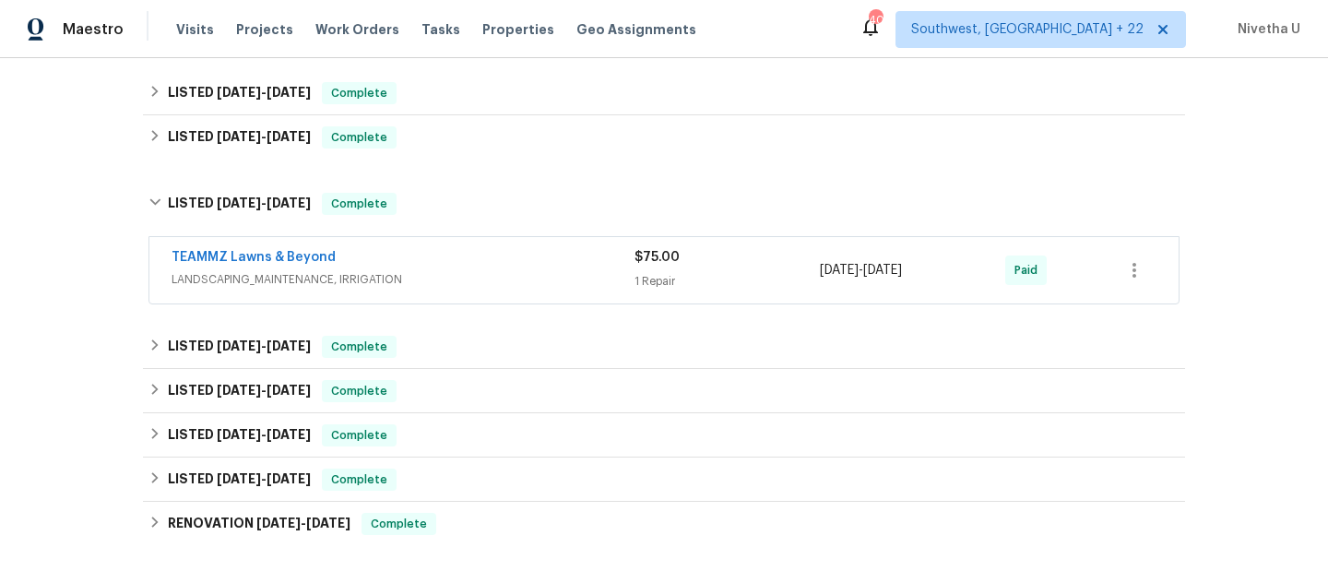
click at [450, 269] on div "TEAMMZ Lawns & Beyond" at bounding box center [403, 259] width 463 height 22
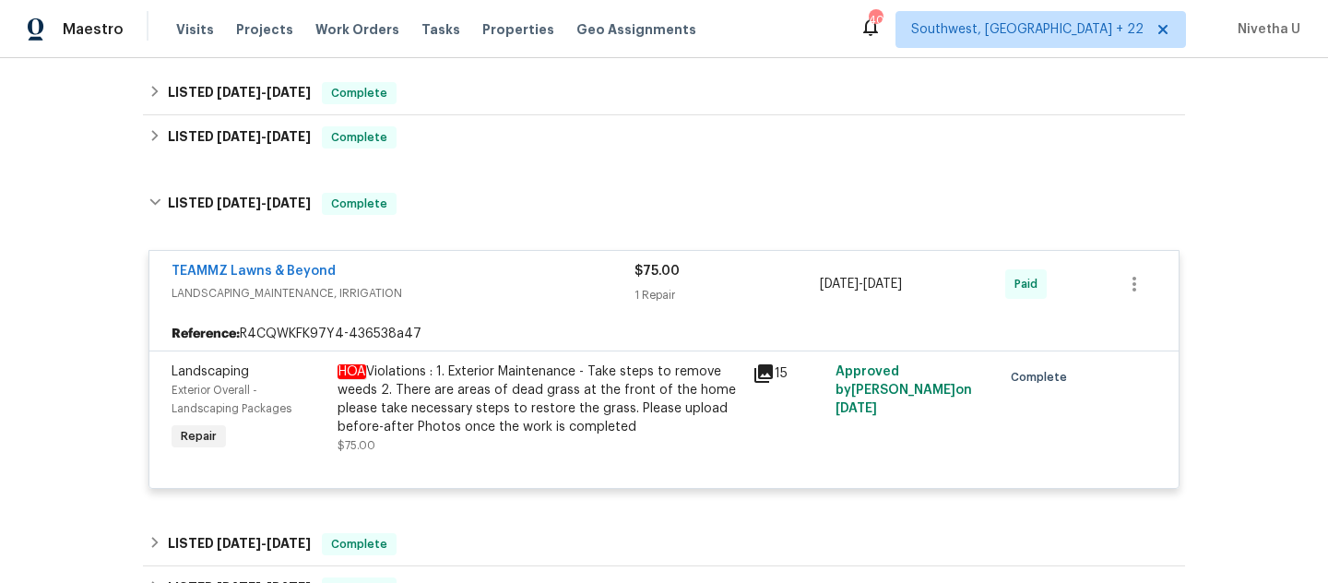
click at [462, 275] on div "TEAMMZ Lawns & Beyond" at bounding box center [403, 273] width 463 height 22
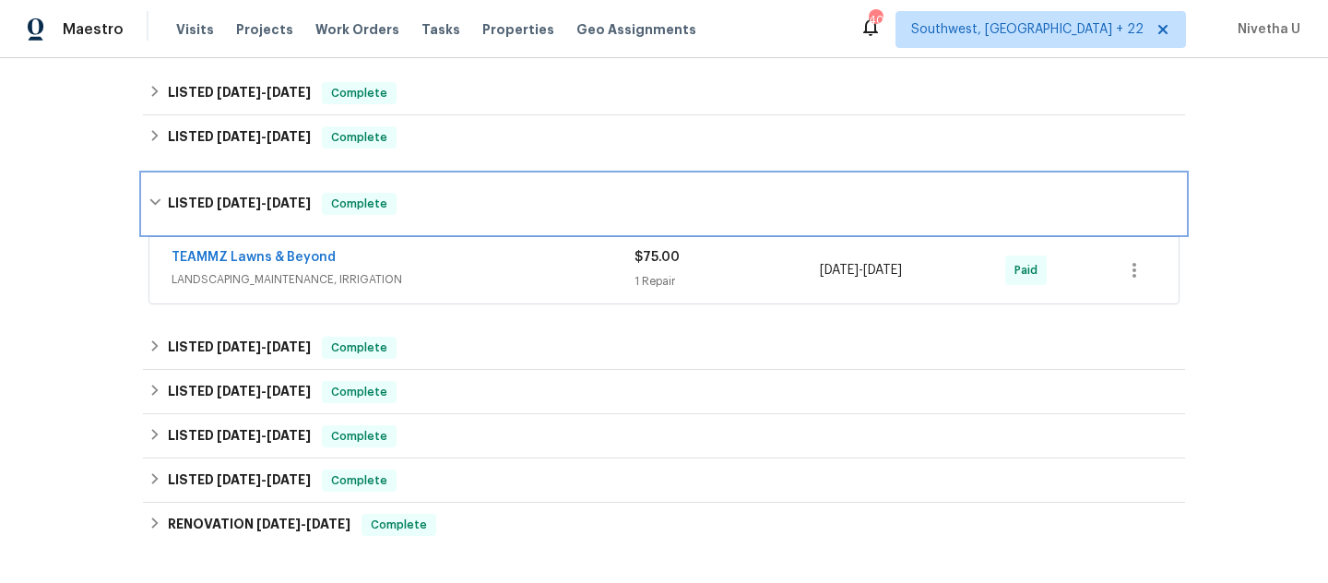
click at [456, 231] on div "LISTED 7/10/25 - 7/15/25 Complete" at bounding box center [664, 203] width 1042 height 59
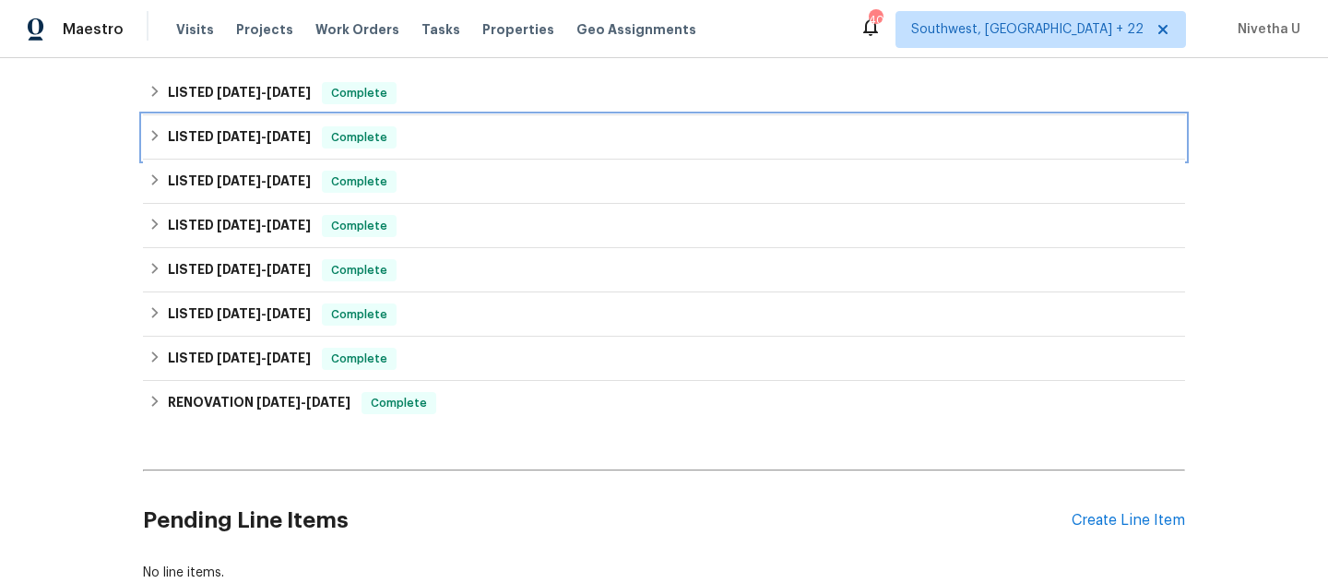
click at [449, 149] on div "LISTED 7/24/25 - 7/30/25 Complete" at bounding box center [664, 137] width 1042 height 44
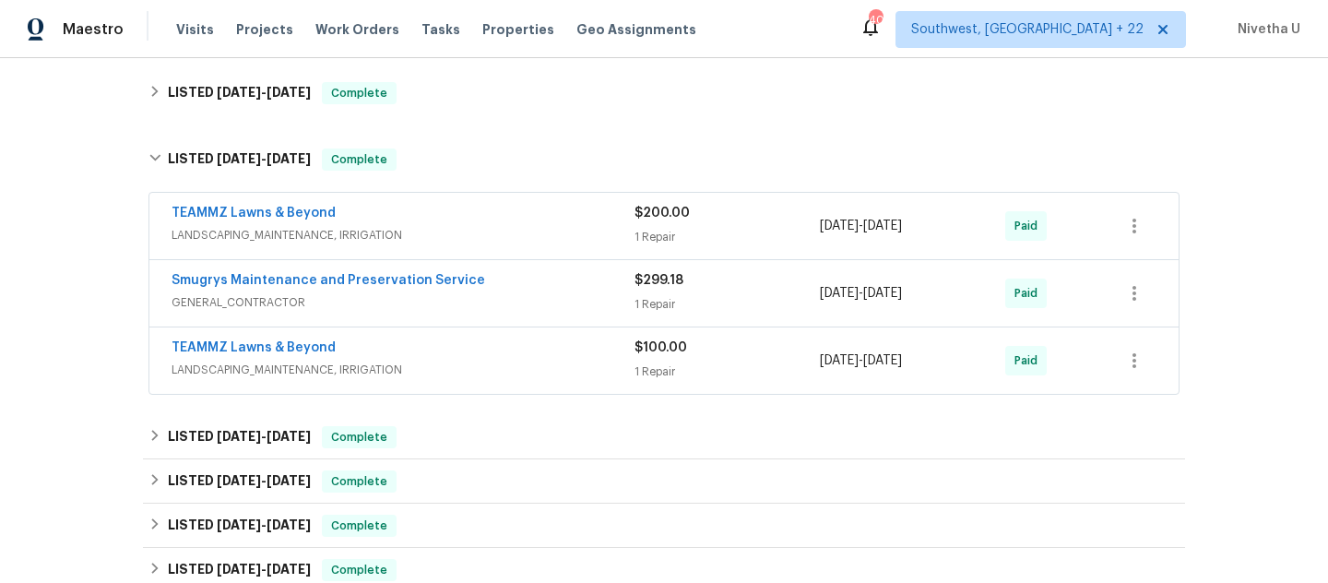
click at [482, 368] on span "LANDSCAPING_MAINTENANCE, IRRIGATION" at bounding box center [403, 370] width 463 height 18
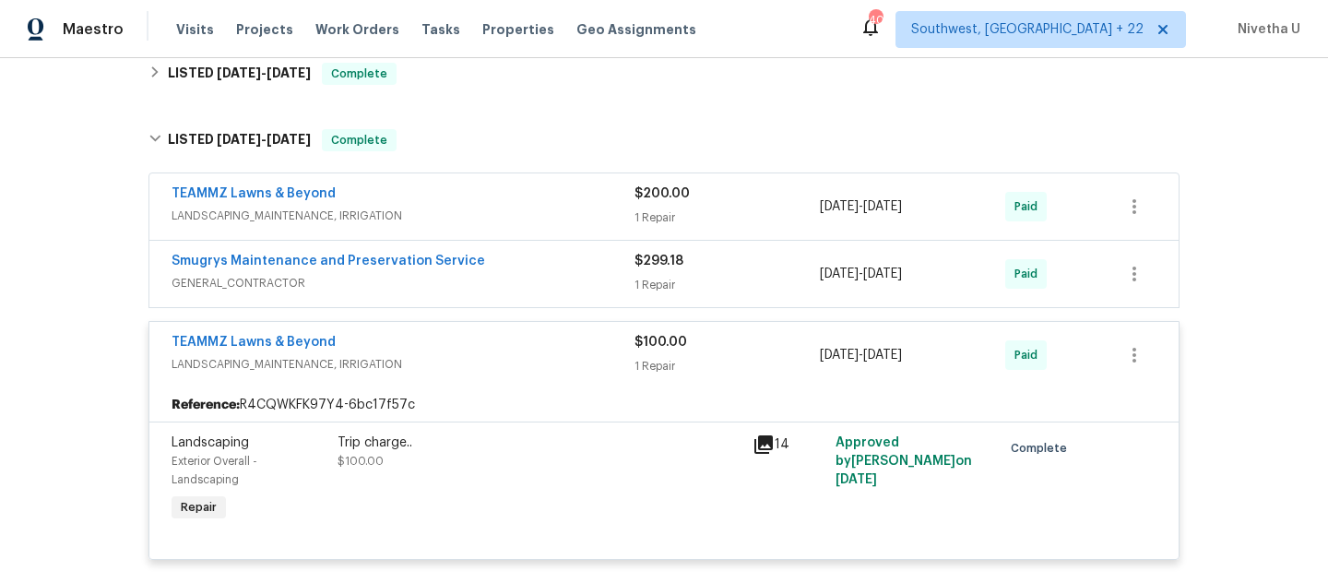
scroll to position [509, 0]
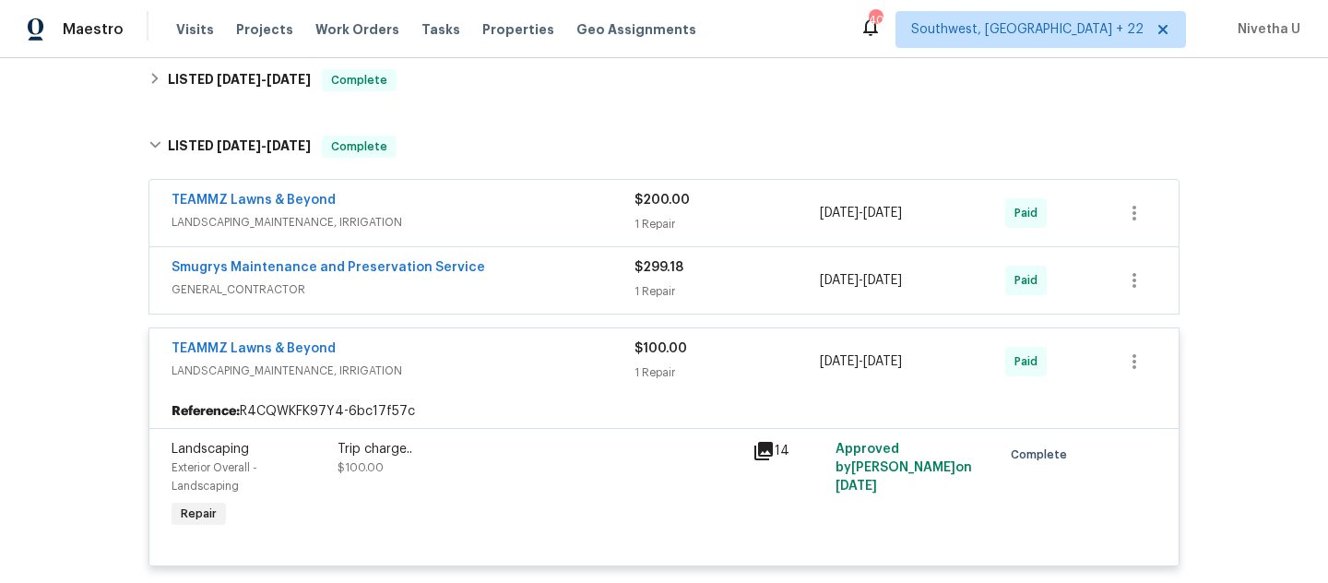
click at [476, 355] on div "TEAMMZ Lawns & Beyond" at bounding box center [403, 350] width 463 height 22
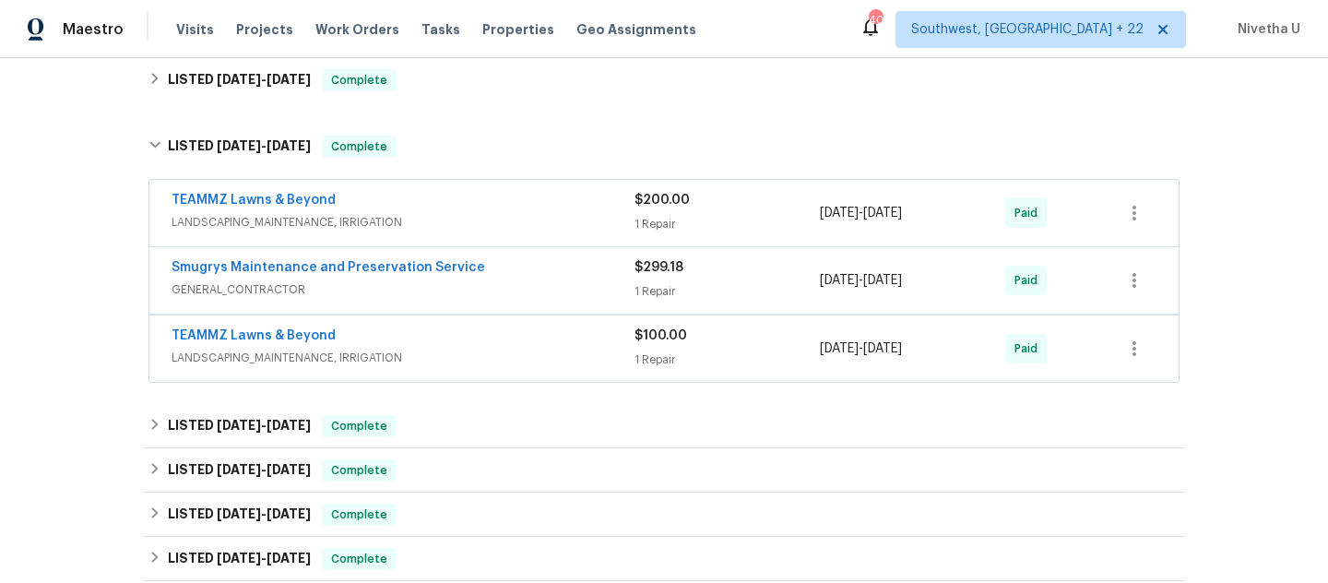
click at [510, 282] on span "GENERAL_CONTRACTOR" at bounding box center [403, 289] width 463 height 18
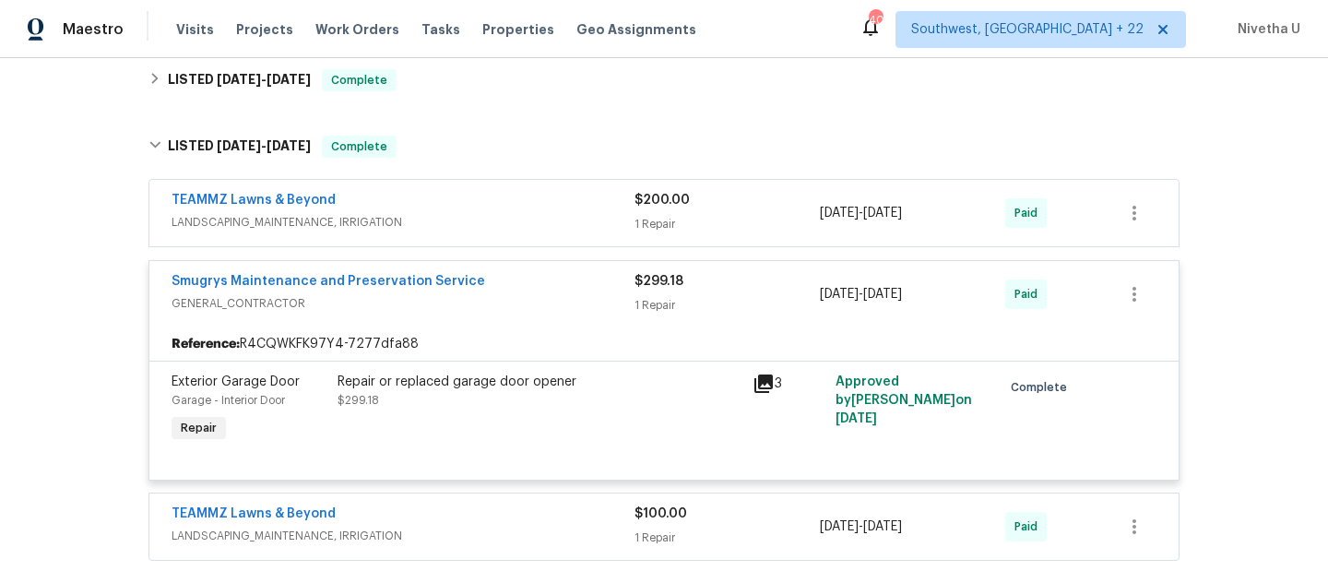
click at [518, 304] on span "GENERAL_CONTRACTOR" at bounding box center [403, 303] width 463 height 18
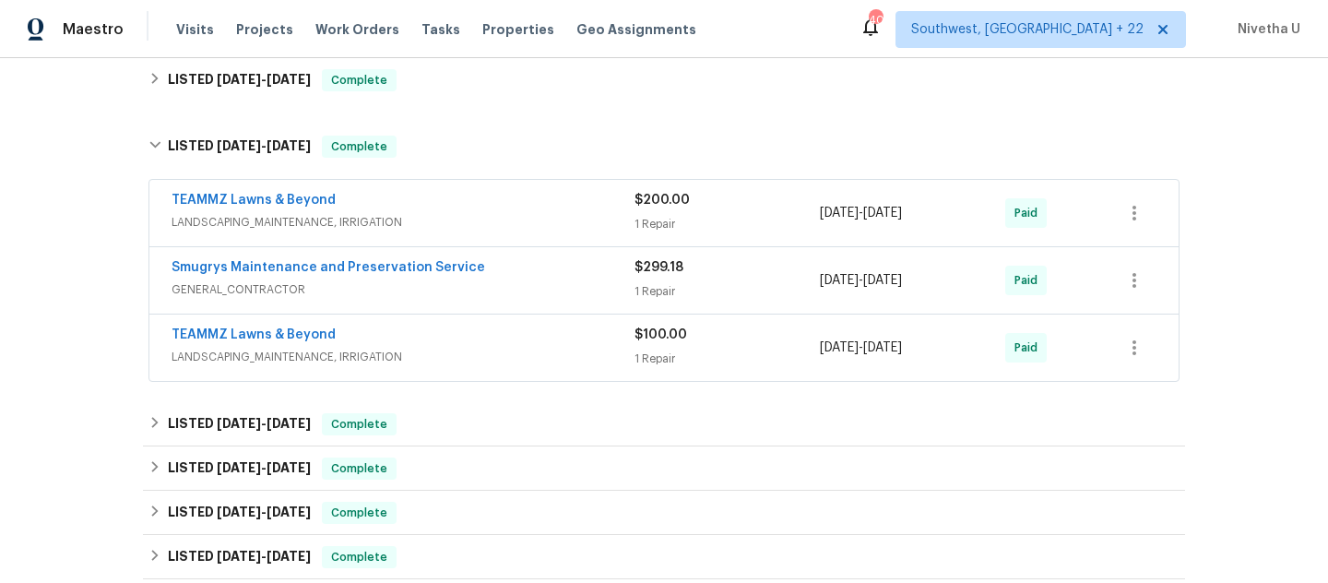
click at [516, 218] on span "LANDSCAPING_MAINTENANCE, IRRIGATION" at bounding box center [403, 222] width 463 height 18
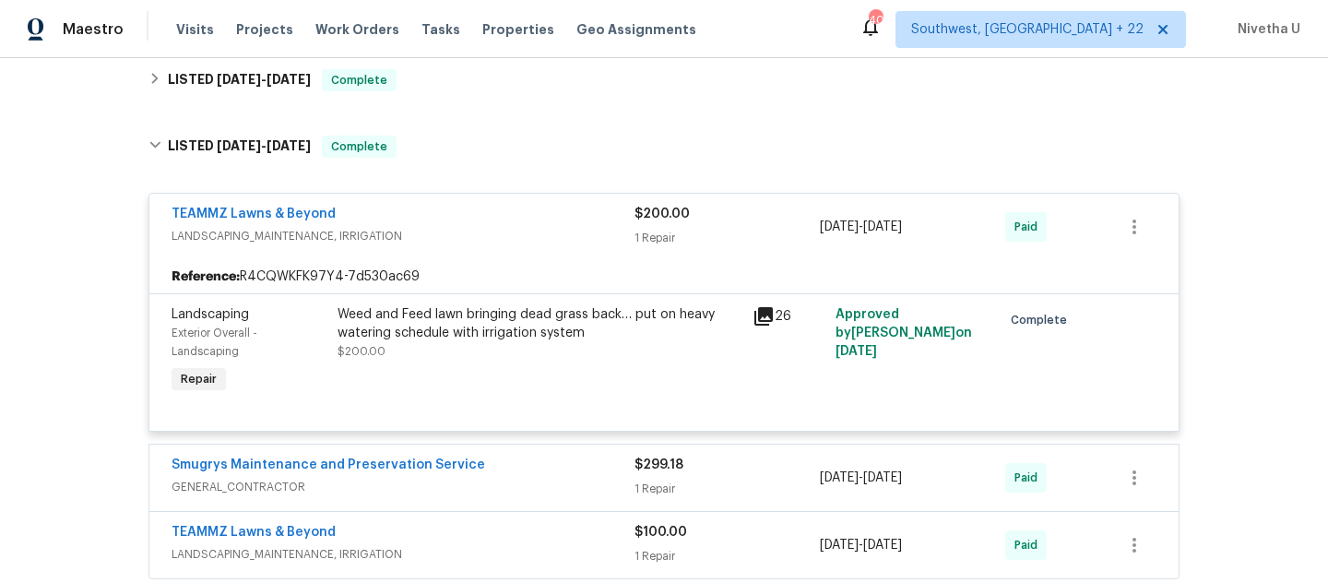
click at [516, 218] on div "TEAMMZ Lawns & Beyond" at bounding box center [403, 216] width 463 height 22
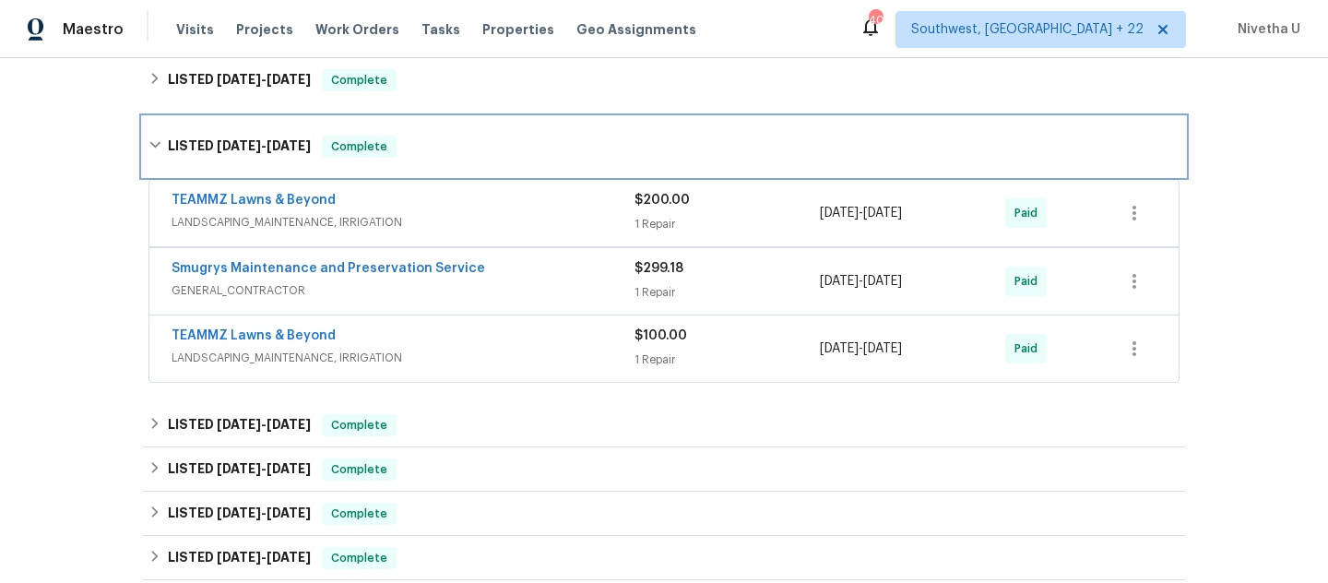
click at [505, 166] on div "LISTED 7/24/25 - 7/30/25 Complete" at bounding box center [664, 146] width 1042 height 59
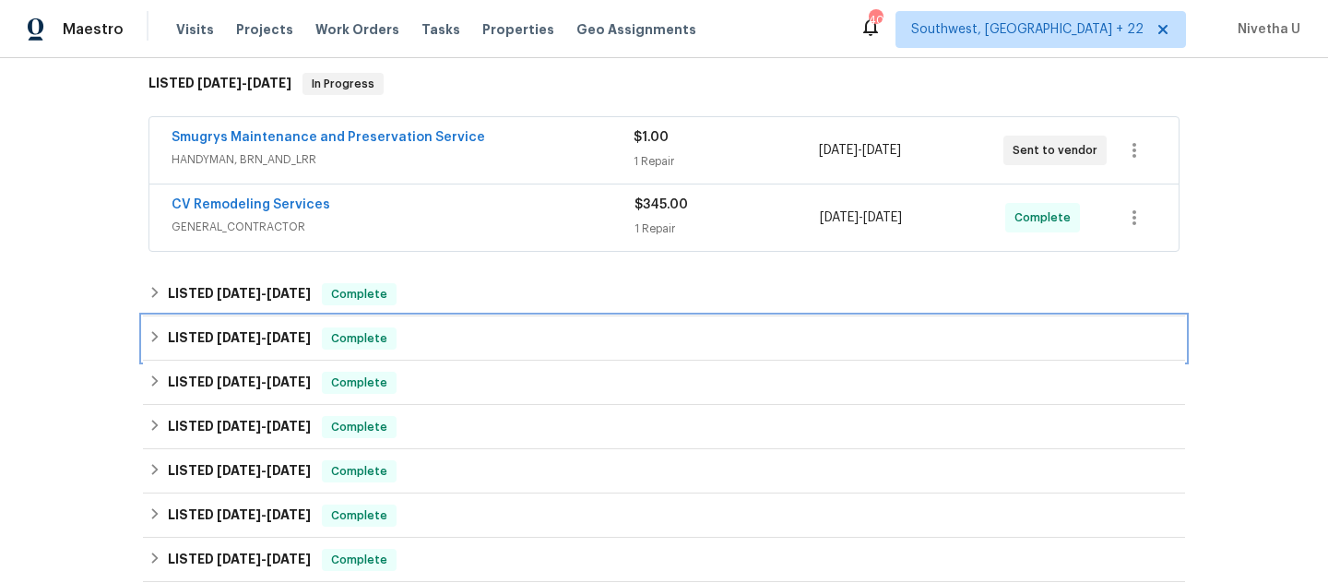
scroll to position [294, 0]
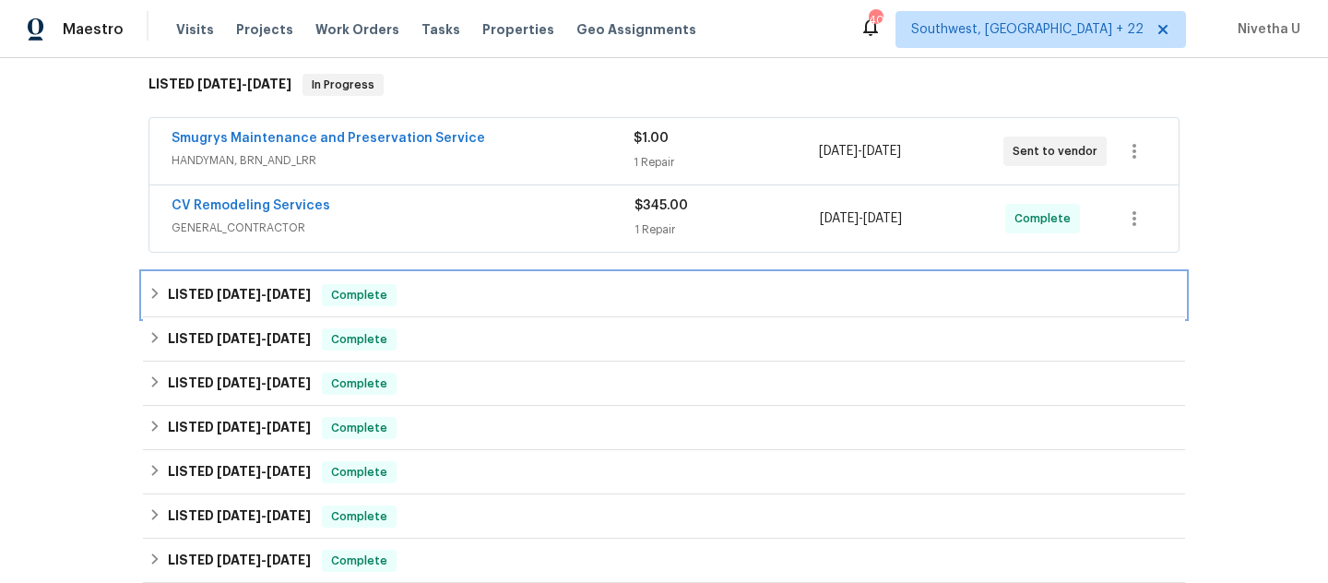
click at [443, 299] on div "LISTED 8/8/25 - 8/8/25 Complete" at bounding box center [664, 295] width 1031 height 22
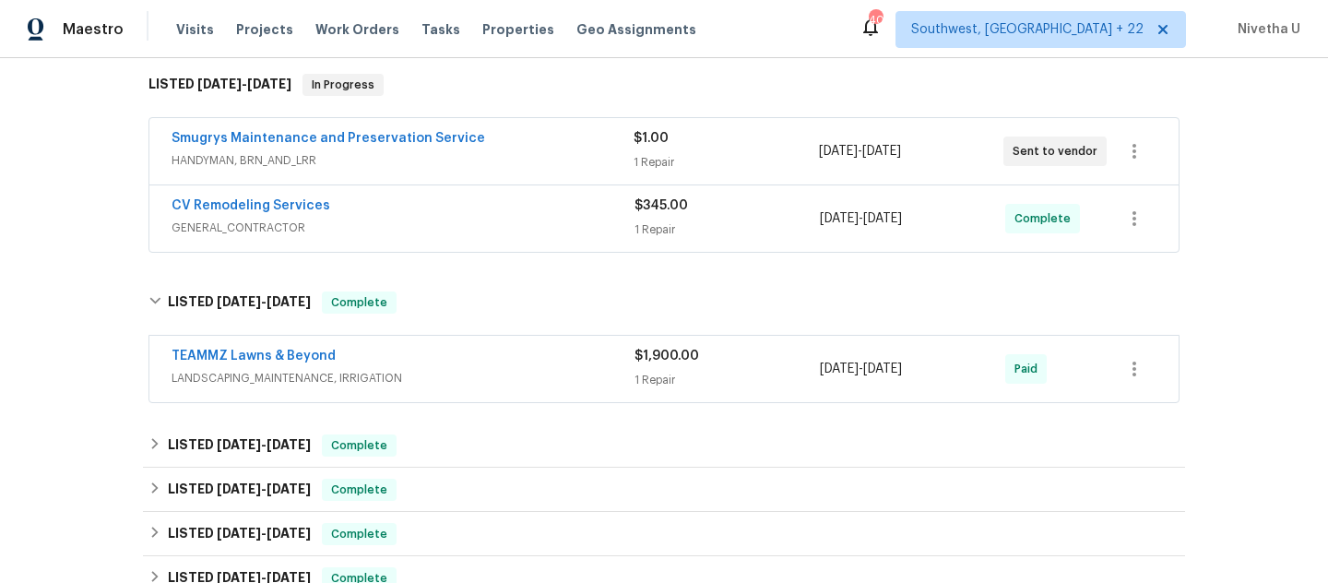
click at [473, 363] on div "TEAMMZ Lawns & Beyond" at bounding box center [403, 358] width 463 height 22
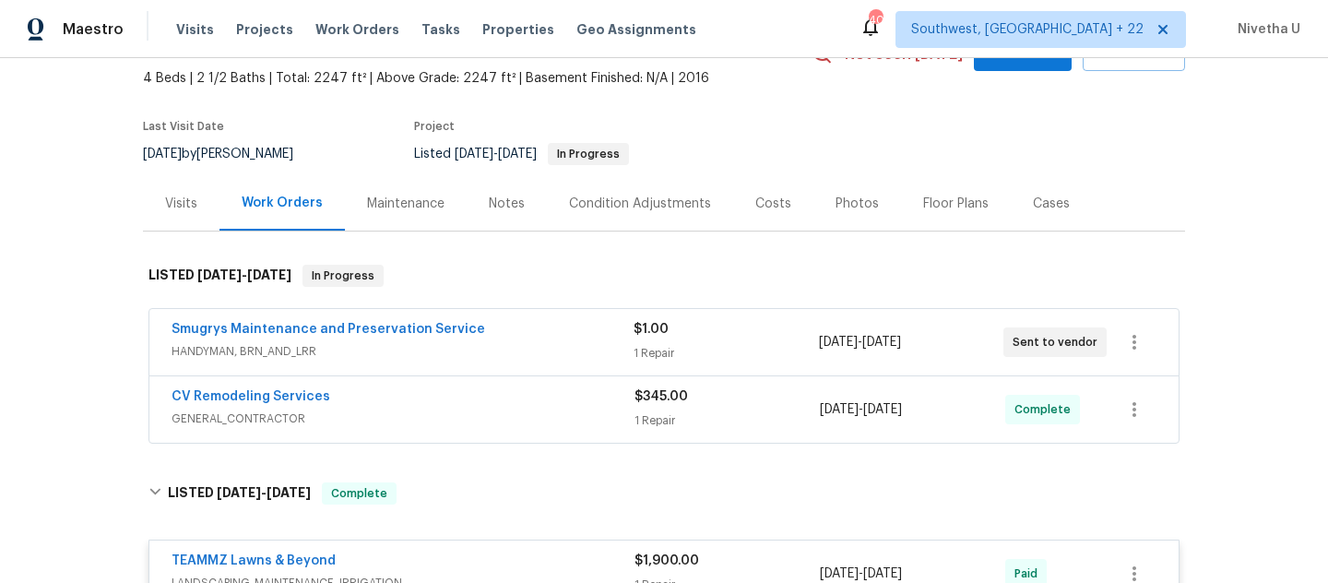
scroll to position [101, 0]
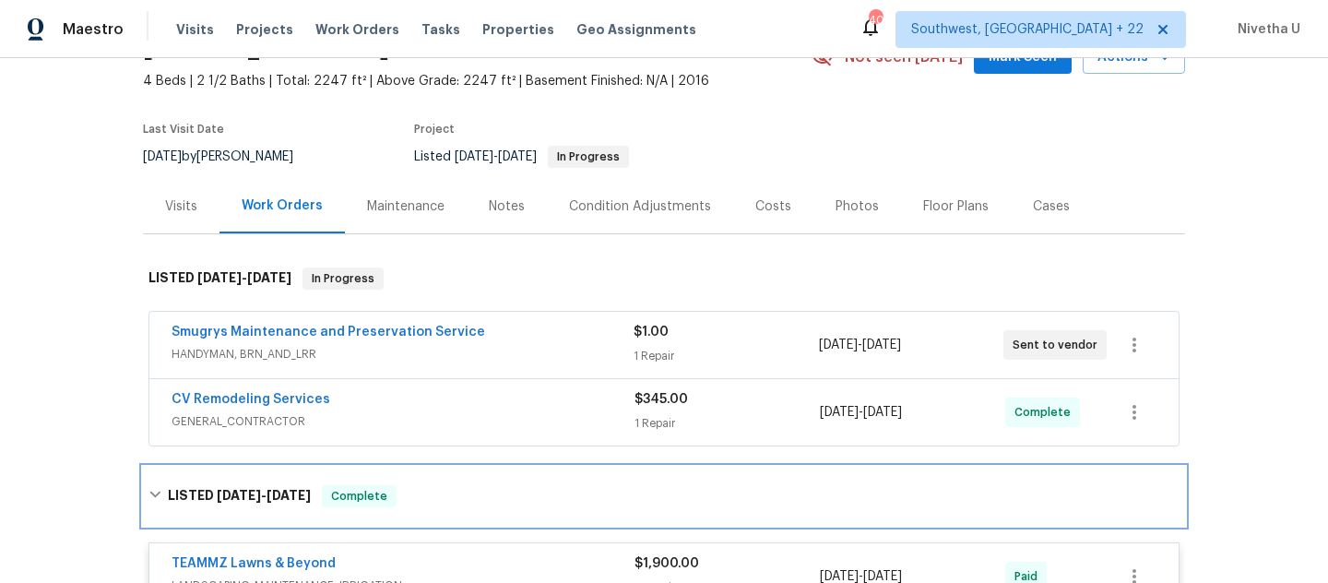
click at [477, 509] on div "LISTED 8/8/25 - 8/8/25 Complete" at bounding box center [664, 496] width 1042 height 59
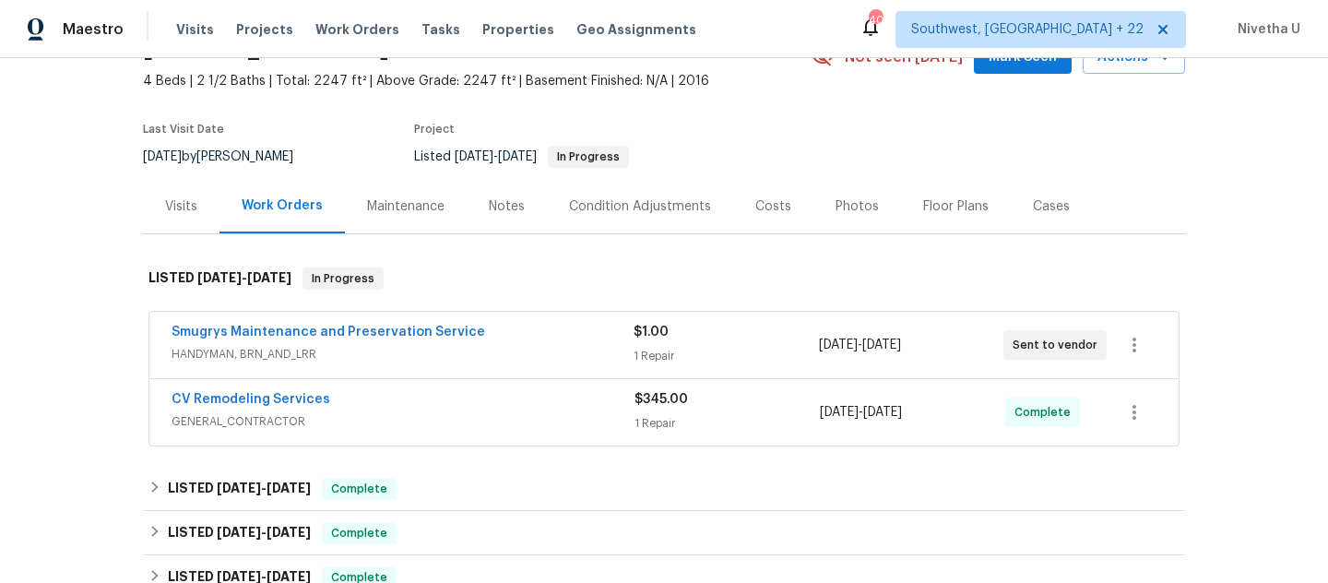
click at [498, 409] on div "CV Remodeling Services" at bounding box center [403, 401] width 463 height 22
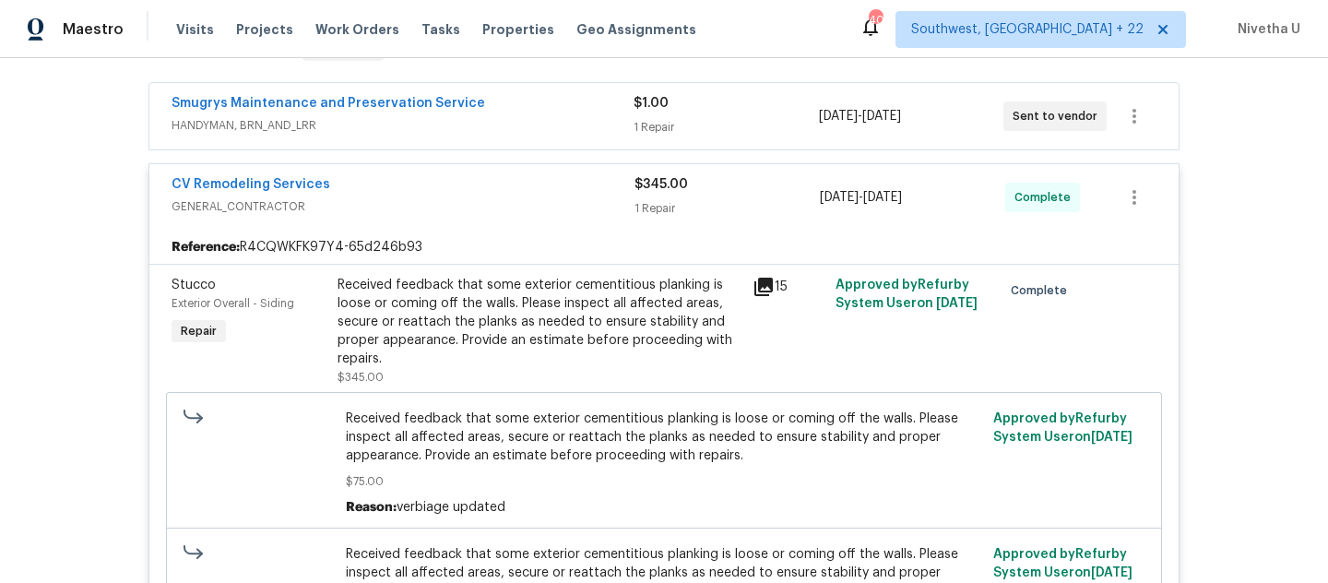
scroll to position [315, 0]
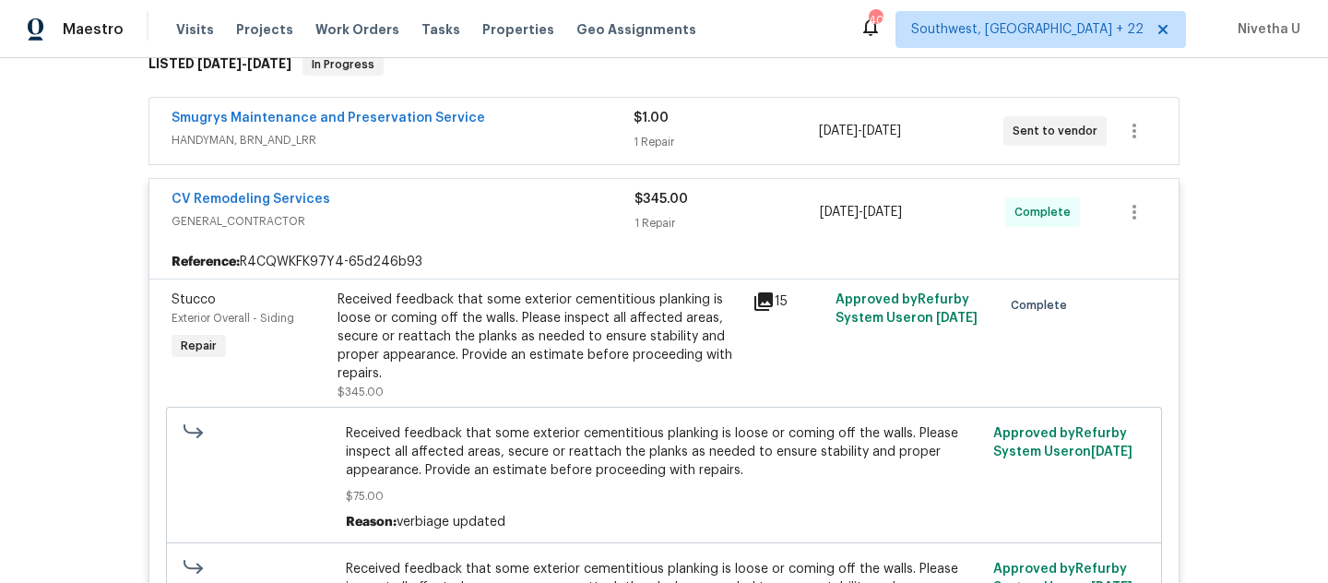
click at [468, 207] on div "CV Remodeling Services" at bounding box center [403, 201] width 463 height 22
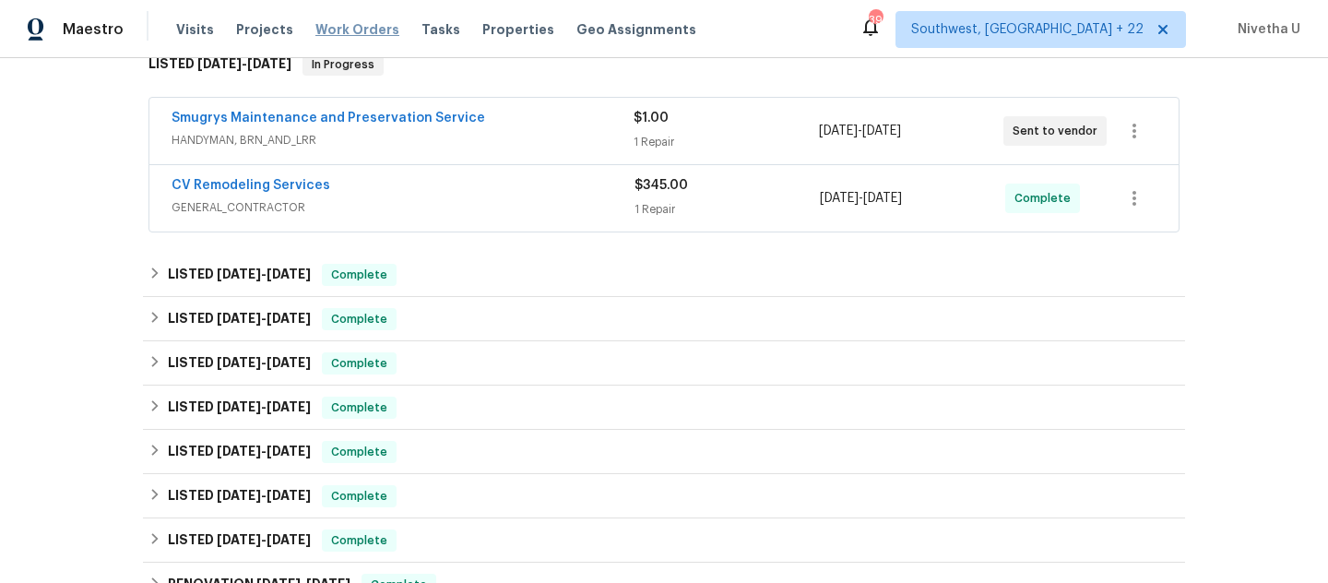
click at [333, 23] on span "Work Orders" at bounding box center [358, 29] width 84 height 18
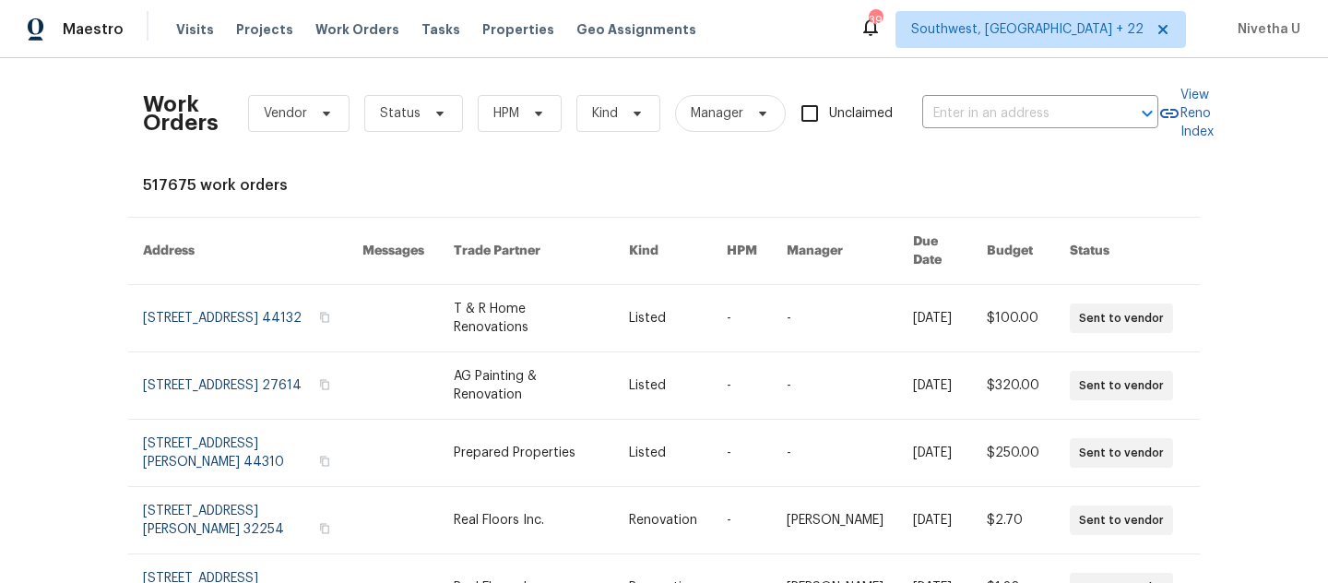
click at [974, 141] on div "Work Orders Vendor Status HPM Kind Manager Unclaimed ​" at bounding box center [651, 113] width 1016 height 81
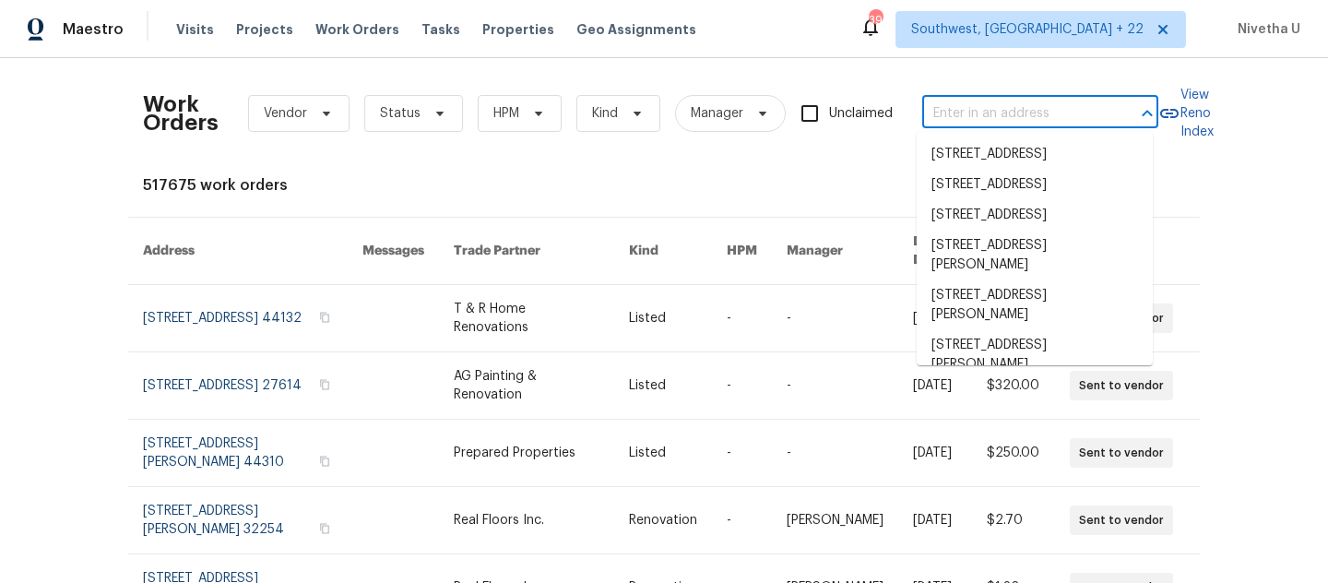
click at [974, 108] on input "text" at bounding box center [1015, 114] width 185 height 29
paste input "232 Raven Falls Ln Simpsonville, SC 29681"
type input "232 Raven Falls Ln Simpsonville, SC 29681"
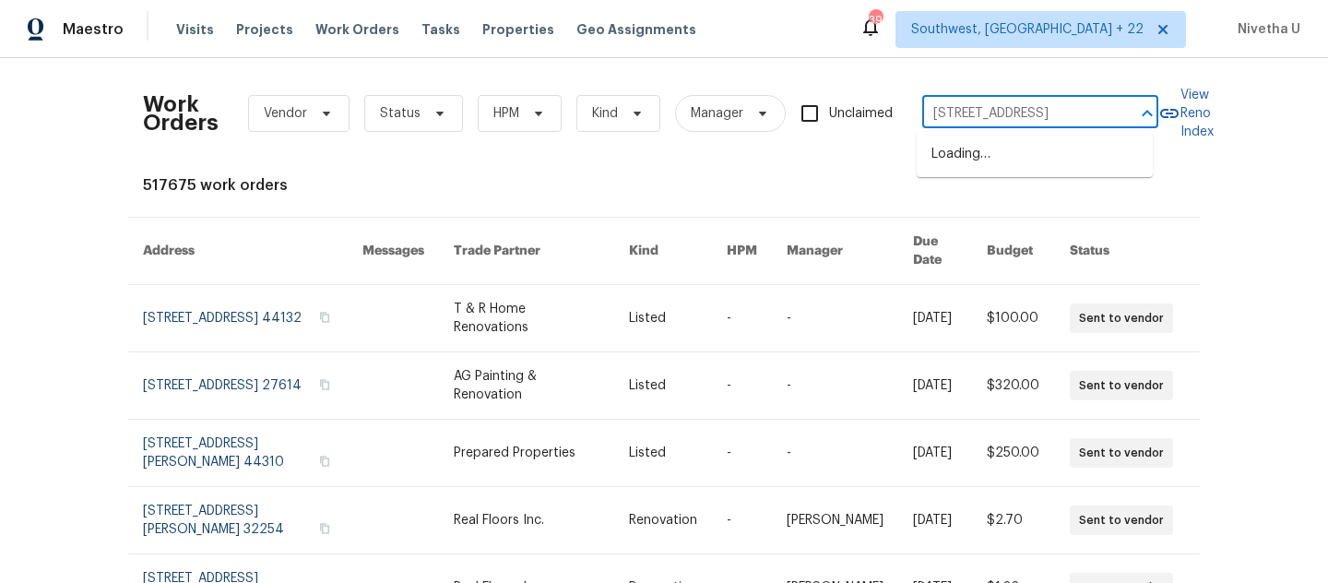
scroll to position [0, 80]
click at [978, 169] on li "232 Raven Falls Ln, Simpsonville, SC 29681" at bounding box center [1035, 154] width 236 height 30
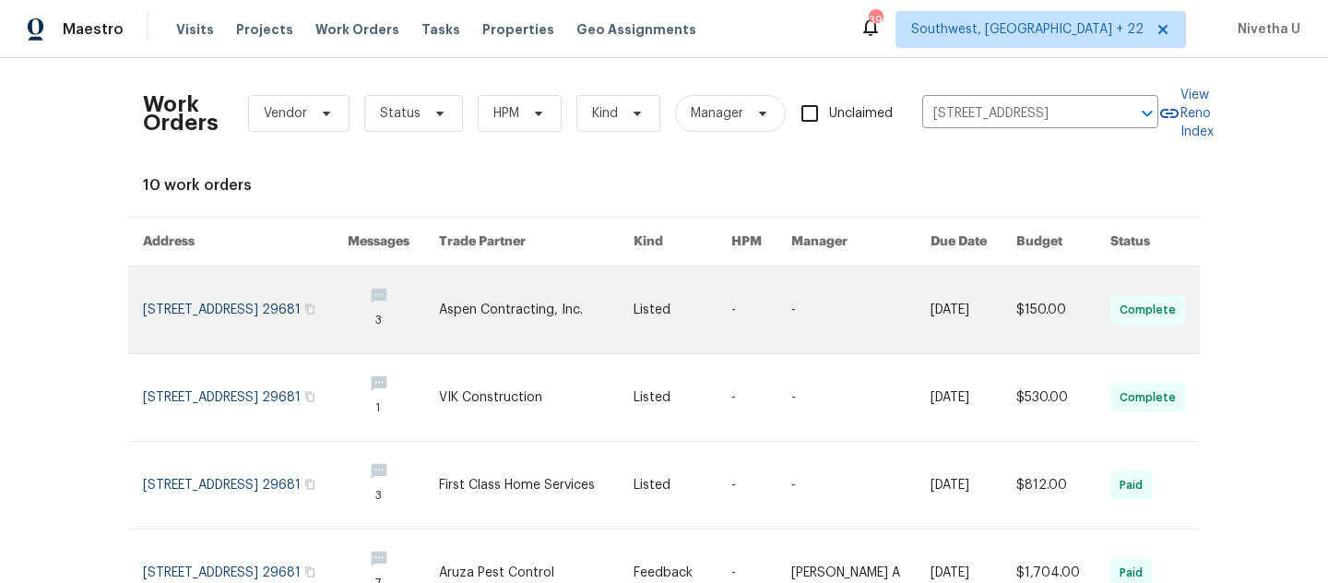
click at [213, 302] on link at bounding box center [245, 310] width 205 height 87
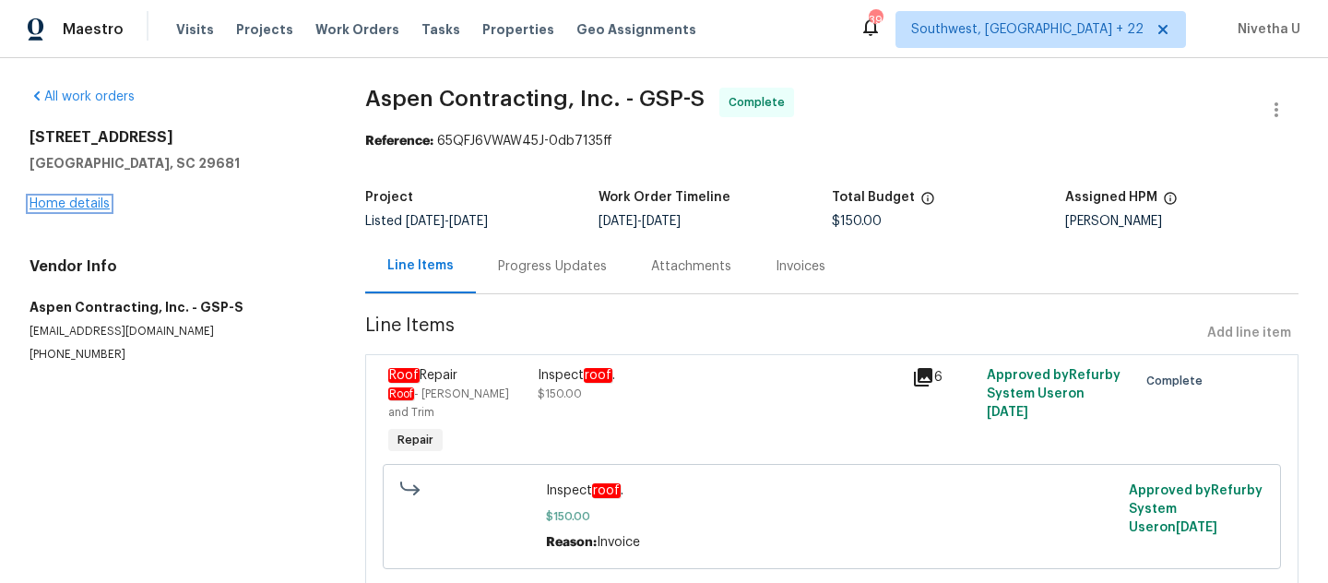
click at [55, 201] on link "Home details" at bounding box center [70, 203] width 80 height 13
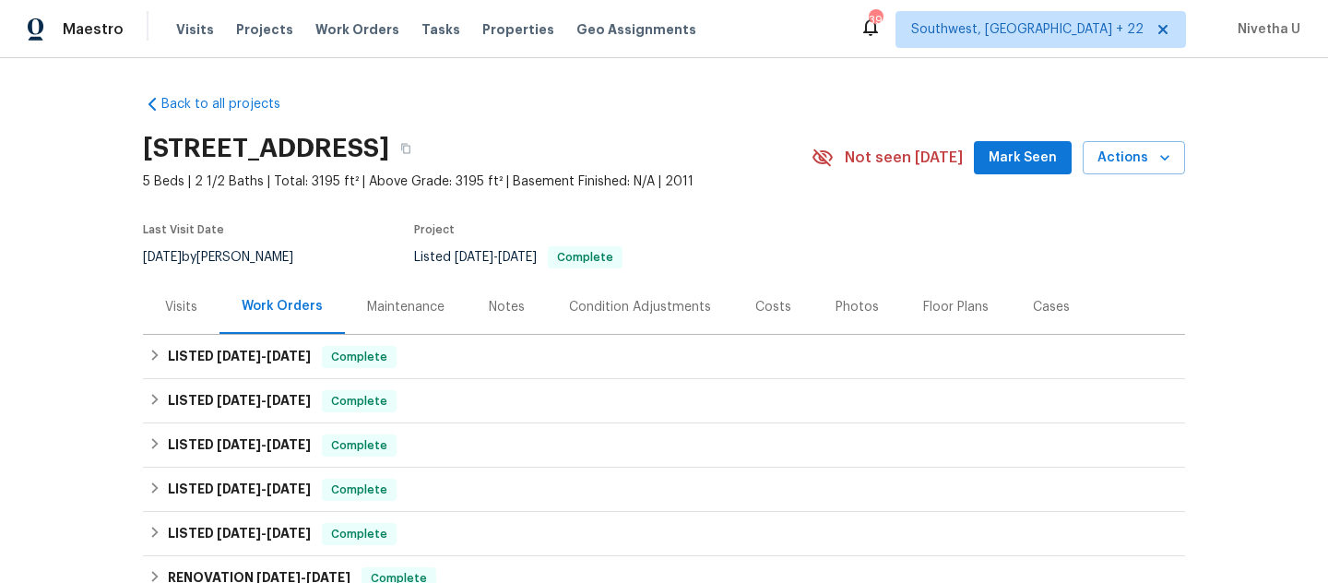
scroll to position [159, 0]
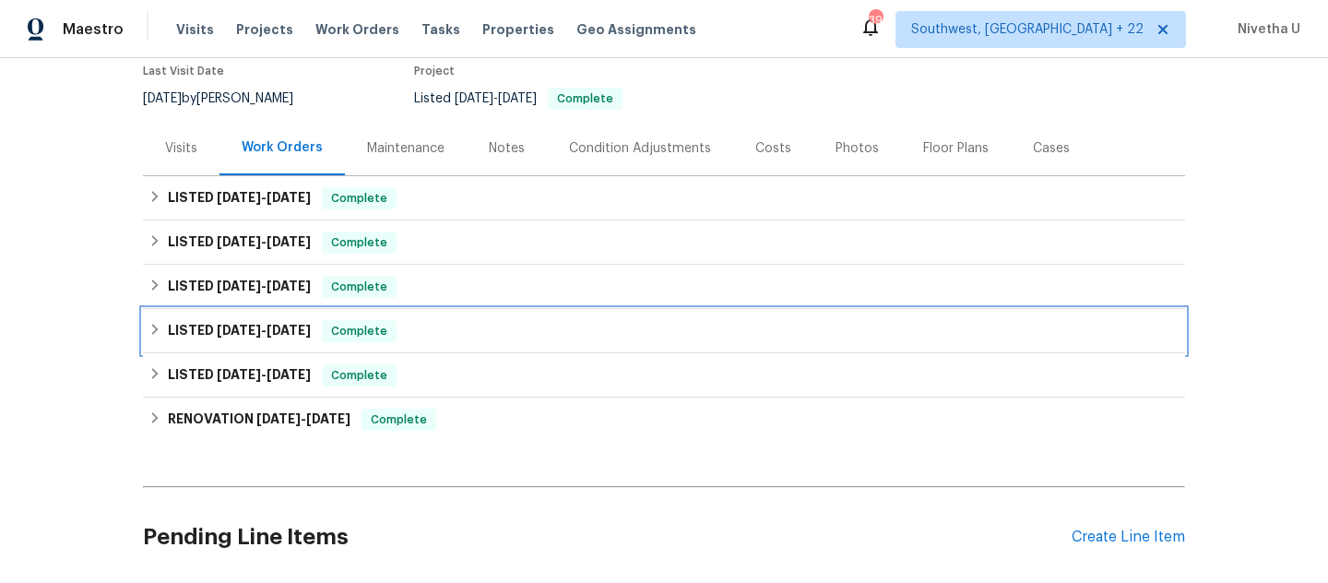
click at [403, 332] on div "LISTED 5/6/25 - 5/19/25 Complete" at bounding box center [664, 331] width 1031 height 22
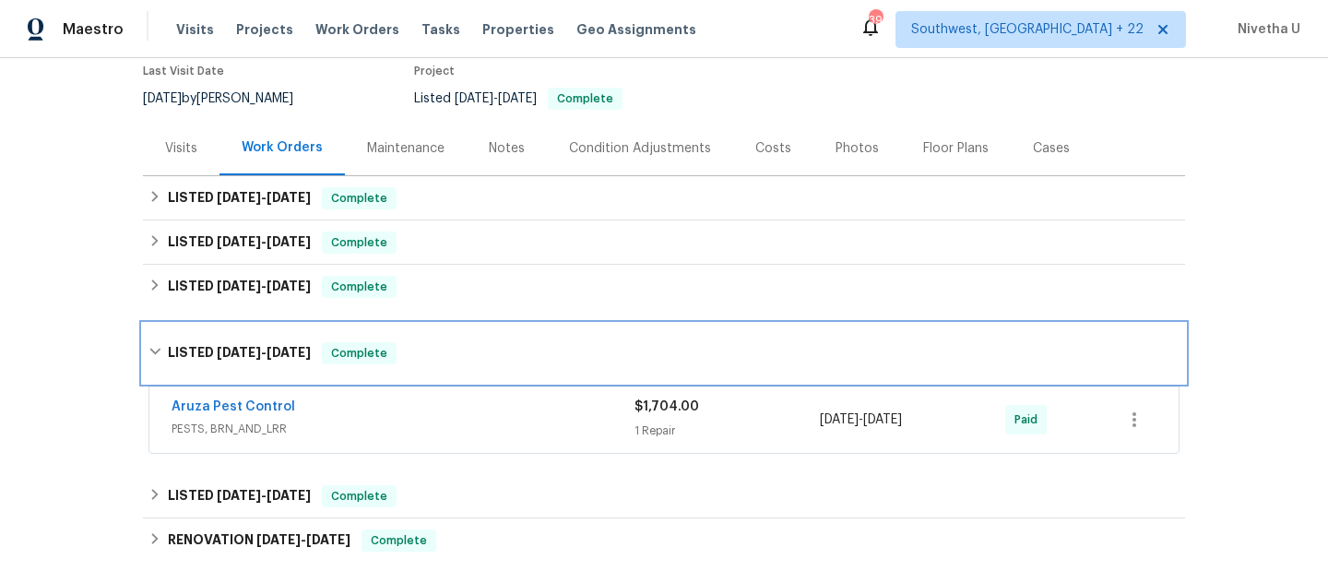
click at [403, 332] on div "LISTED 5/6/25 - 5/19/25 Complete" at bounding box center [664, 353] width 1042 height 59
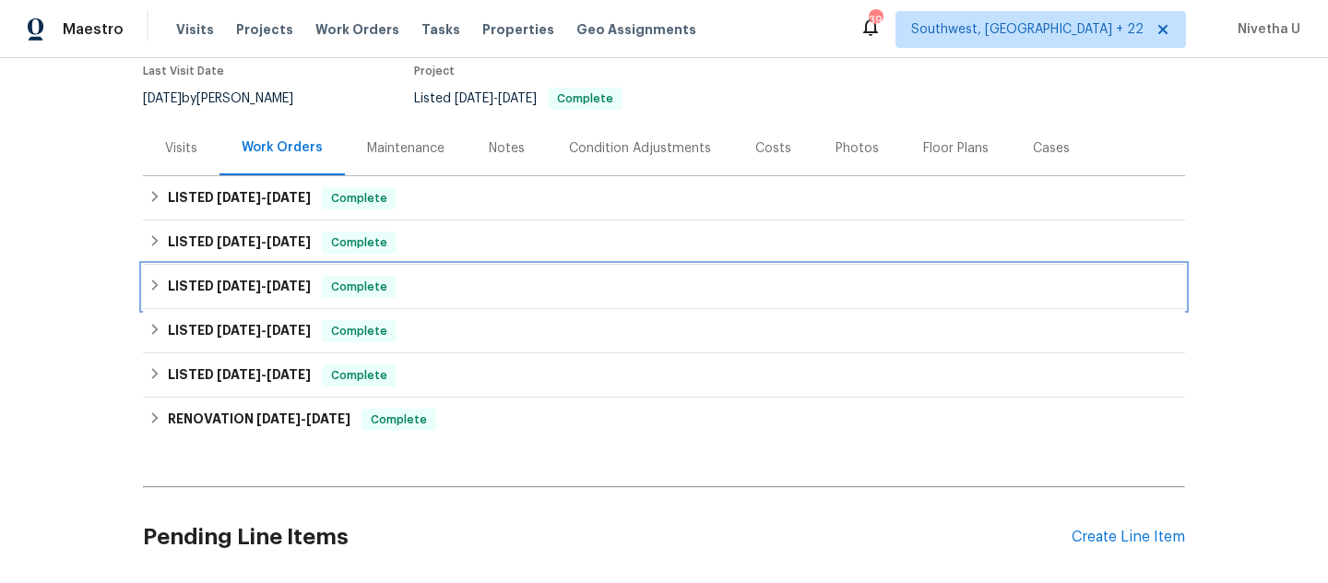
click at [401, 290] on div "LISTED 8/12/25 - 8/13/25 Complete" at bounding box center [664, 287] width 1031 height 22
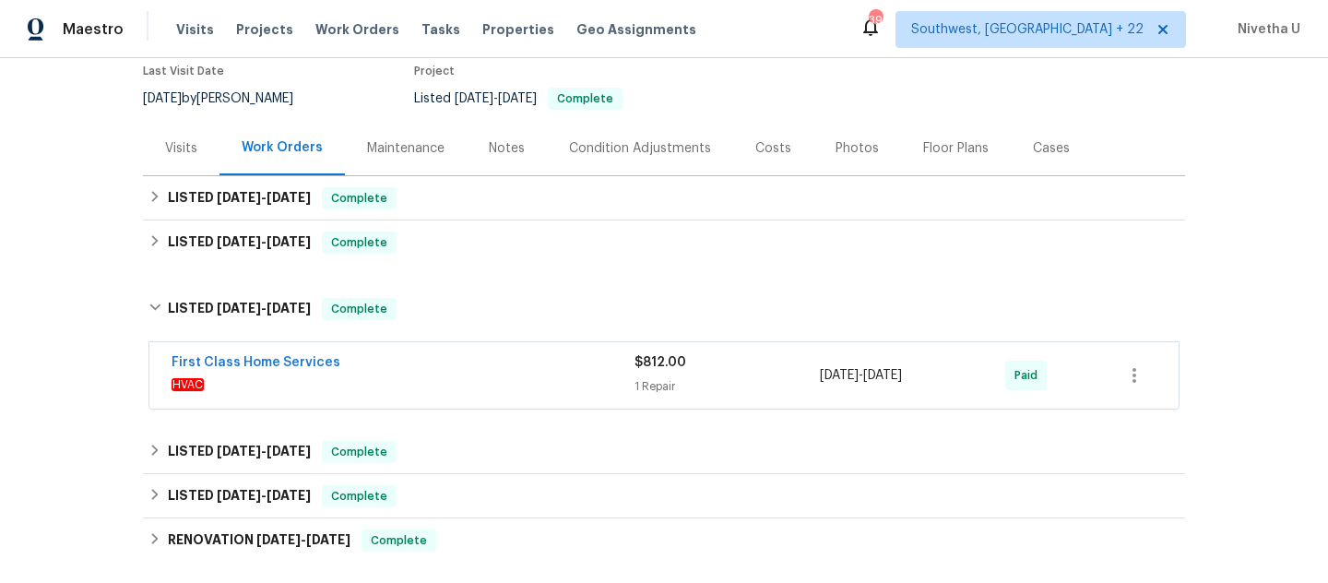
click at [434, 384] on span "HVAC" at bounding box center [403, 384] width 463 height 18
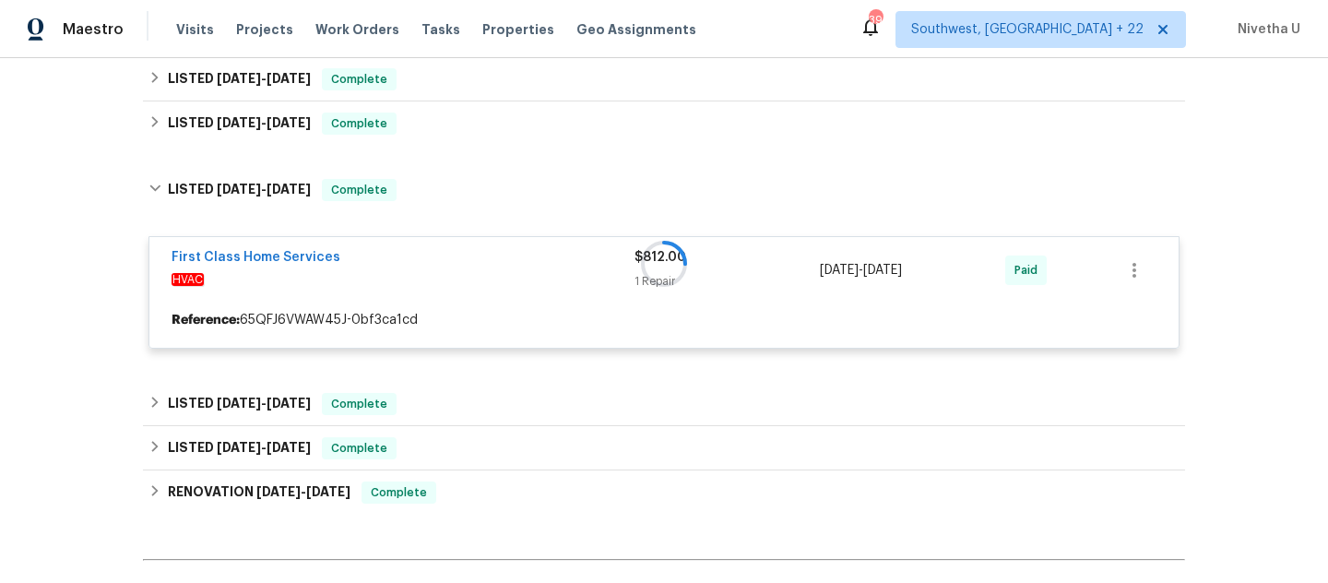
scroll to position [302, 0]
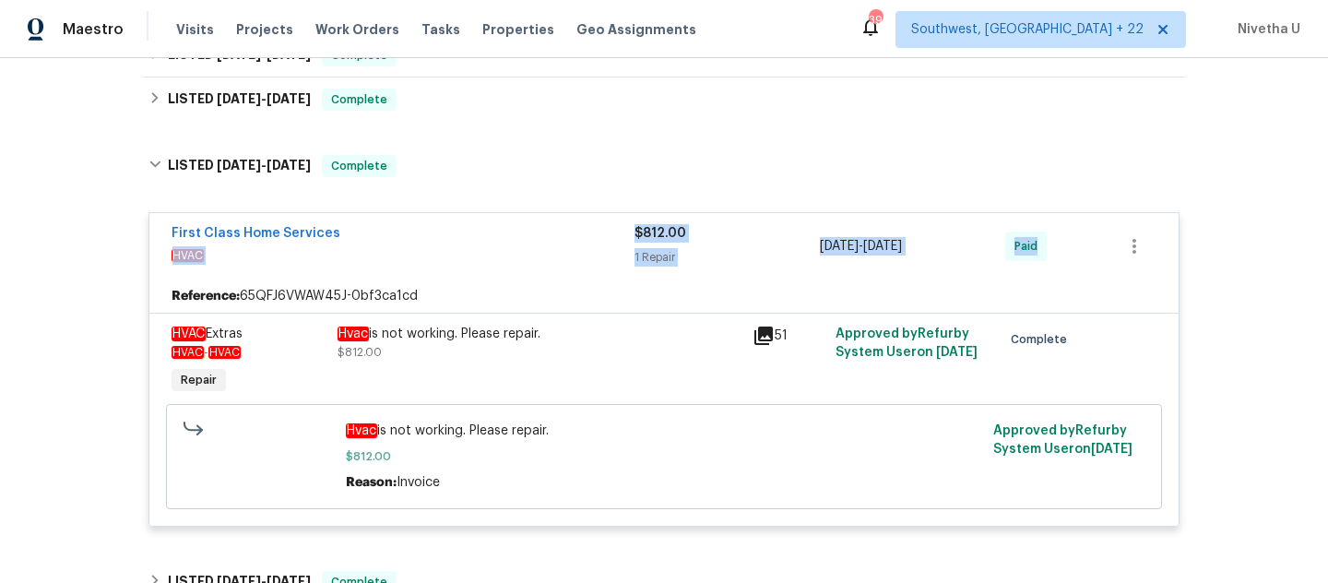
drag, startPoint x: 417, startPoint y: 242, endPoint x: 131, endPoint y: 295, distance: 290.9
click at [131, 295] on div "Back to all projects 232 Raven Falls Ln, Simpsonville, SC 29681 5 Beds | 2 1/2 …" at bounding box center [664, 320] width 1328 height 525
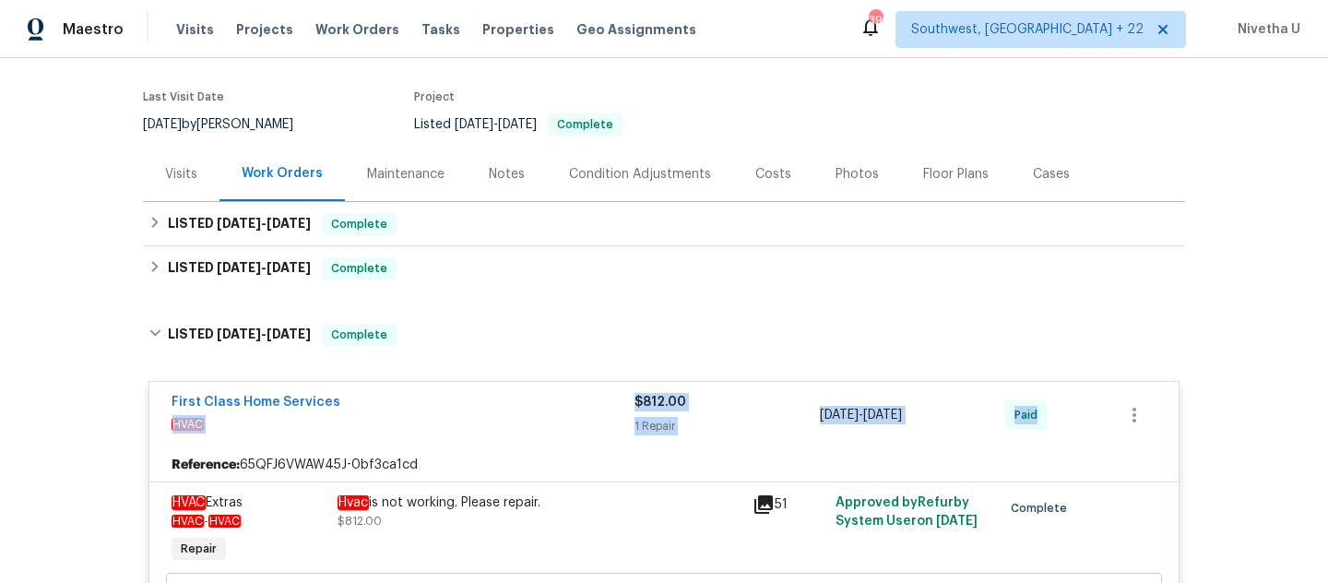
scroll to position [101, 0]
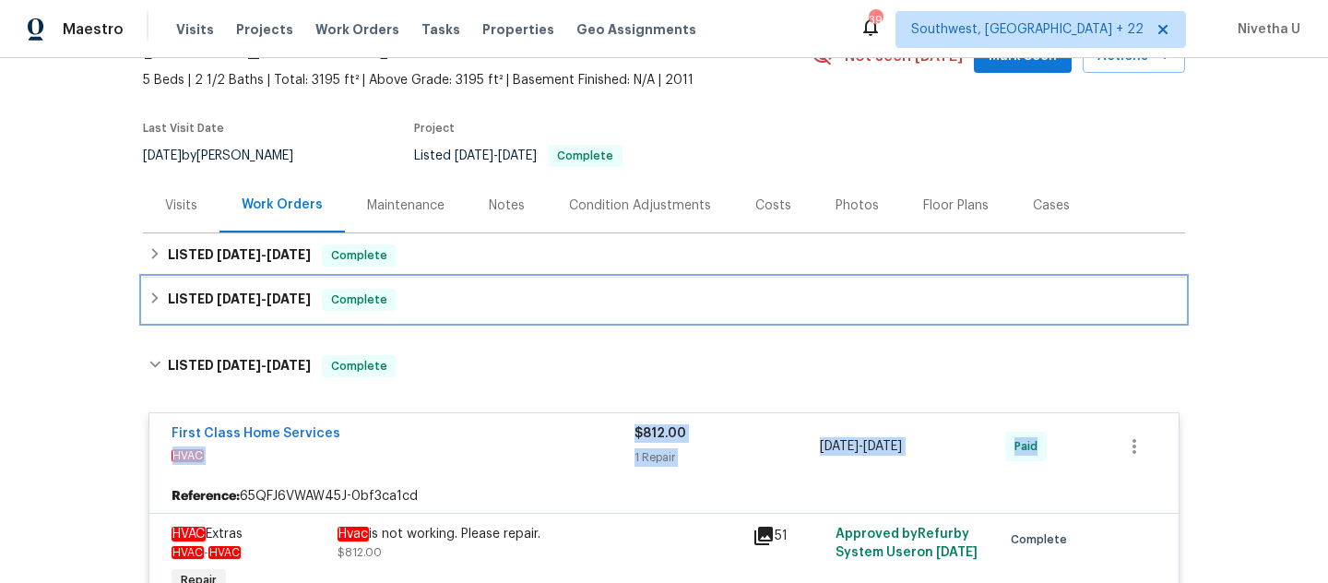
click at [406, 305] on div "LISTED 9/4/25 - 9/8/25 Complete" at bounding box center [664, 300] width 1031 height 22
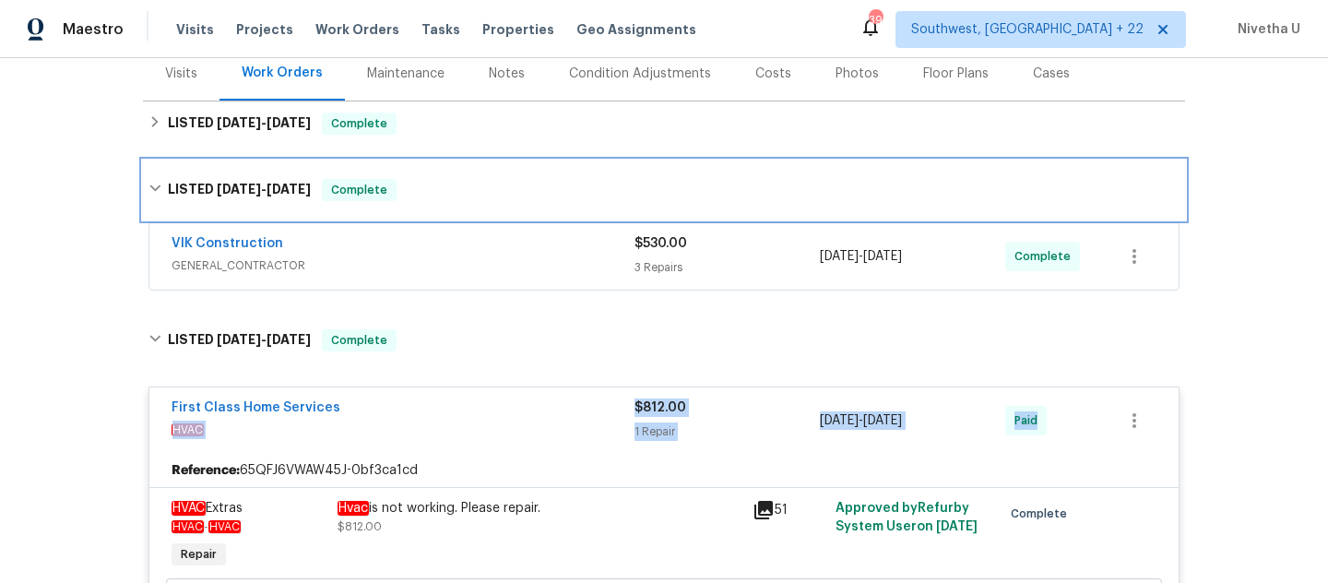
scroll to position [295, 0]
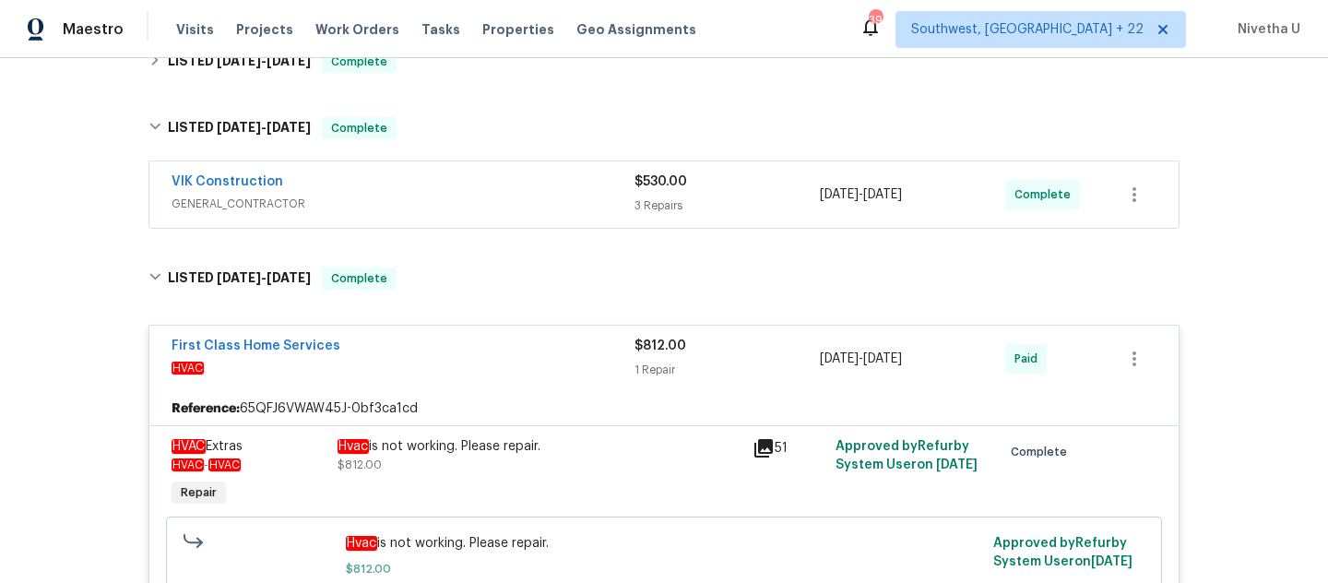
click at [408, 211] on span "GENERAL_CONTRACTOR" at bounding box center [403, 204] width 463 height 18
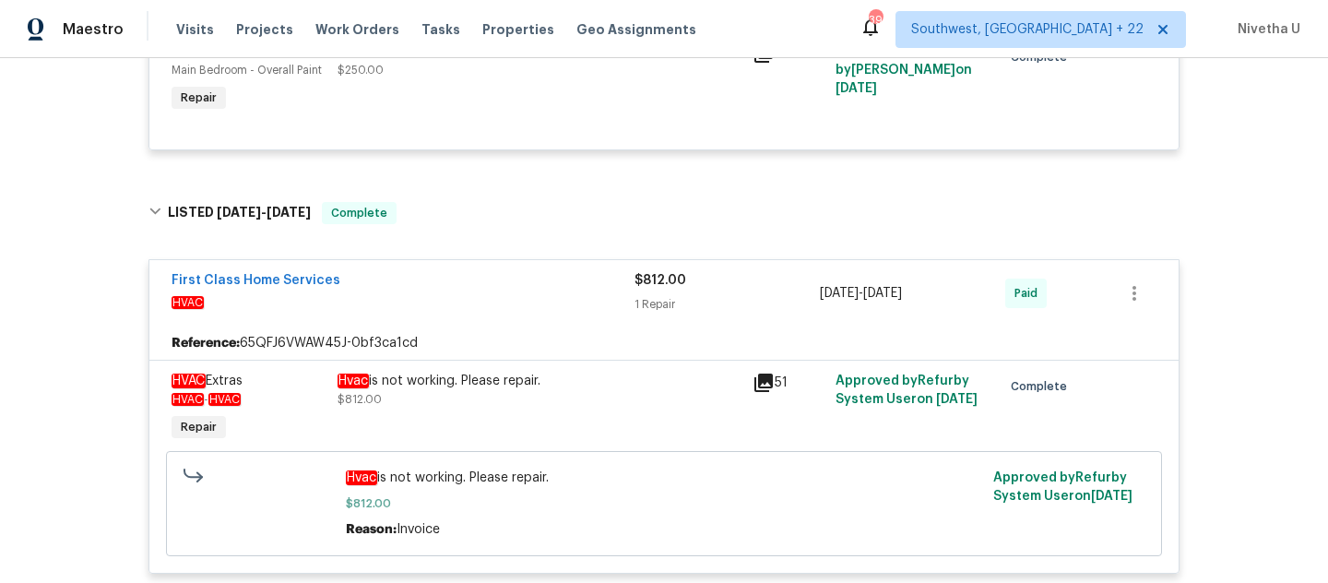
scroll to position [922, 0]
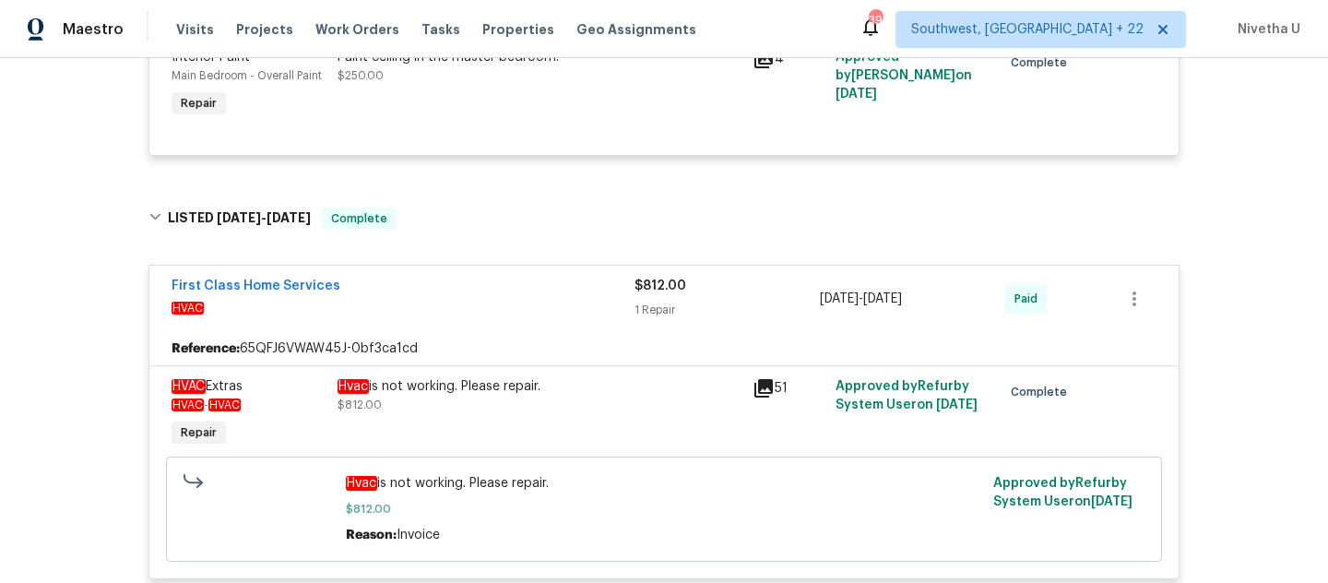
click at [485, 299] on span "HVAC" at bounding box center [403, 308] width 463 height 18
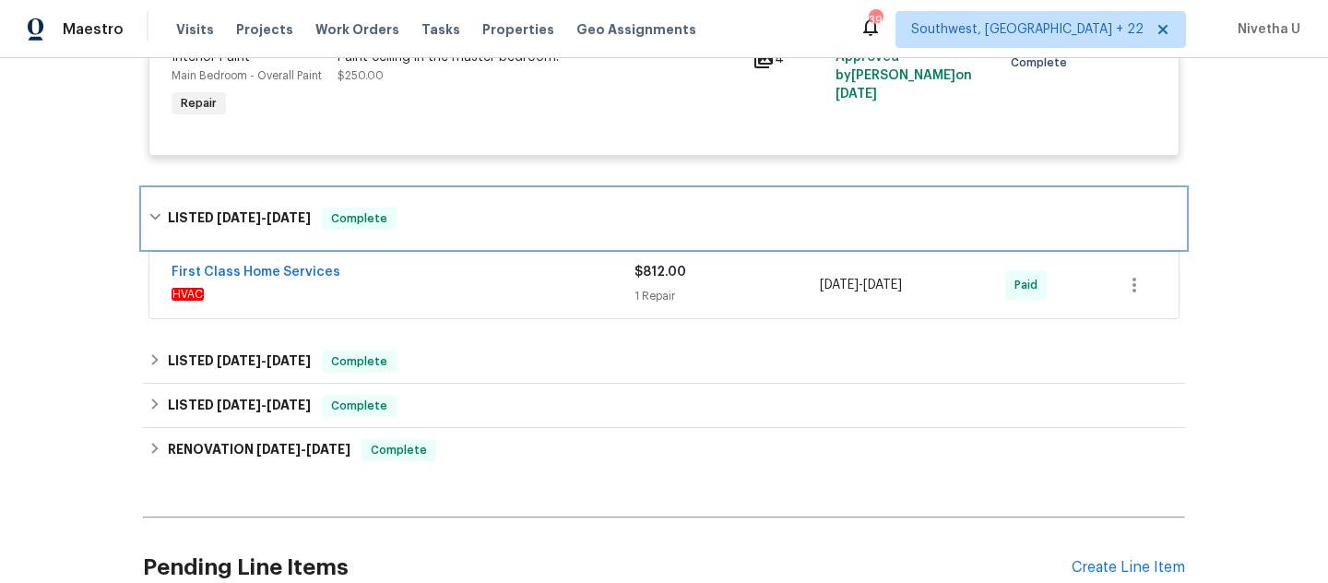
click at [464, 212] on div "LISTED 8/12/25 - 8/13/25 Complete" at bounding box center [664, 219] width 1031 height 22
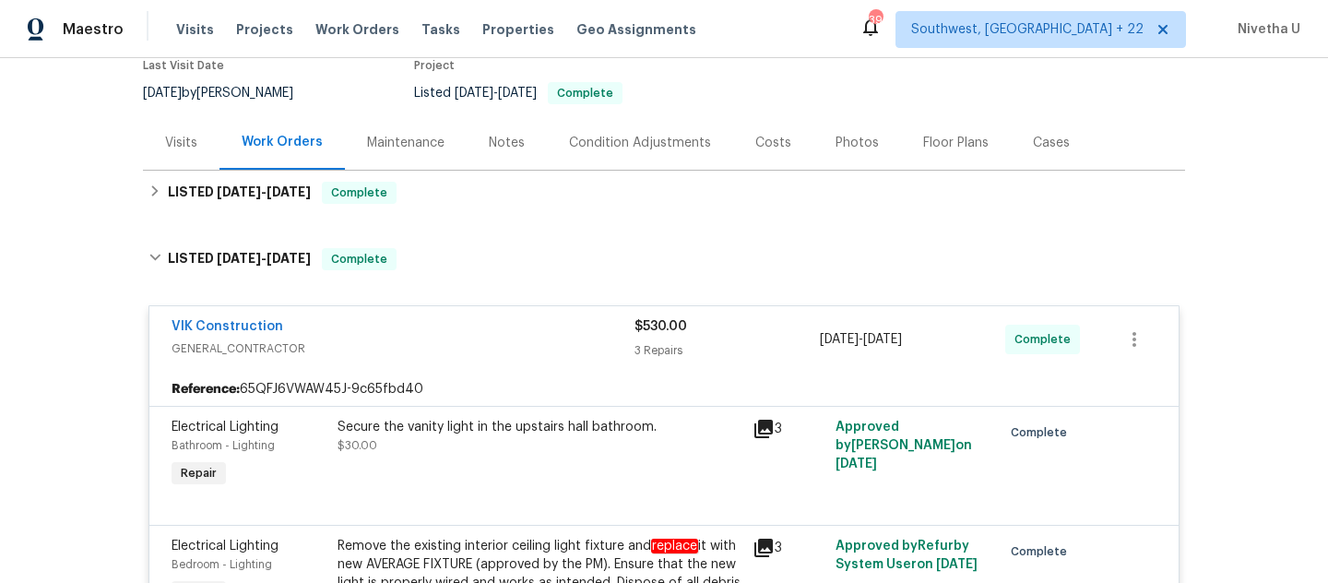
scroll to position [154, 0]
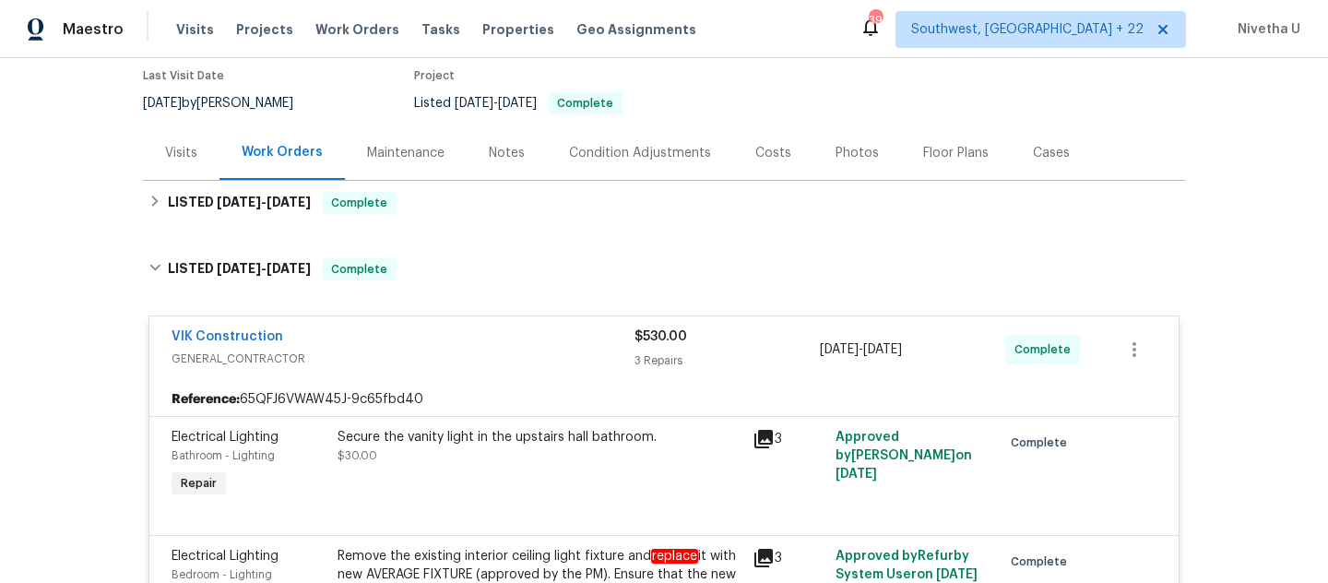
click at [506, 358] on span "GENERAL_CONTRACTOR" at bounding box center [403, 359] width 463 height 18
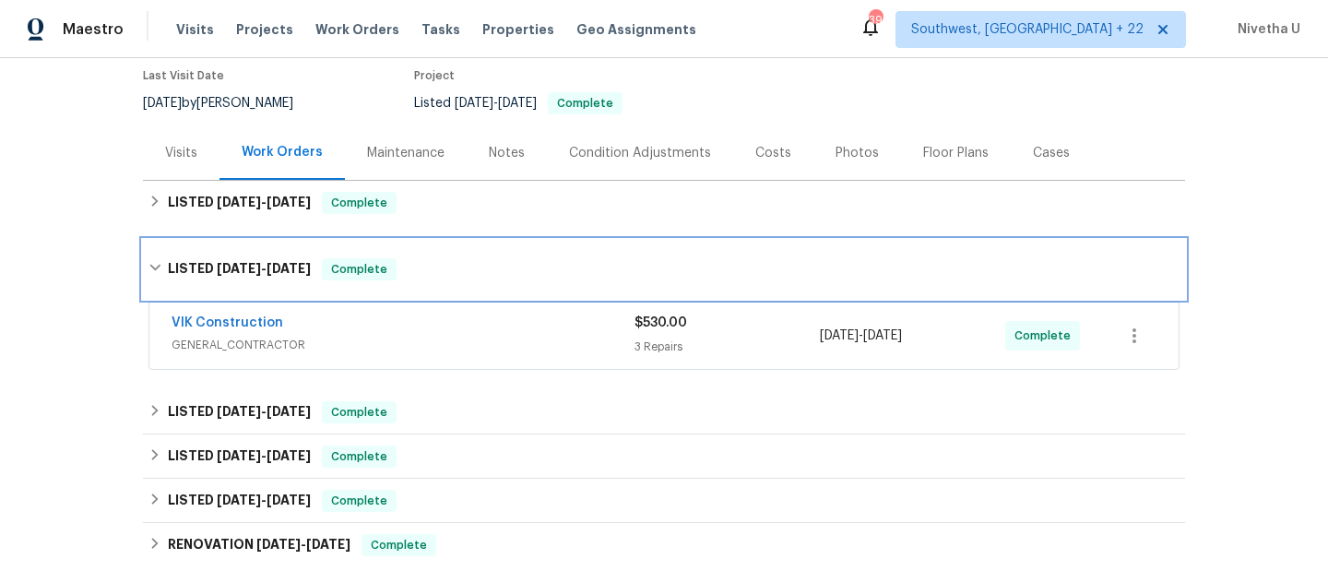
click at [490, 276] on div "LISTED 9/4/25 - 9/8/25 Complete" at bounding box center [664, 269] width 1031 height 22
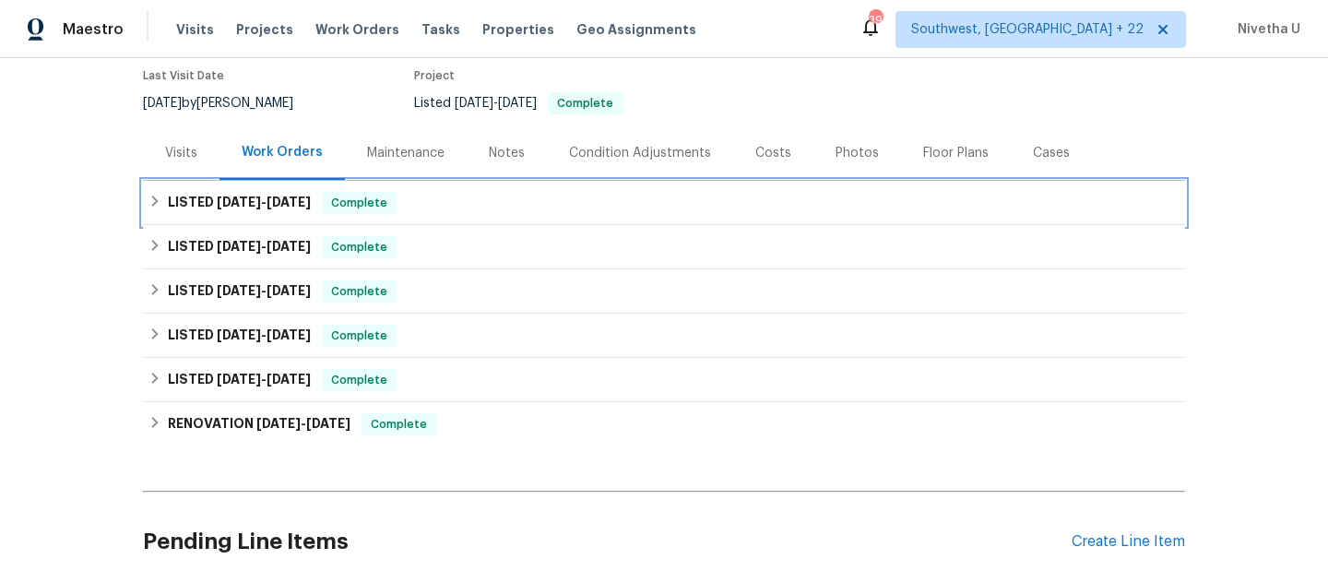
click at [455, 196] on div "LISTED 9/4/25 - 9/11/25 Complete" at bounding box center [664, 203] width 1031 height 22
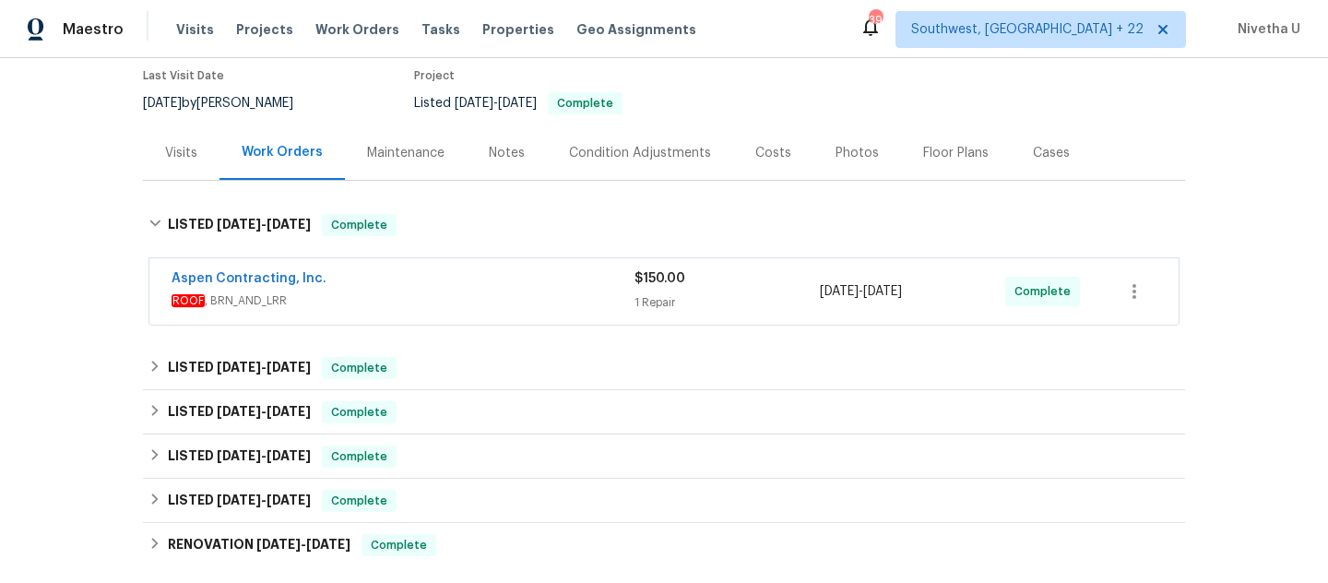
click at [494, 280] on div "Aspen Contracting, Inc." at bounding box center [403, 280] width 463 height 22
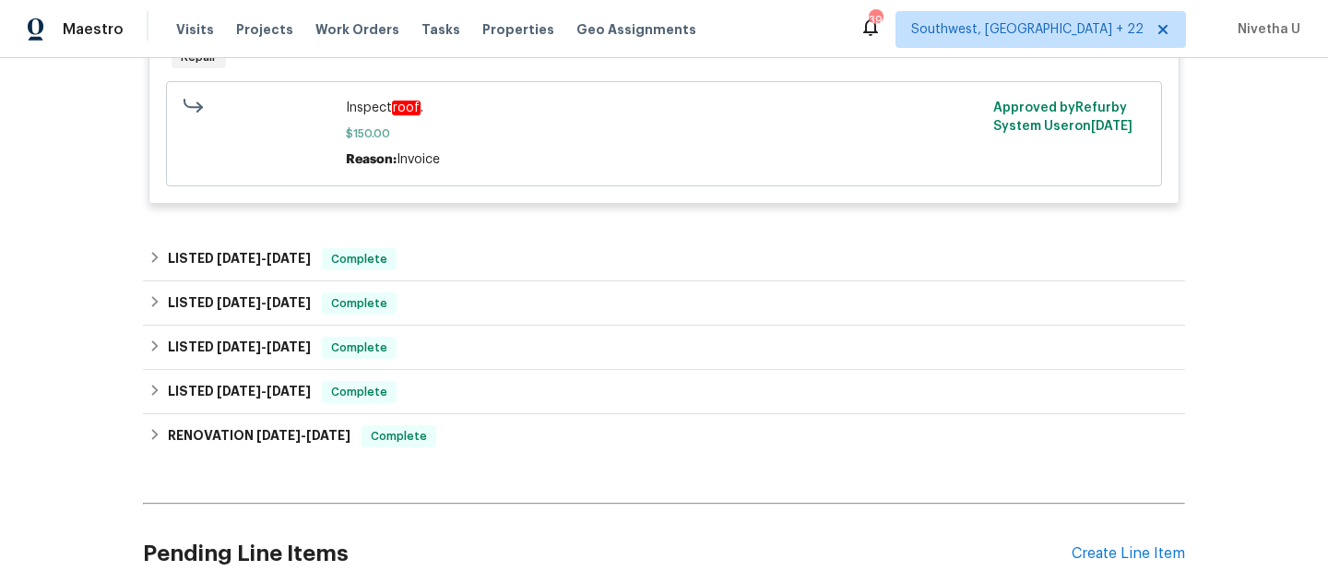
scroll to position [553, 0]
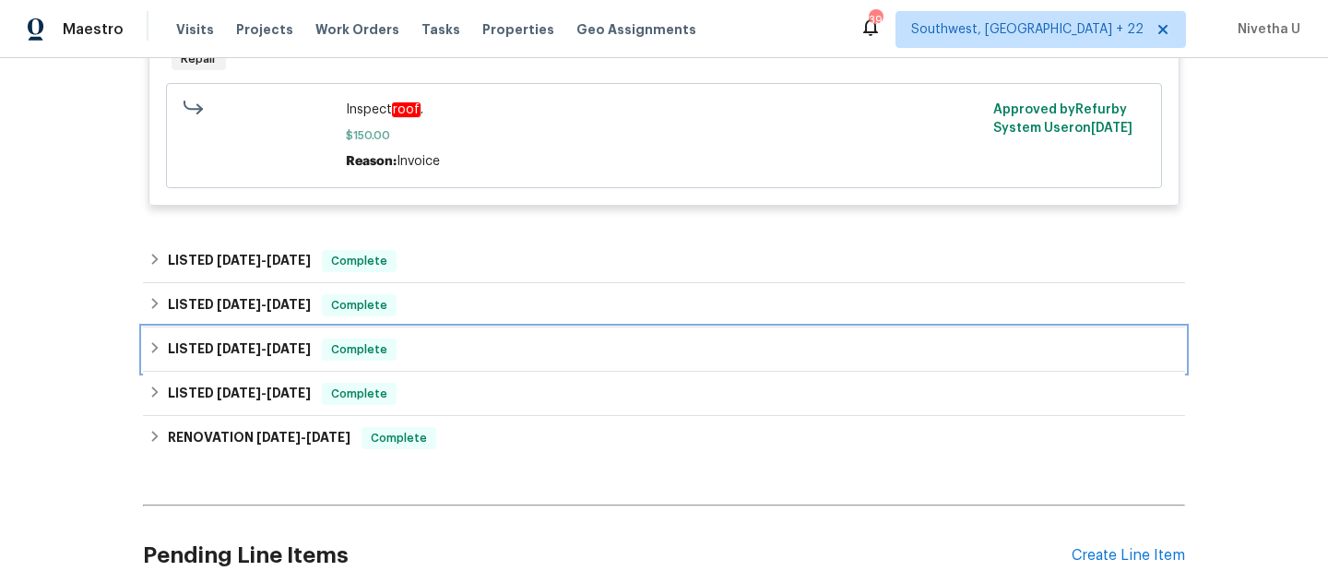
click at [418, 339] on div "LISTED 5/6/25 - 5/19/25 Complete" at bounding box center [664, 350] width 1031 height 22
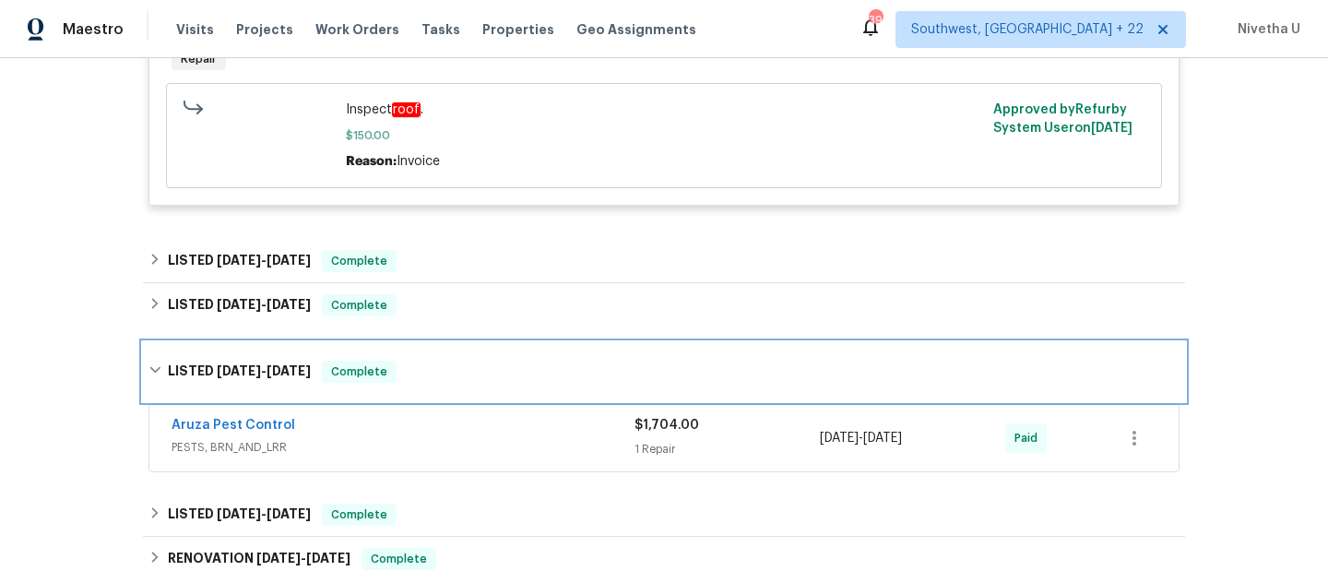
click at [530, 365] on div "LISTED 5/6/25 - 5/19/25 Complete" at bounding box center [664, 371] width 1042 height 59
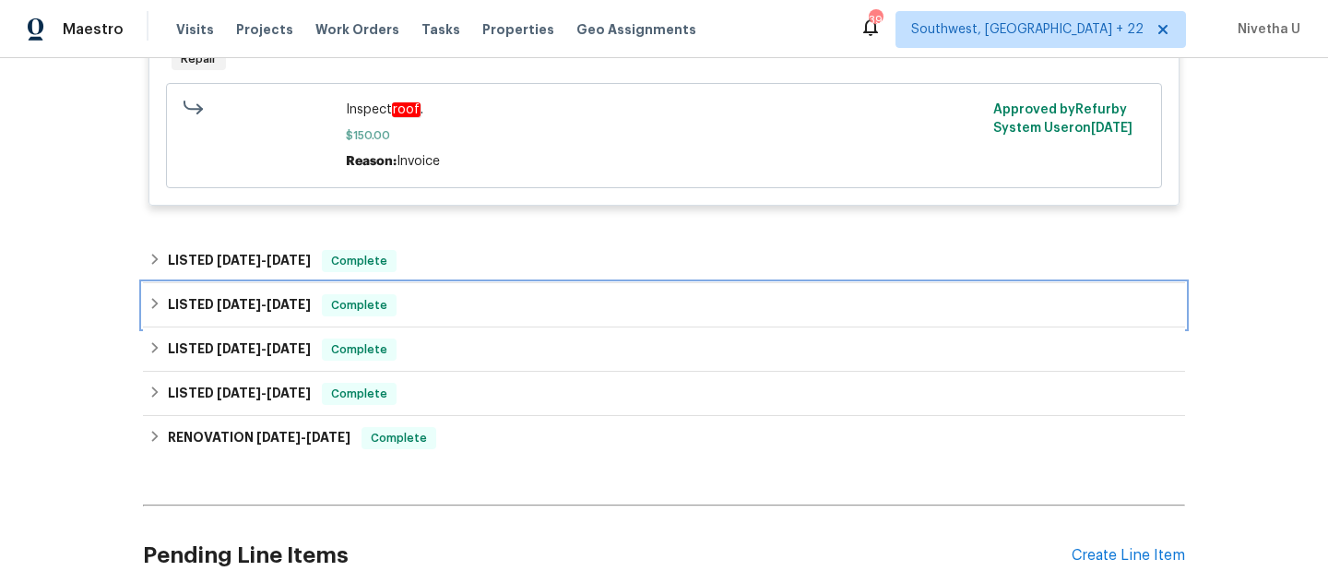
click at [512, 299] on div "LISTED 8/12/25 - 8/13/25 Complete" at bounding box center [664, 305] width 1042 height 44
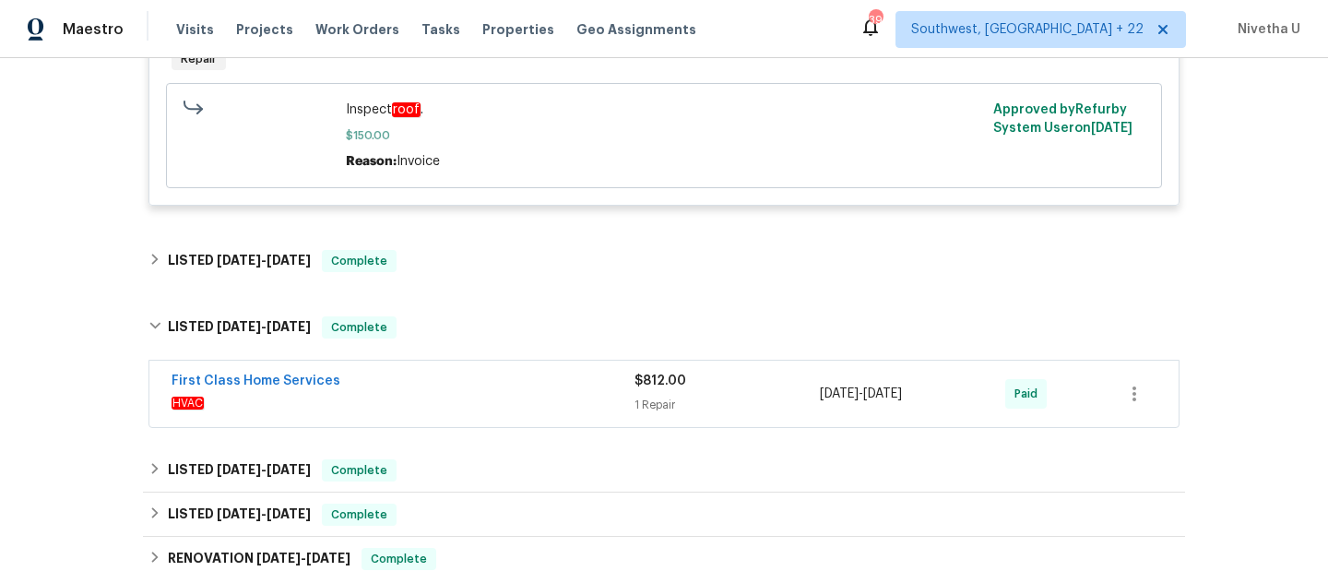
click at [502, 399] on div "First Class Home Services HVAC $812.00 1 Repair 8/12/2025 - 8/13/2025 Paid" at bounding box center [664, 394] width 1030 height 66
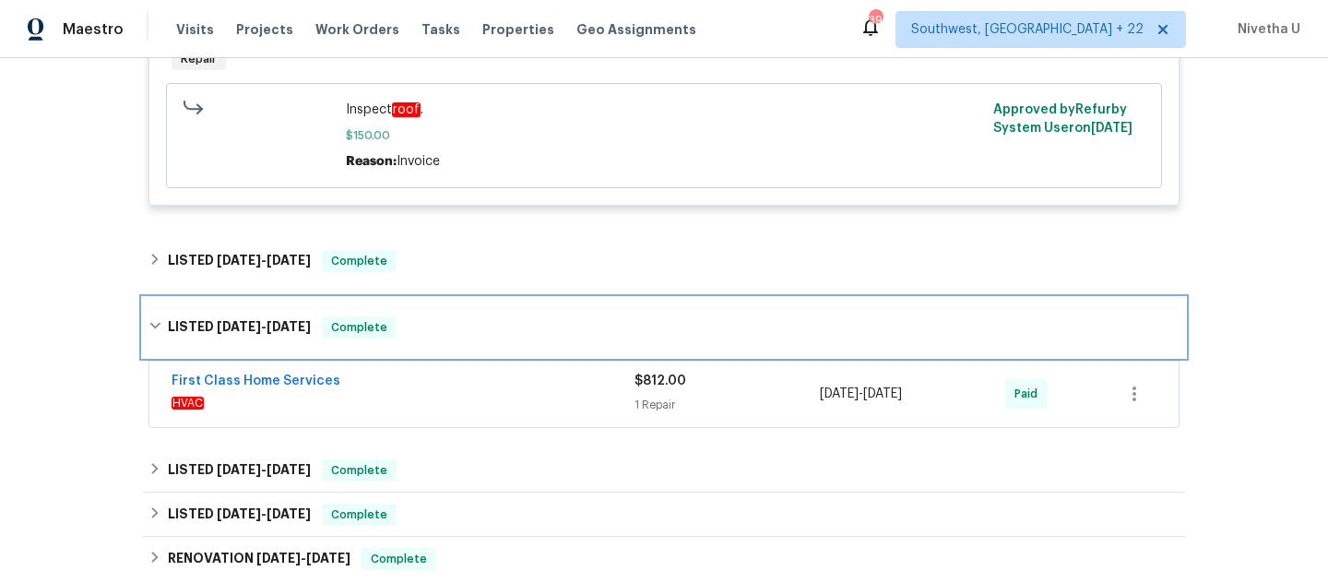
click at [484, 316] on div "LISTED 8/12/25 - 8/13/25 Complete" at bounding box center [664, 327] width 1031 height 22
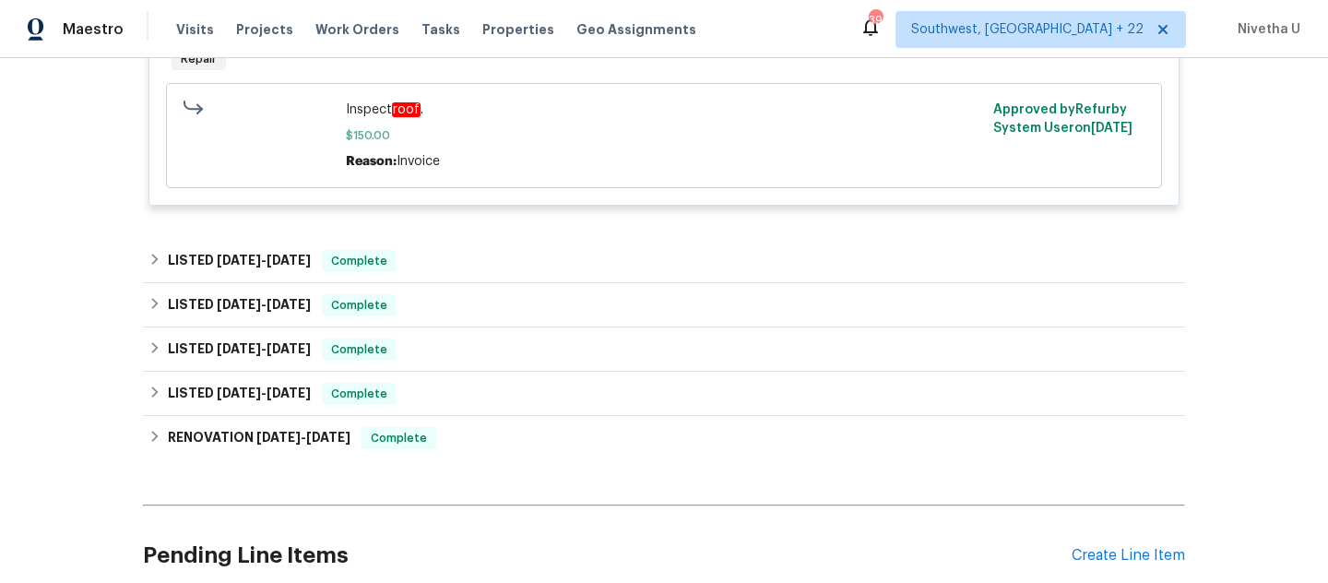
click at [480, 283] on div "LISTED 8/12/25 - 8/13/25 Complete First Class Home Services HVAC $812.00 1 Repa…" at bounding box center [664, 305] width 1042 height 44
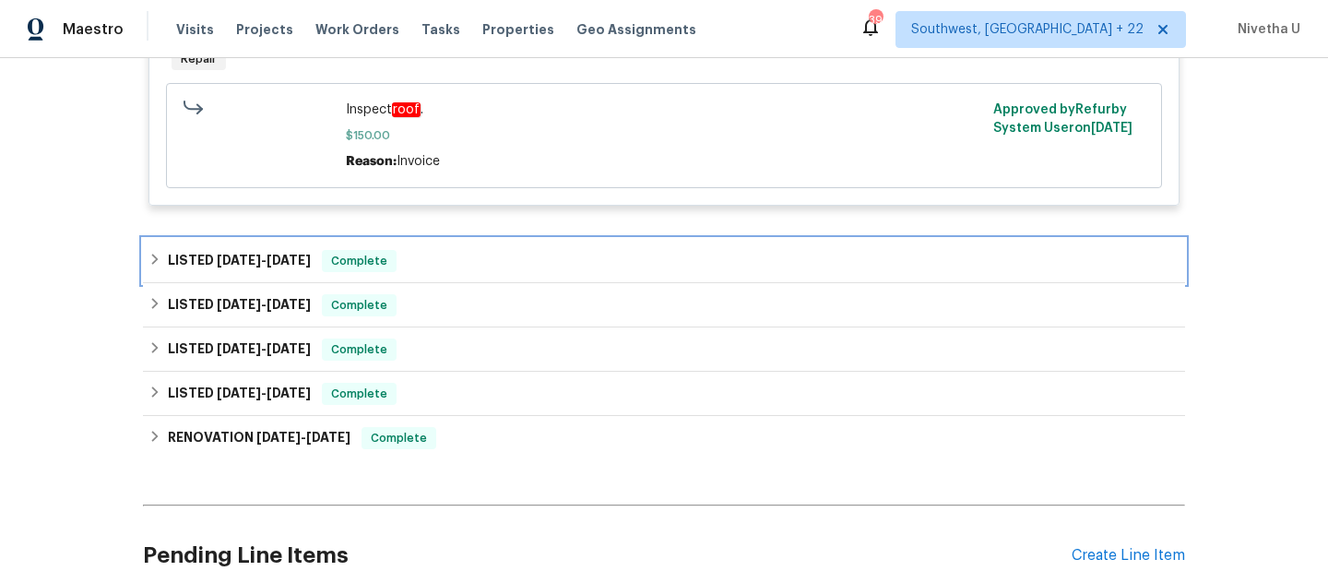
click at [475, 250] on div "LISTED 9/4/25 - 9/8/25 Complete" at bounding box center [664, 261] width 1031 height 22
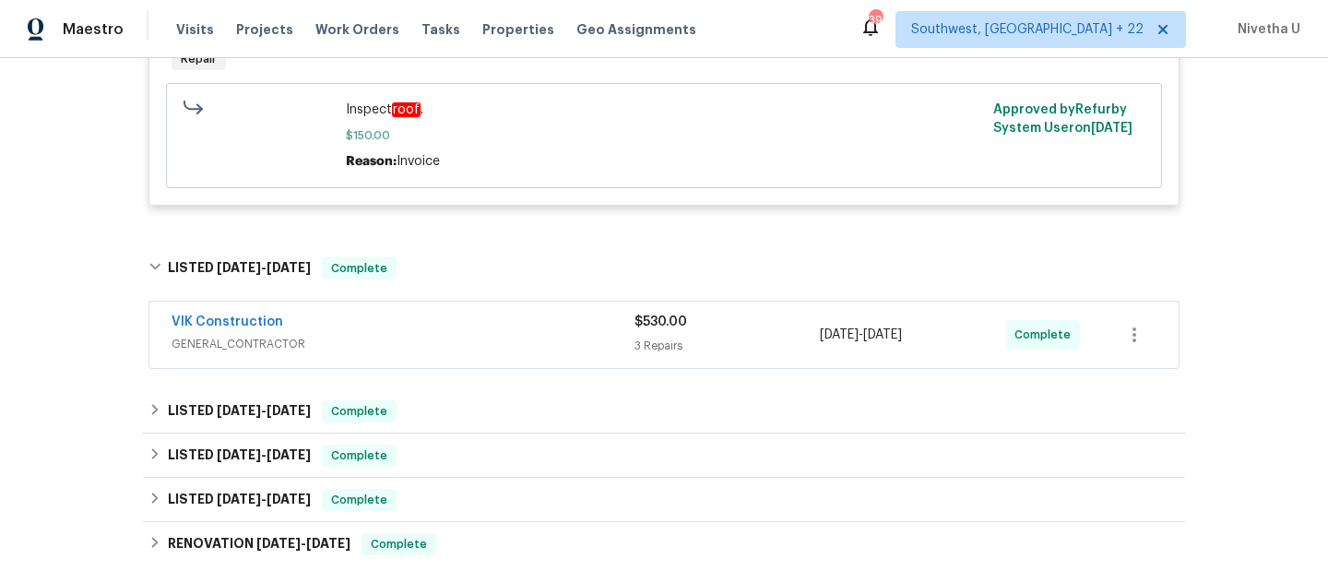
click at [457, 335] on span "GENERAL_CONTRACTOR" at bounding box center [403, 344] width 463 height 18
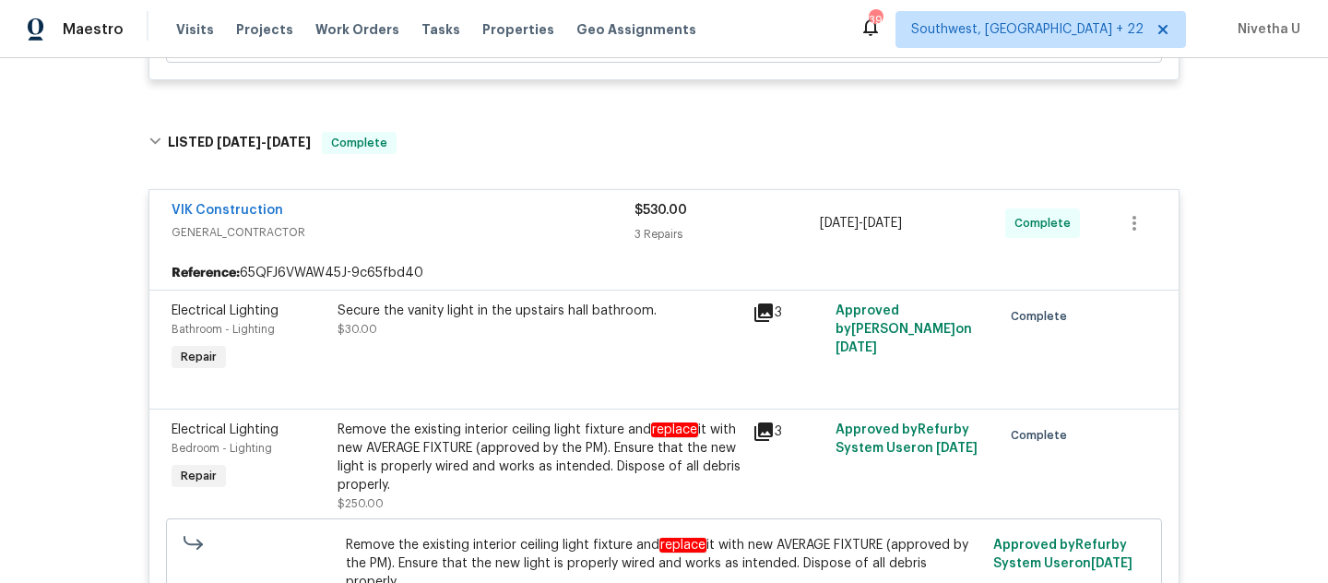
scroll to position [535, 0]
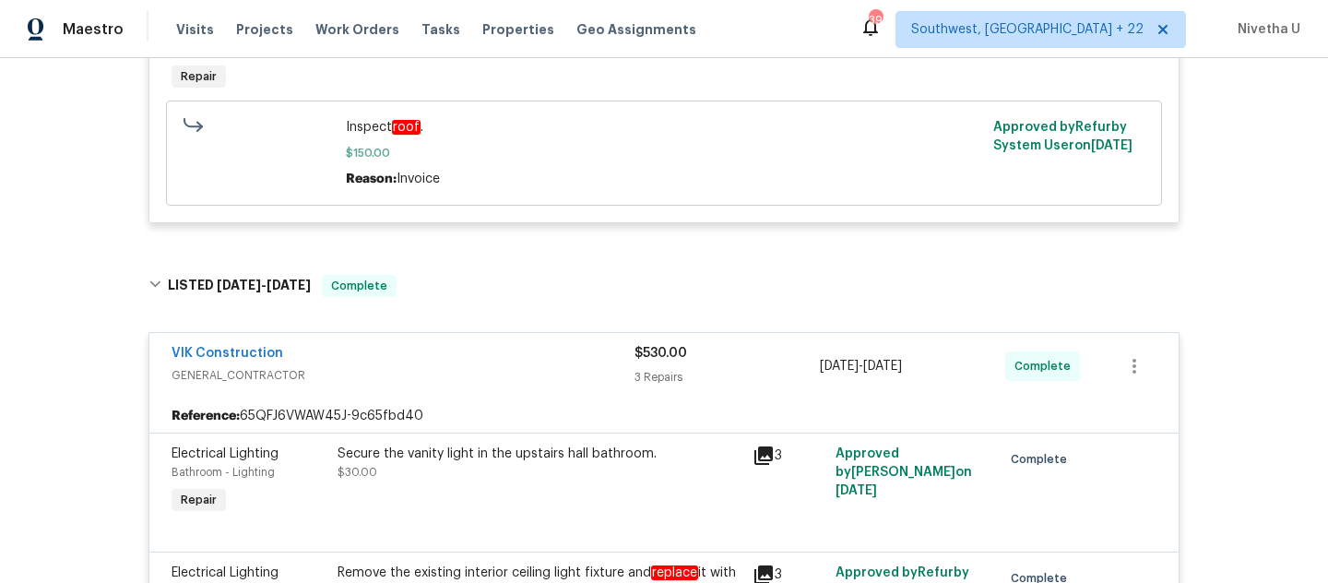
click at [468, 344] on div "VIK Construction" at bounding box center [403, 355] width 463 height 22
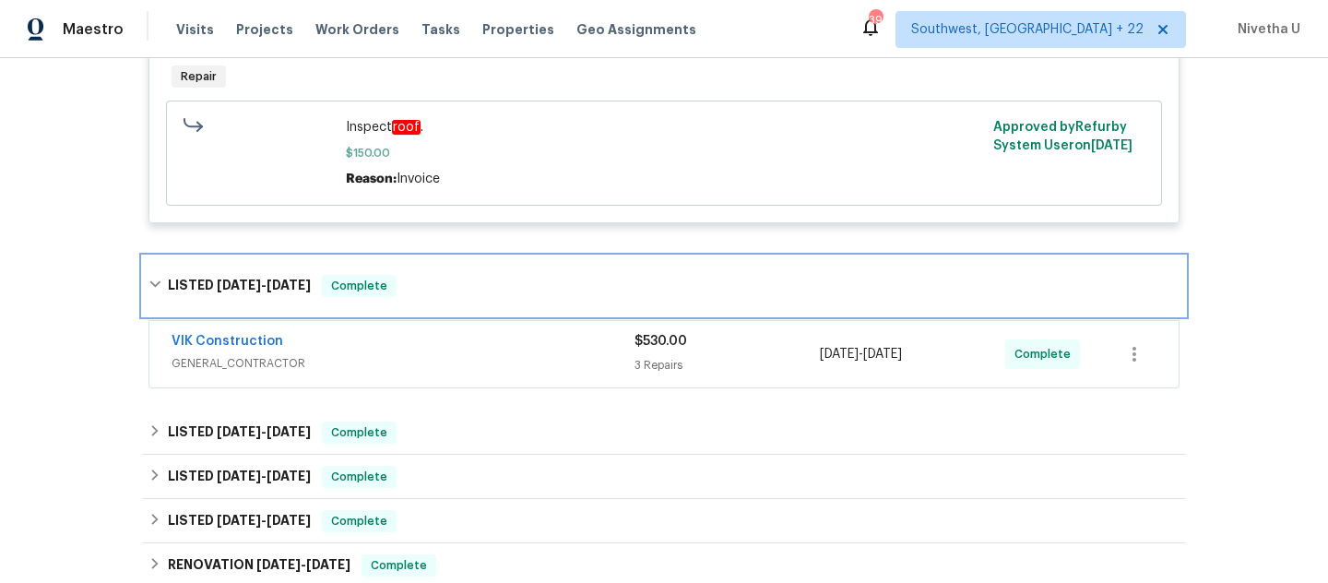
click at [468, 275] on div "LISTED 9/4/25 - 9/8/25 Complete" at bounding box center [664, 286] width 1031 height 22
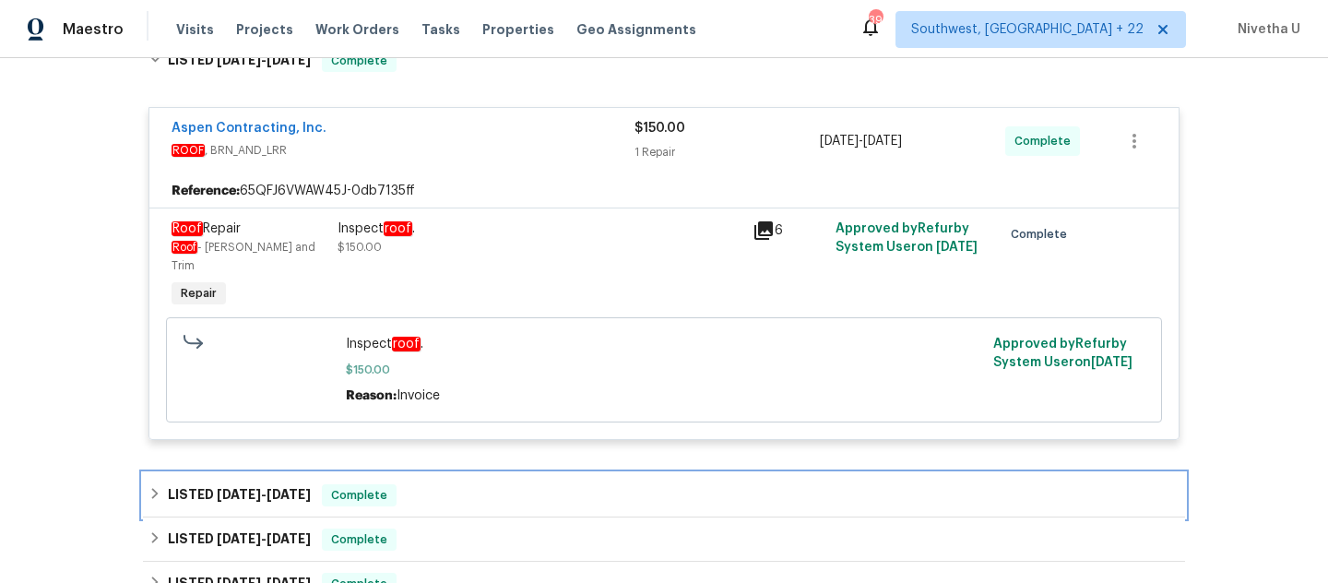
scroll to position [316, 0]
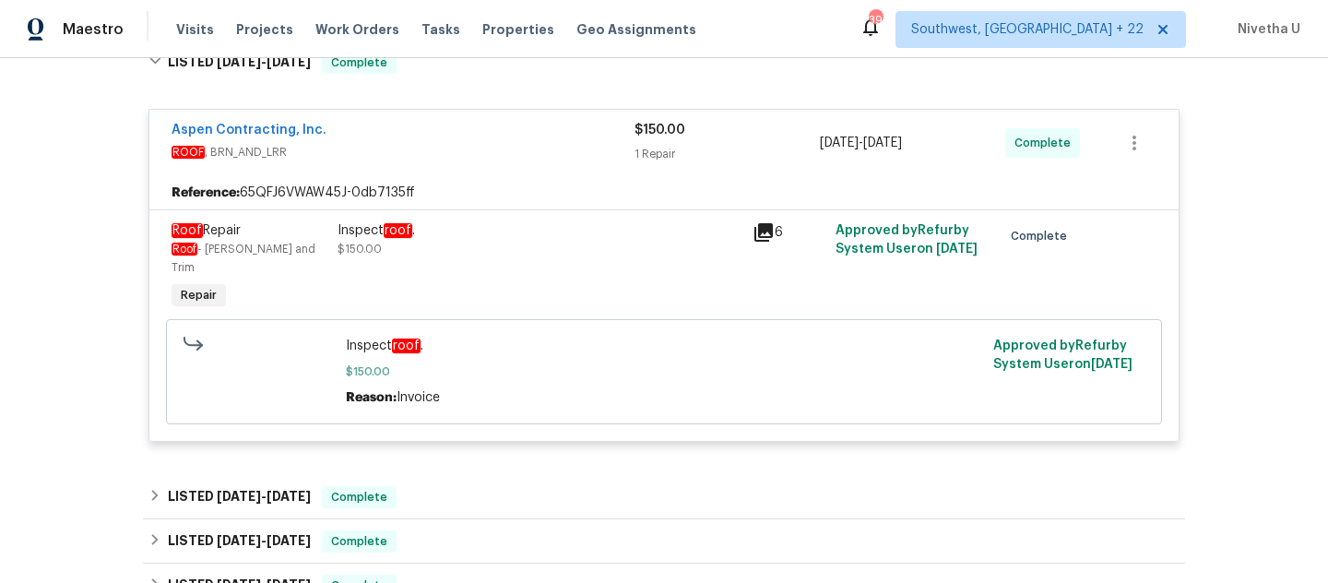
click at [435, 132] on div "Aspen Contracting, Inc." at bounding box center [403, 132] width 463 height 22
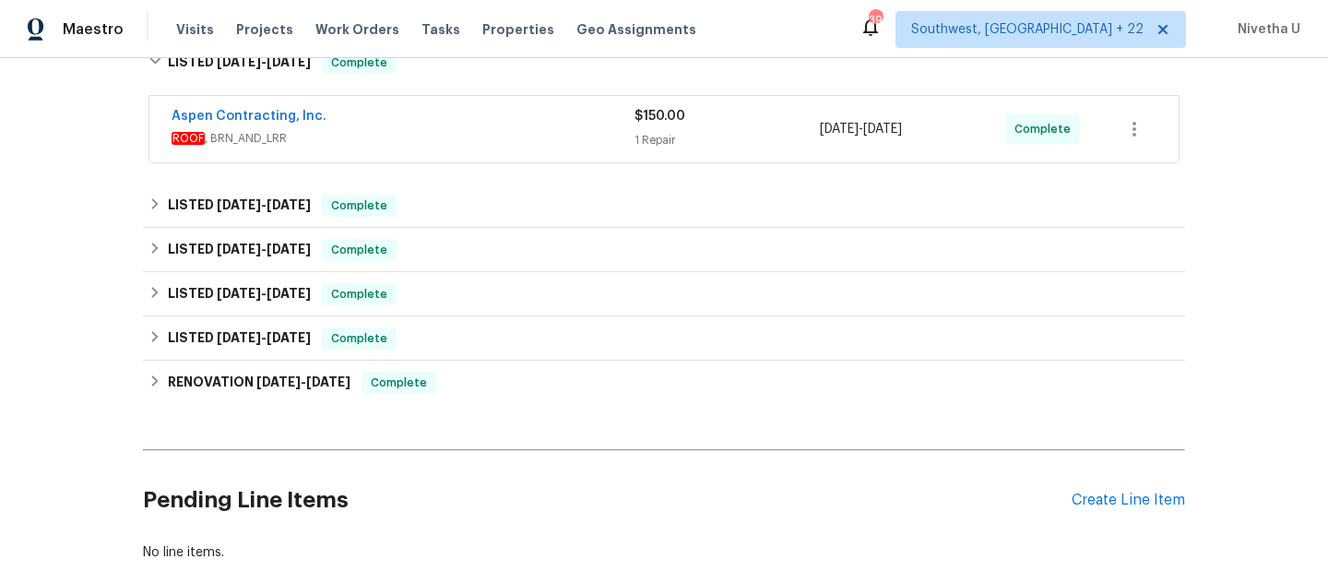
scroll to position [188, 0]
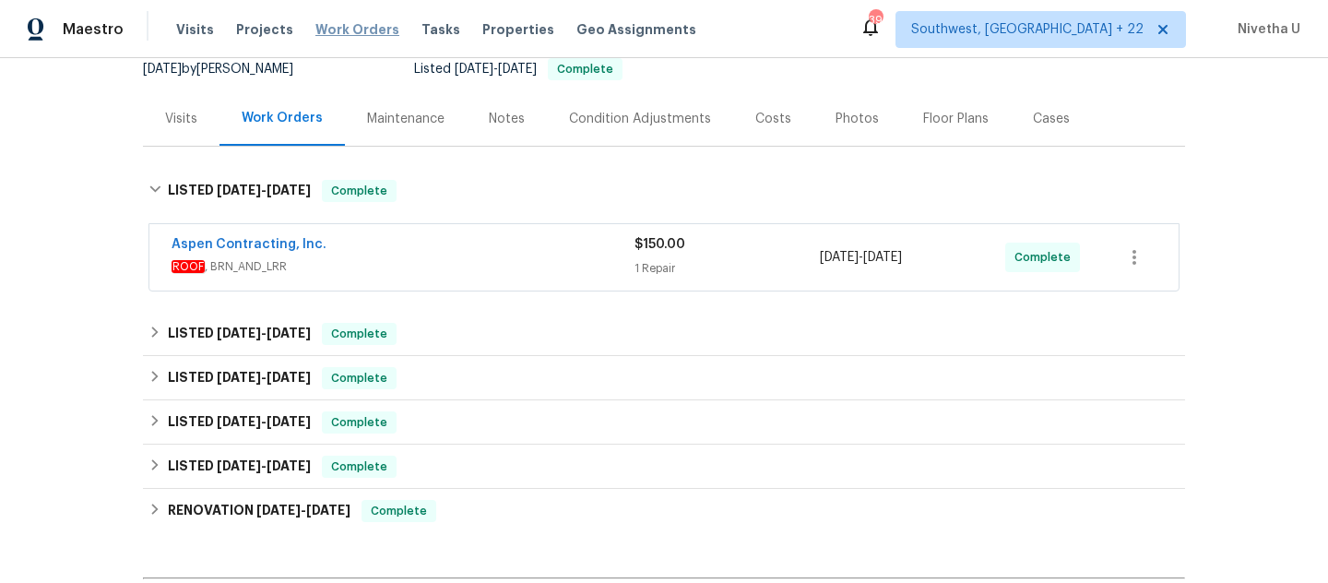
click at [348, 24] on span "Work Orders" at bounding box center [358, 29] width 84 height 18
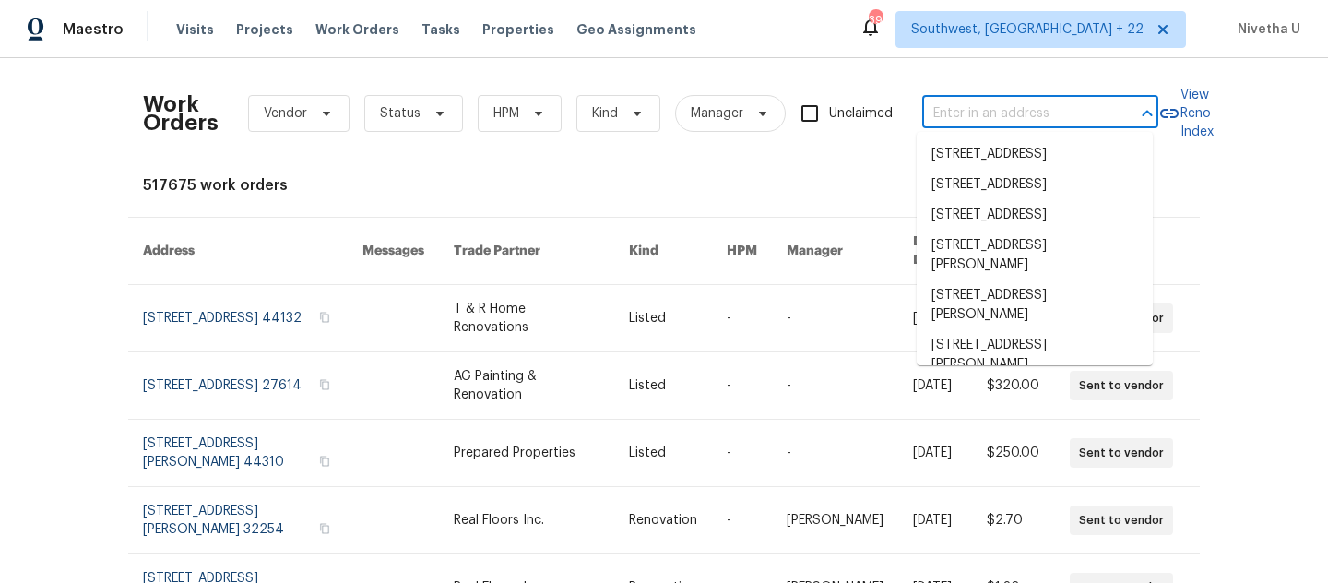
click at [988, 119] on input "text" at bounding box center [1015, 114] width 185 height 29
paste input "6300 A1A S Saint Augustine true A7-4D, FL 32080"
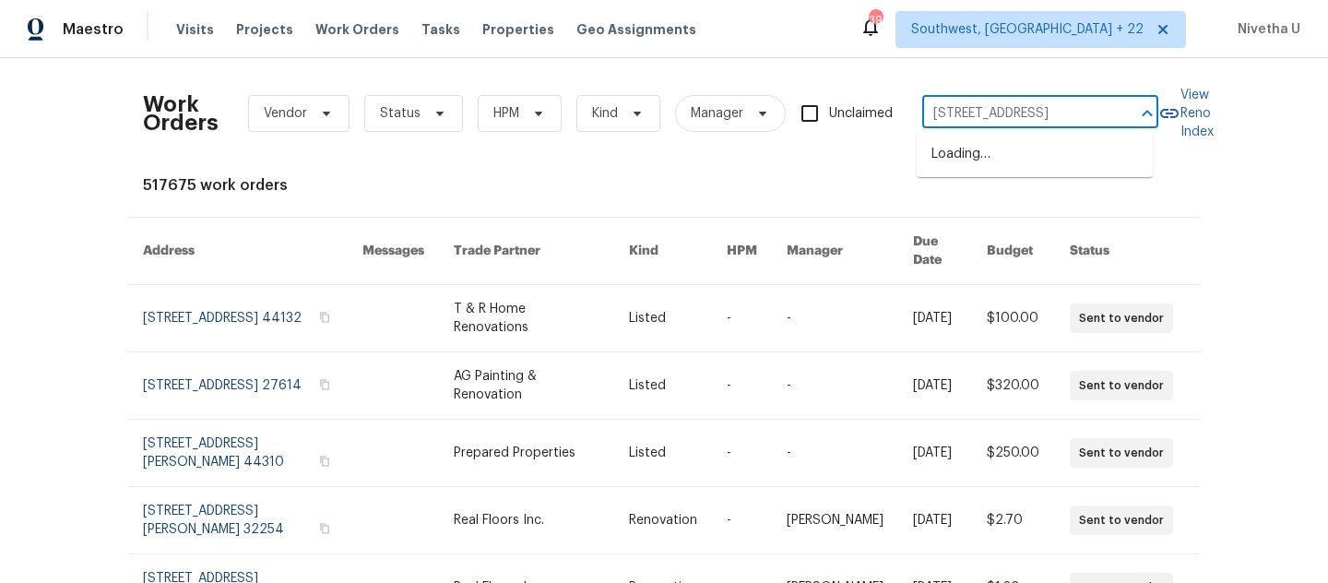
scroll to position [0, 127]
drag, startPoint x: 1000, startPoint y: 117, endPoint x: 1131, endPoint y: 117, distance: 131.0
click at [1131, 117] on div "6300 A1A S Saint Augustine true A7-4D, FL 32080 ​" at bounding box center [1041, 114] width 236 height 29
type input "6300 A1A S Saint Augustine"
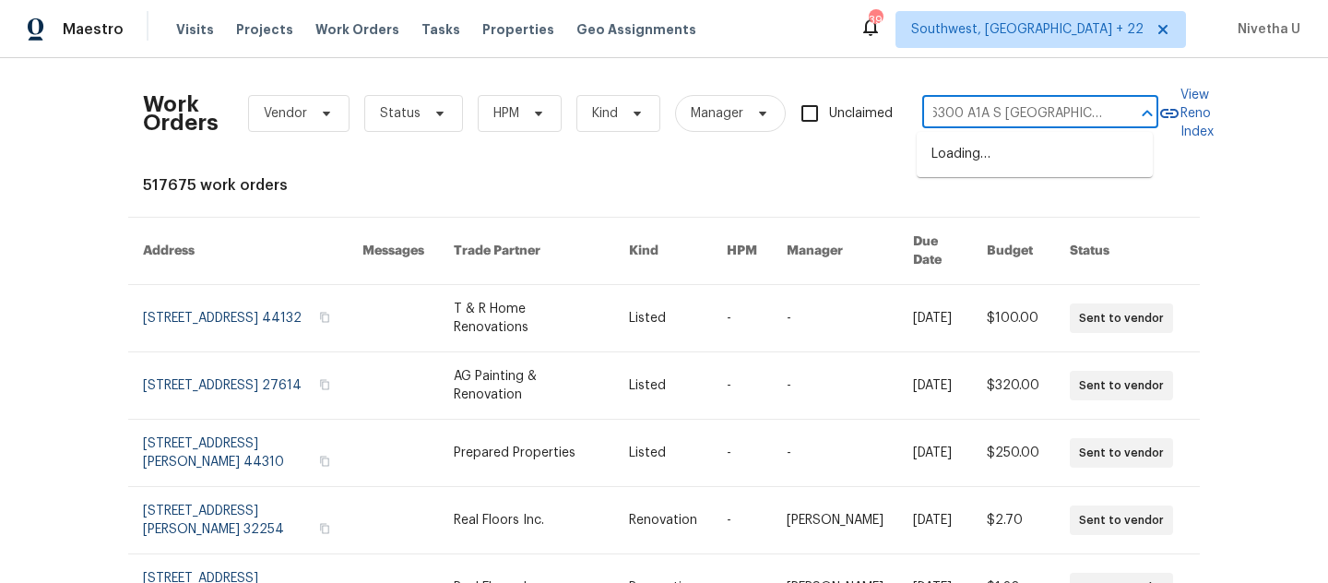
scroll to position [0, 0]
click at [978, 170] on li "[STREET_ADDRESS]" at bounding box center [1035, 154] width 236 height 30
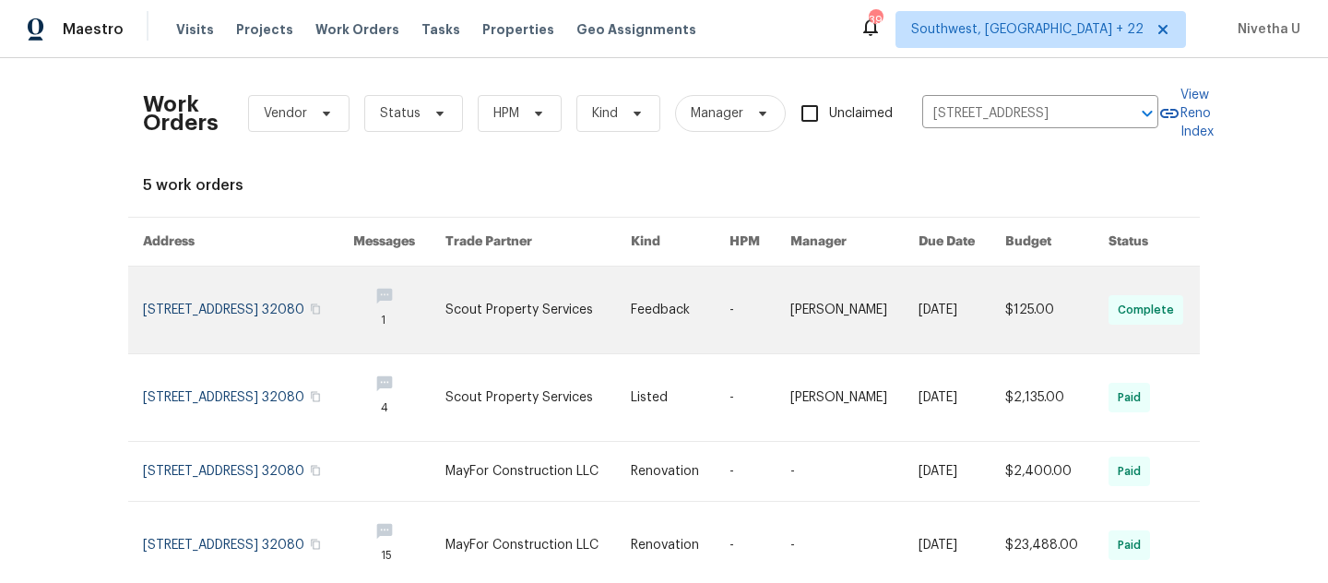
click at [220, 300] on link at bounding box center [248, 310] width 210 height 87
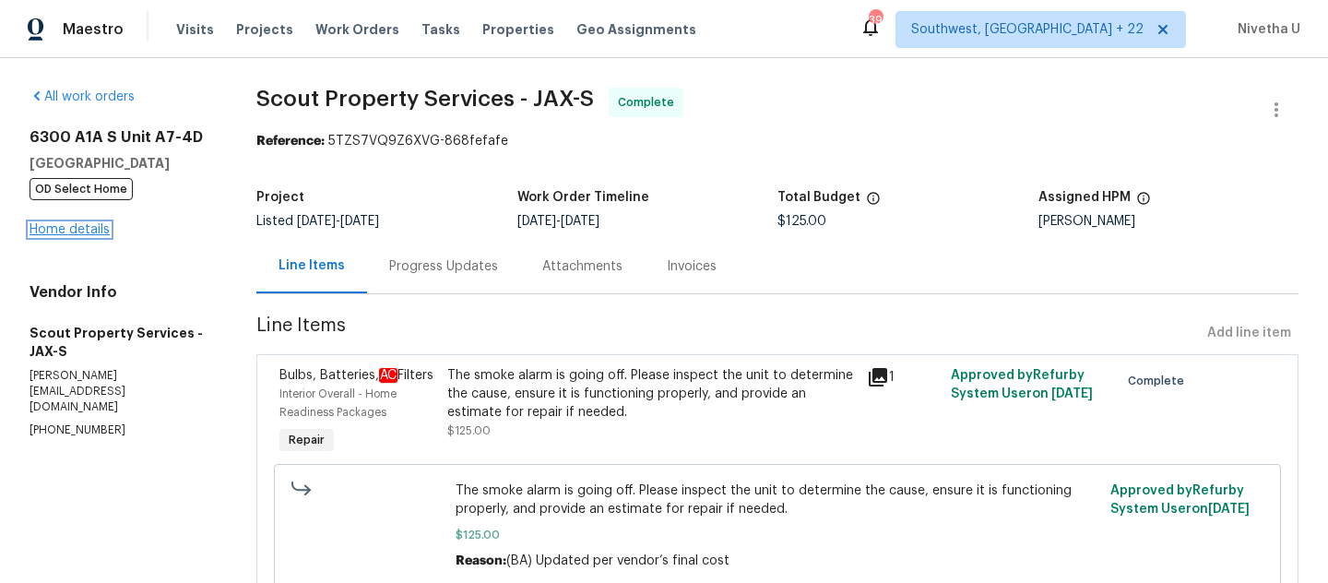
click at [58, 232] on link "Home details" at bounding box center [70, 229] width 80 height 13
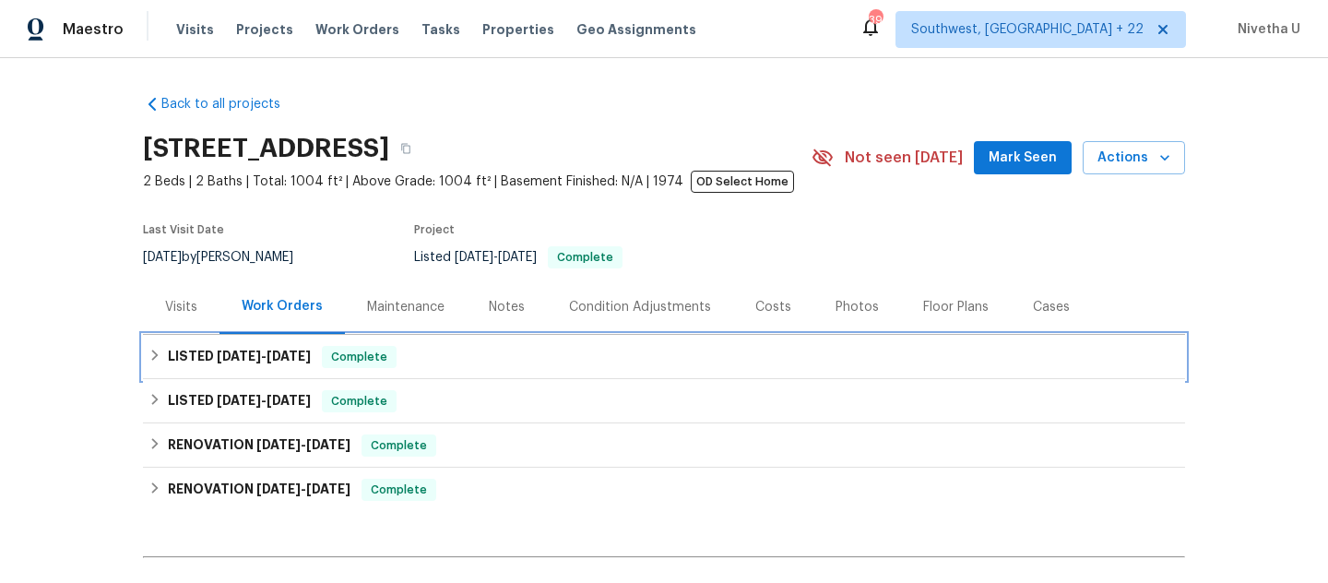
click at [401, 346] on div "LISTED 9/5/25 - 9/9/25 Complete" at bounding box center [664, 357] width 1031 height 22
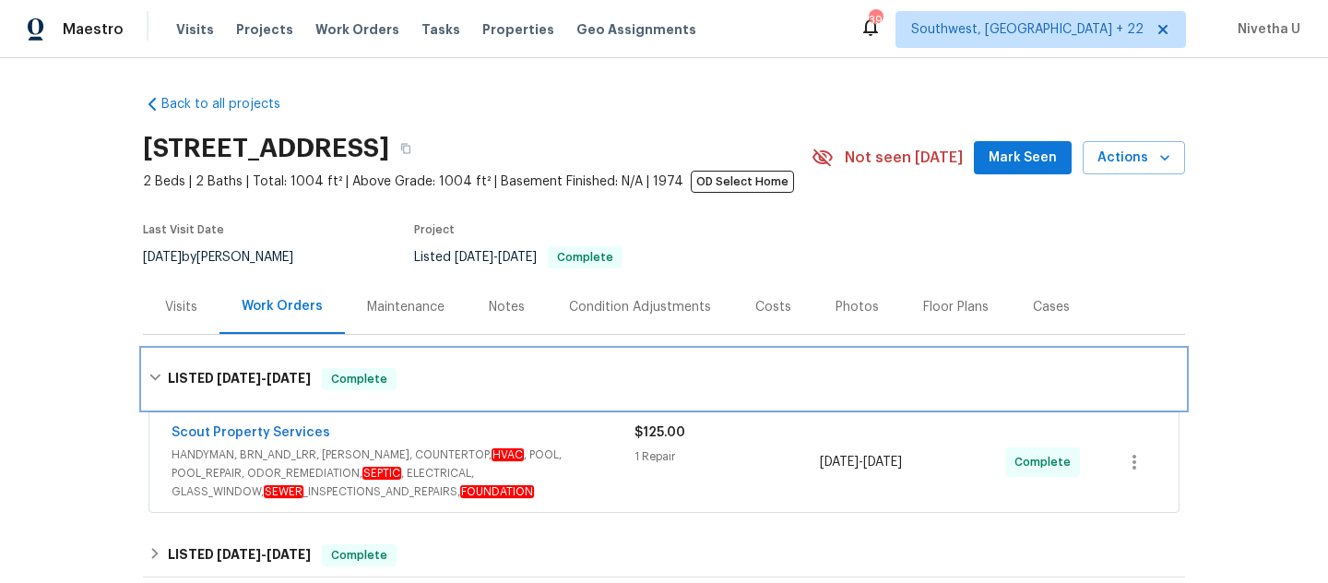
scroll to position [150, 0]
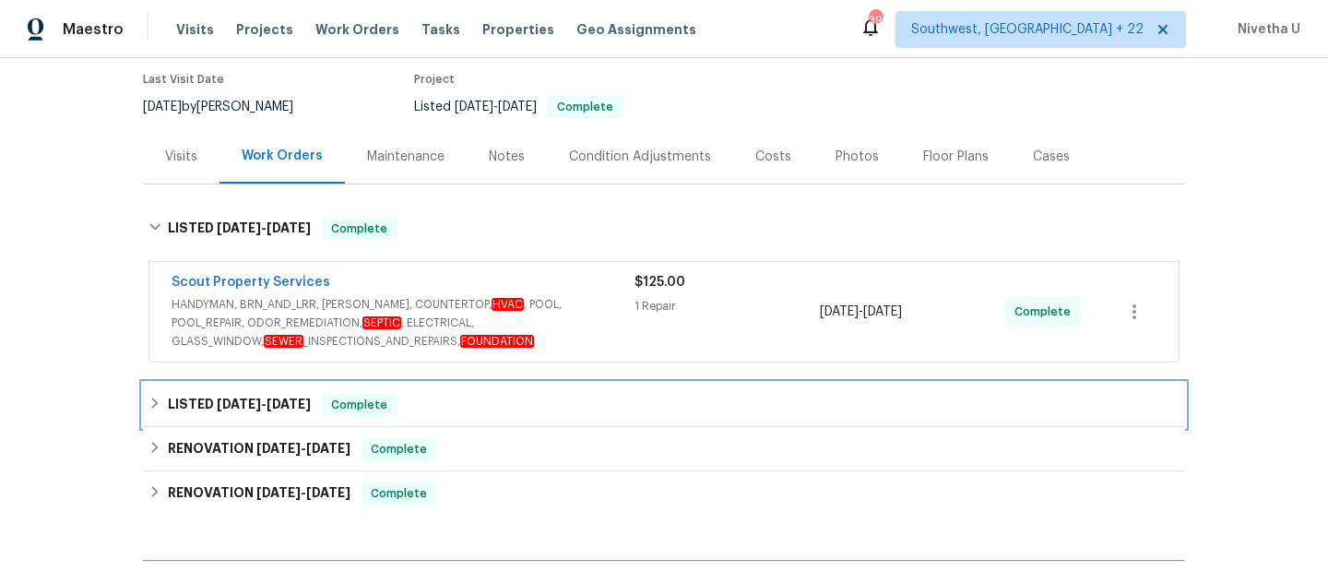
click at [443, 418] on div "LISTED 12/15/24 - 12/20/24 Complete" at bounding box center [664, 405] width 1042 height 44
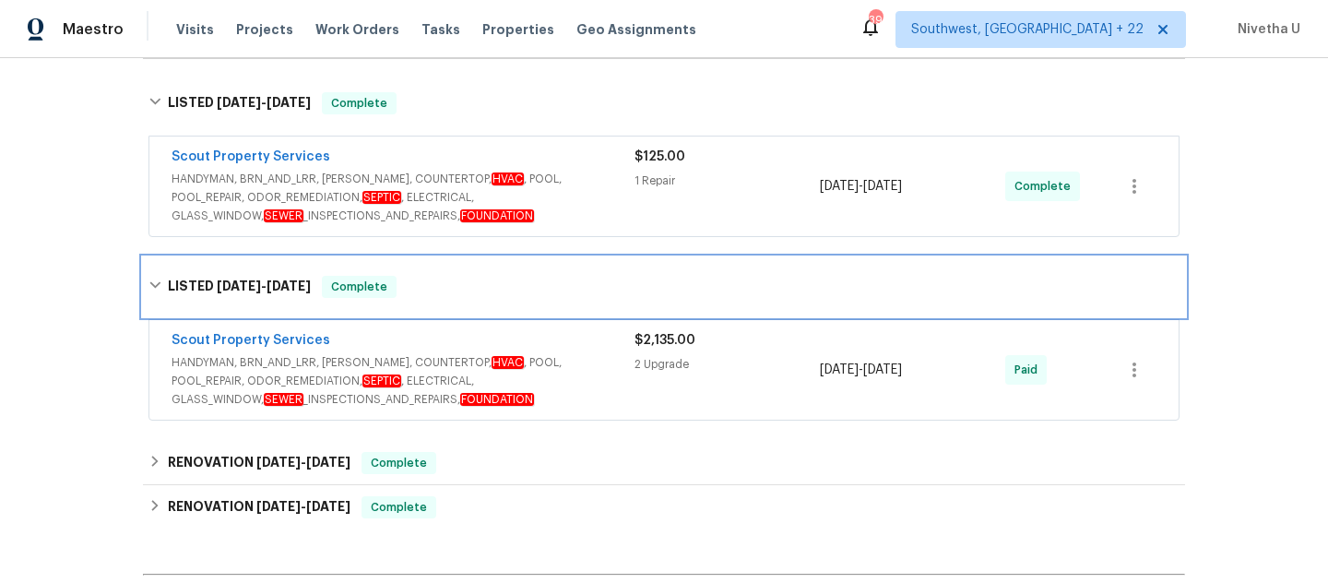
scroll to position [323, 0]
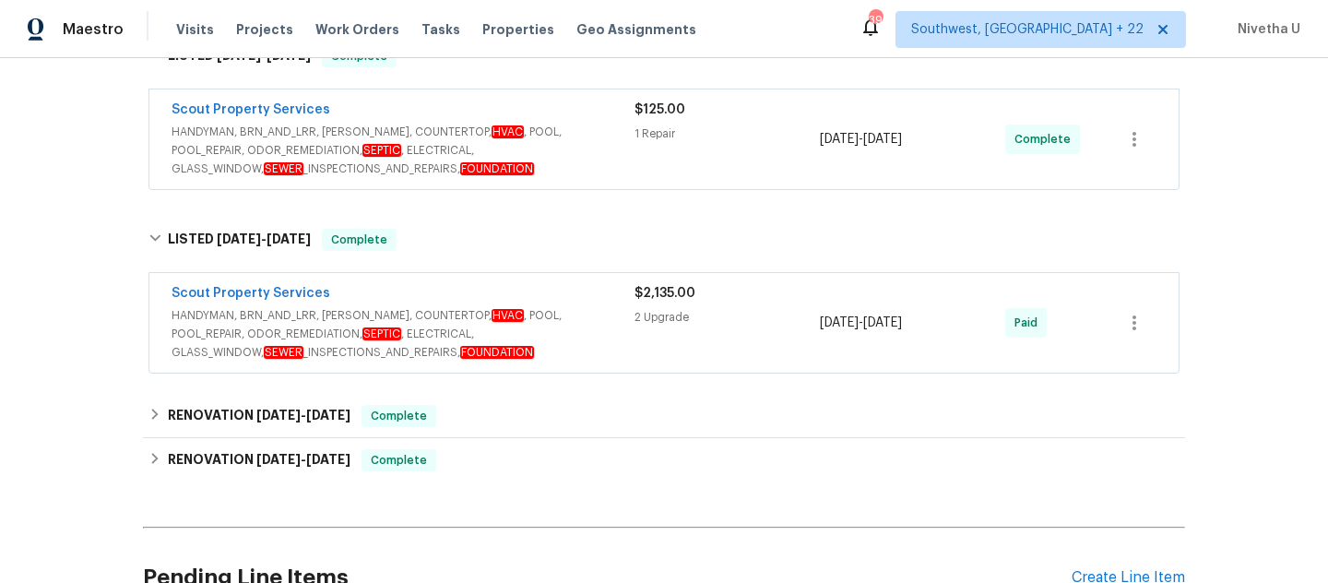
click at [601, 335] on span "HANDYMAN, BRN_AND_LRR, WELLS, COUNTERTOP, HVAC , POOL, POOL_REPAIR, ODOR_REMEDI…" at bounding box center [403, 333] width 463 height 55
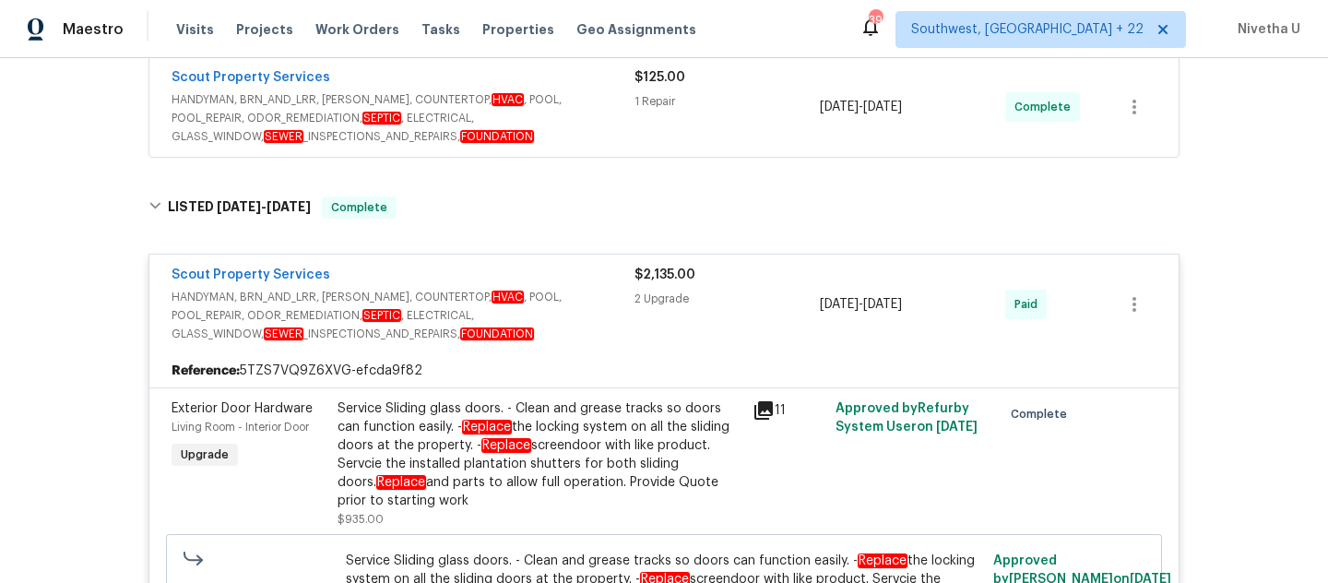
scroll to position [313, 0]
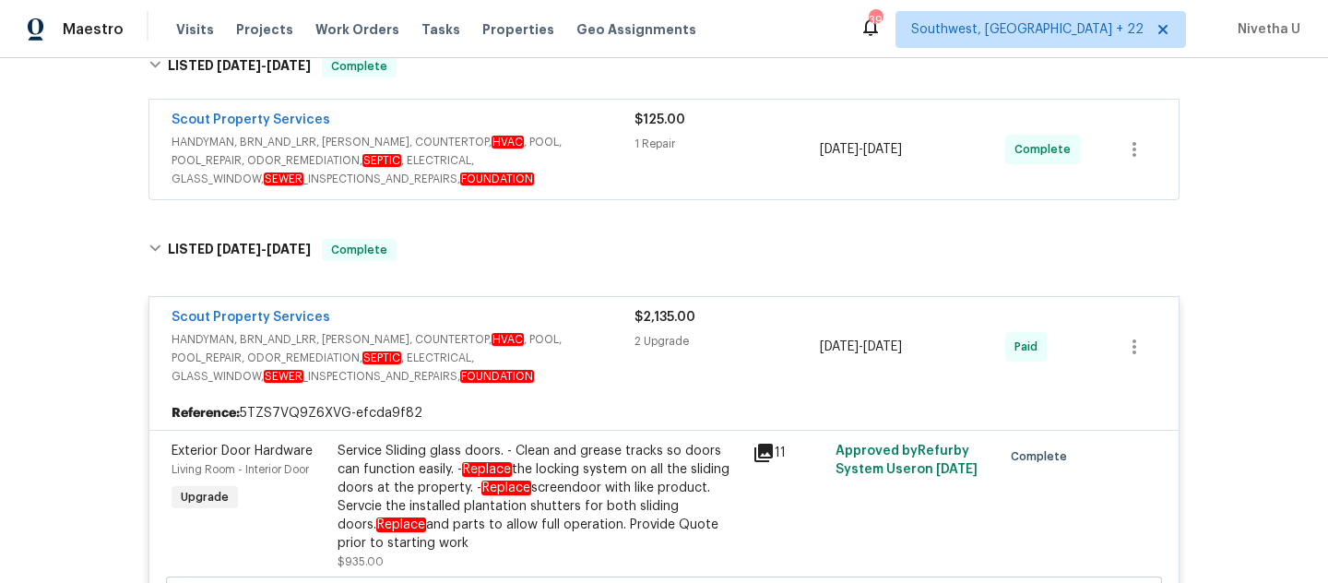
click at [502, 305] on div "Scout Property Services HANDYMAN, BRN_AND_LRR, WELLS, COUNTERTOP, HVAC , POOL, …" at bounding box center [664, 347] width 1030 height 100
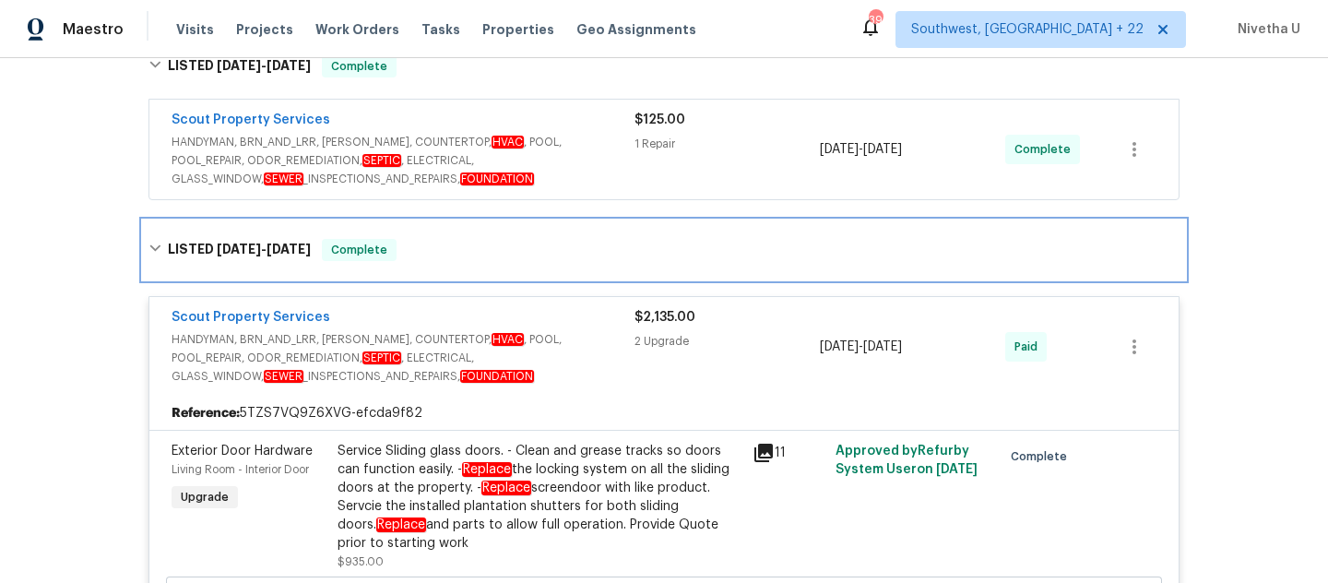
click at [485, 256] on div "LISTED 12/15/24 - 12/20/24 Complete" at bounding box center [664, 250] width 1031 height 22
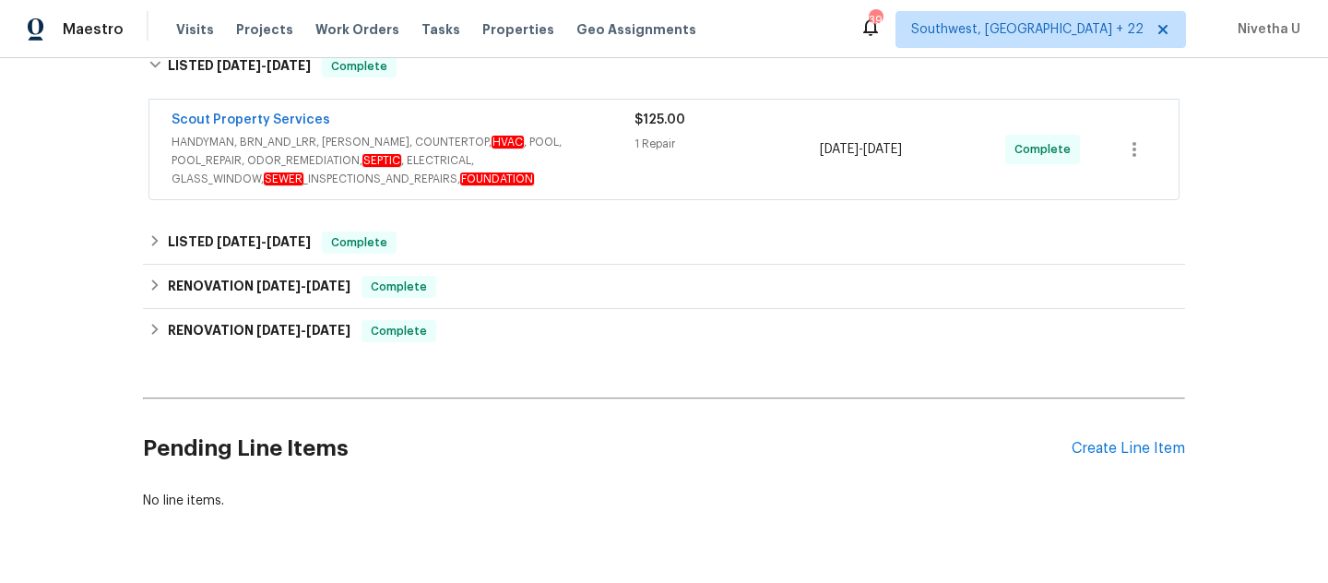
click at [615, 173] on span "HANDYMAN, BRN_AND_LRR, WELLS, COUNTERTOP, HVAC , POOL, POOL_REPAIR, ODOR_REMEDI…" at bounding box center [403, 160] width 463 height 55
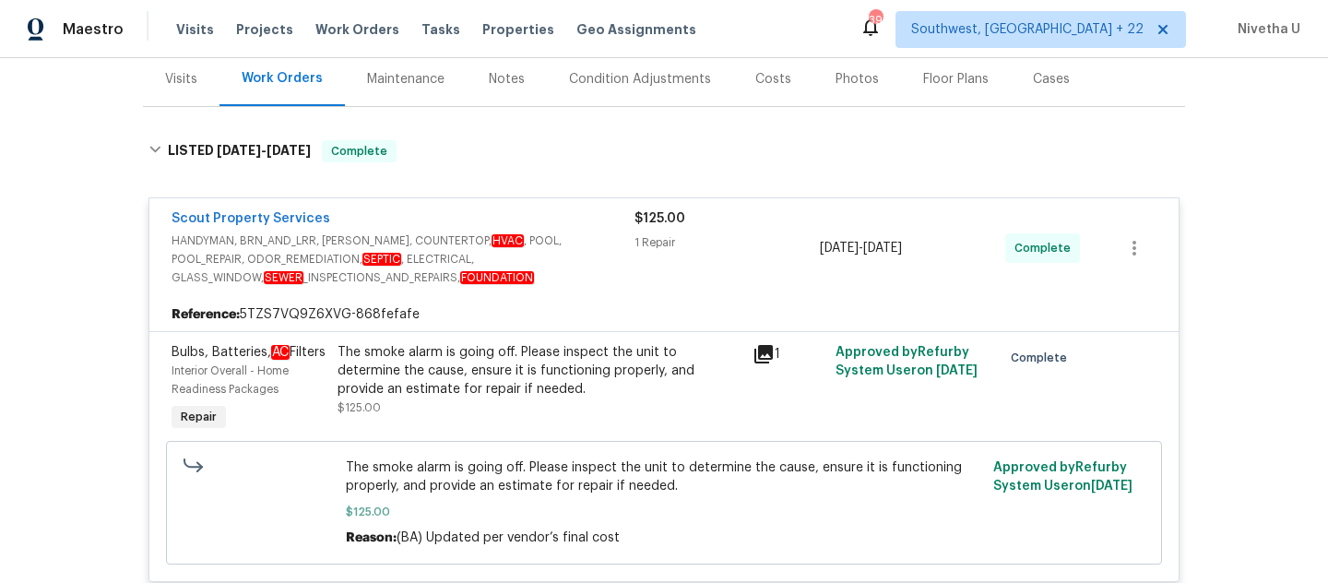
scroll to position [226, 0]
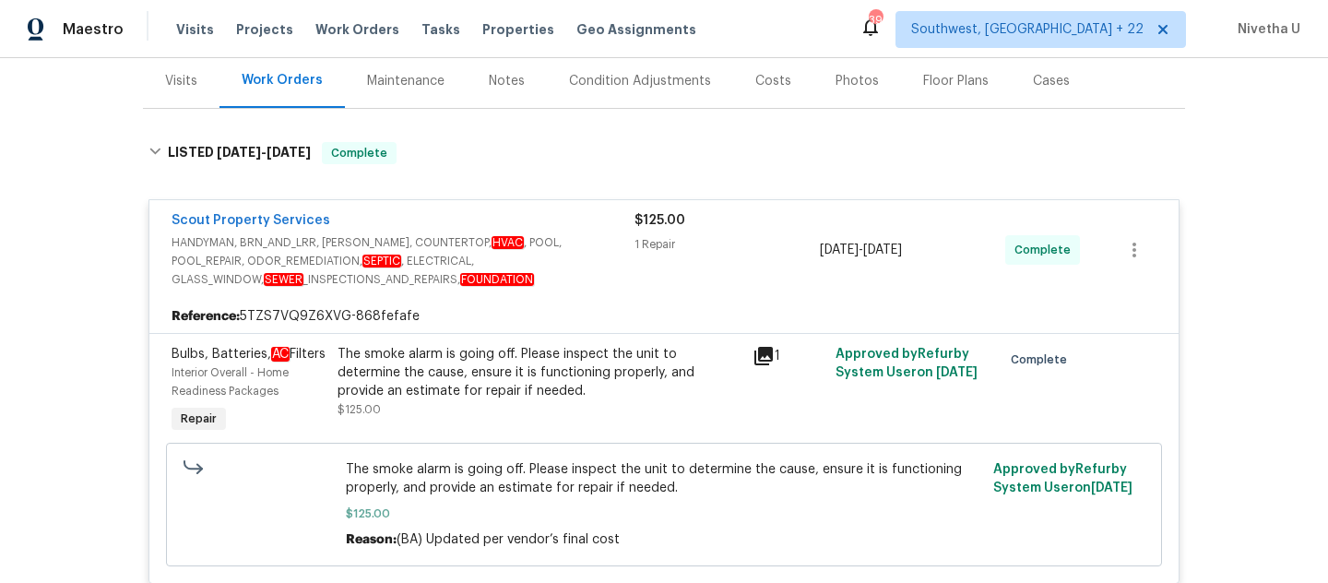
click at [604, 235] on span "HANDYMAN, BRN_AND_LRR, WELLS, COUNTERTOP, HVAC , POOL, POOL_REPAIR, ODOR_REMEDI…" at bounding box center [403, 260] width 463 height 55
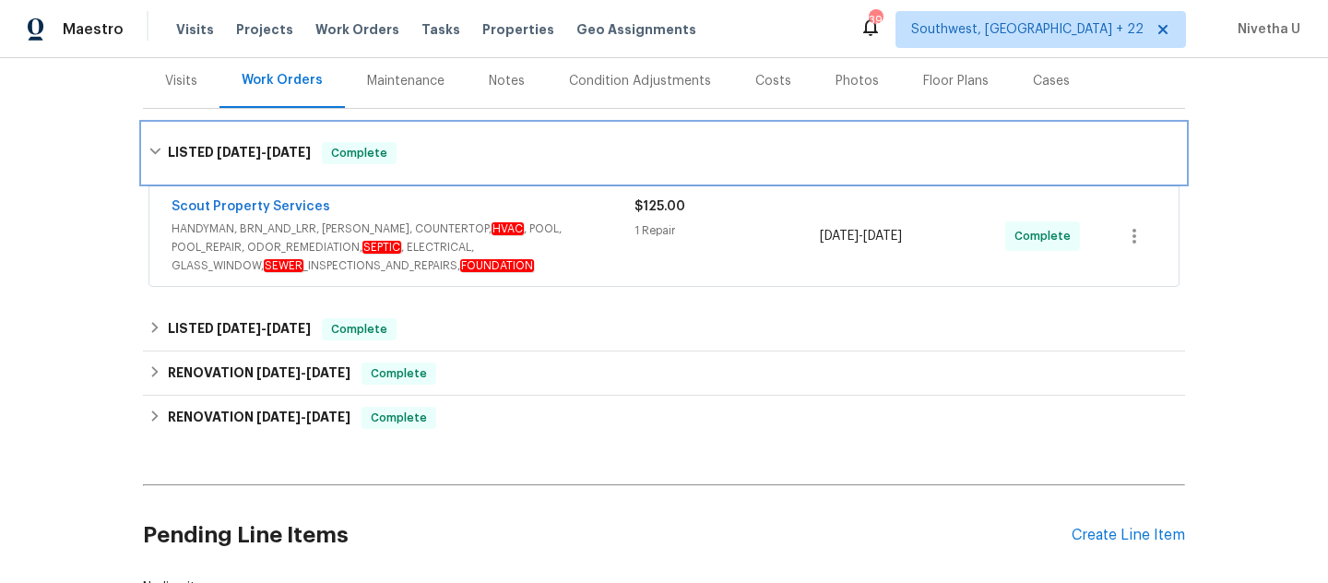
click at [473, 161] on div "LISTED 9/5/25 - 9/9/25 Complete" at bounding box center [664, 153] width 1031 height 22
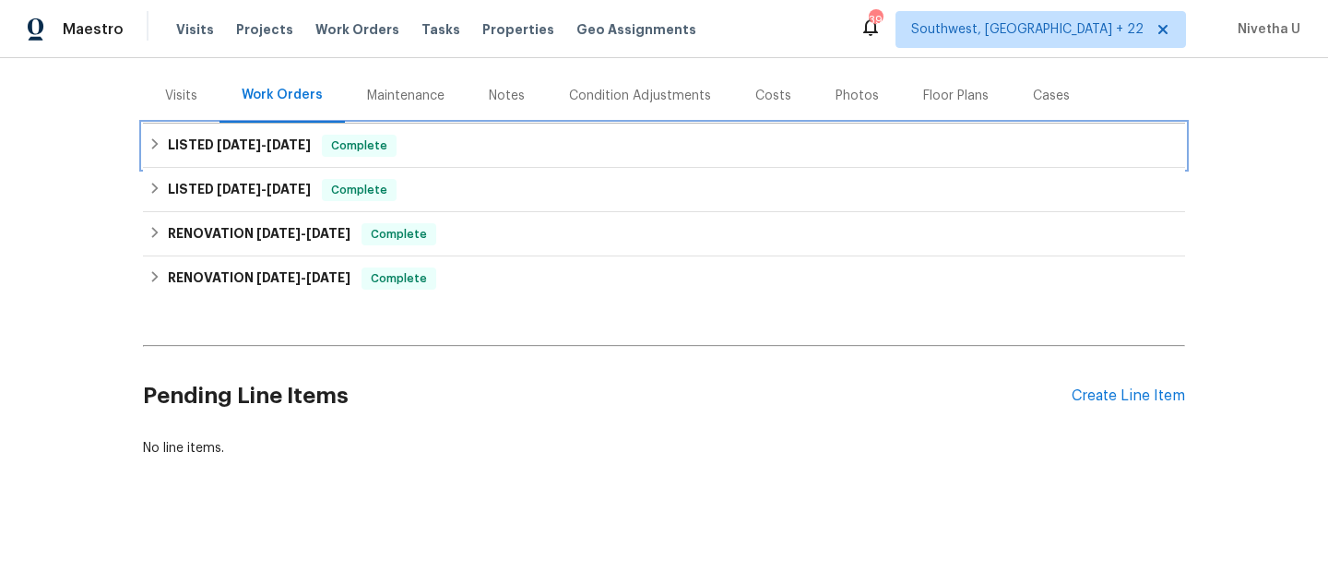
scroll to position [225, 0]
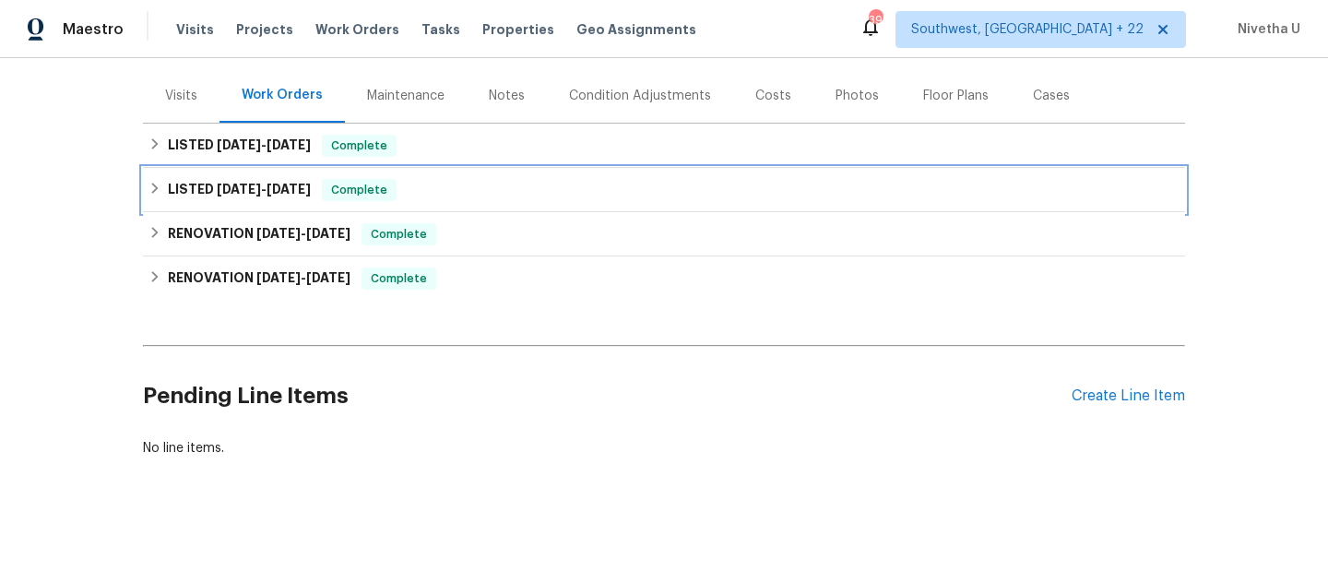
click at [468, 181] on div "LISTED 12/15/24 - 12/20/24 Complete" at bounding box center [664, 190] width 1031 height 22
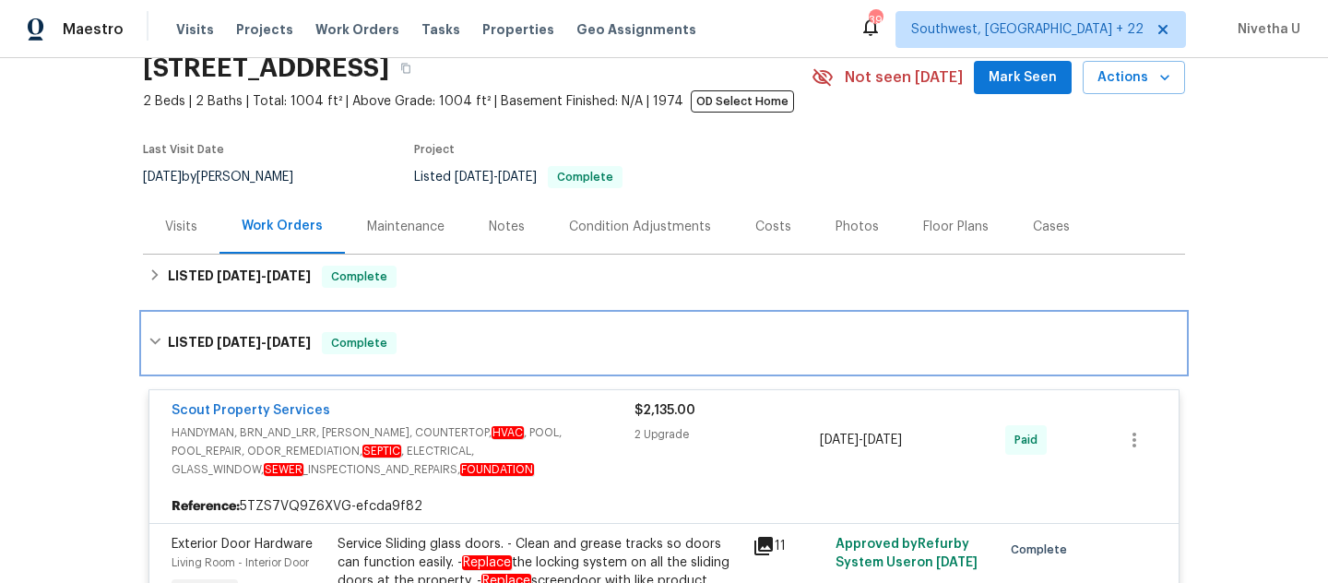
scroll to position [101, 0]
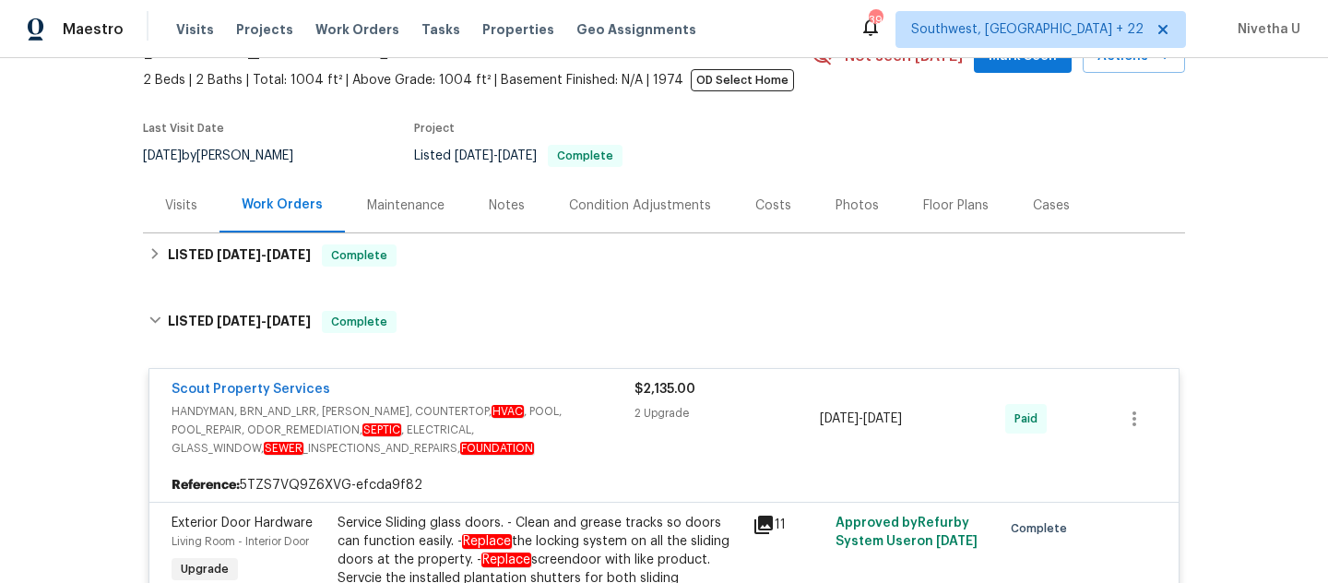
click at [594, 378] on div "Scout Property Services HANDYMAN, BRN_AND_LRR, WELLS, COUNTERTOP, HVAC , POOL, …" at bounding box center [664, 419] width 1030 height 100
click at [601, 382] on div "Scout Property Services" at bounding box center [403, 391] width 463 height 22
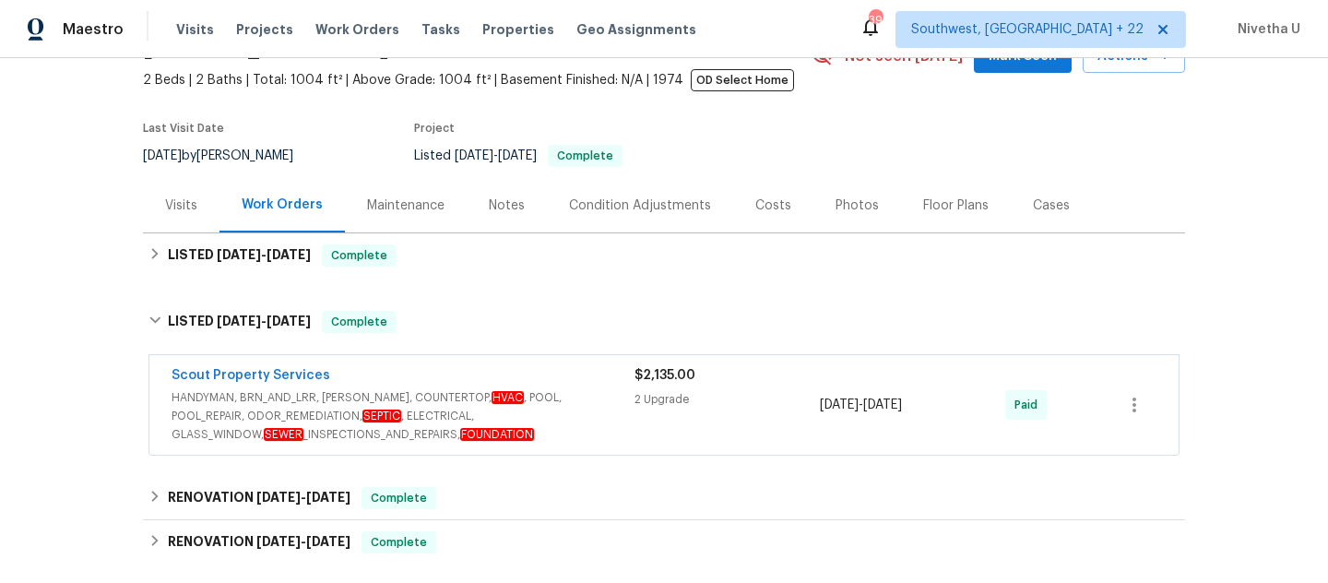
scroll to position [258, 0]
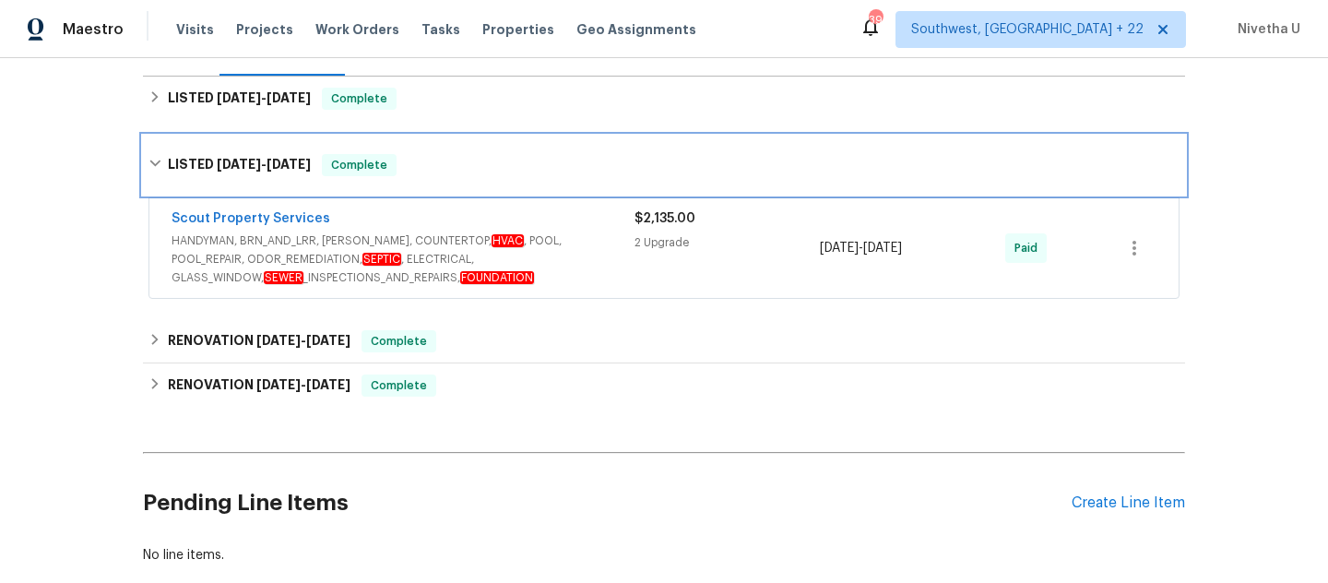
click at [460, 166] on div "LISTED 12/15/24 - 12/20/24 Complete" at bounding box center [664, 165] width 1031 height 22
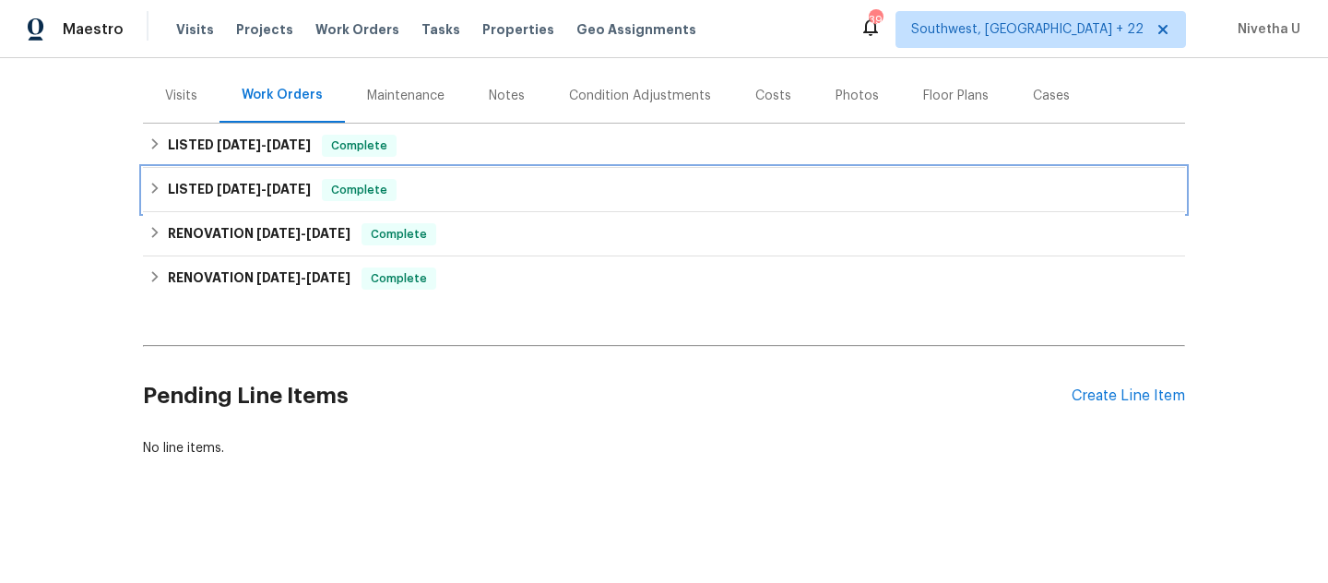
scroll to position [225, 0]
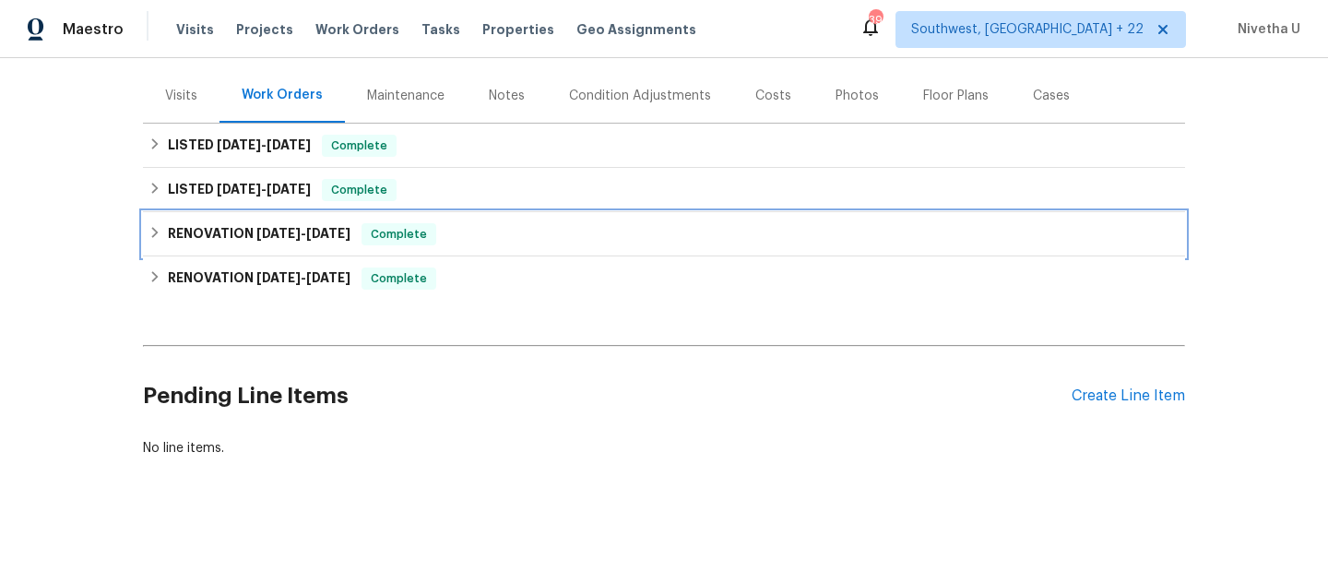
click at [480, 232] on div "RENOVATION 6/21/24 - 6/21/24 Complete" at bounding box center [664, 234] width 1042 height 44
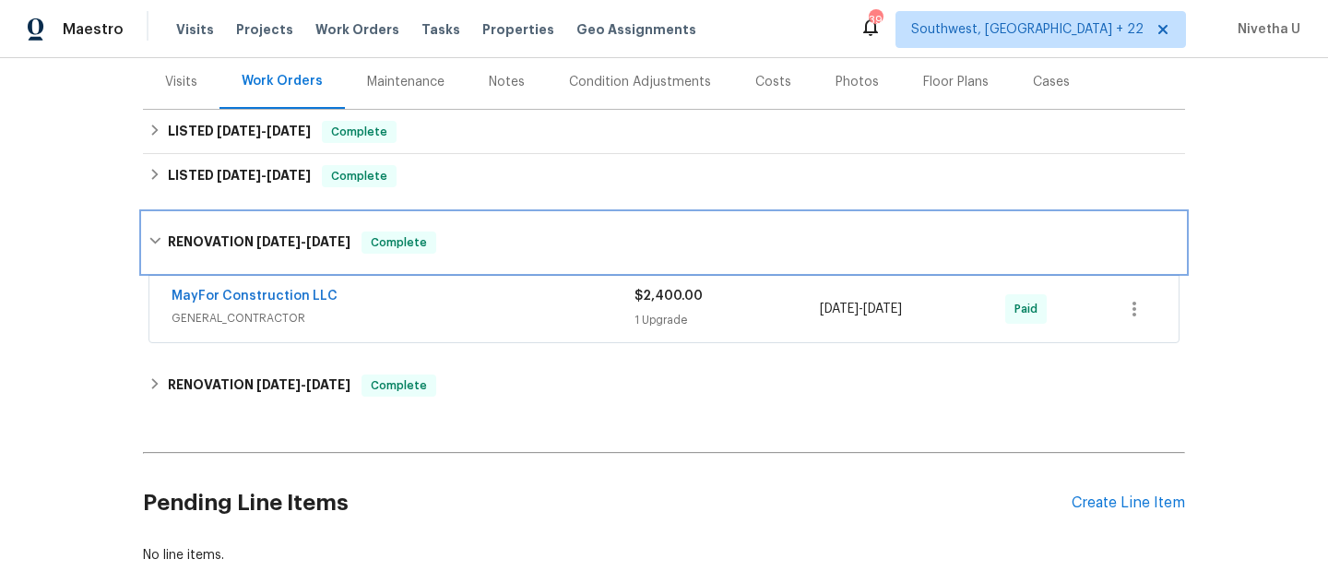
click at [458, 238] on div "RENOVATION 6/21/24 - 6/21/24 Complete" at bounding box center [664, 243] width 1031 height 22
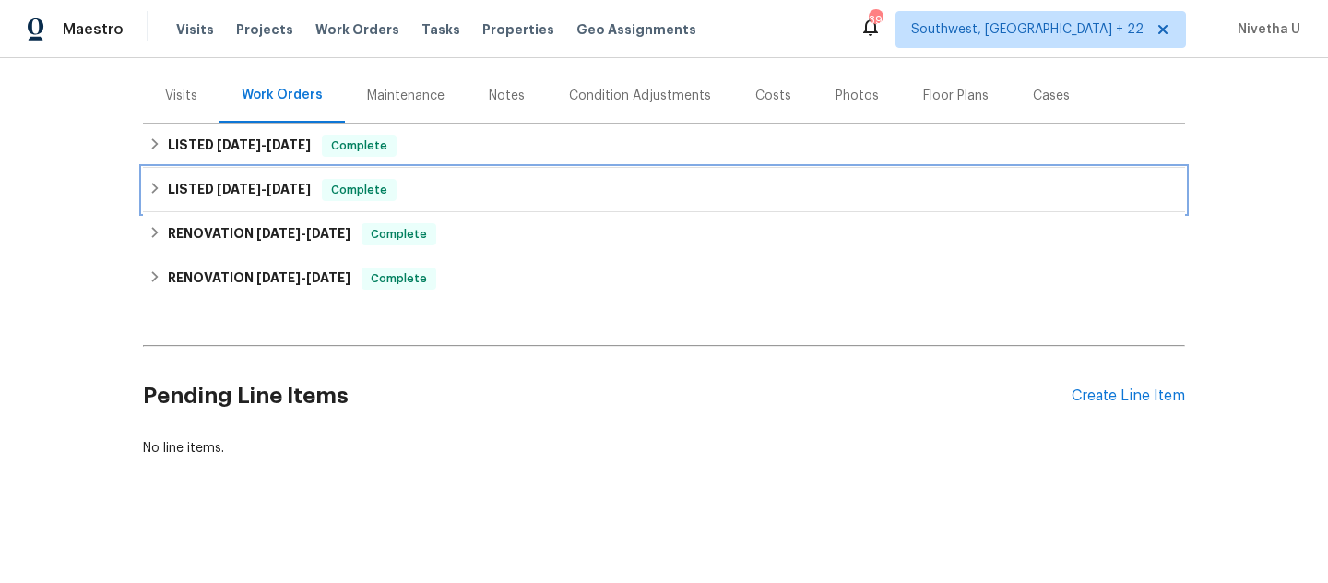
click at [462, 183] on div "LISTED 12/15/24 - 12/20/24 Complete" at bounding box center [664, 190] width 1031 height 22
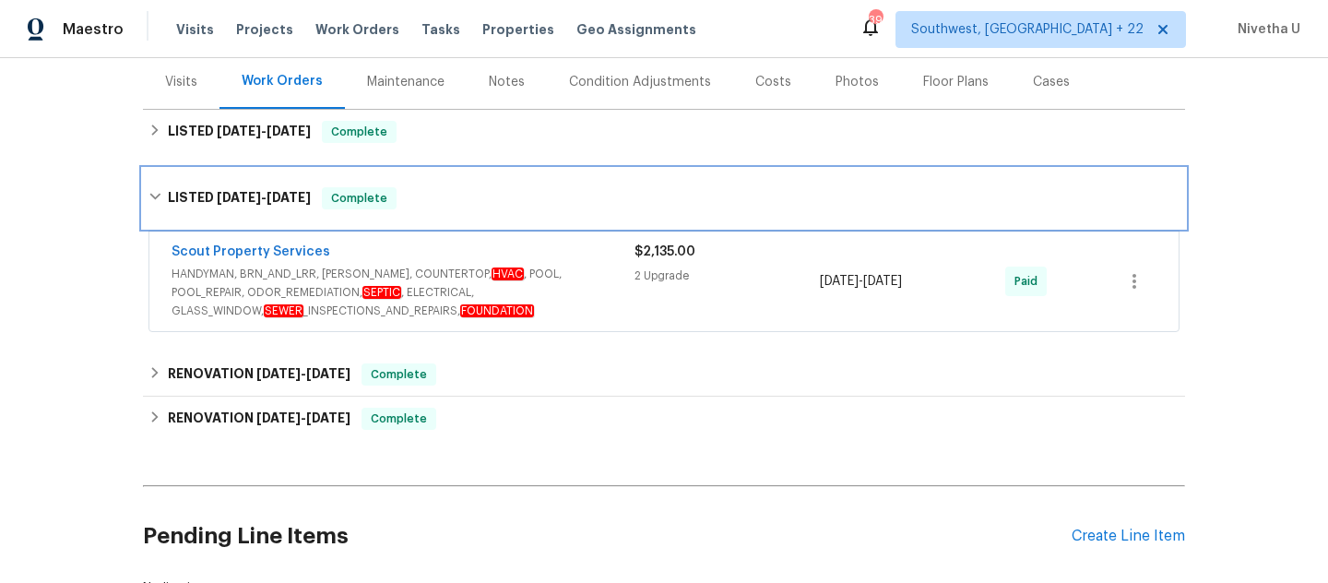
click at [565, 201] on div "LISTED 12/15/24 - 12/20/24 Complete" at bounding box center [664, 198] width 1031 height 22
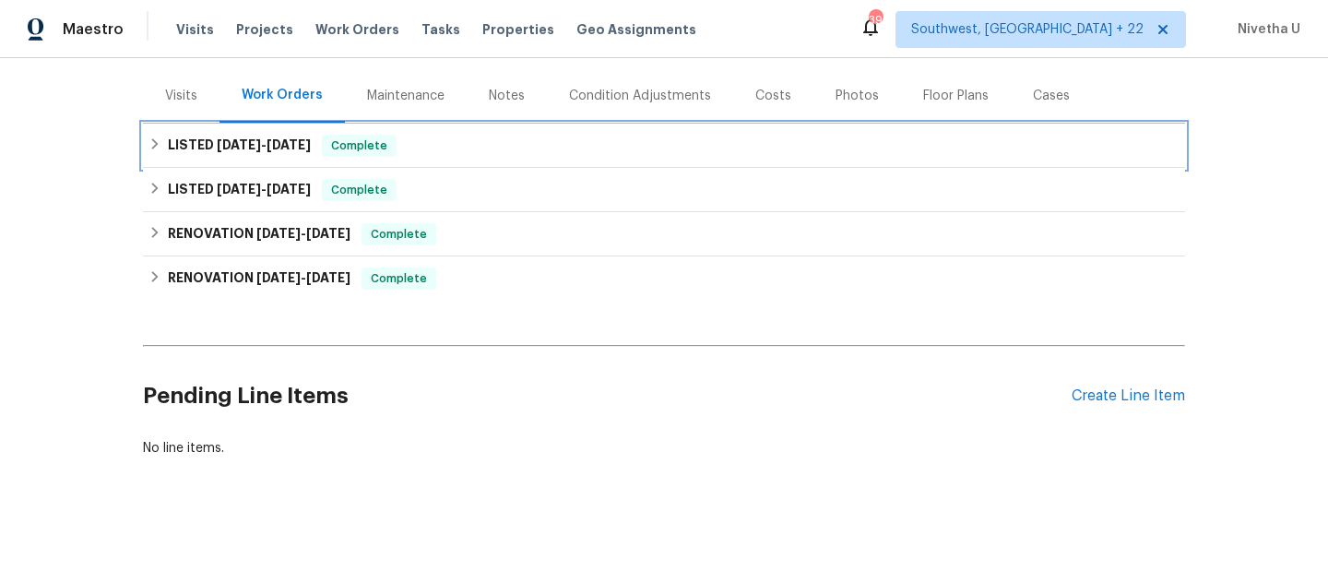
click at [504, 135] on div "LISTED 9/5/25 - 9/9/25 Complete" at bounding box center [664, 146] width 1031 height 22
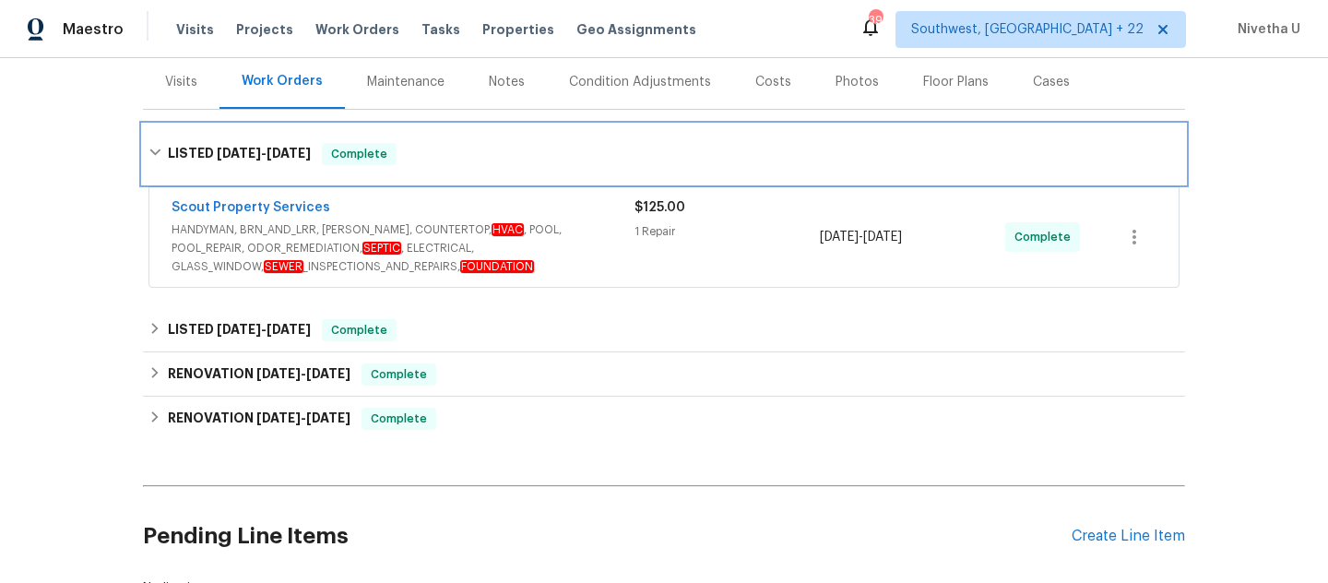
click at [506, 140] on div "LISTED 9/5/25 - 9/9/25 Complete" at bounding box center [664, 154] width 1042 height 59
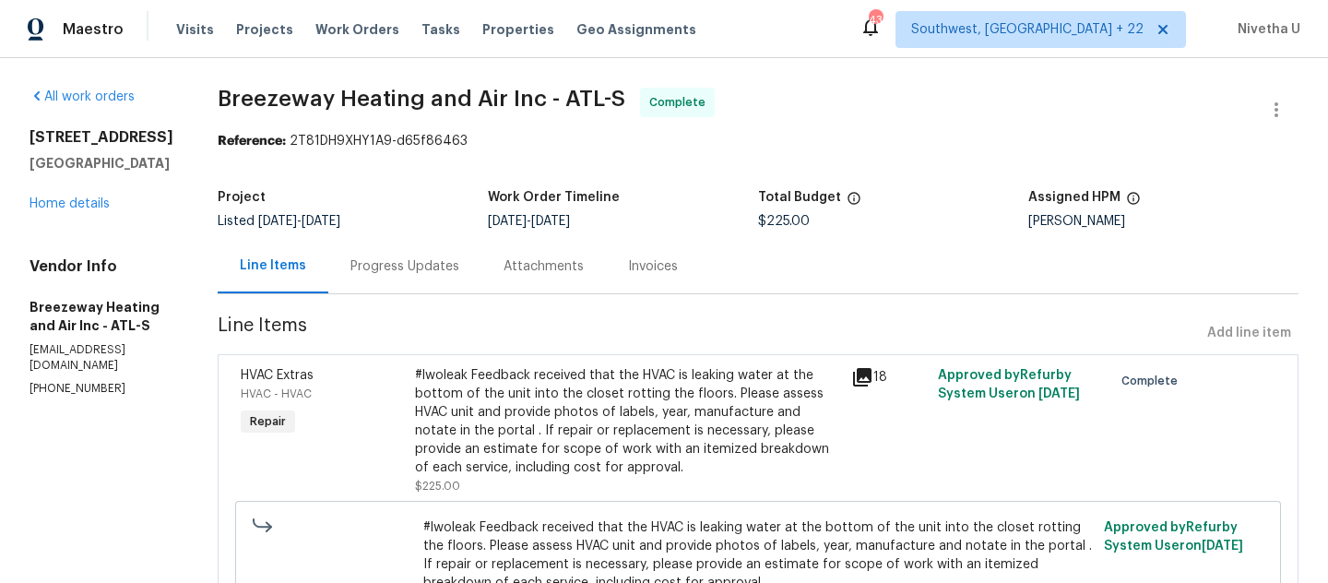
click at [431, 281] on div "Progress Updates" at bounding box center [404, 266] width 153 height 54
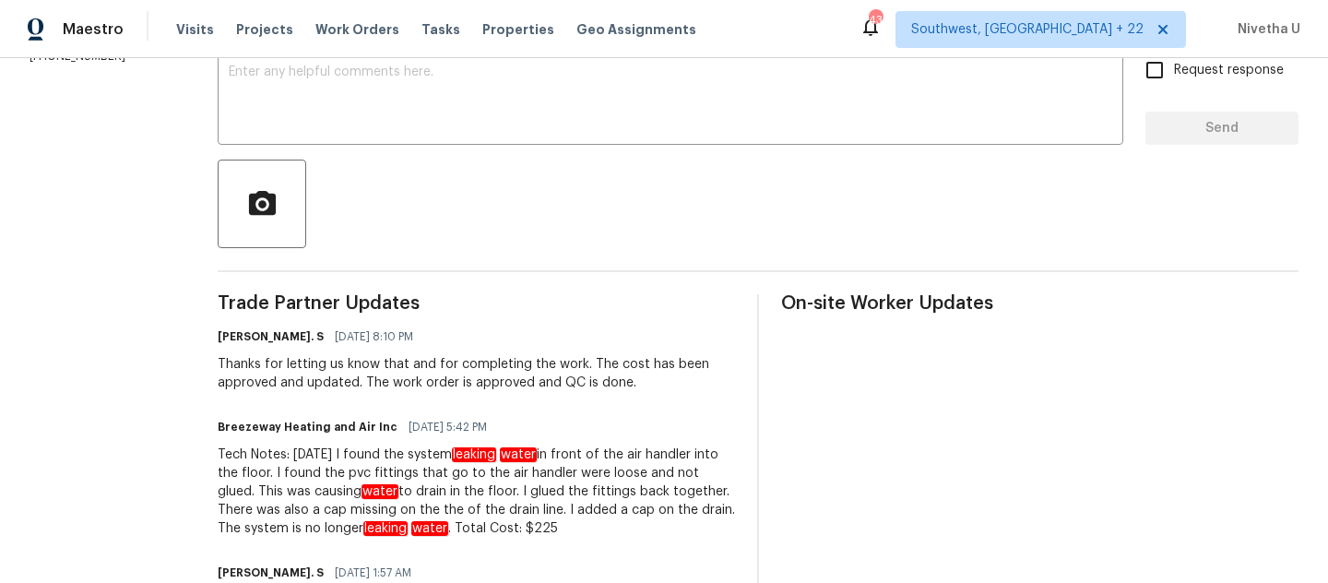
scroll to position [329, 0]
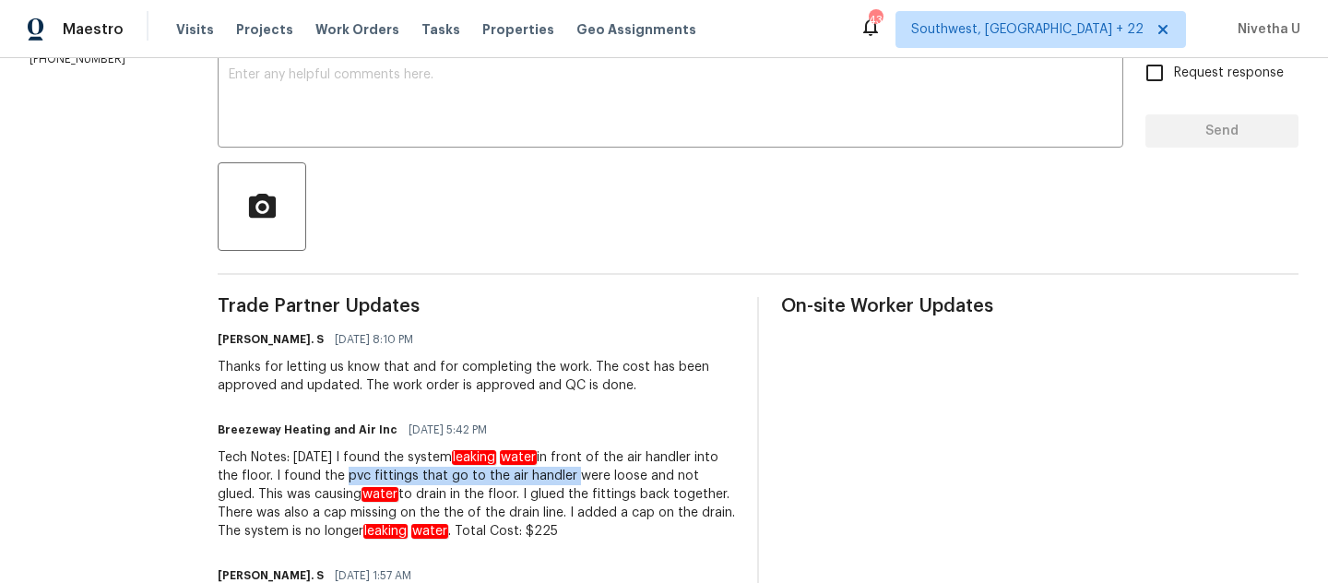
drag, startPoint x: 342, startPoint y: 475, endPoint x: 565, endPoint y: 471, distance: 222.4
click at [565, 471] on div "Tech Notes: today I found the system leaking water in front of the air handler …" at bounding box center [477, 494] width 518 height 92
copy div "pvc fittings that go to the air handler"
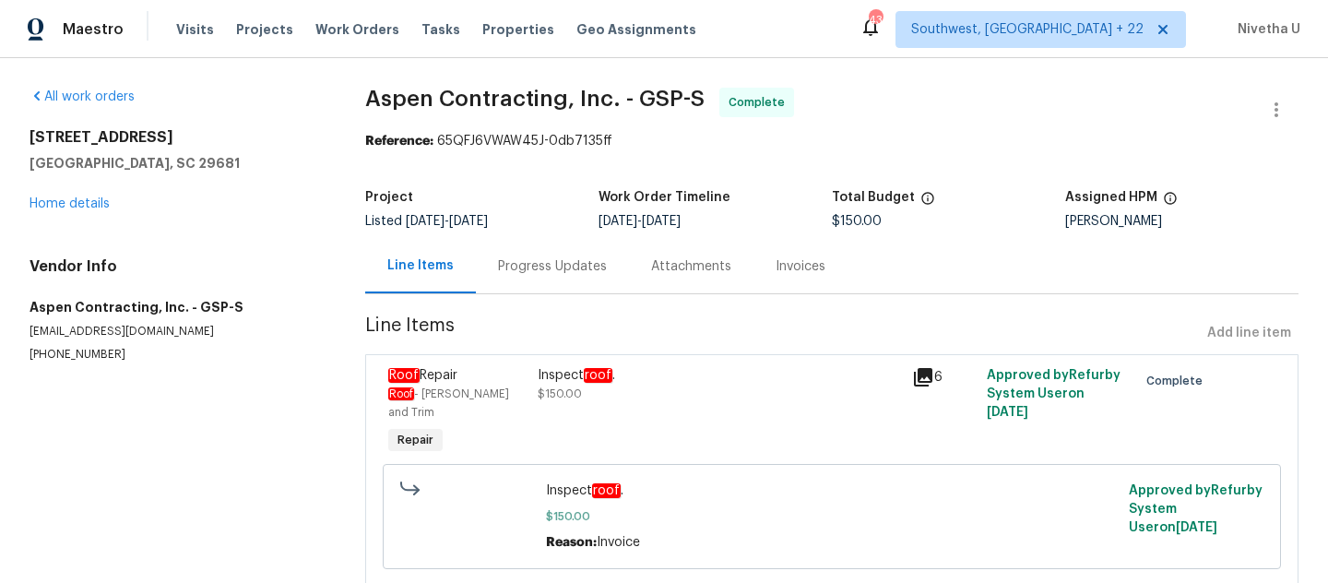
click at [533, 247] on div "Progress Updates" at bounding box center [552, 266] width 153 height 54
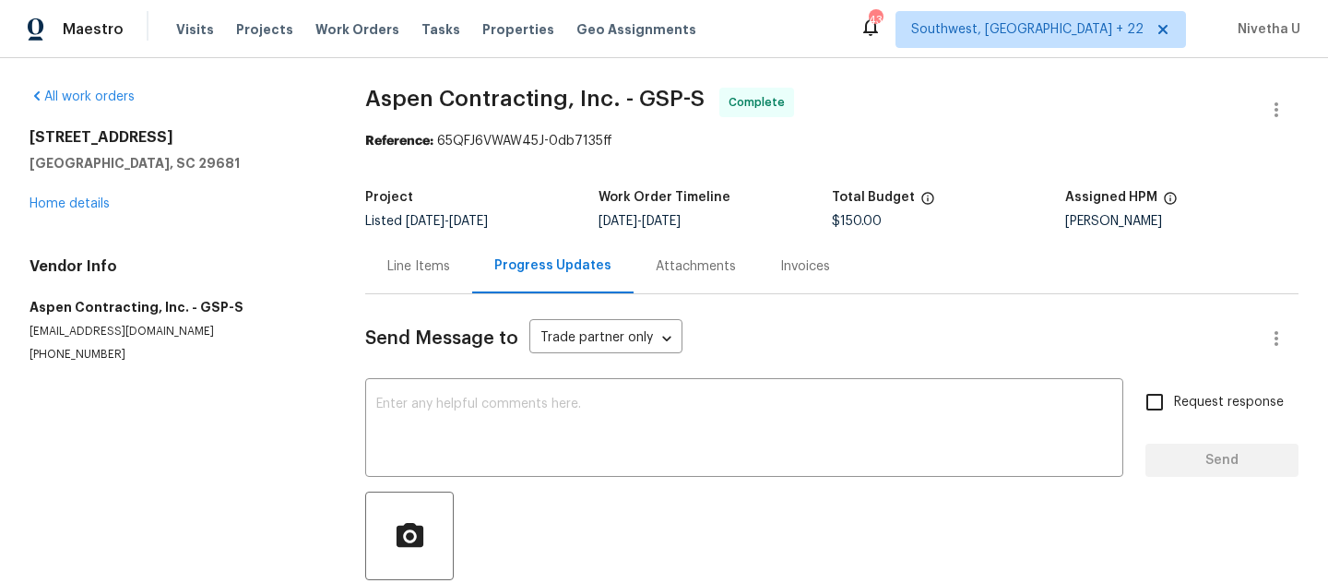
click at [446, 259] on div "Line Items" at bounding box center [418, 266] width 63 height 18
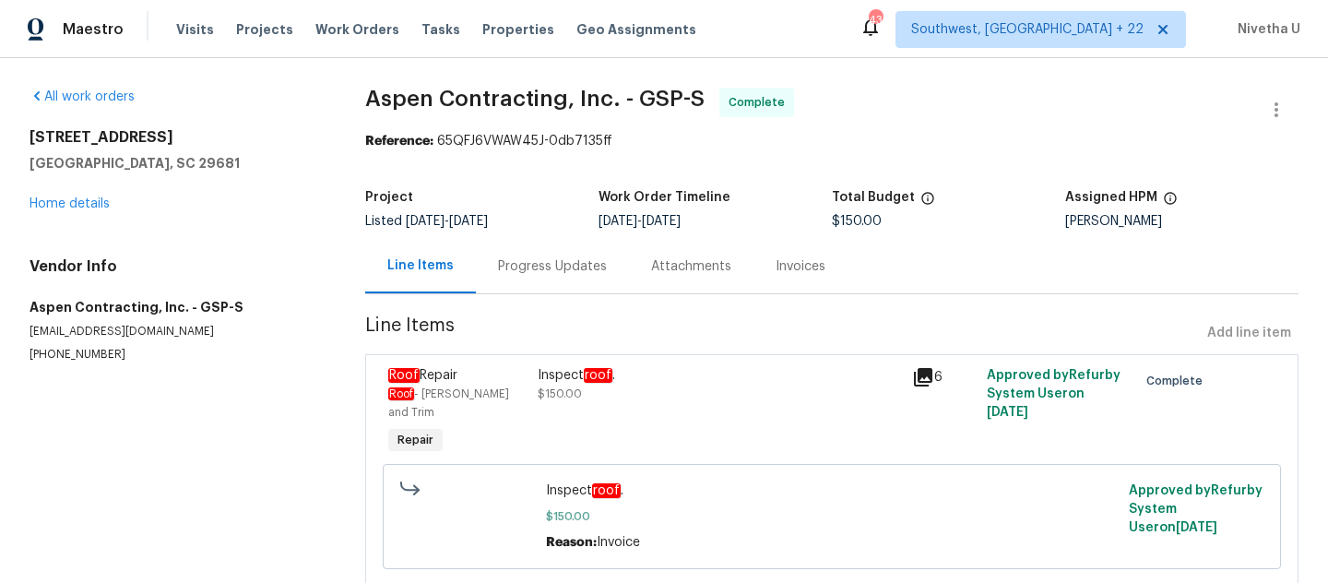
scroll to position [52, 0]
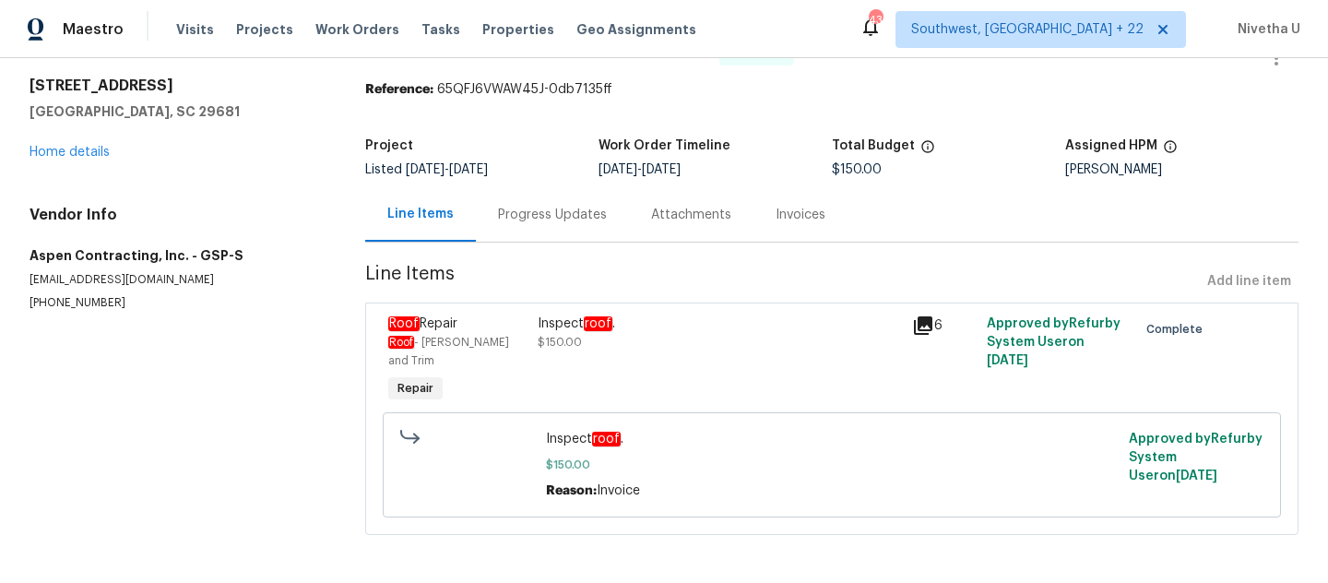
click at [542, 223] on div "Progress Updates" at bounding box center [552, 215] width 109 height 18
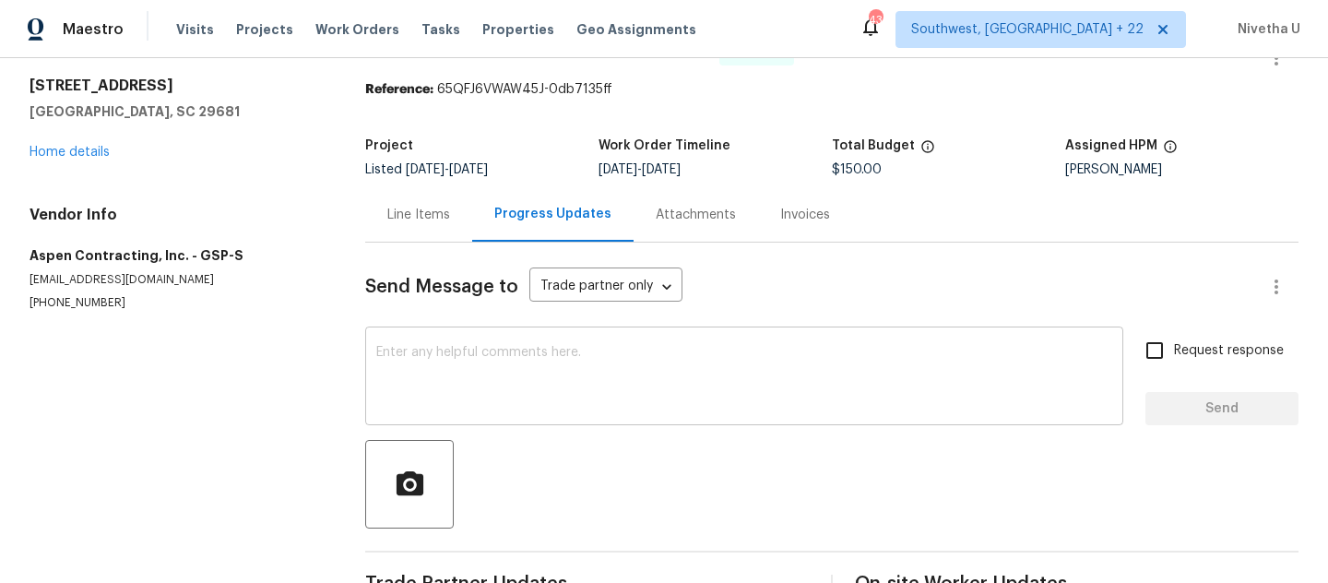
scroll to position [369, 0]
